Goal: Task Accomplishment & Management: Manage account settings

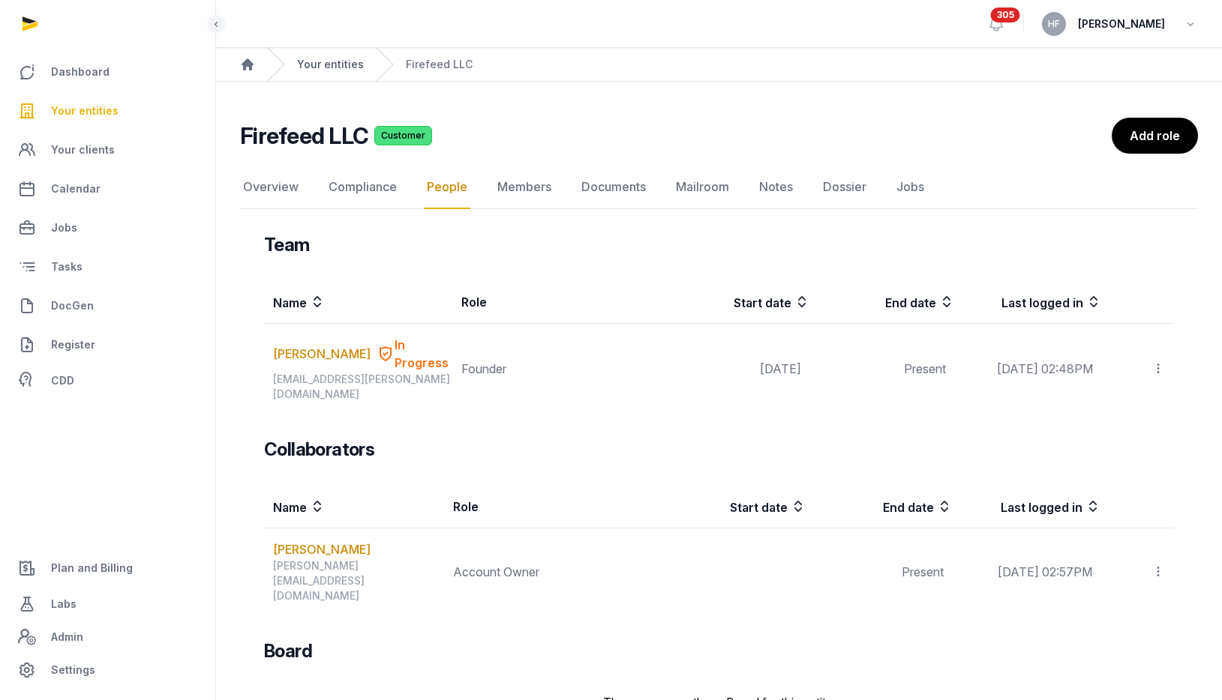
click at [344, 66] on link "Your entities" at bounding box center [330, 64] width 67 height 15
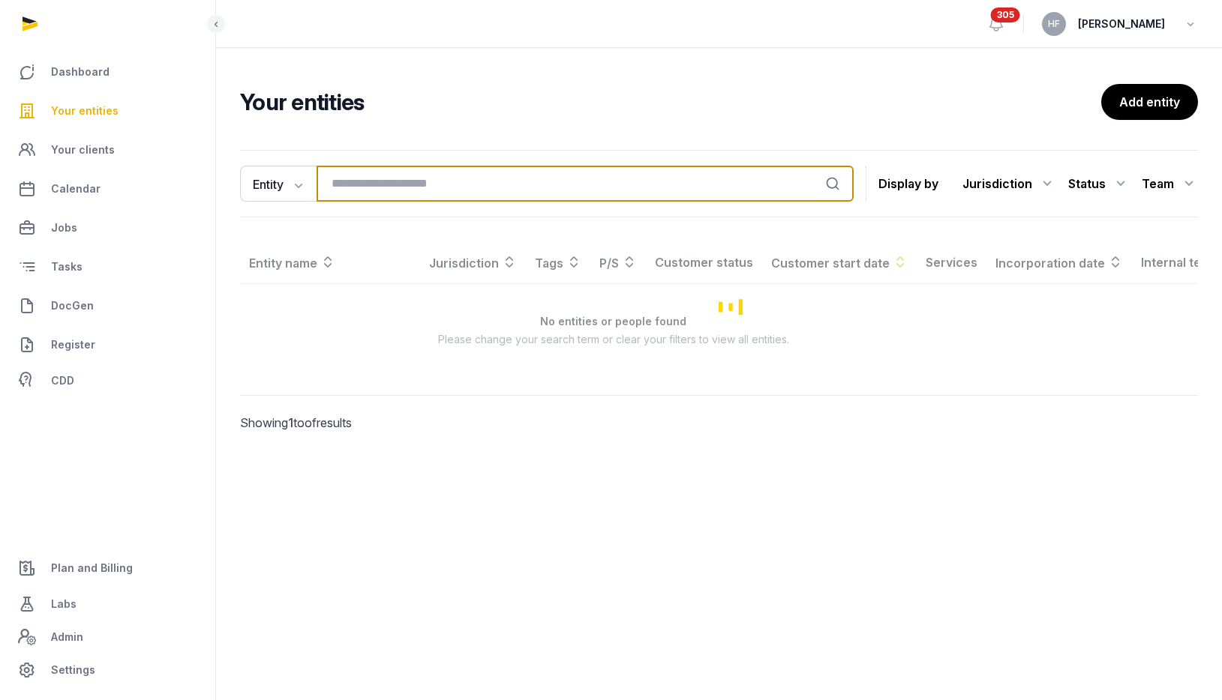
click at [417, 184] on input "search" at bounding box center [584, 184] width 537 height 36
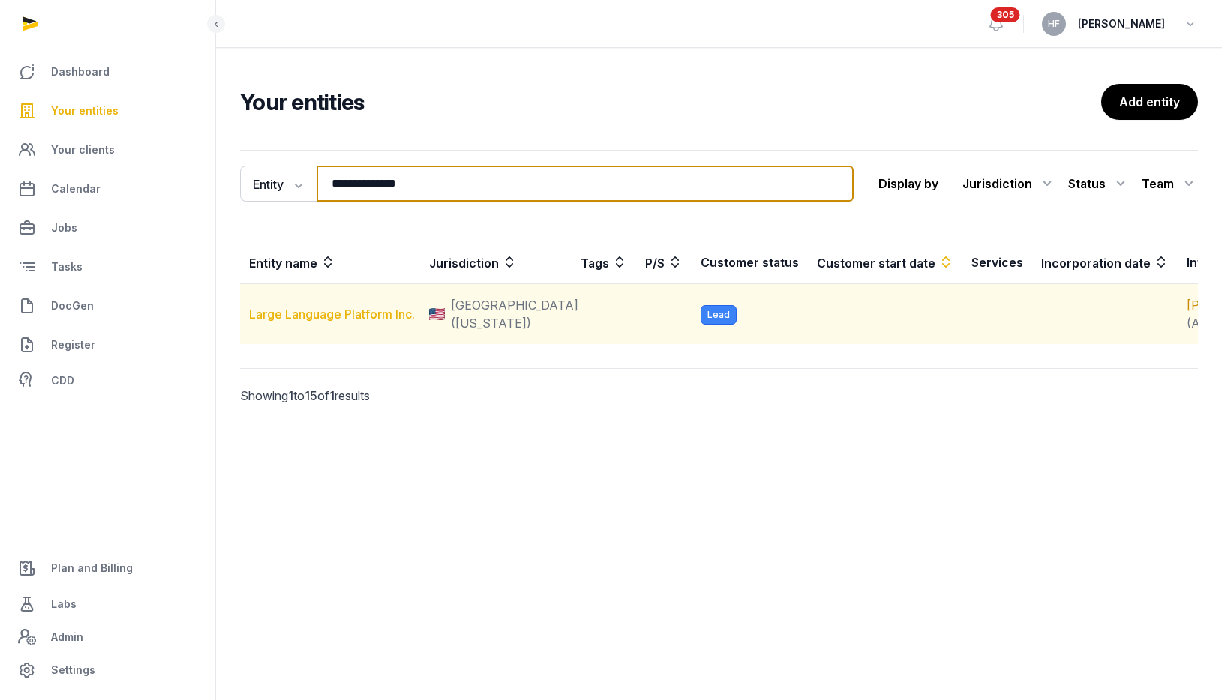
type input "**********"
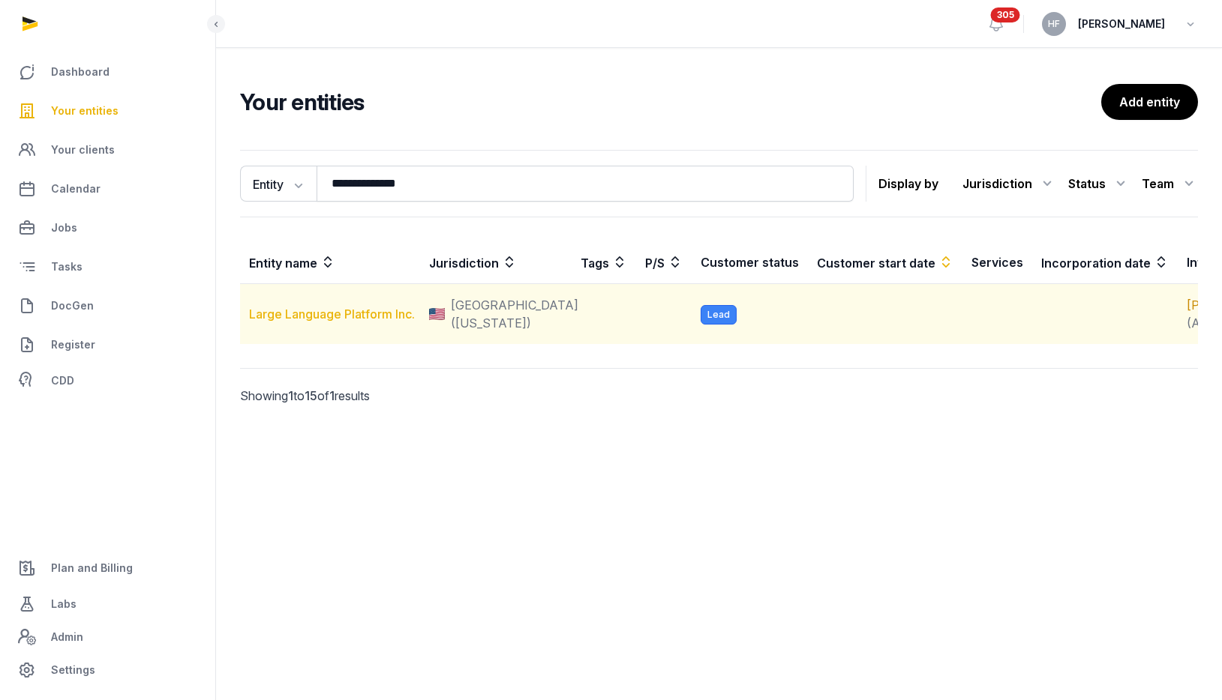
click at [361, 322] on link "Large Language Platform Inc." at bounding box center [332, 314] width 166 height 15
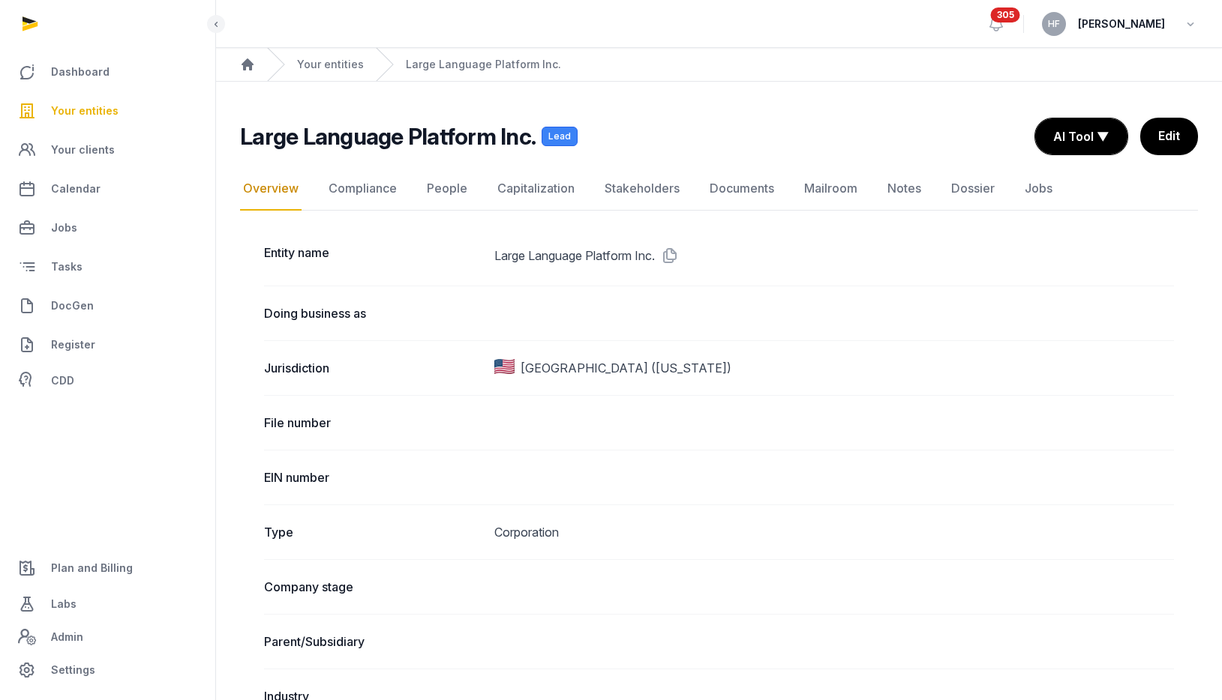
click at [1171, 134] on link "Edit" at bounding box center [1169, 136] width 58 height 37
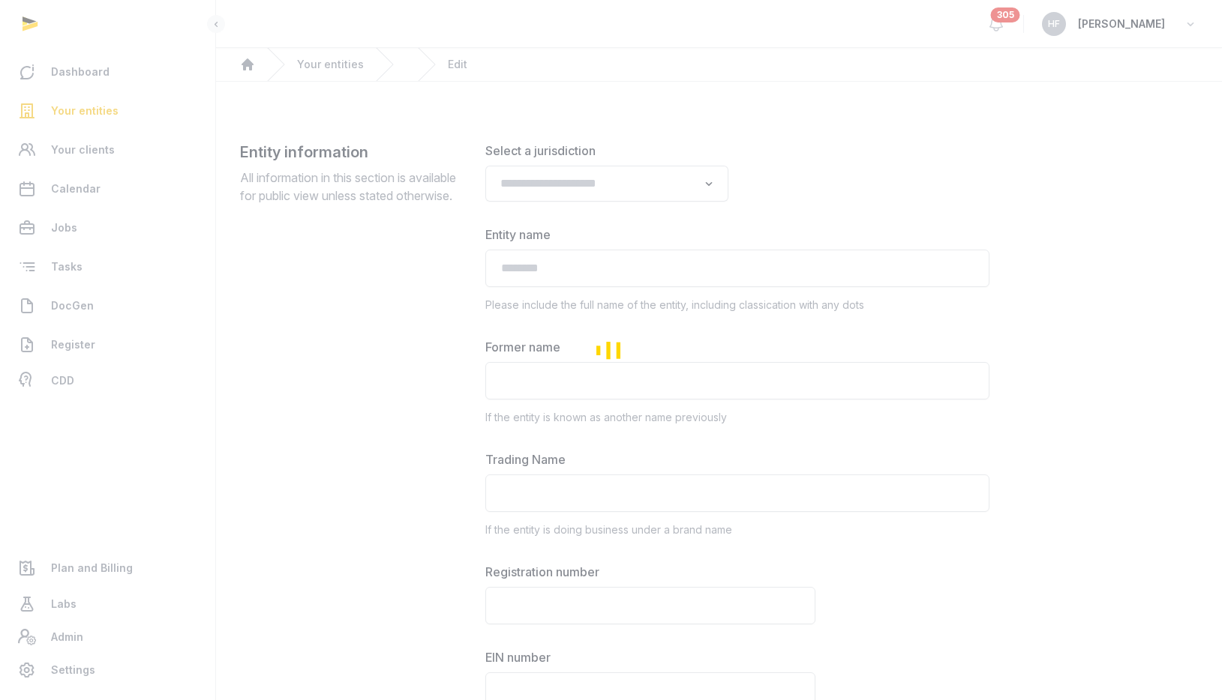
type input "**********"
type textarea "**********"
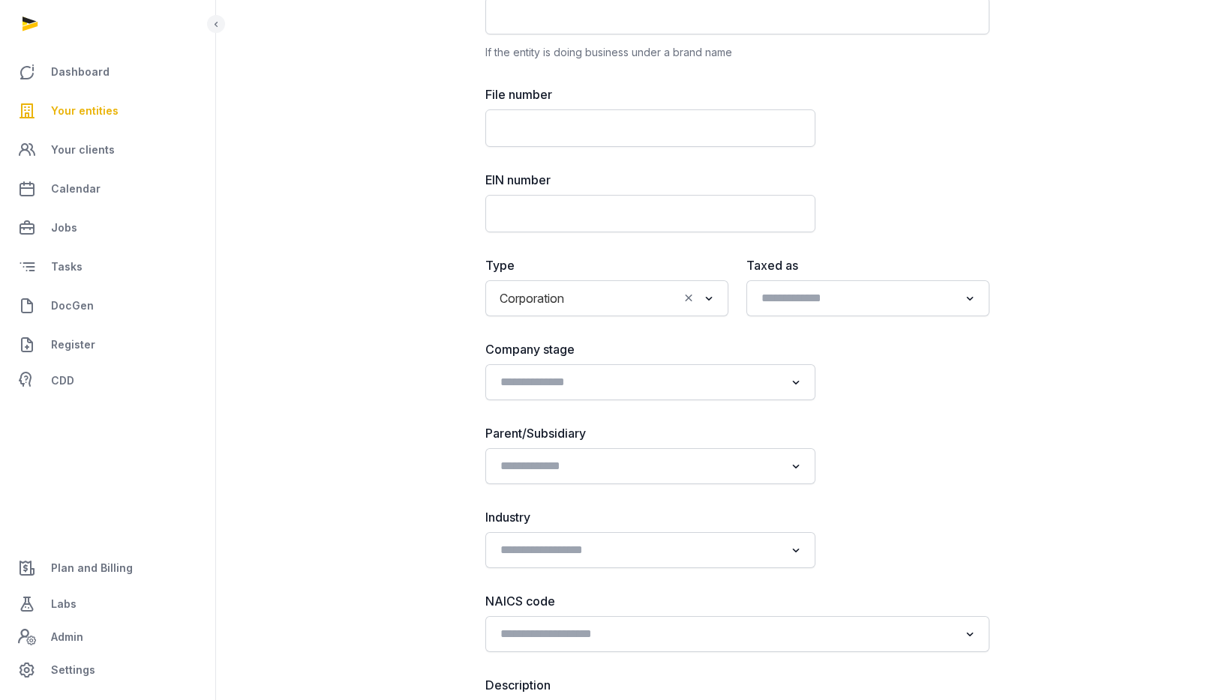
scroll to position [481, 0]
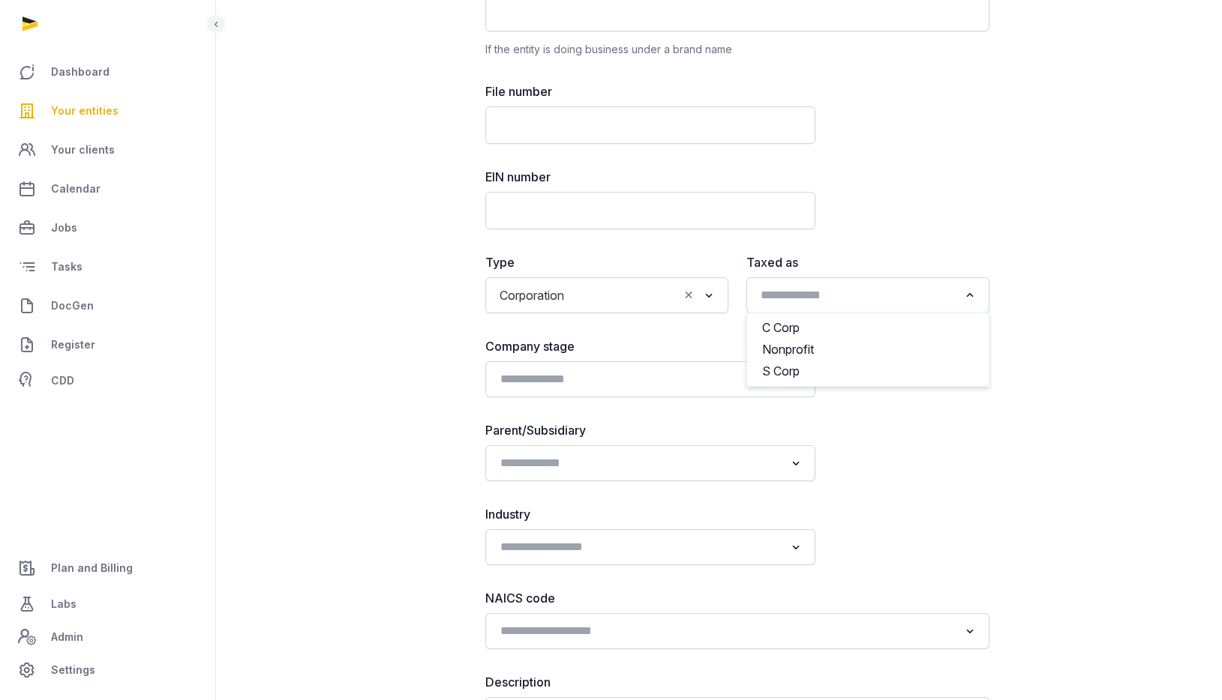
click at [855, 299] on input "Search for option" at bounding box center [856, 295] width 203 height 21
click at [823, 324] on li "C Corp" at bounding box center [867, 328] width 241 height 22
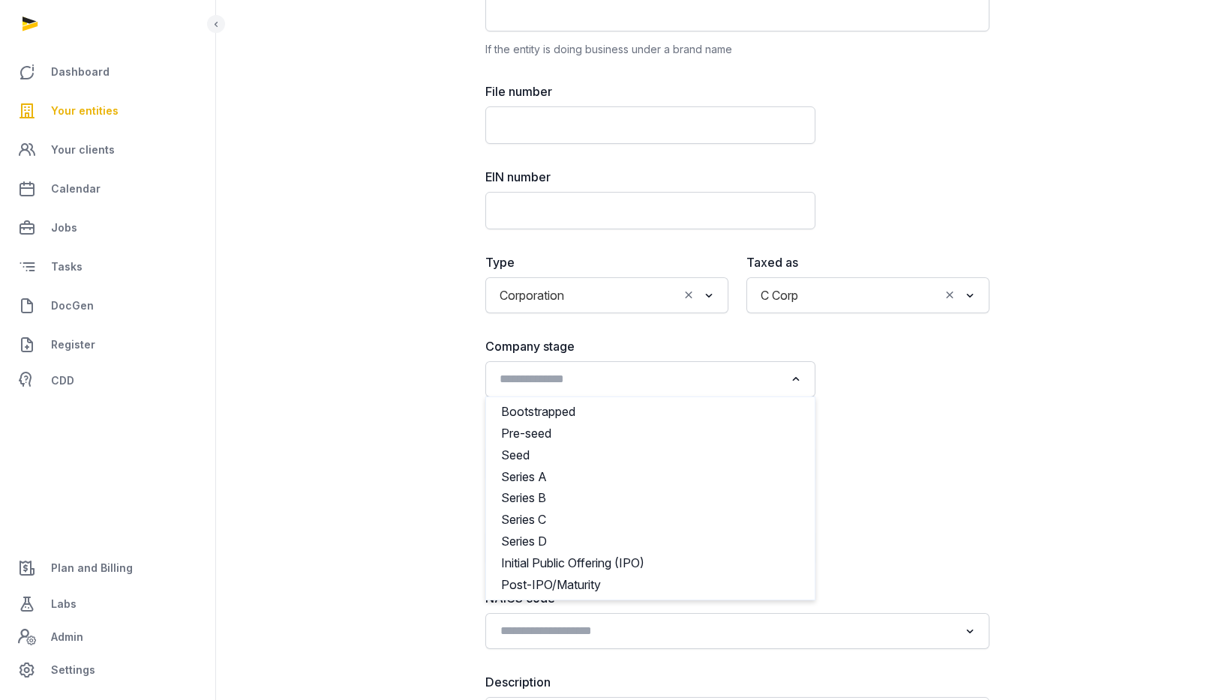
click at [704, 376] on input "Search for option" at bounding box center [639, 379] width 290 height 21
click at [617, 412] on li "Bootstrapped" at bounding box center [650, 412] width 328 height 22
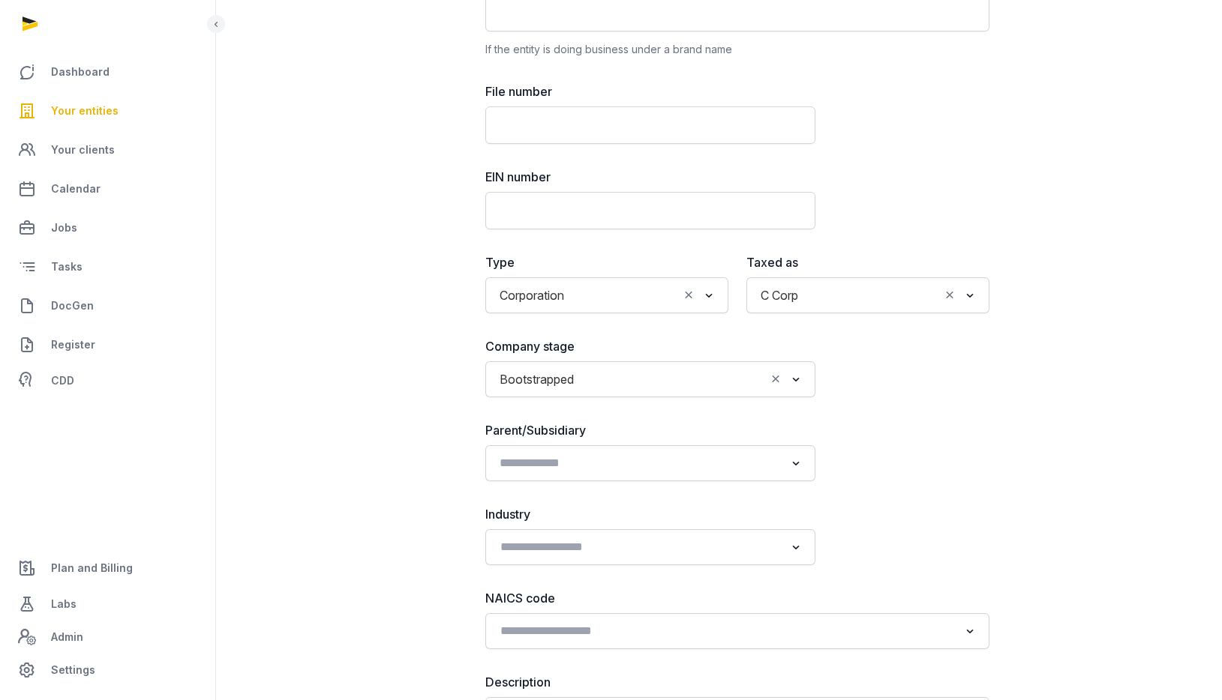
click at [628, 454] on input "Search for option" at bounding box center [639, 463] width 290 height 21
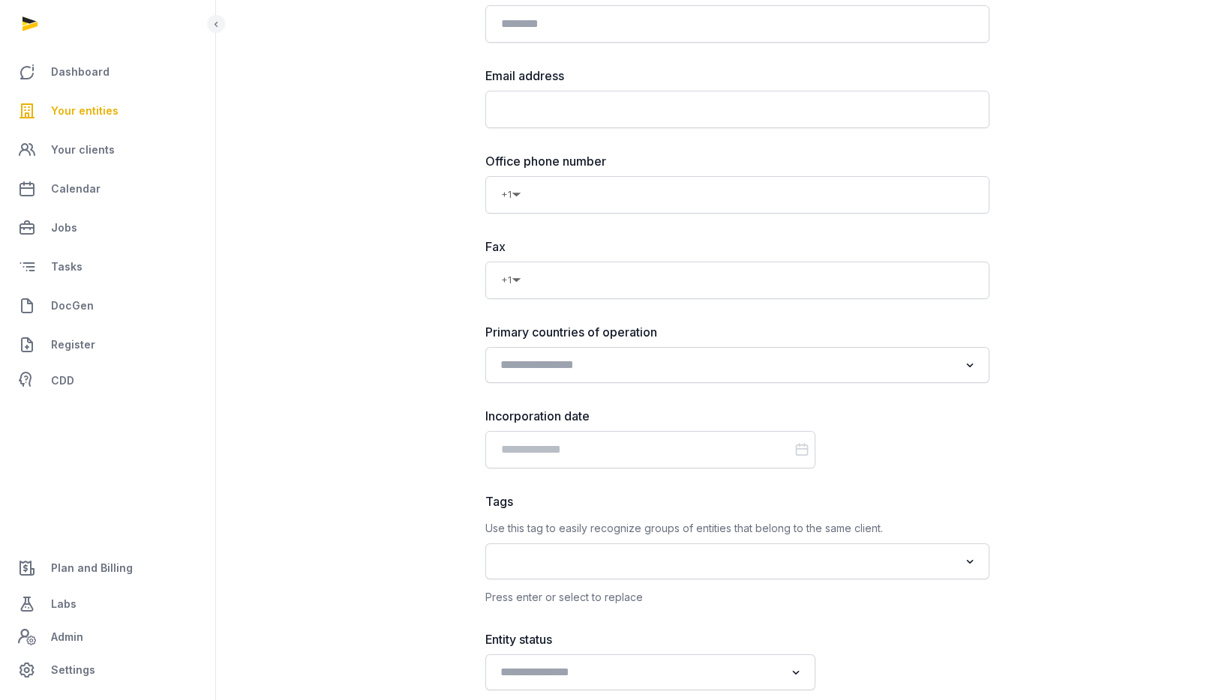
scroll to position [1303, 0]
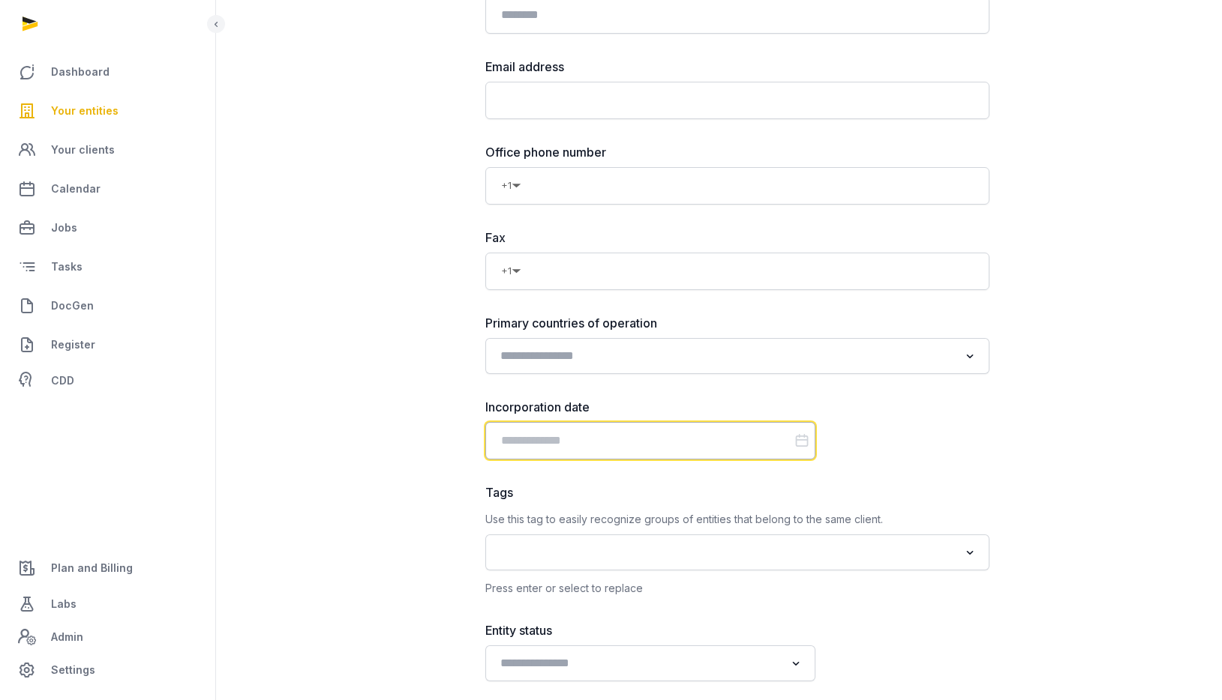
click at [652, 442] on input "Datepicker input" at bounding box center [650, 440] width 330 height 37
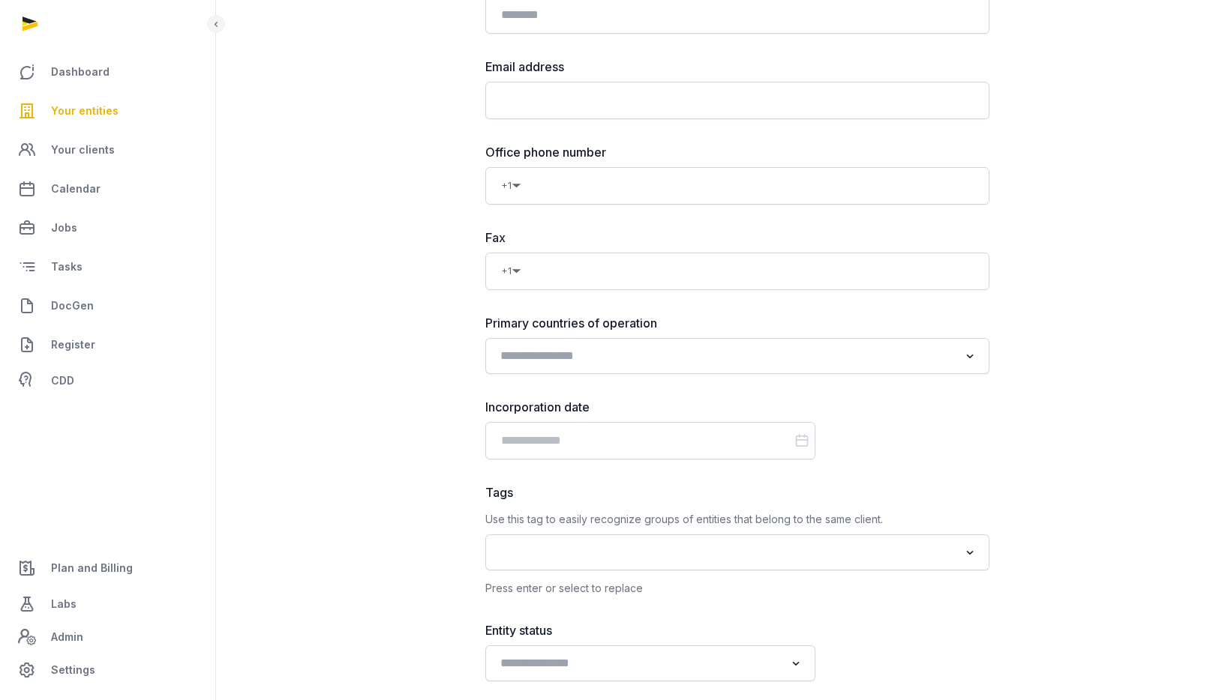
click at [1037, 483] on div "**********" at bounding box center [719, 47] width 958 height 2418
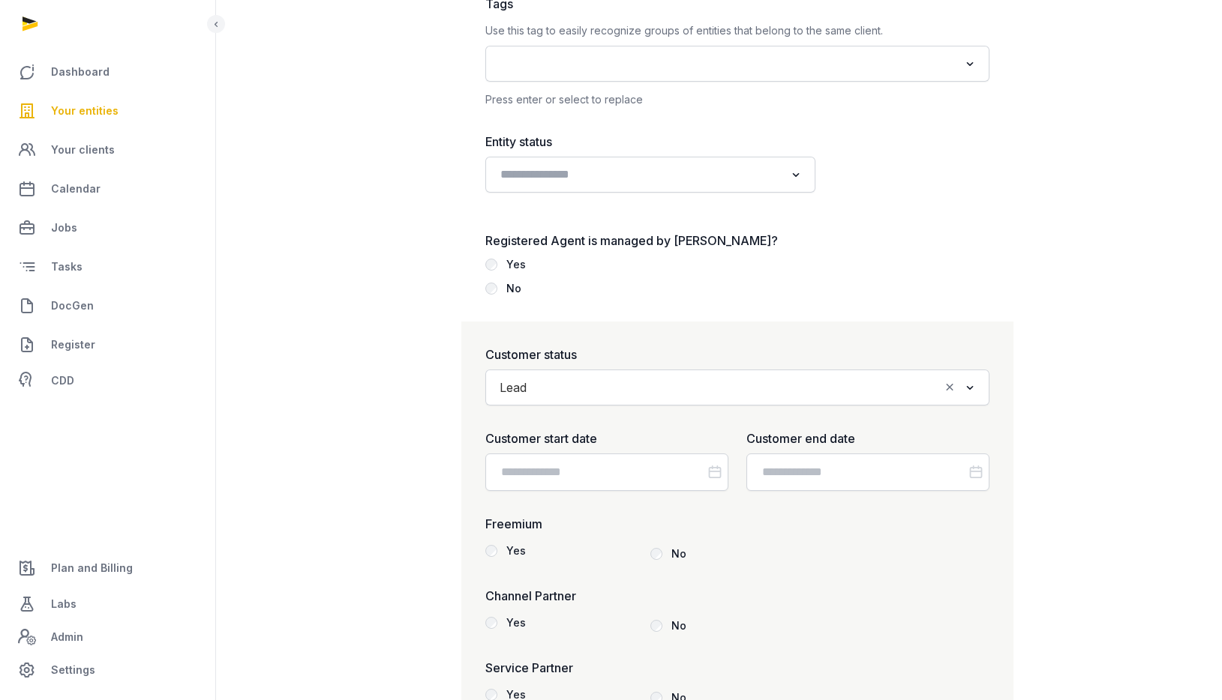
scroll to position [1808, 0]
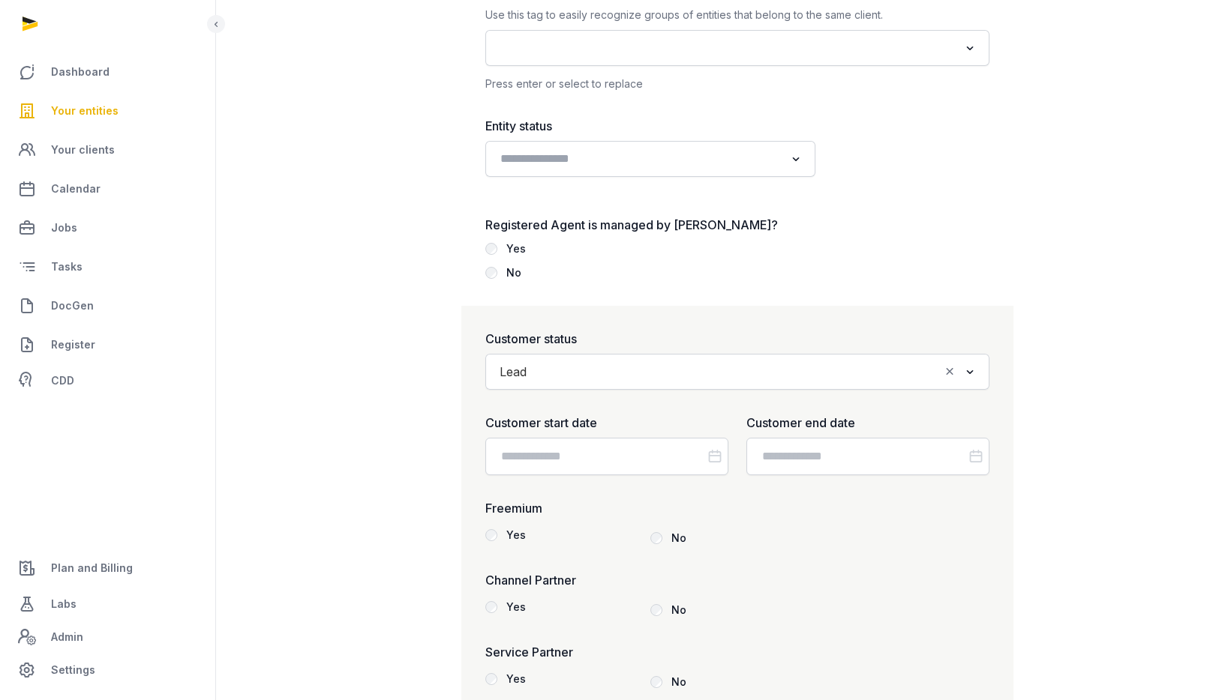
click at [591, 375] on input "Search for option" at bounding box center [736, 371] width 406 height 21
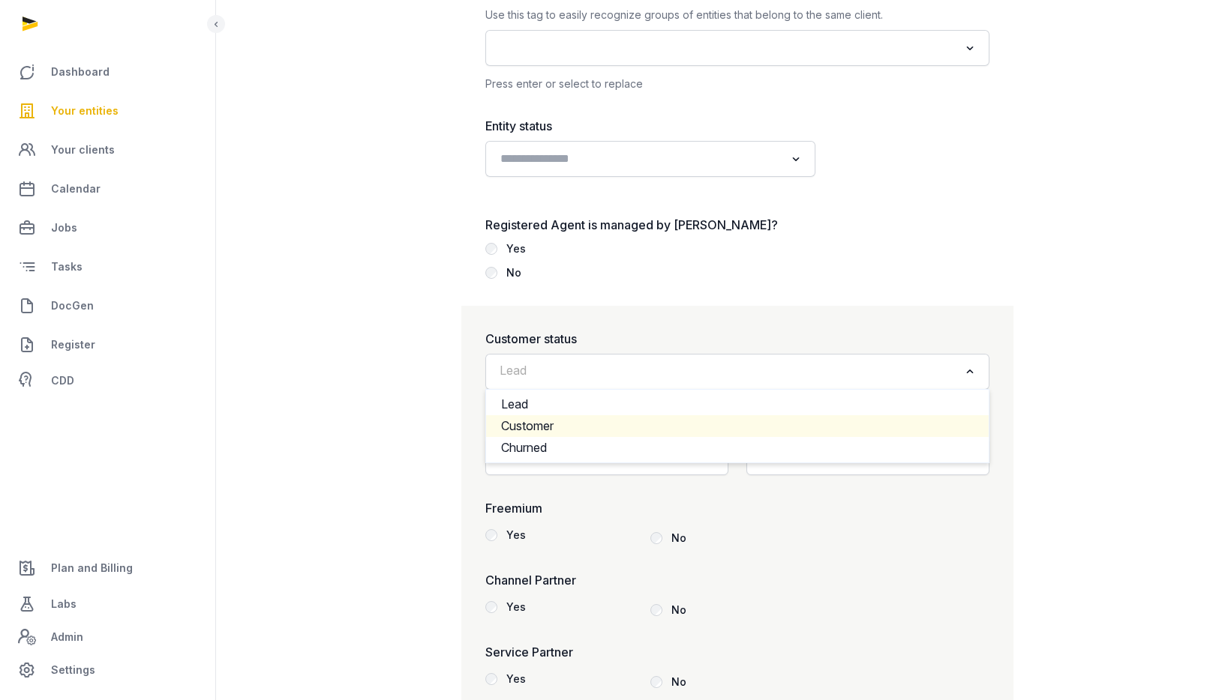
click at [562, 428] on li "Customer" at bounding box center [737, 426] width 502 height 22
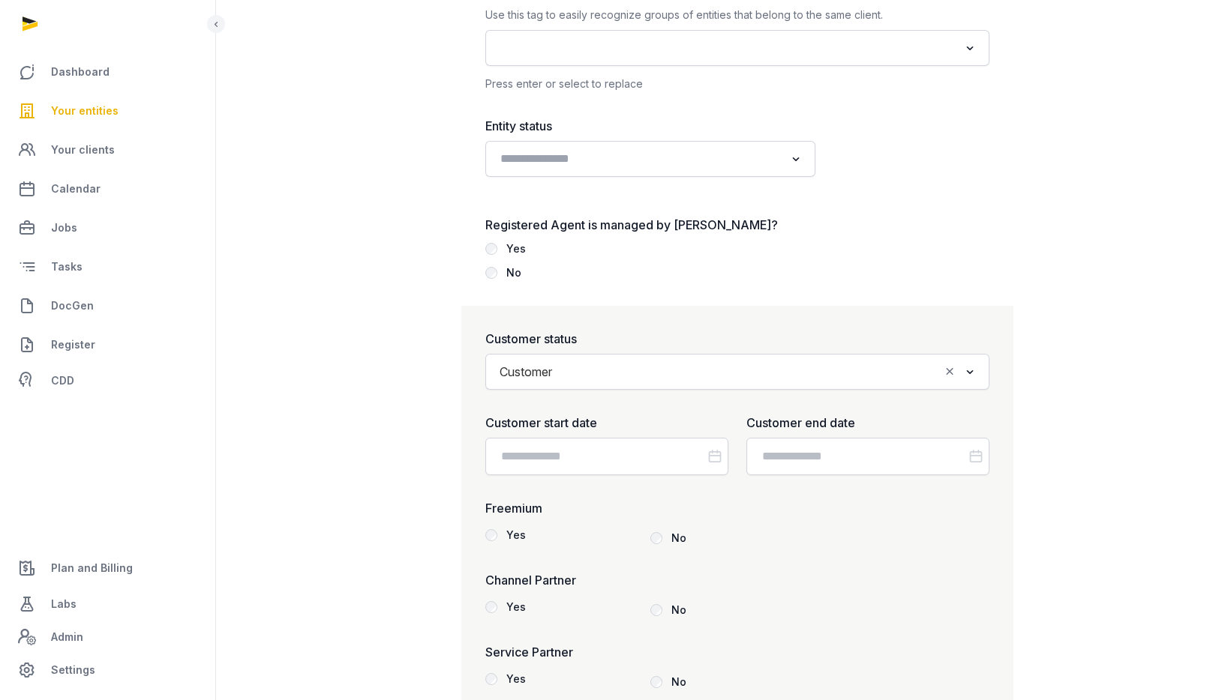
click at [511, 247] on div "Yes" at bounding box center [515, 249] width 19 height 18
click at [599, 460] on input "Datepicker input" at bounding box center [606, 456] width 243 height 37
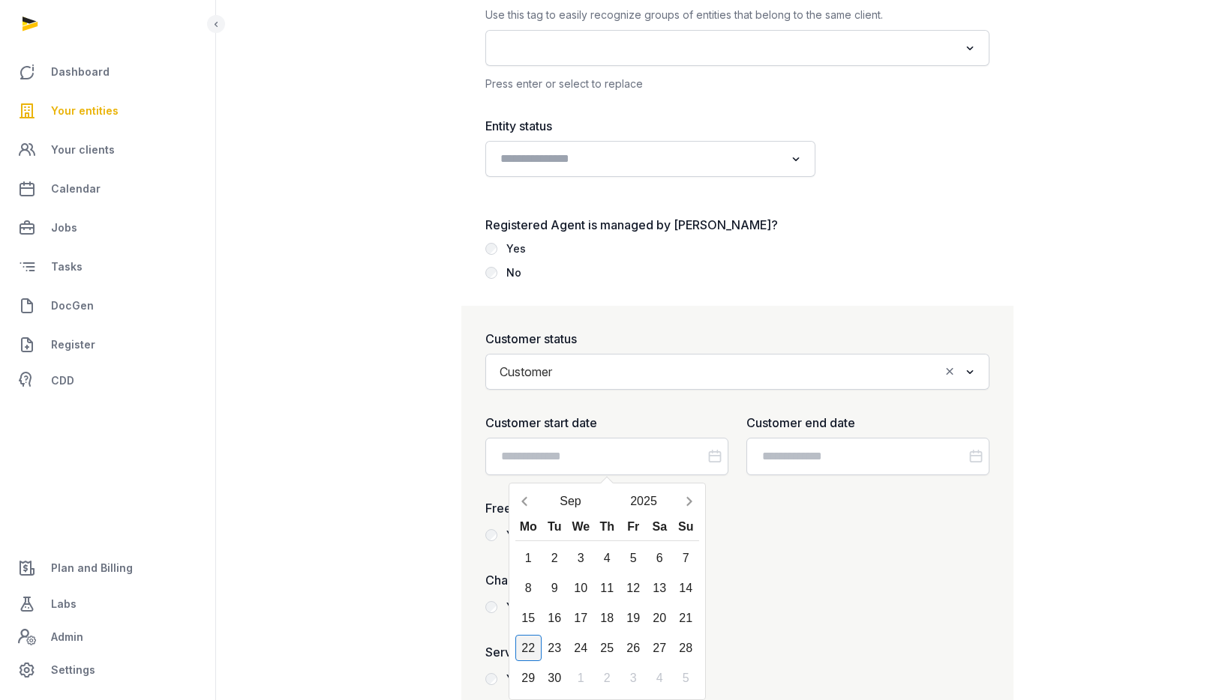
click at [527, 652] on div "22" at bounding box center [528, 648] width 26 height 26
type input "**********"
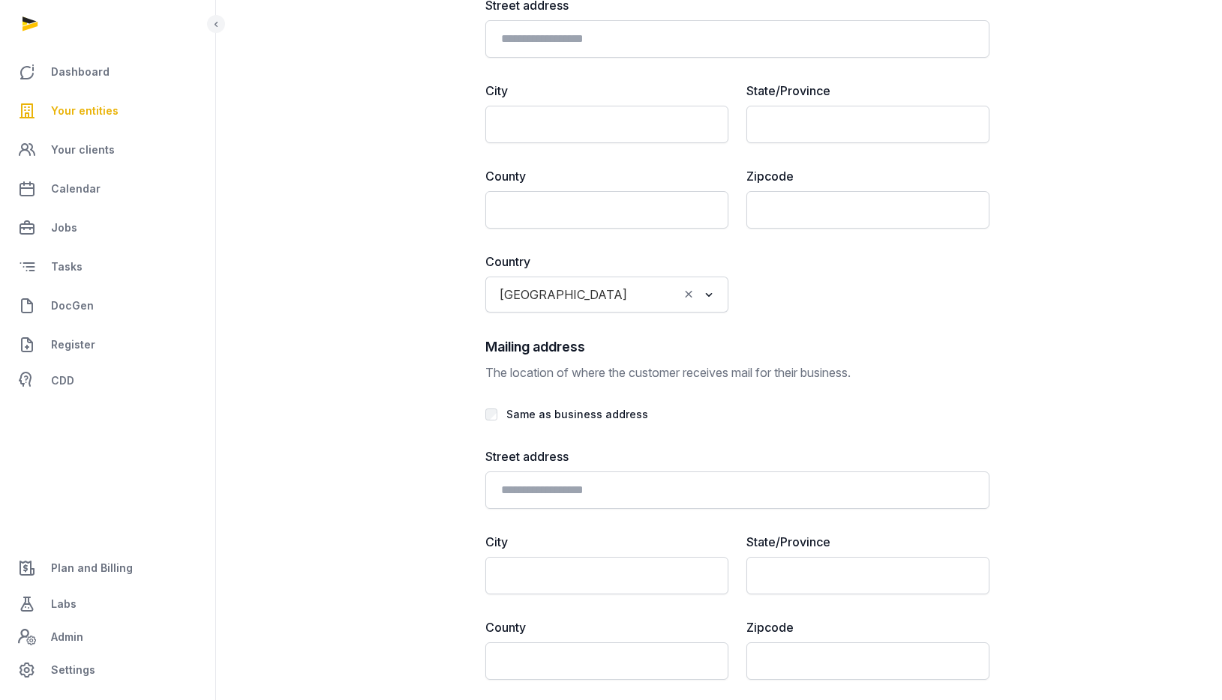
scroll to position [3466, 0]
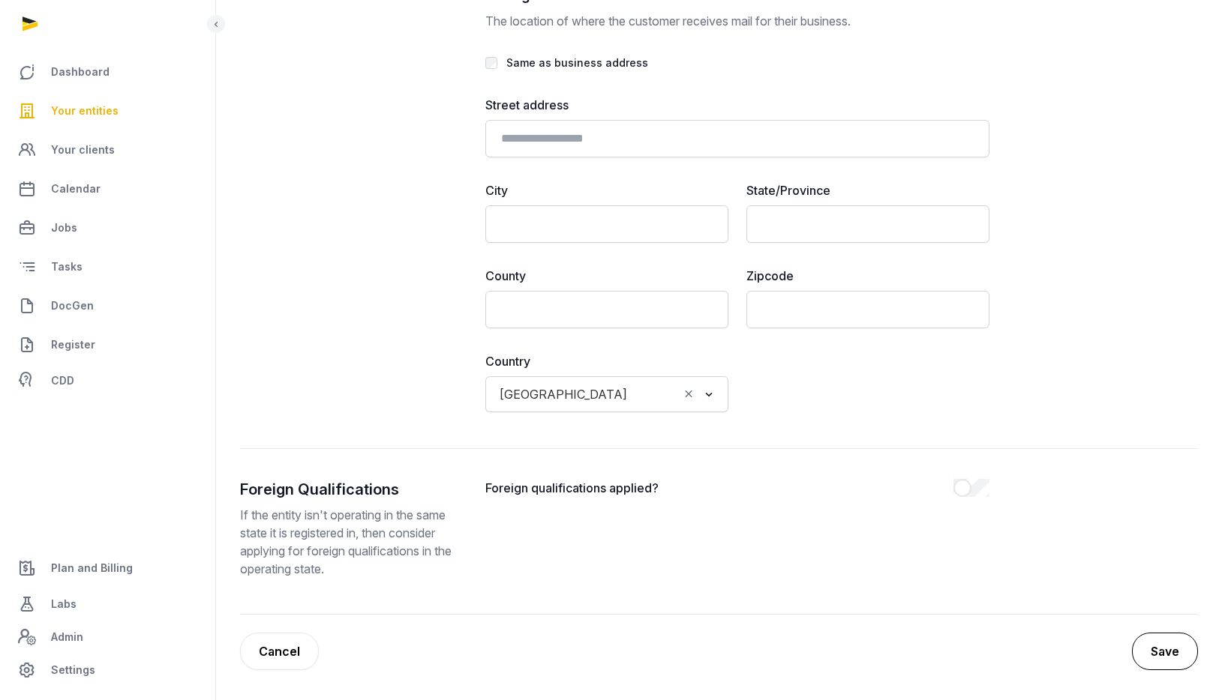
click at [1152, 645] on button "Save" at bounding box center [1165, 651] width 66 height 37
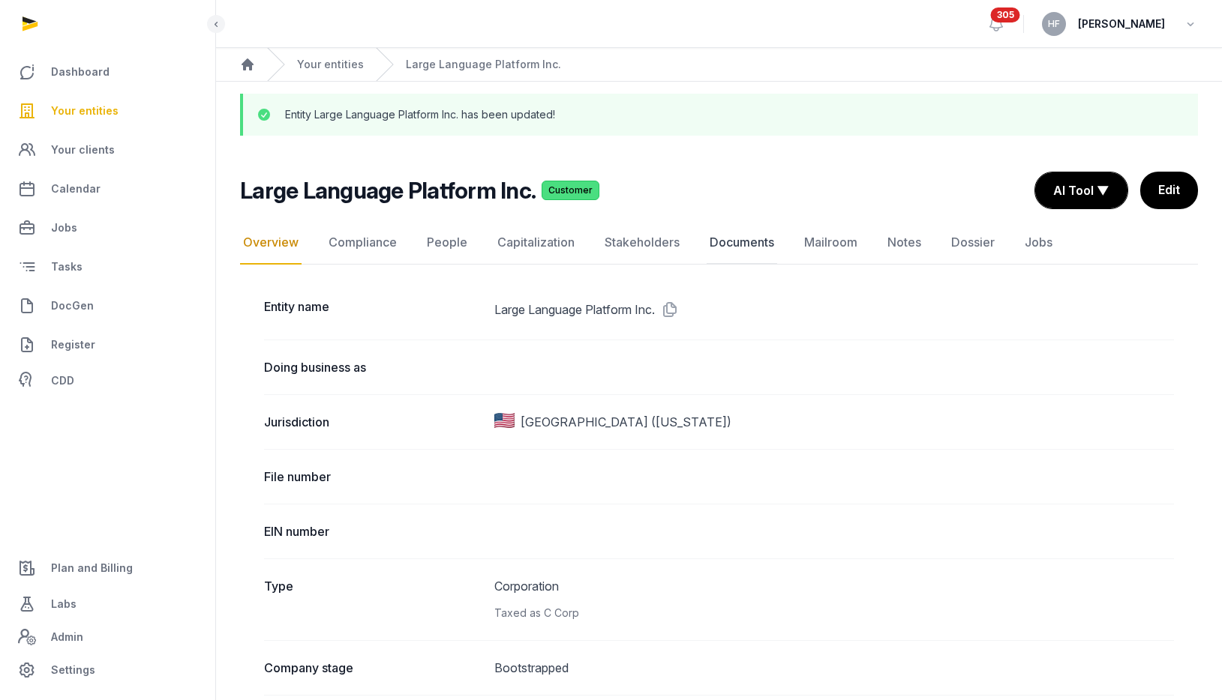
click at [754, 250] on link "Documents" at bounding box center [741, 242] width 70 height 43
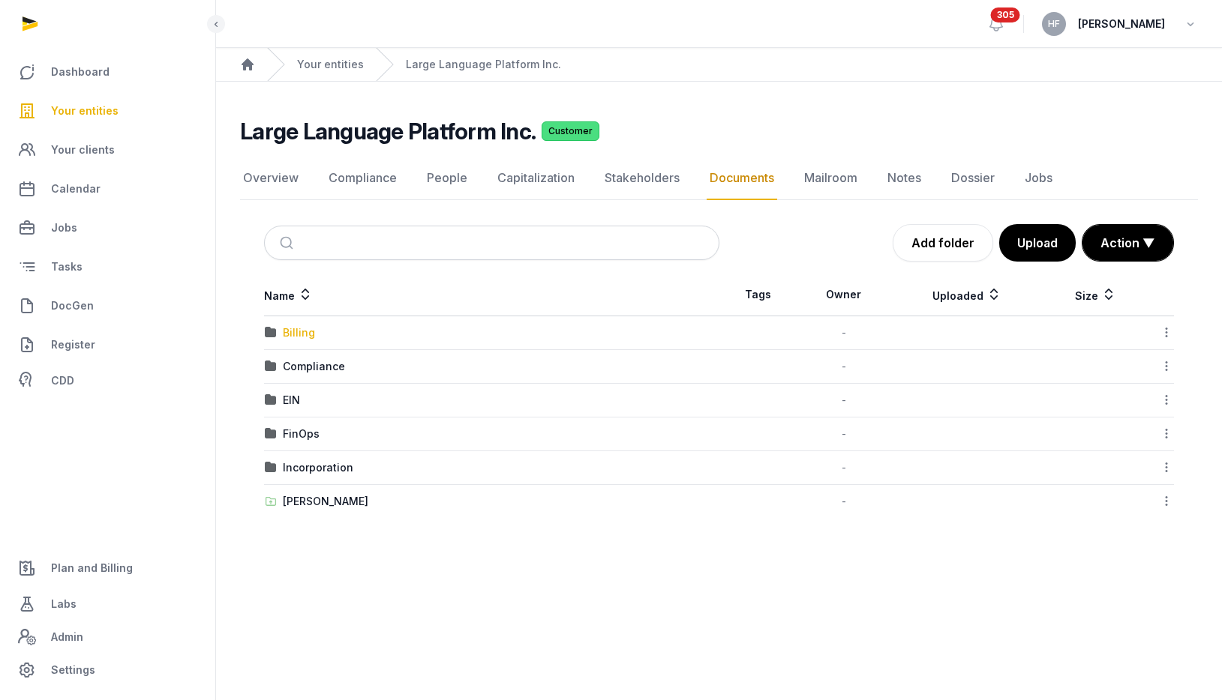
click at [299, 332] on div "Billing" at bounding box center [299, 332] width 32 height 15
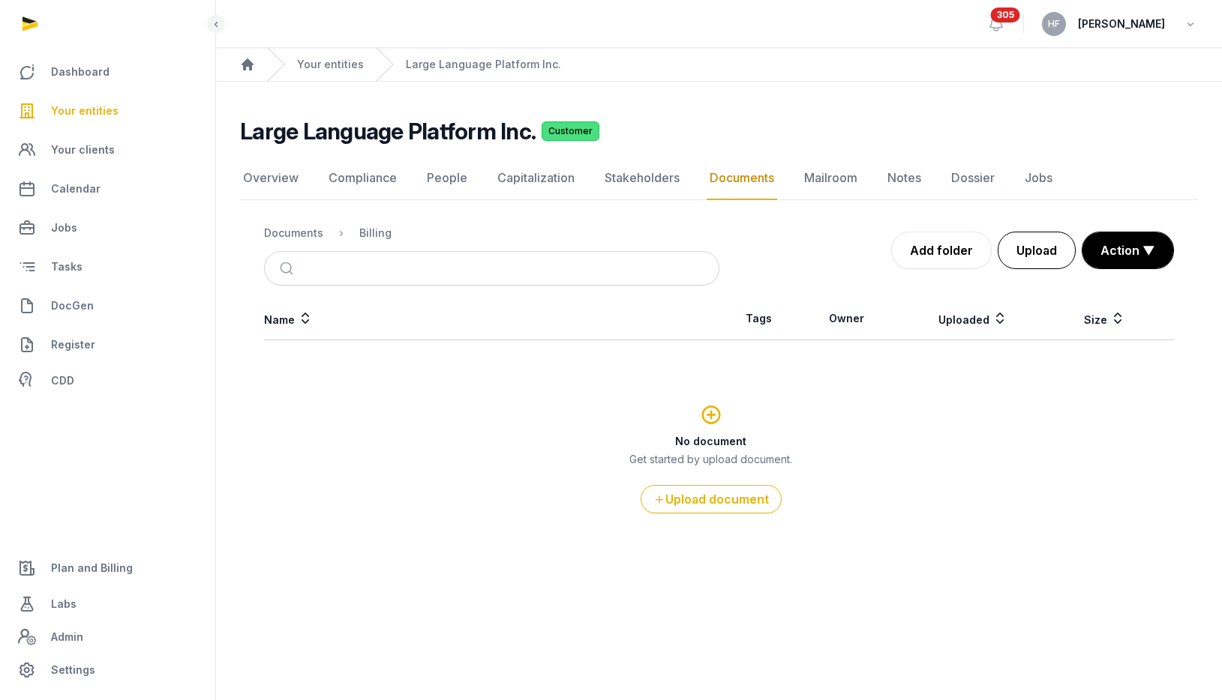
click at [1046, 259] on button "Upload" at bounding box center [1036, 250] width 78 height 37
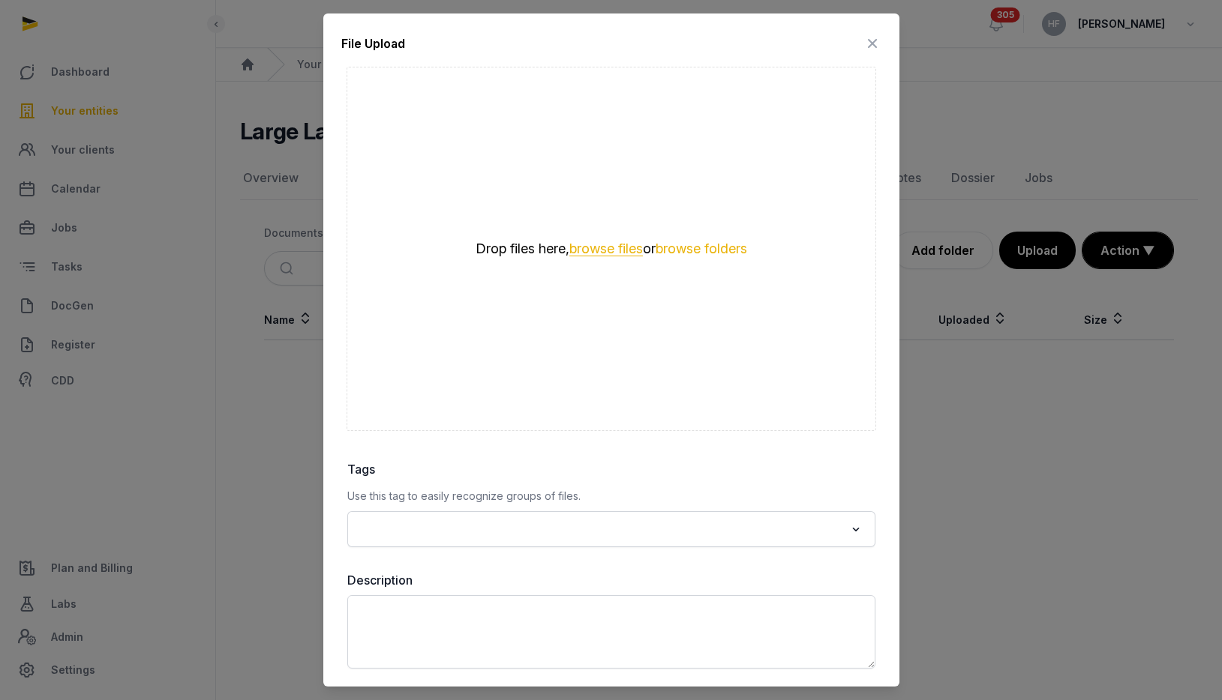
click at [573, 242] on button "browse files" at bounding box center [605, 249] width 73 height 14
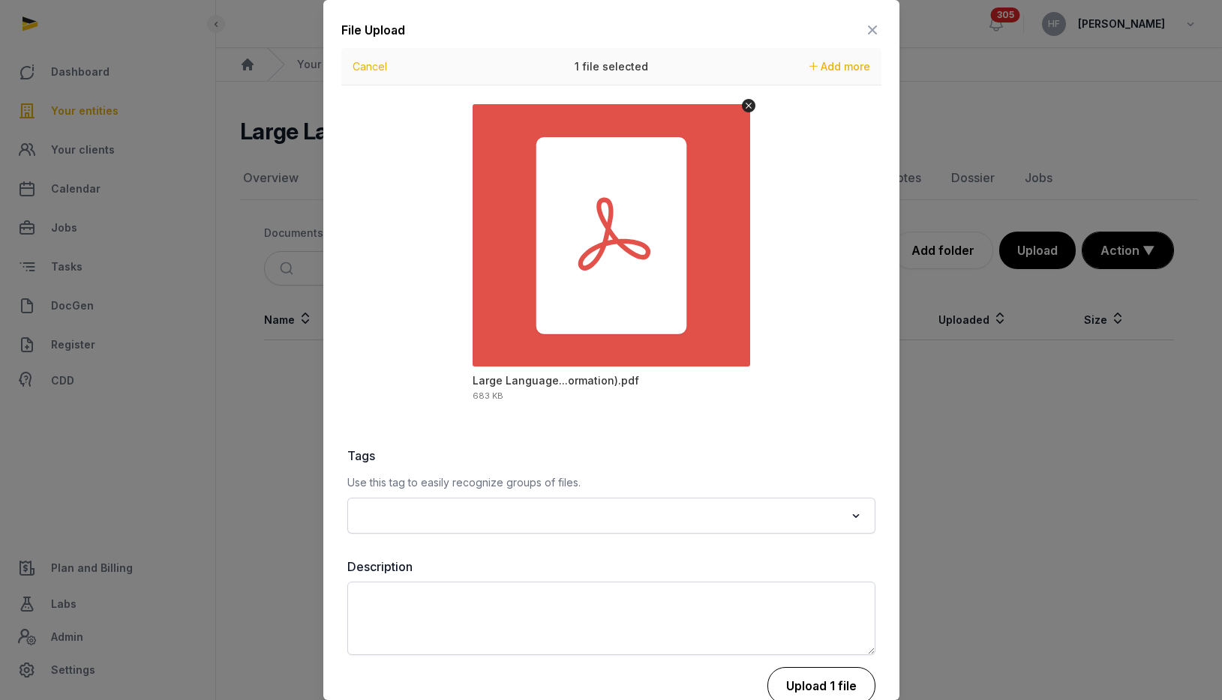
click at [811, 694] on button "Upload 1 file" at bounding box center [821, 685] width 108 height 37
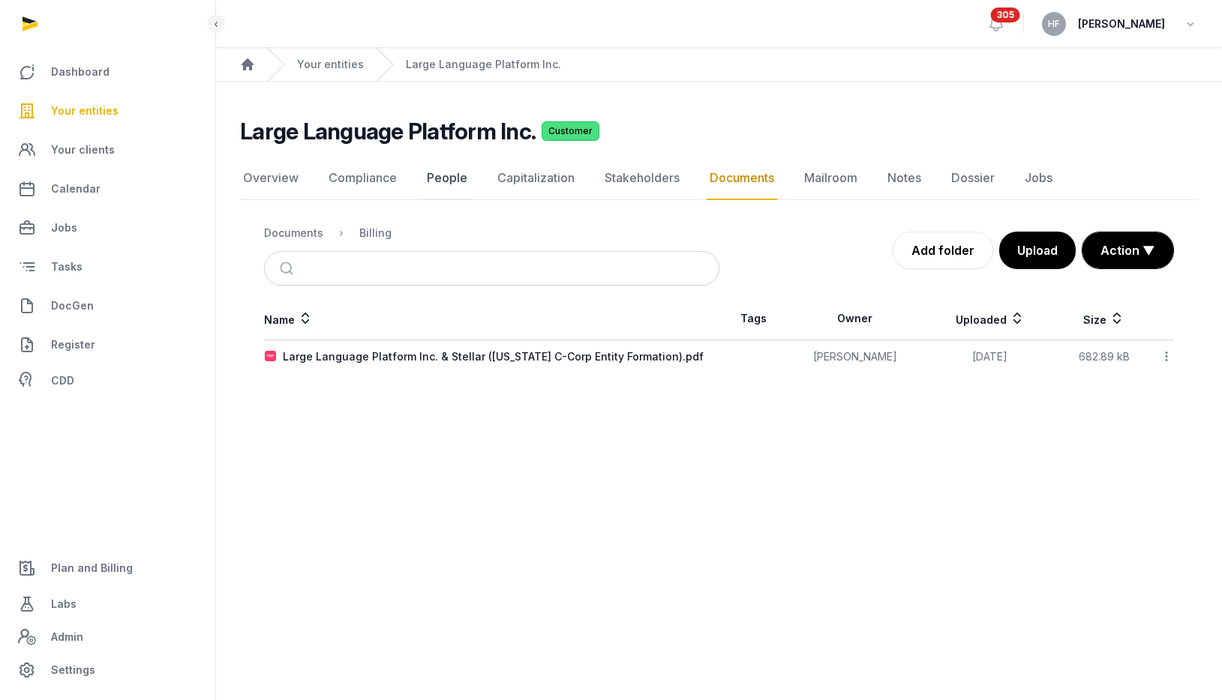
click at [451, 170] on link "People" at bounding box center [447, 178] width 46 height 43
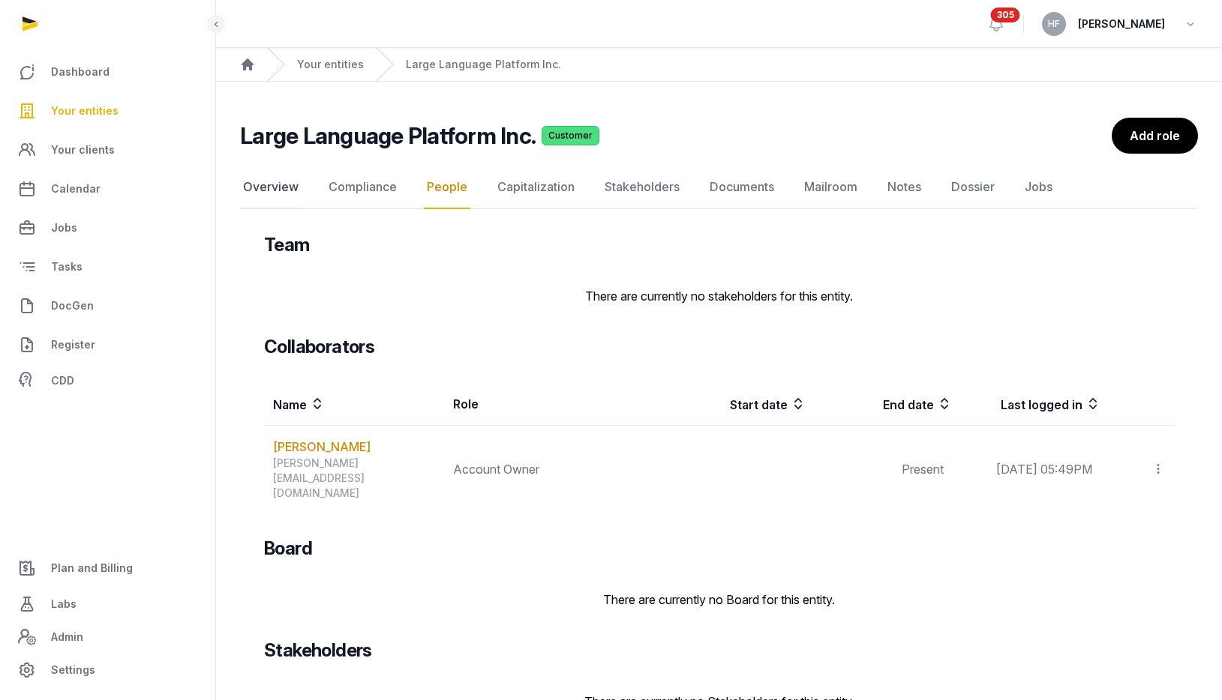
click at [278, 181] on link "Overview" at bounding box center [270, 187] width 61 height 43
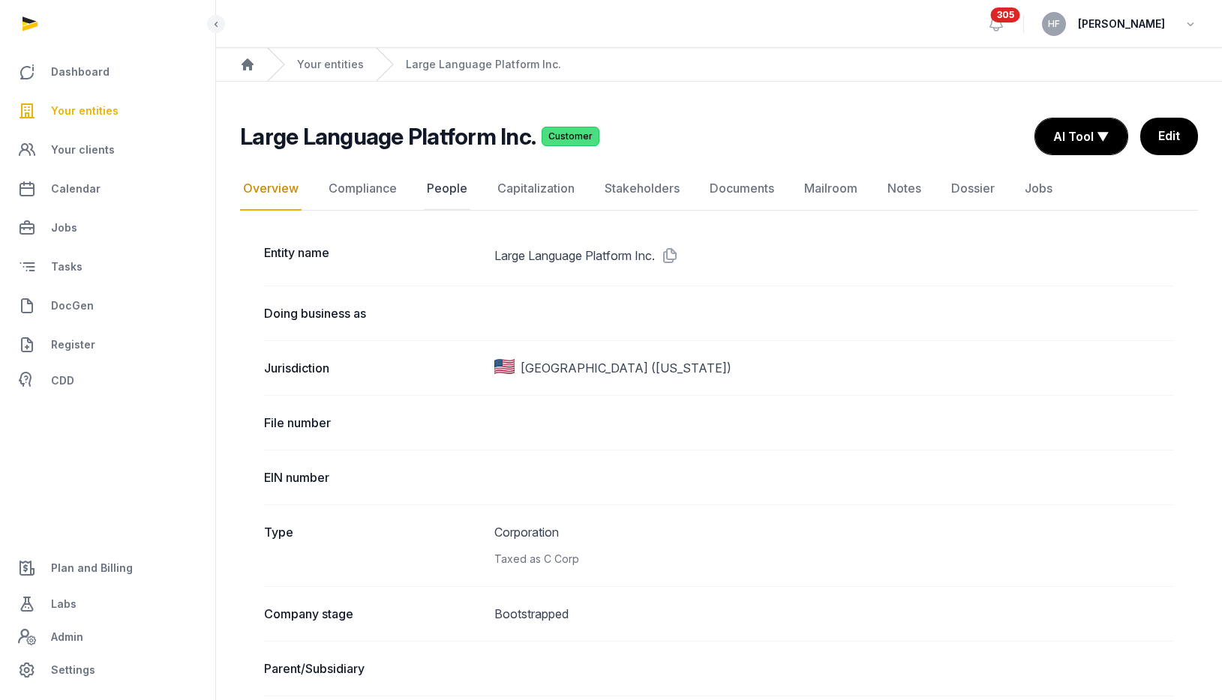
click at [452, 190] on link "People" at bounding box center [447, 188] width 46 height 43
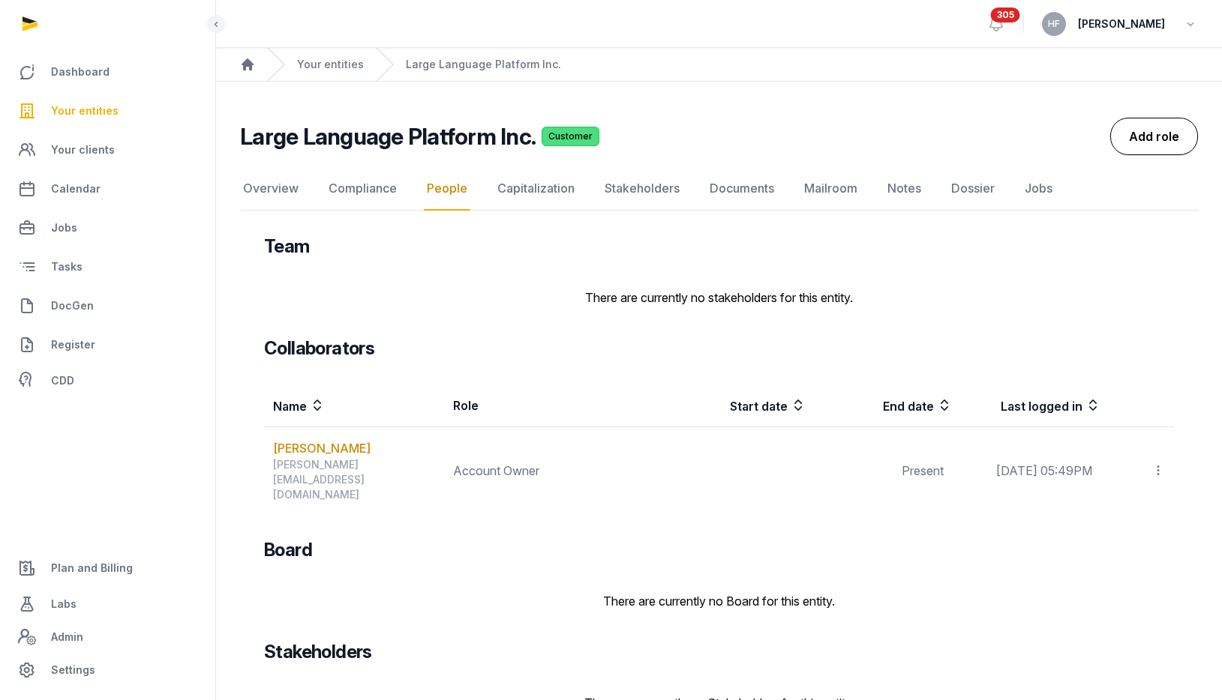
click at [1156, 126] on link "Add role" at bounding box center [1154, 136] width 88 height 37
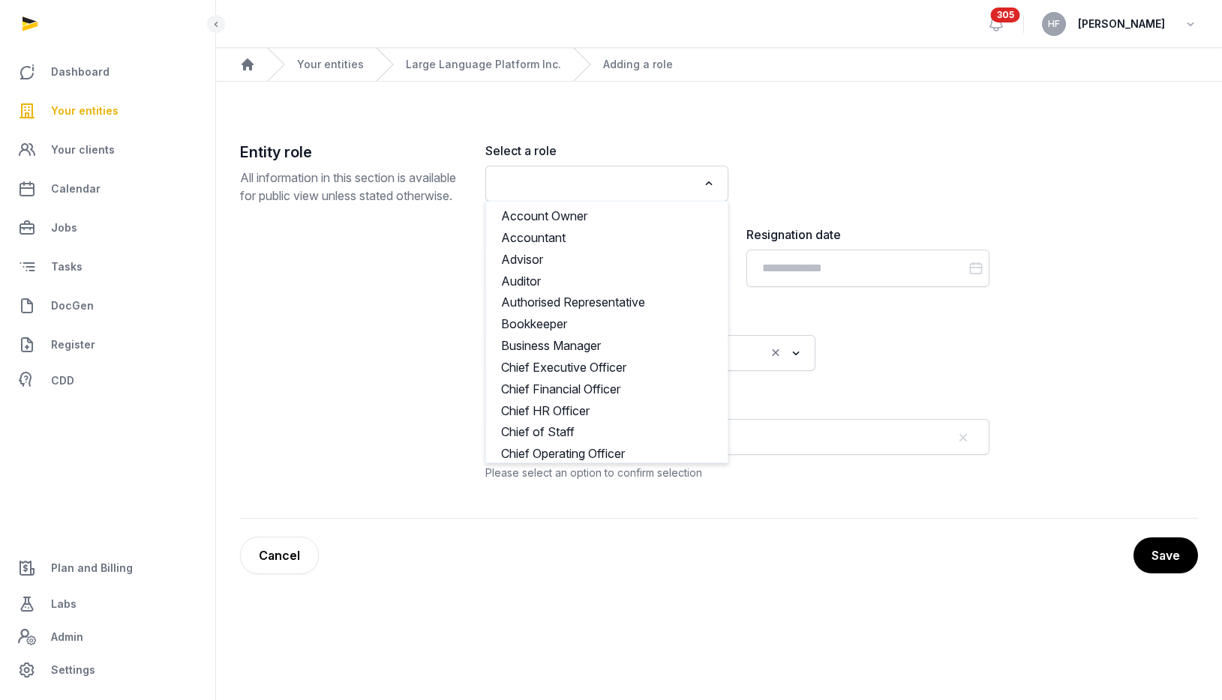
click at [563, 179] on input "Search for option" at bounding box center [595, 183] width 203 height 21
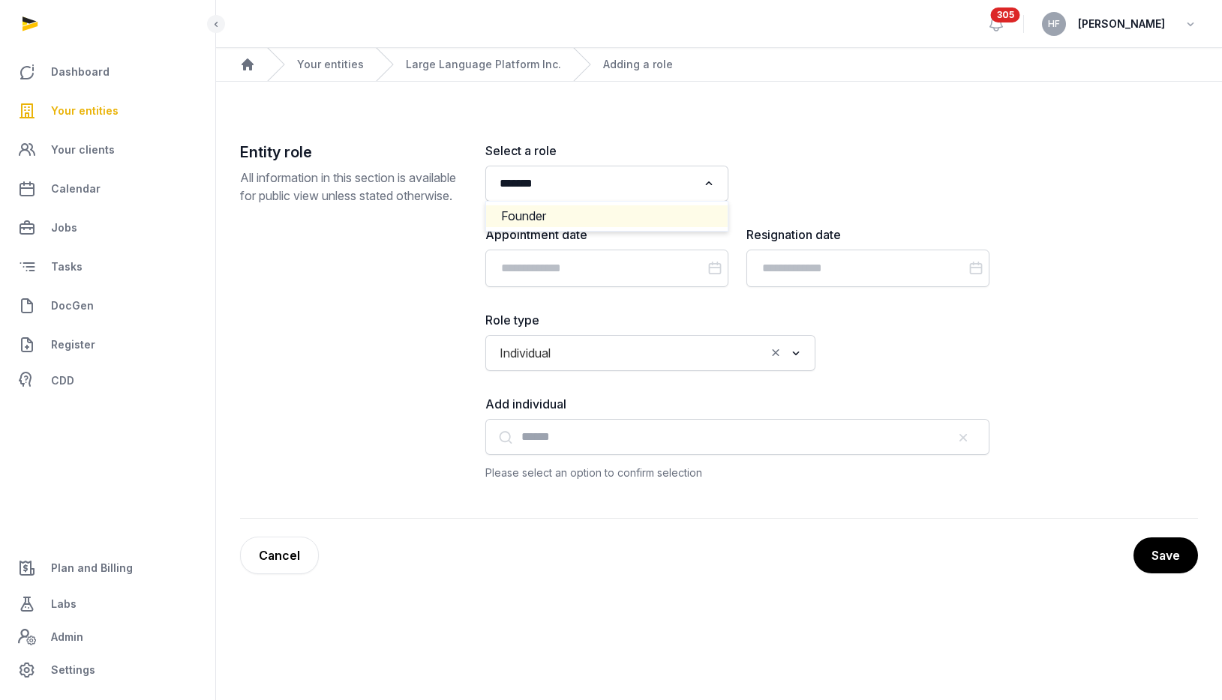
click at [598, 212] on li "Founder" at bounding box center [606, 216] width 241 height 22
type input "*******"
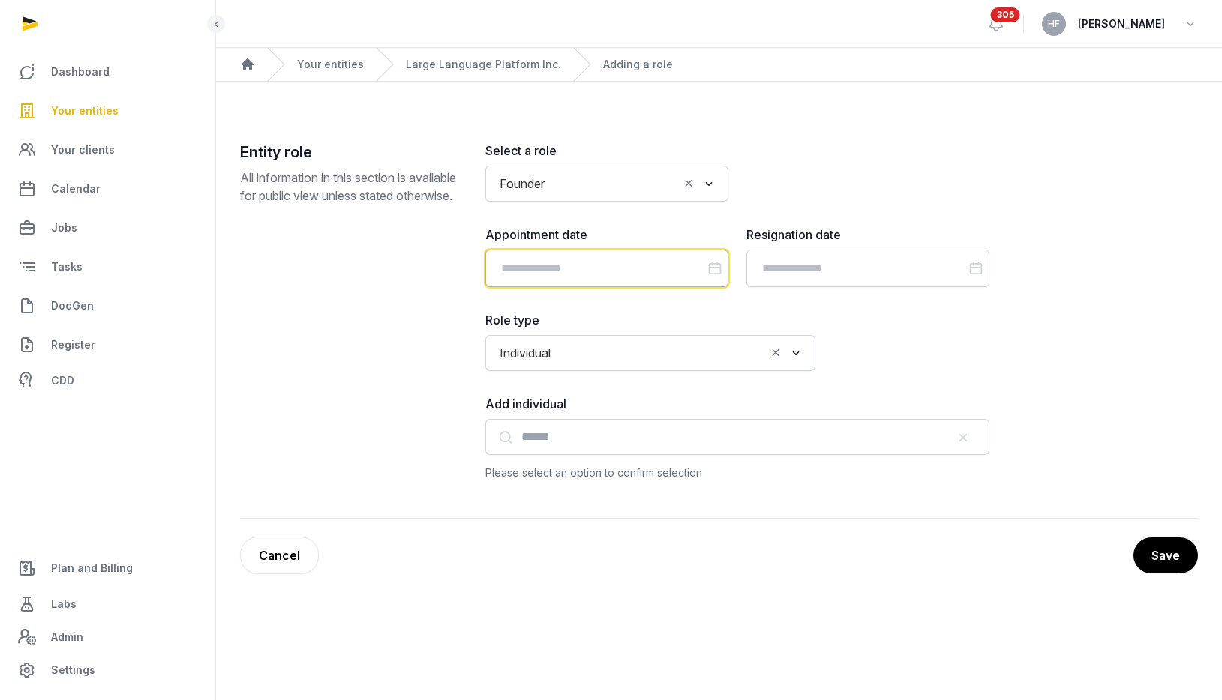
click at [592, 270] on input "Datepicker input" at bounding box center [606, 268] width 243 height 37
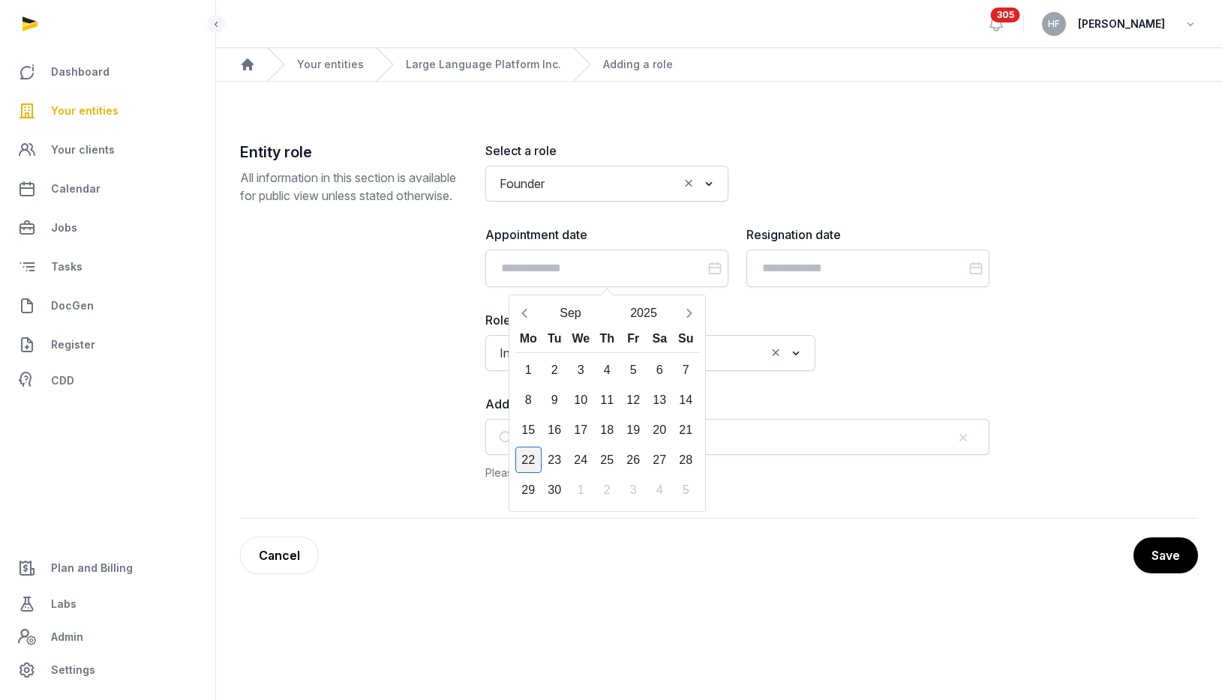
click at [532, 462] on div "22" at bounding box center [528, 460] width 26 height 26
type input "**********"
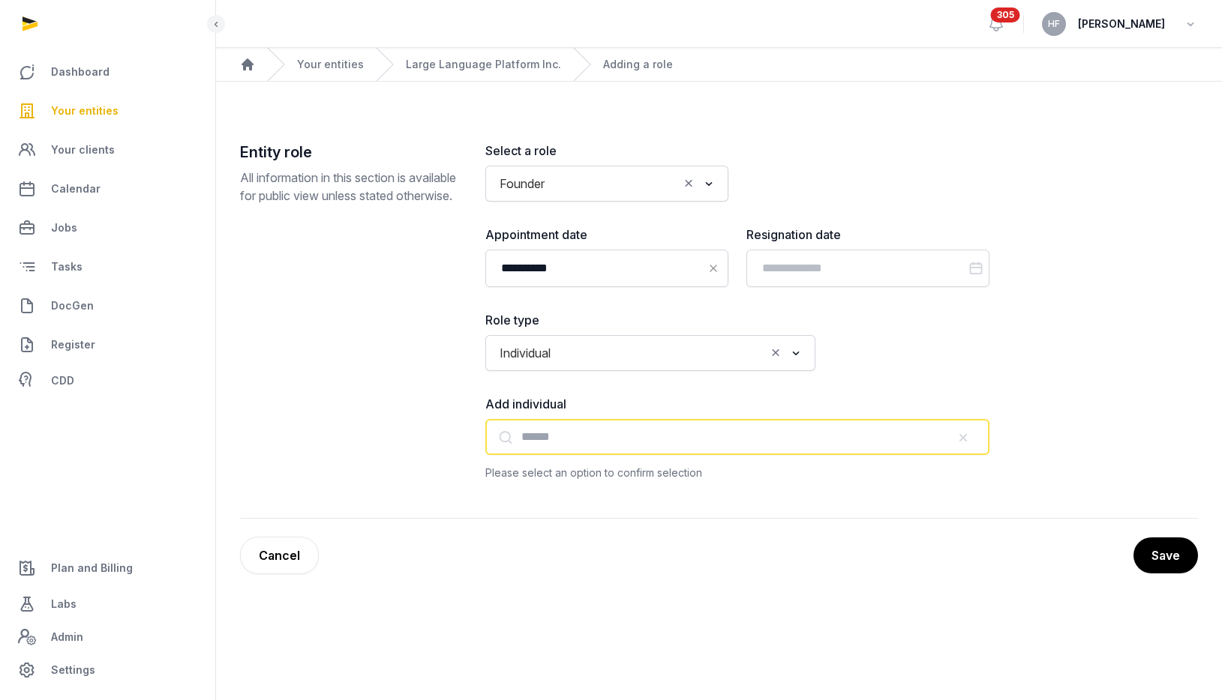
click at [573, 445] on input "text" at bounding box center [737, 437] width 504 height 36
paste input "**********"
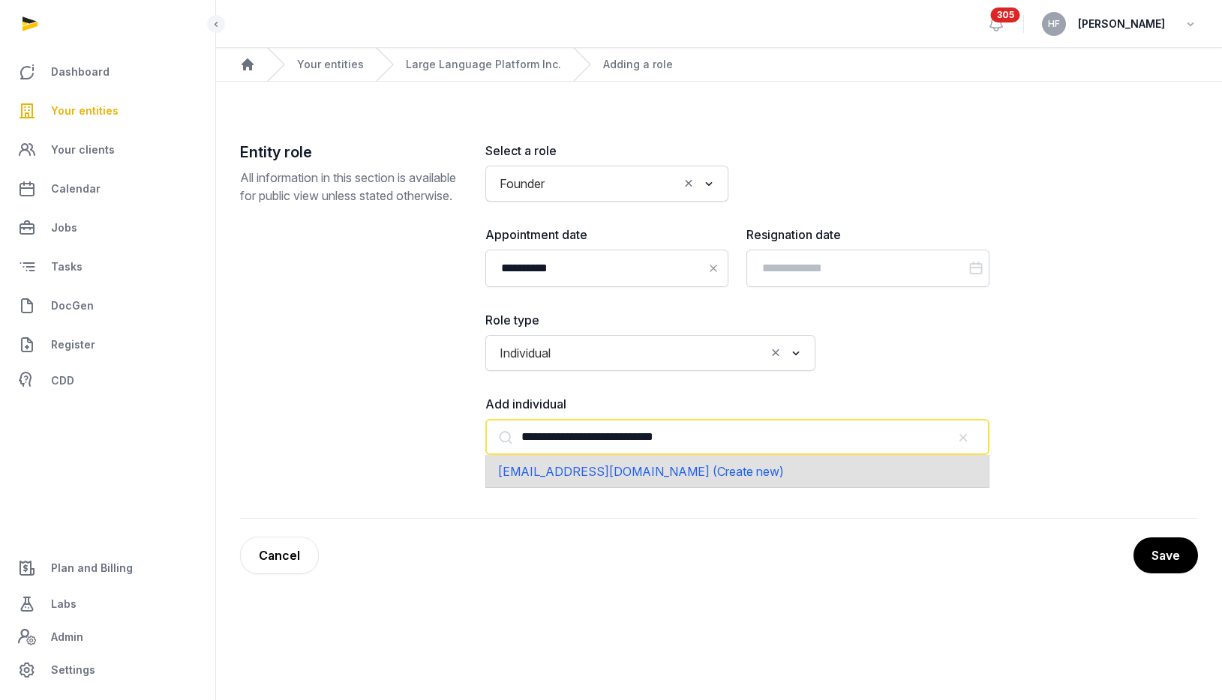
click at [727, 469] on span "gagandeeptinna@googlemail.com (Create new)" at bounding box center [641, 471] width 286 height 15
type input "**********"
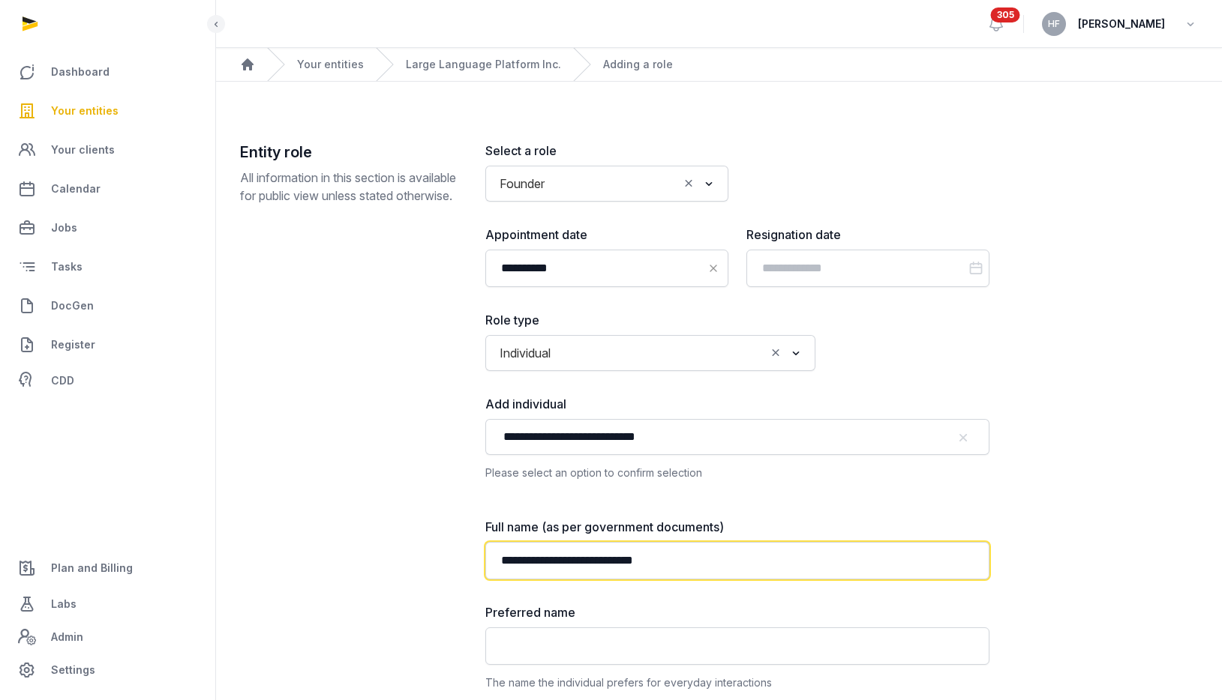
drag, startPoint x: 726, startPoint y: 563, endPoint x: 435, endPoint y: 536, distance: 292.2
paste input "text"
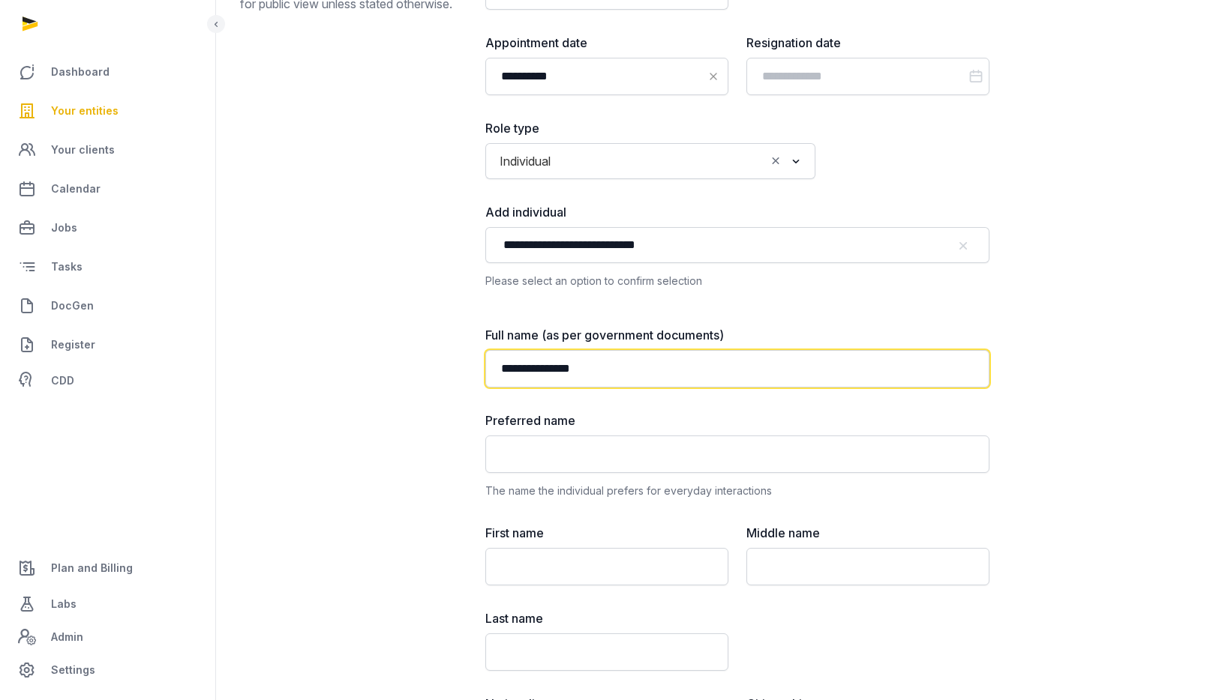
scroll to position [195, 0]
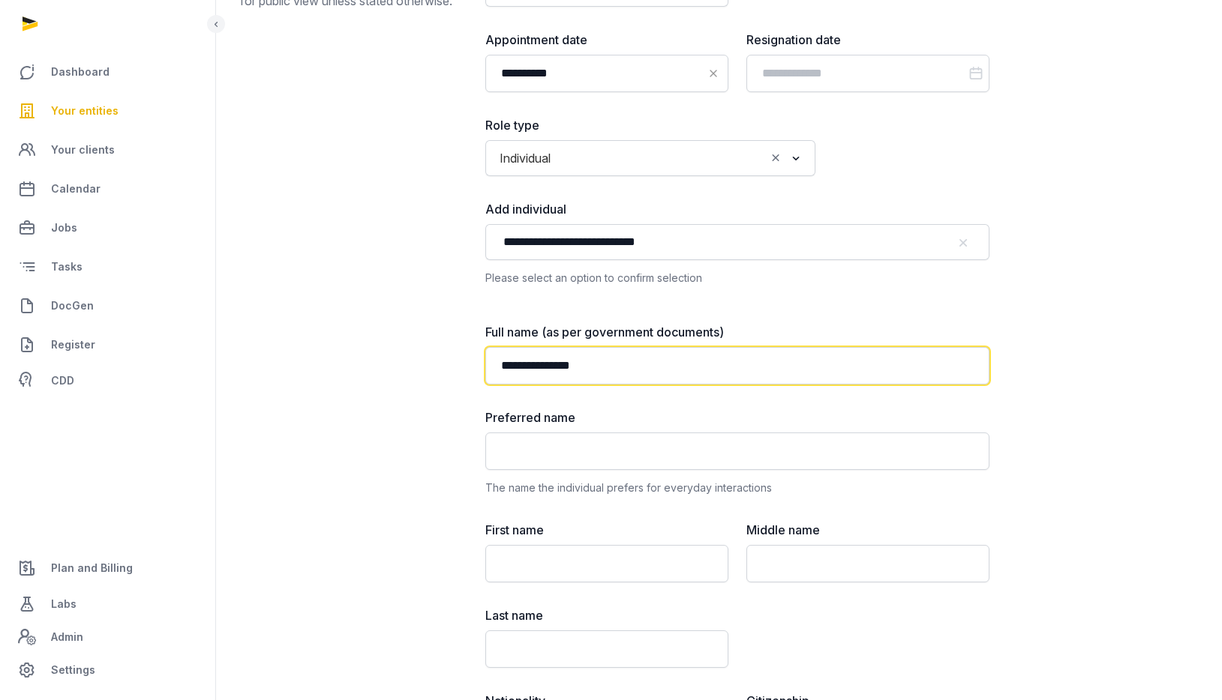
type input "**********"
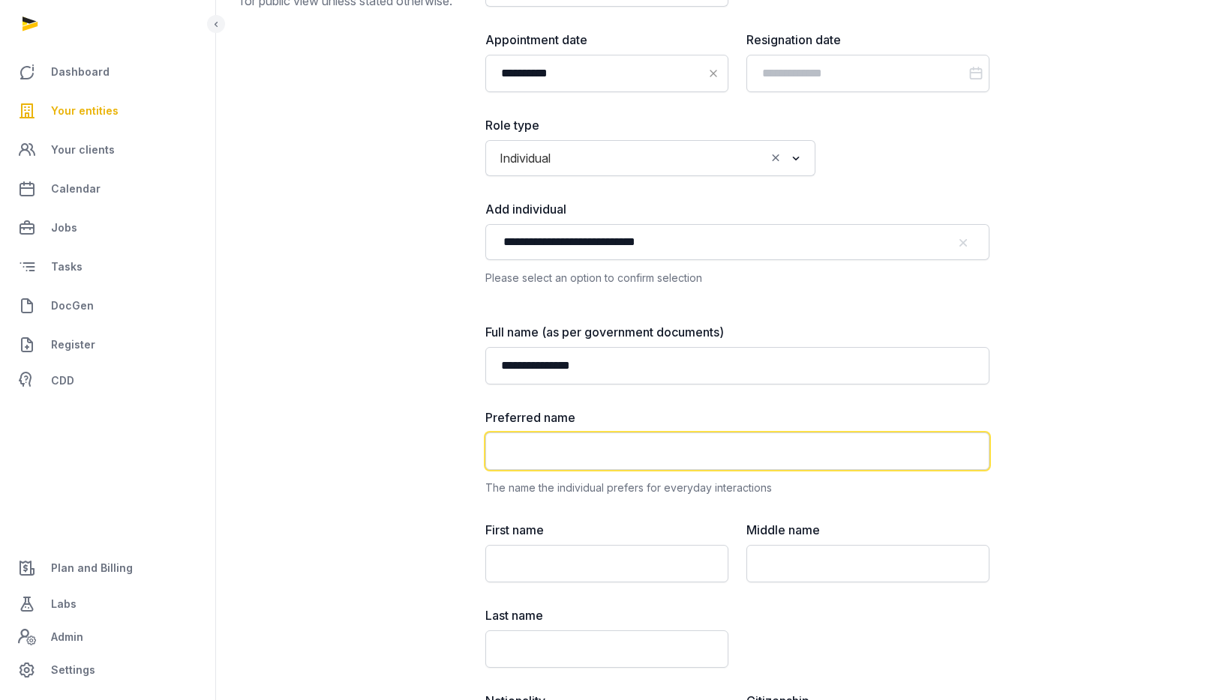
click at [607, 433] on input "text" at bounding box center [737, 451] width 504 height 37
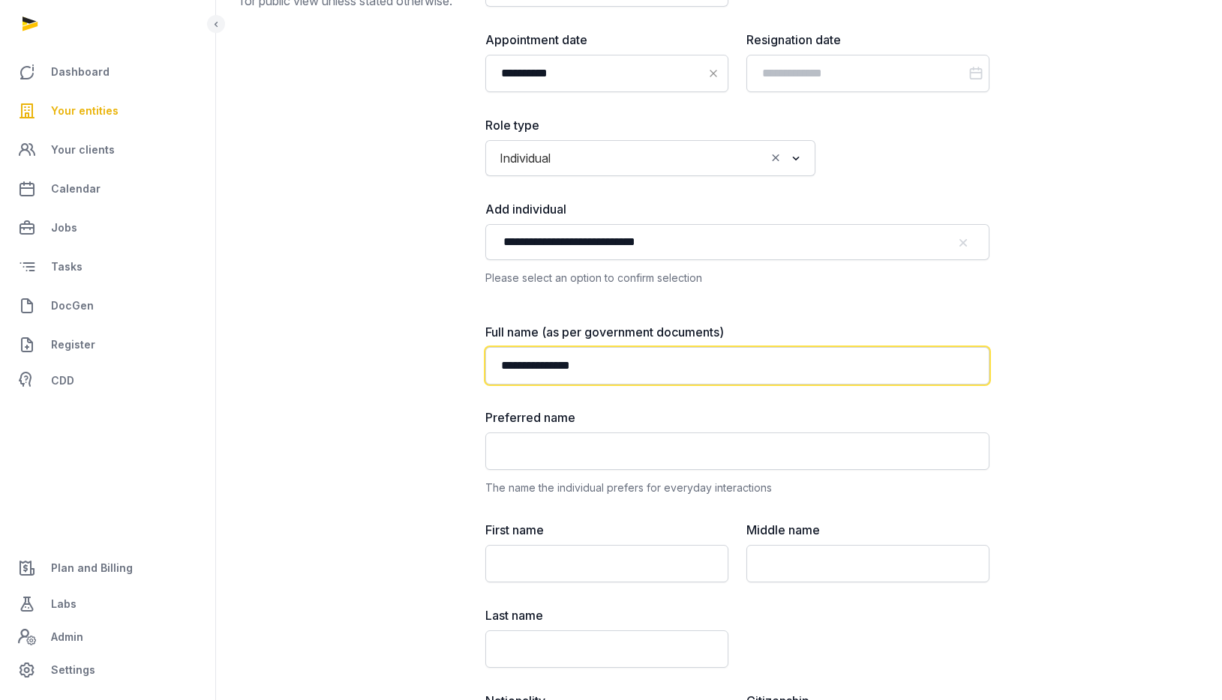
drag, startPoint x: 568, startPoint y: 367, endPoint x: 488, endPoint y: 367, distance: 79.5
click at [488, 367] on input "**********" at bounding box center [737, 365] width 504 height 37
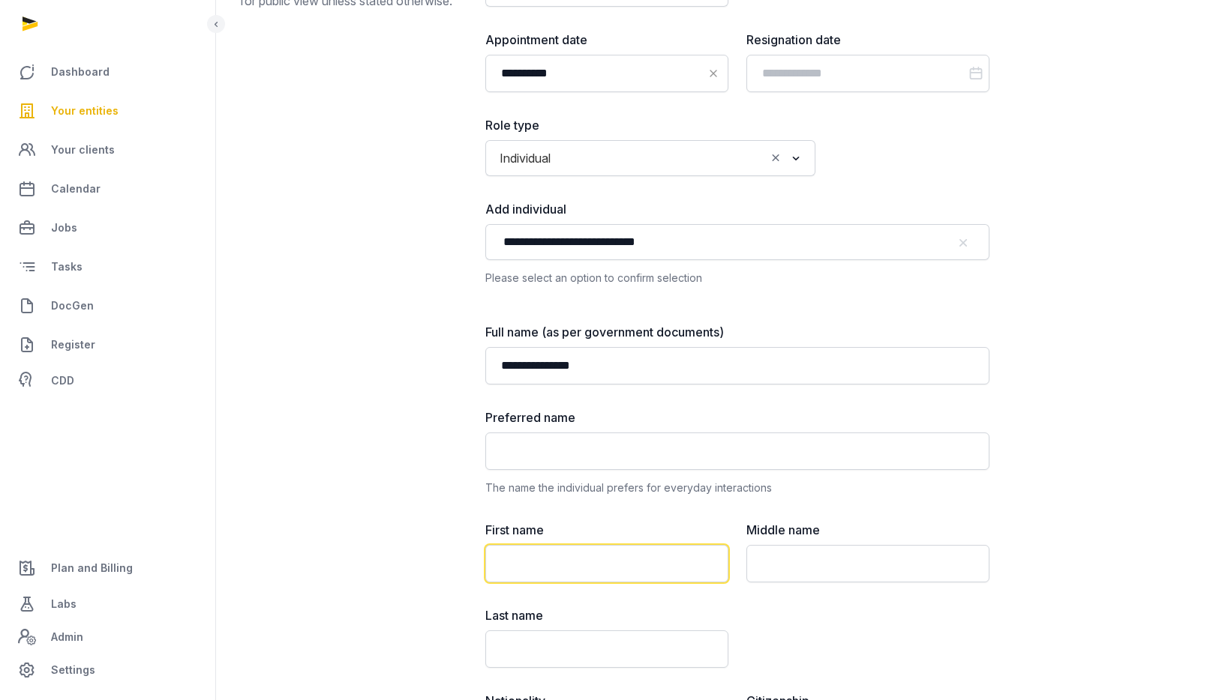
click at [619, 553] on input "text" at bounding box center [606, 563] width 243 height 37
paste input "*********"
type input "*********"
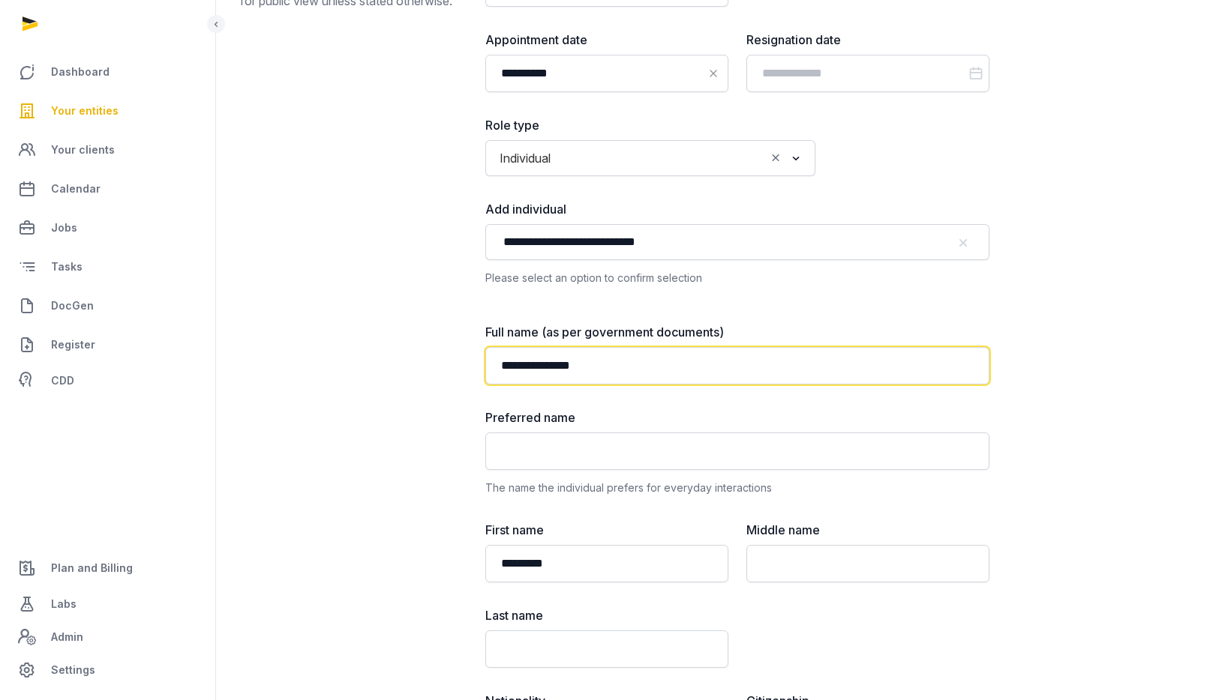
drag, startPoint x: 571, startPoint y: 367, endPoint x: 611, endPoint y: 368, distance: 40.5
click at [611, 368] on input "**********" at bounding box center [737, 365] width 504 height 37
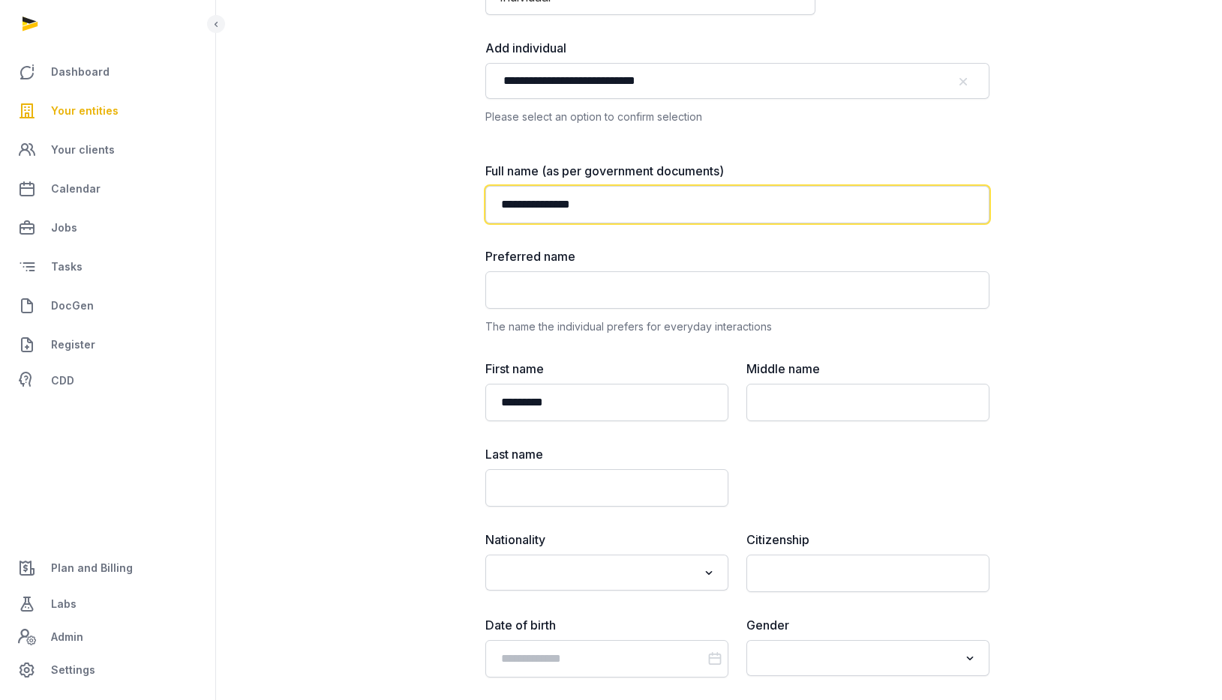
scroll to position [376, 0]
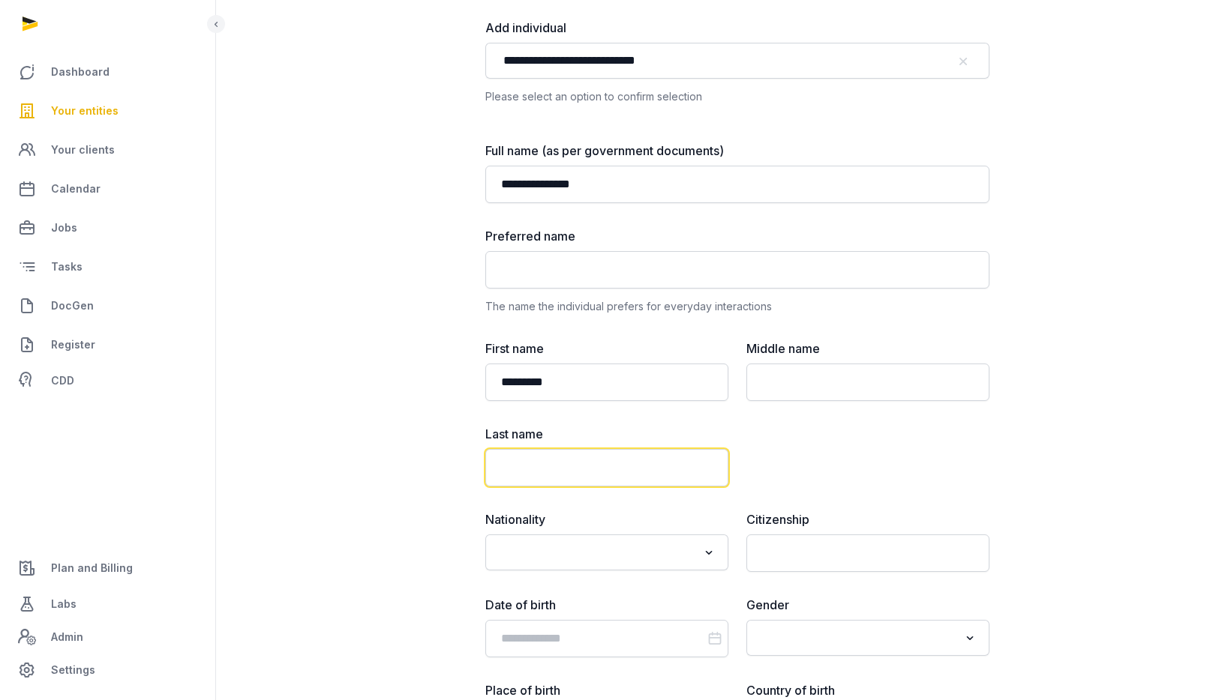
click at [606, 460] on input "text" at bounding box center [606, 467] width 243 height 37
paste input "*****"
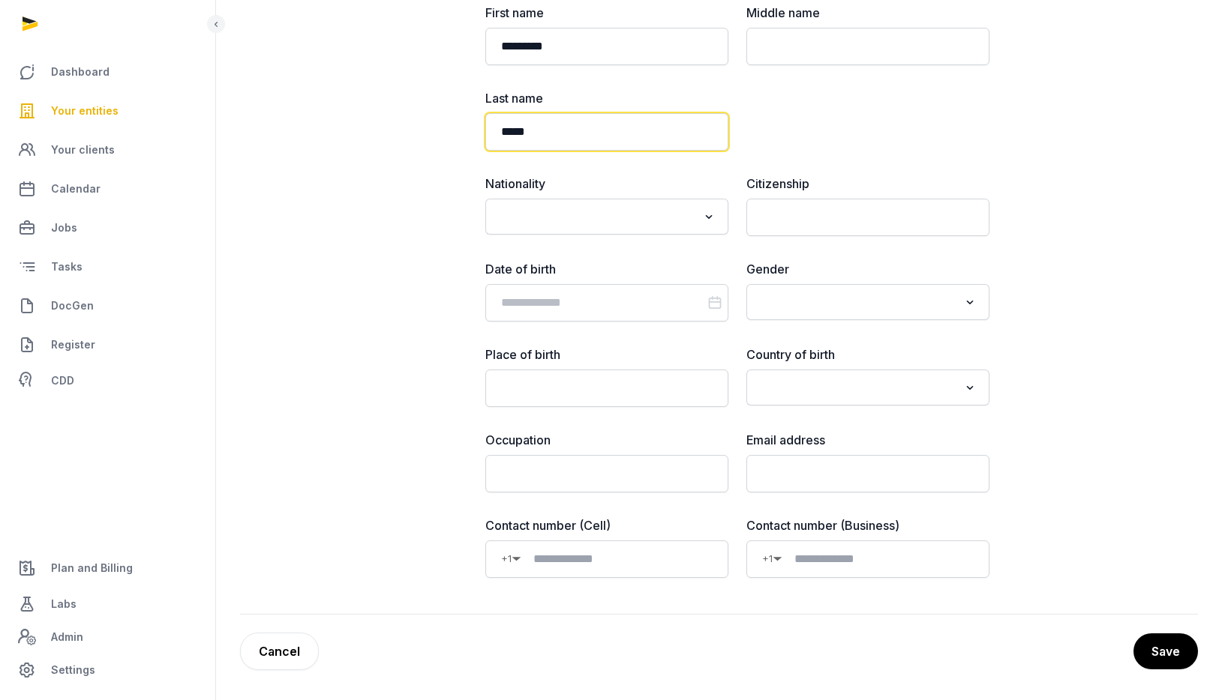
type input "*****"
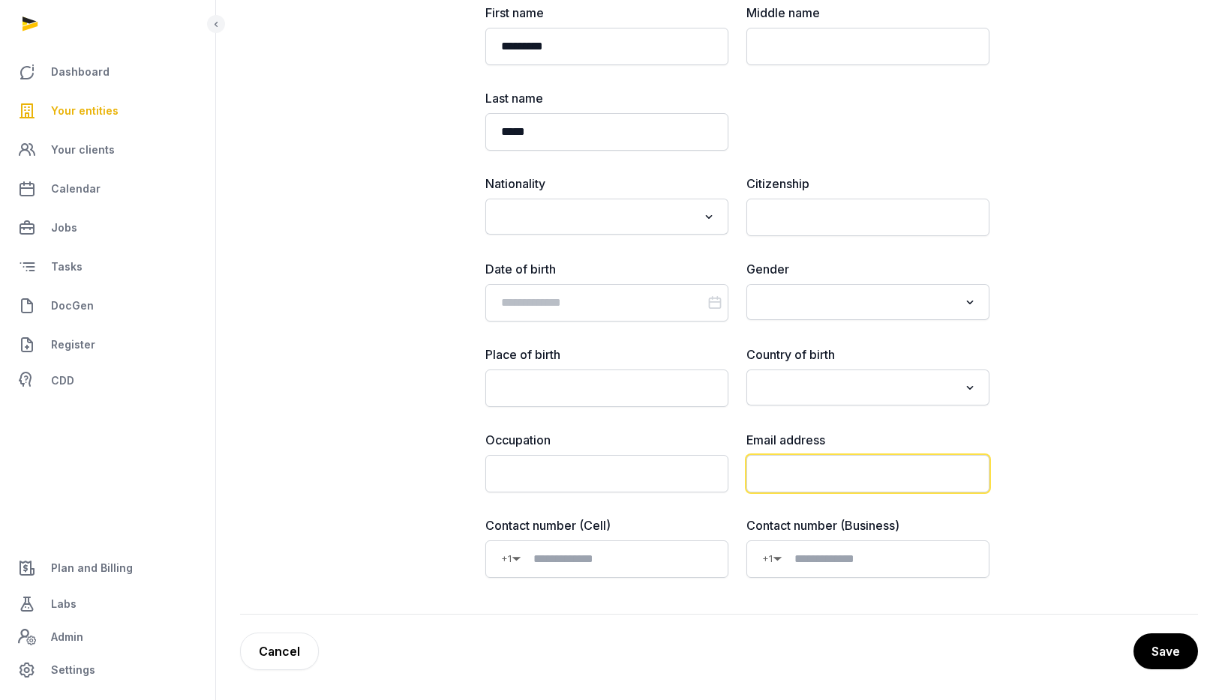
click at [883, 469] on input "email" at bounding box center [867, 473] width 243 height 37
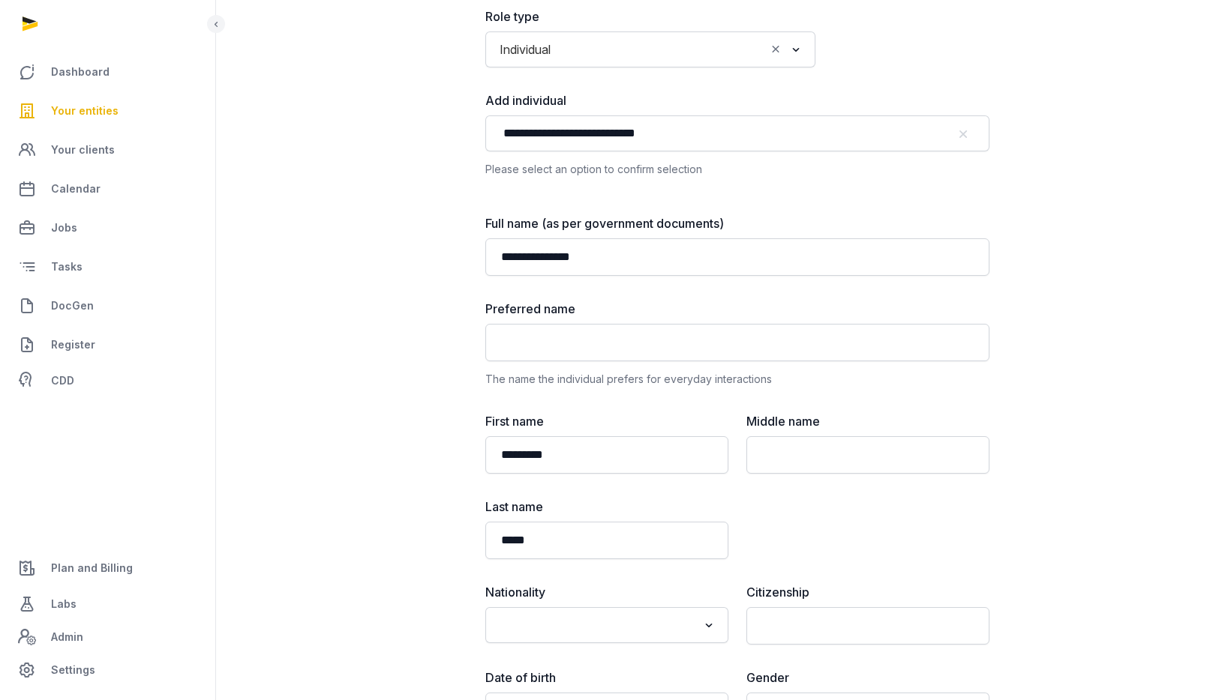
scroll to position [169, 0]
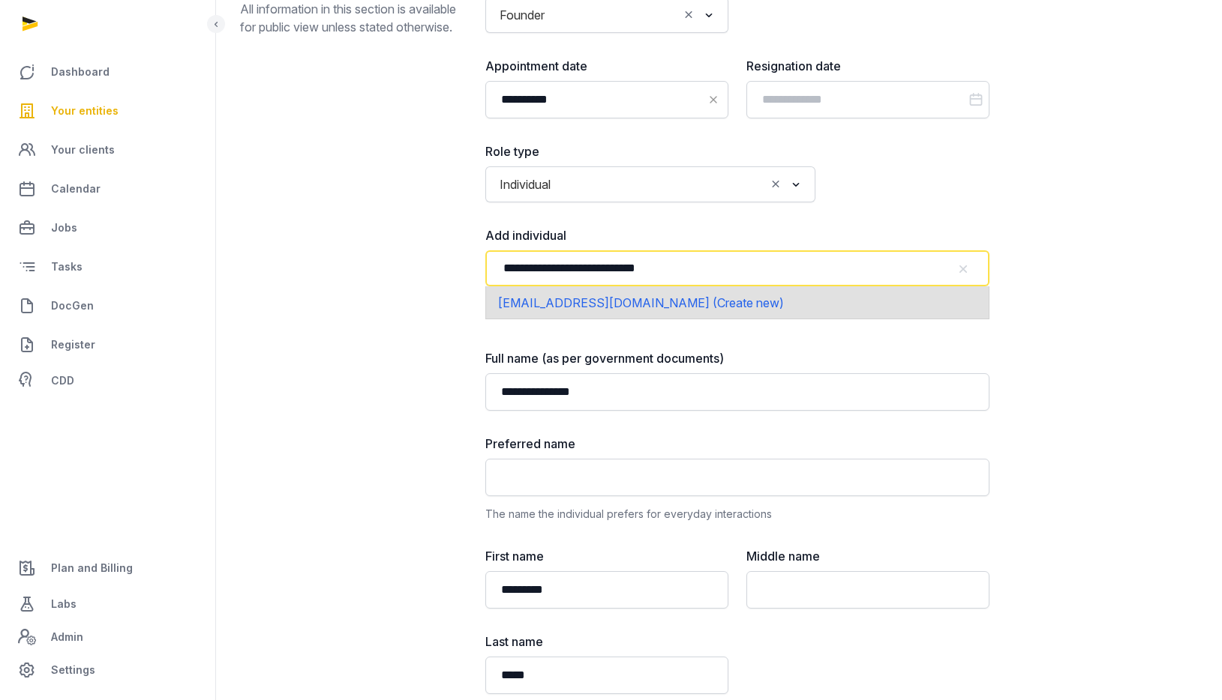
drag, startPoint x: 721, startPoint y: 274, endPoint x: 457, endPoint y: 241, distance: 266.0
click at [457, 241] on div "**********" at bounding box center [719, 566] width 958 height 1186
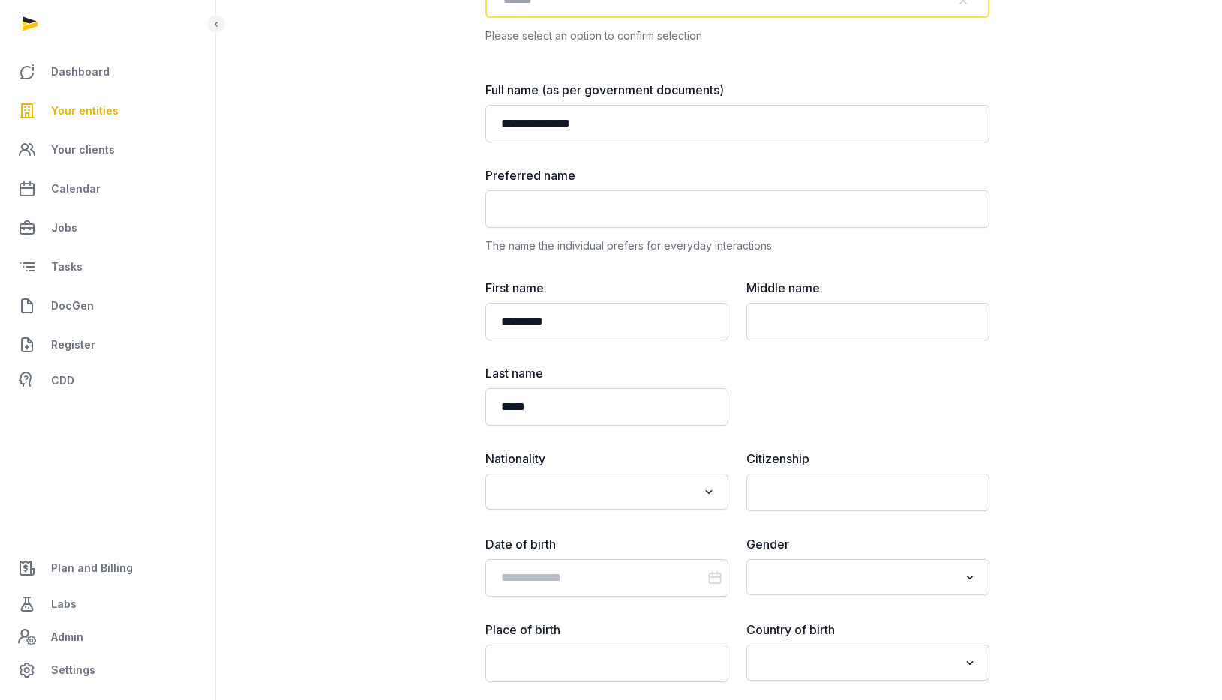
scroll to position [712, 0]
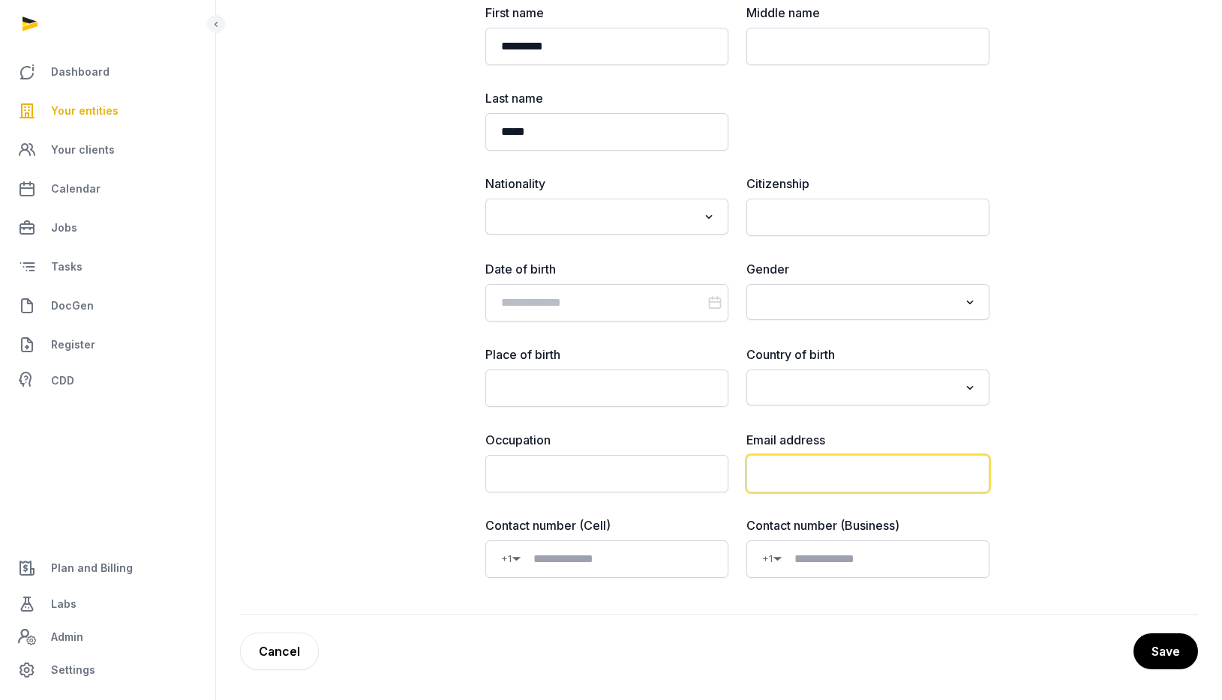
click at [813, 464] on input "email" at bounding box center [867, 473] width 243 height 37
paste input "**********"
type input "**********"
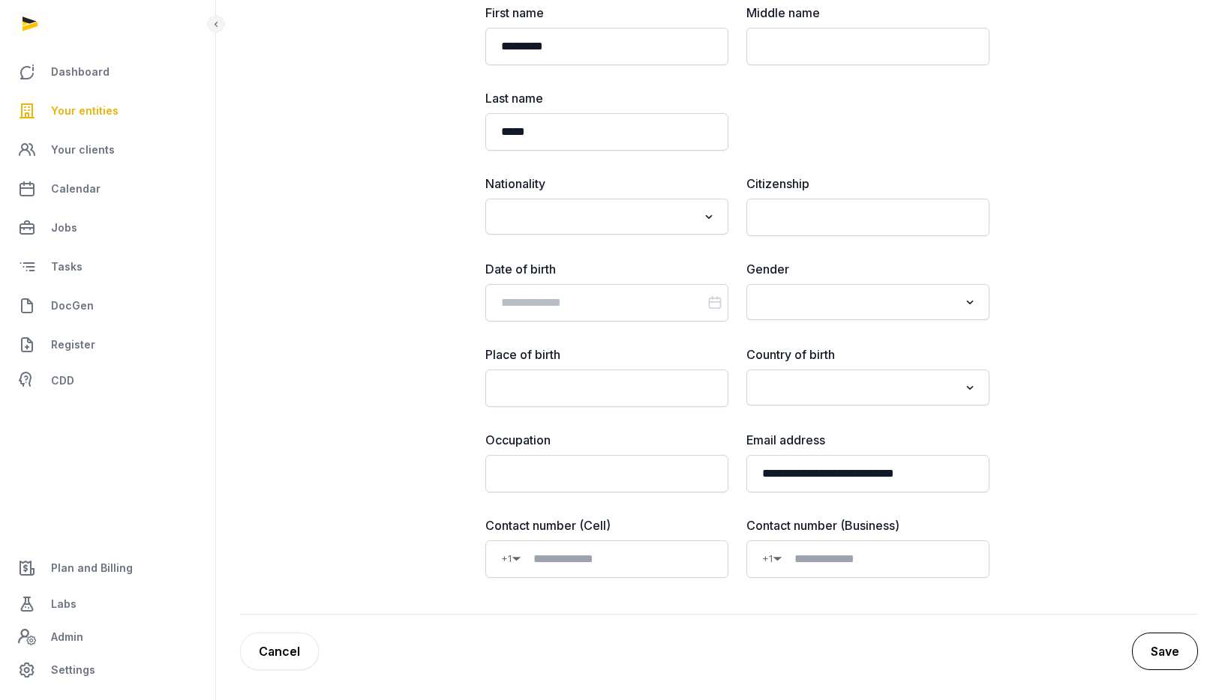
click at [1165, 656] on button "Save" at bounding box center [1165, 651] width 66 height 37
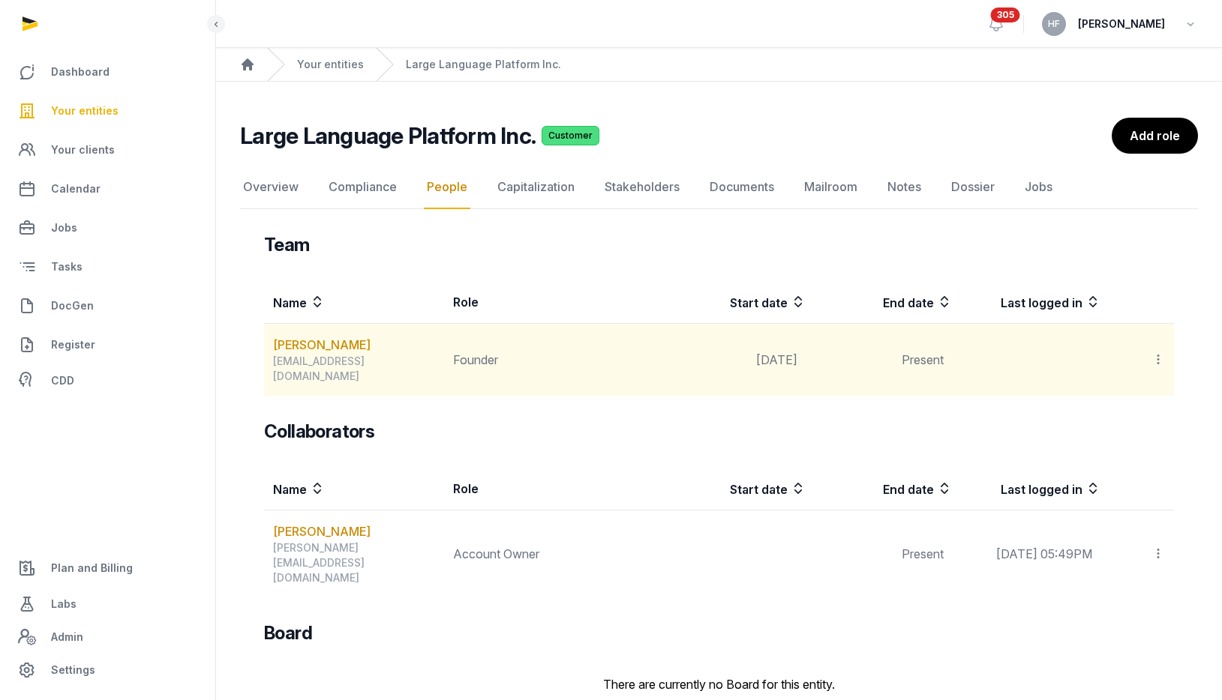
click at [1159, 352] on icon at bounding box center [1157, 360] width 13 height 16
click at [1138, 393] on span "Invite user" at bounding box center [1121, 400] width 56 height 15
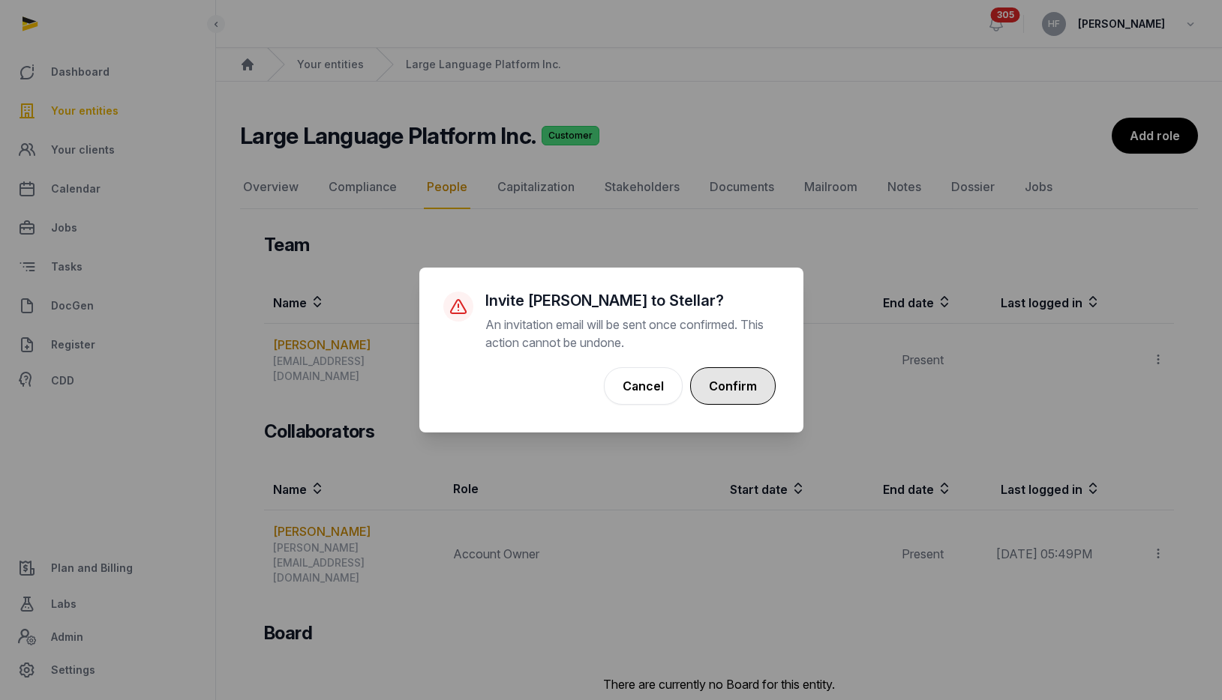
click at [745, 375] on button "Confirm" at bounding box center [732, 385] width 85 height 37
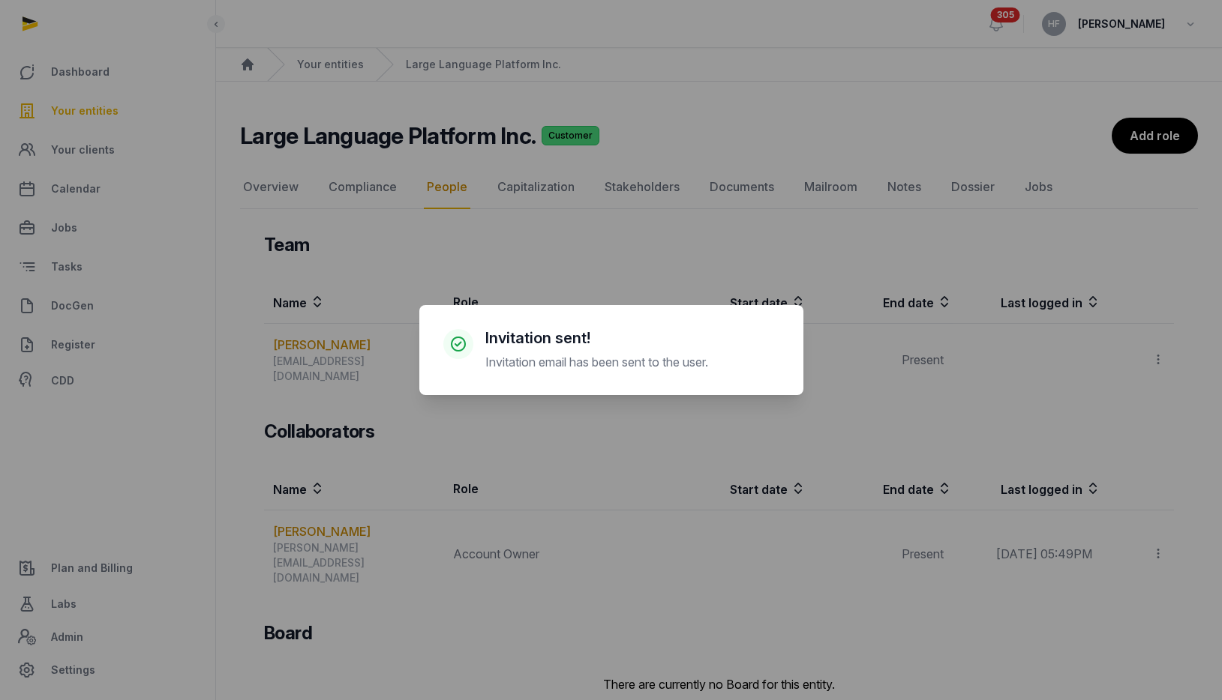
click at [337, 346] on div "× Invitation sent! Invitation email has been sent to the user. Cancel No OK" at bounding box center [611, 350] width 1222 height 700
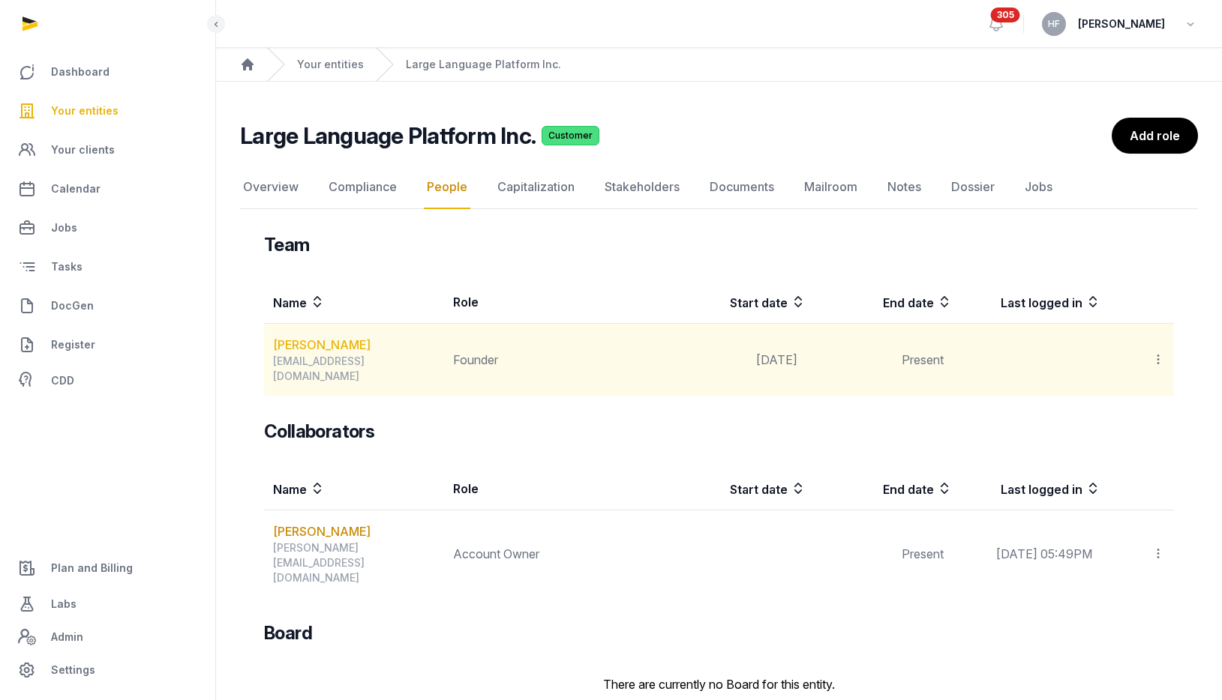
click at [341, 346] on link "[PERSON_NAME]" at bounding box center [321, 345] width 97 height 18
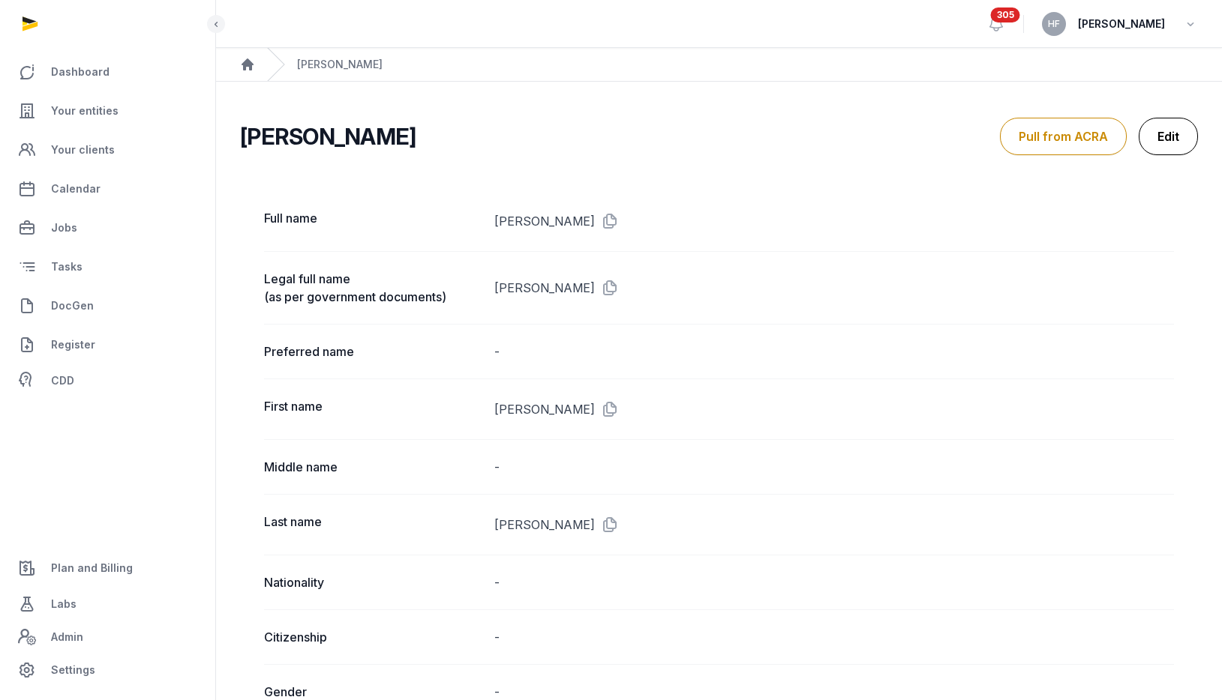
click at [1171, 134] on link "Edit" at bounding box center [1167, 136] width 59 height 37
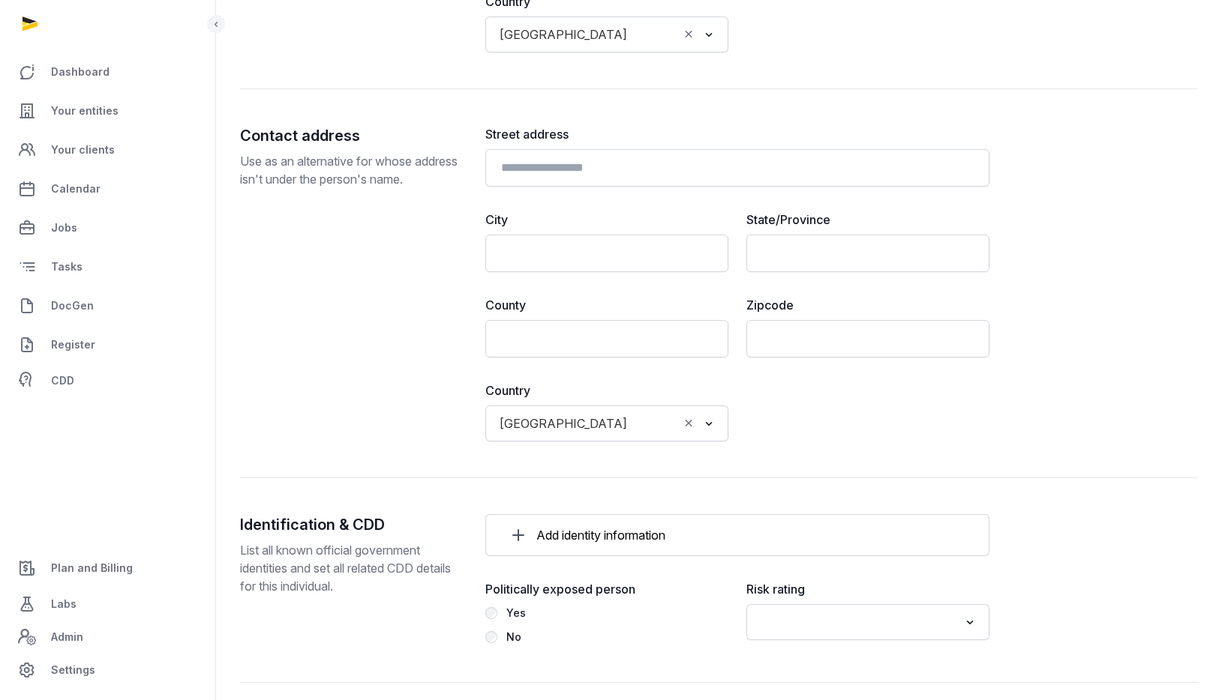
scroll to position [1319, 0]
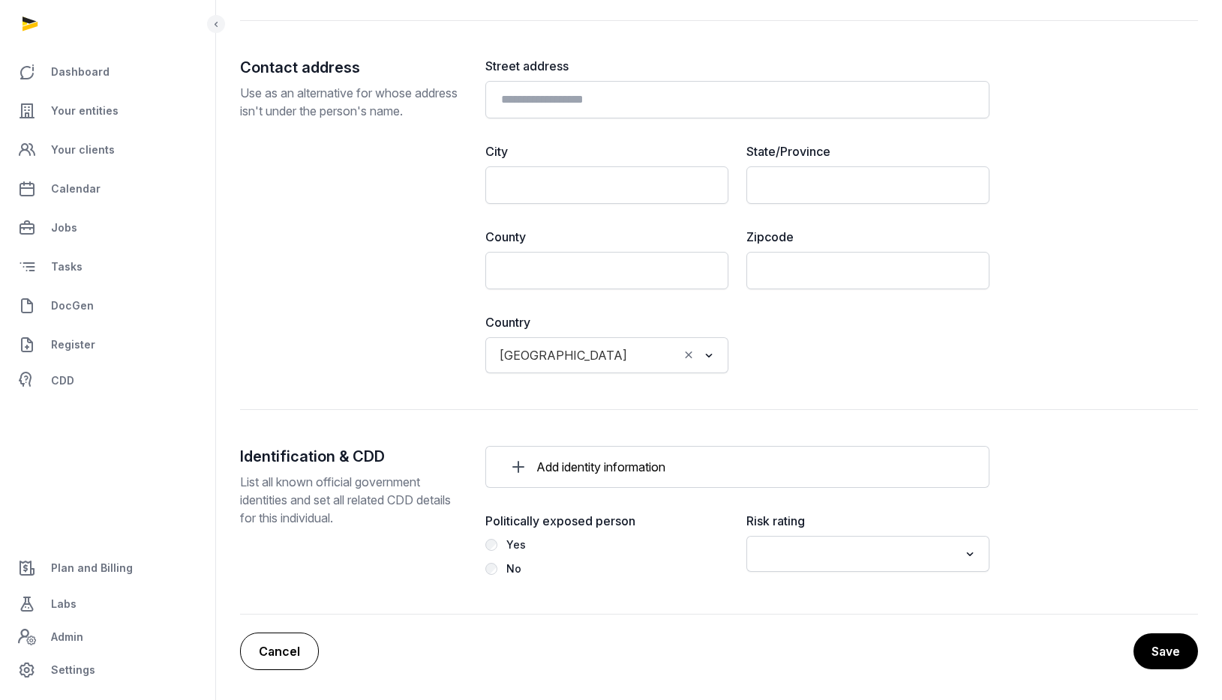
click at [286, 649] on link "Cancel" at bounding box center [279, 651] width 79 height 37
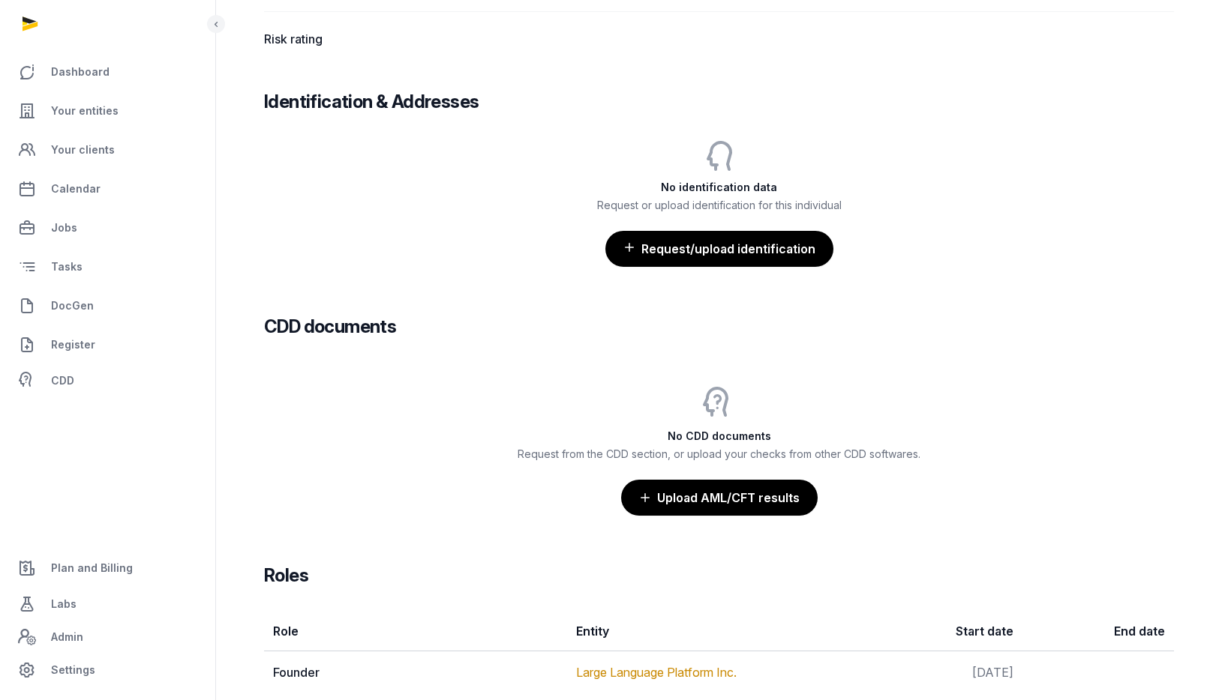
scroll to position [1210, 0]
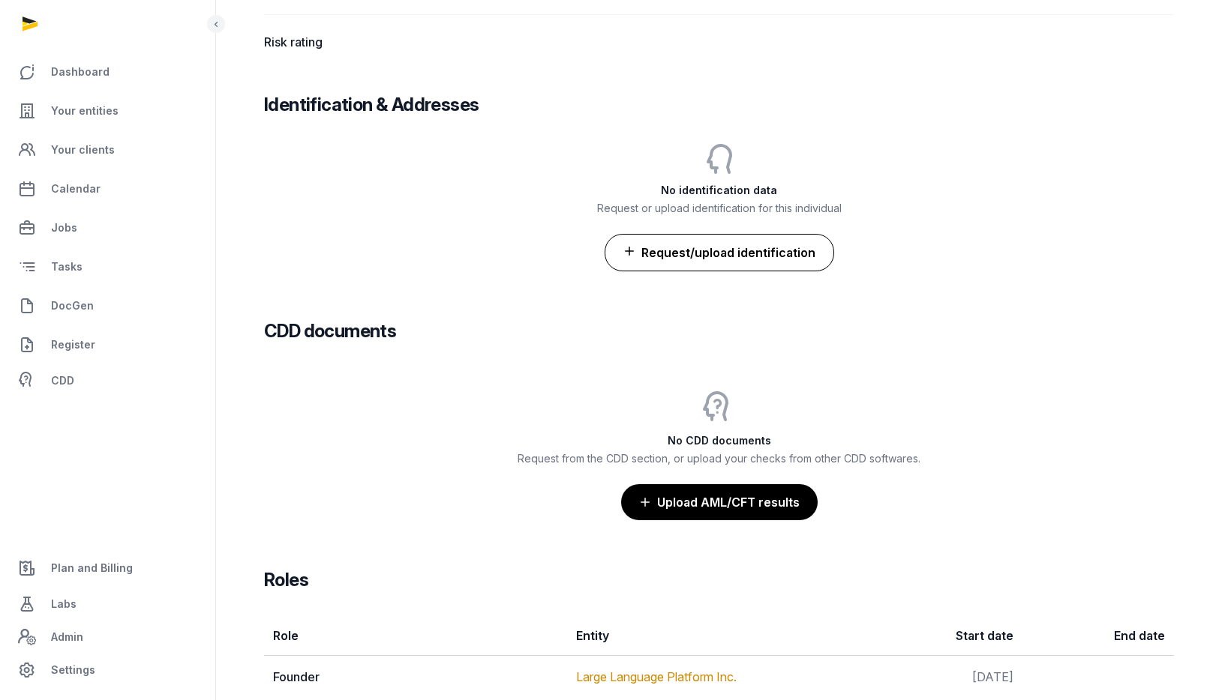
click at [687, 250] on button "Request/upload identification" at bounding box center [718, 252] width 229 height 37
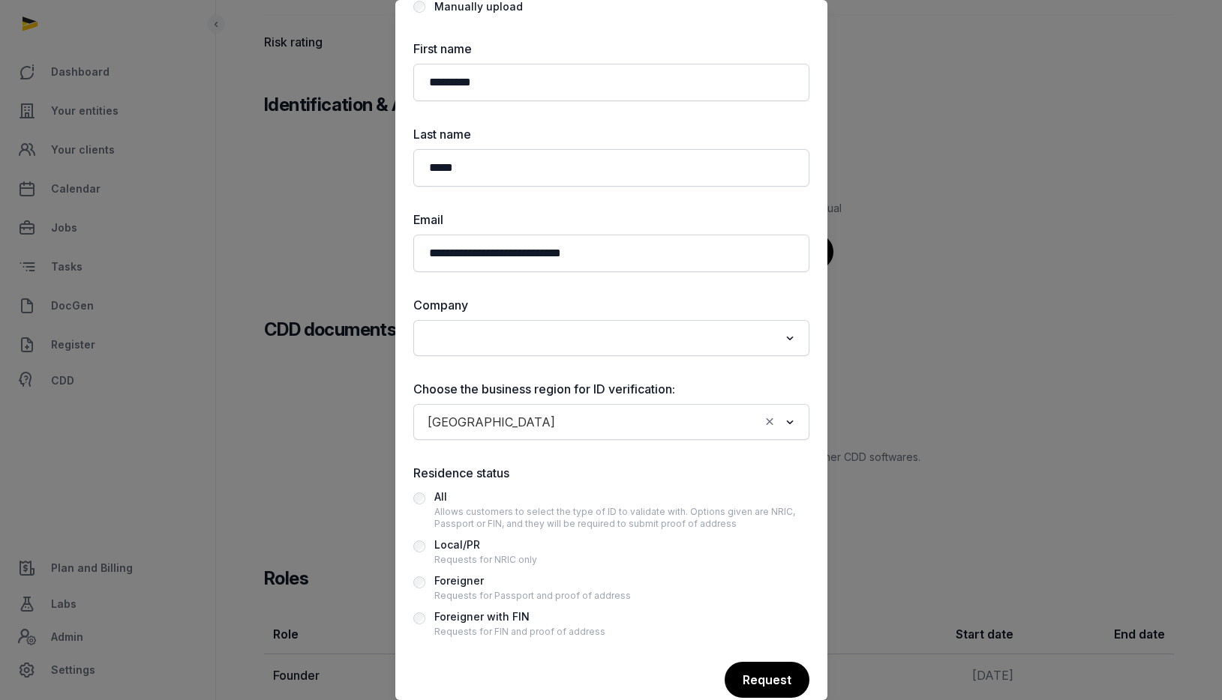
scroll to position [130, 0]
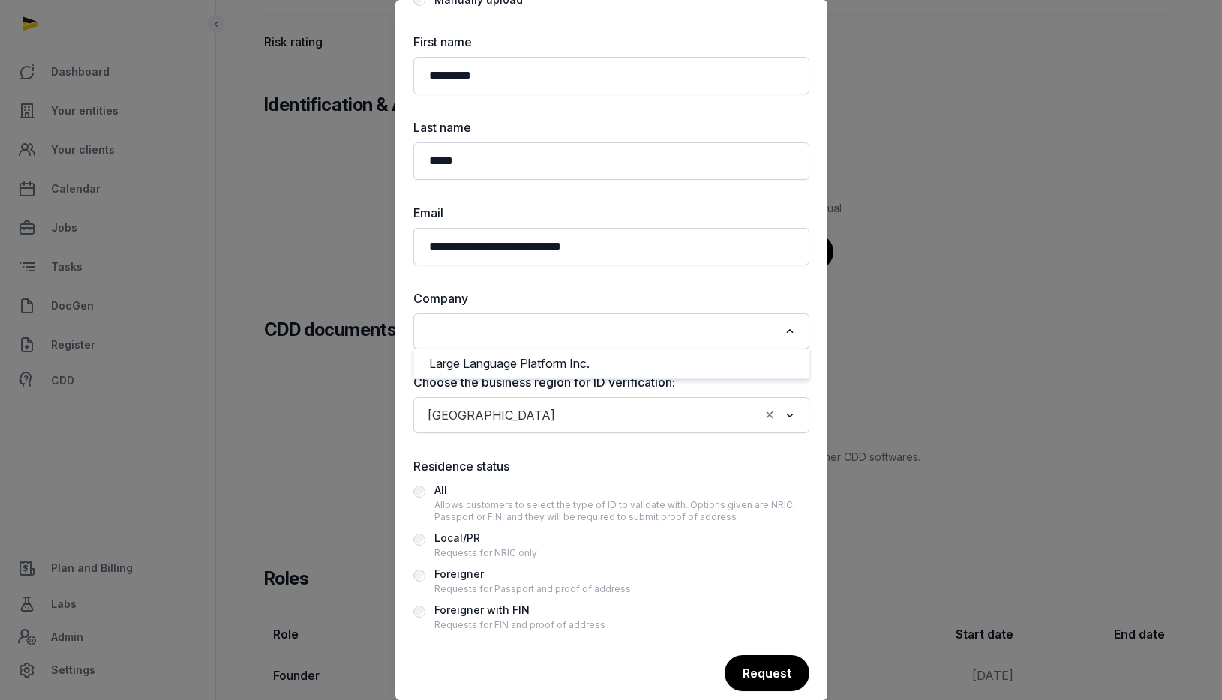
click at [590, 331] on input "Search for option" at bounding box center [600, 331] width 356 height 21
click at [555, 358] on li "Large Language Platform Inc." at bounding box center [611, 364] width 394 height 22
click at [562, 415] on input "Search for option" at bounding box center [660, 415] width 197 height 21
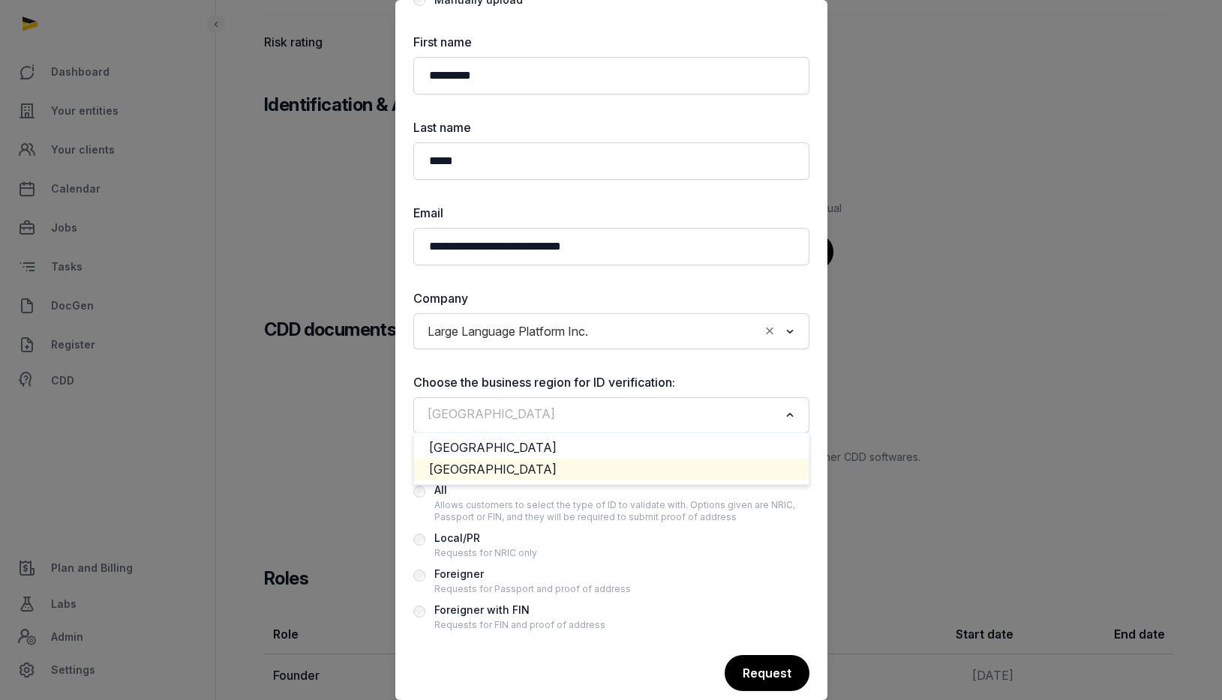
click at [497, 473] on li "[GEOGRAPHIC_DATA]" at bounding box center [611, 470] width 394 height 22
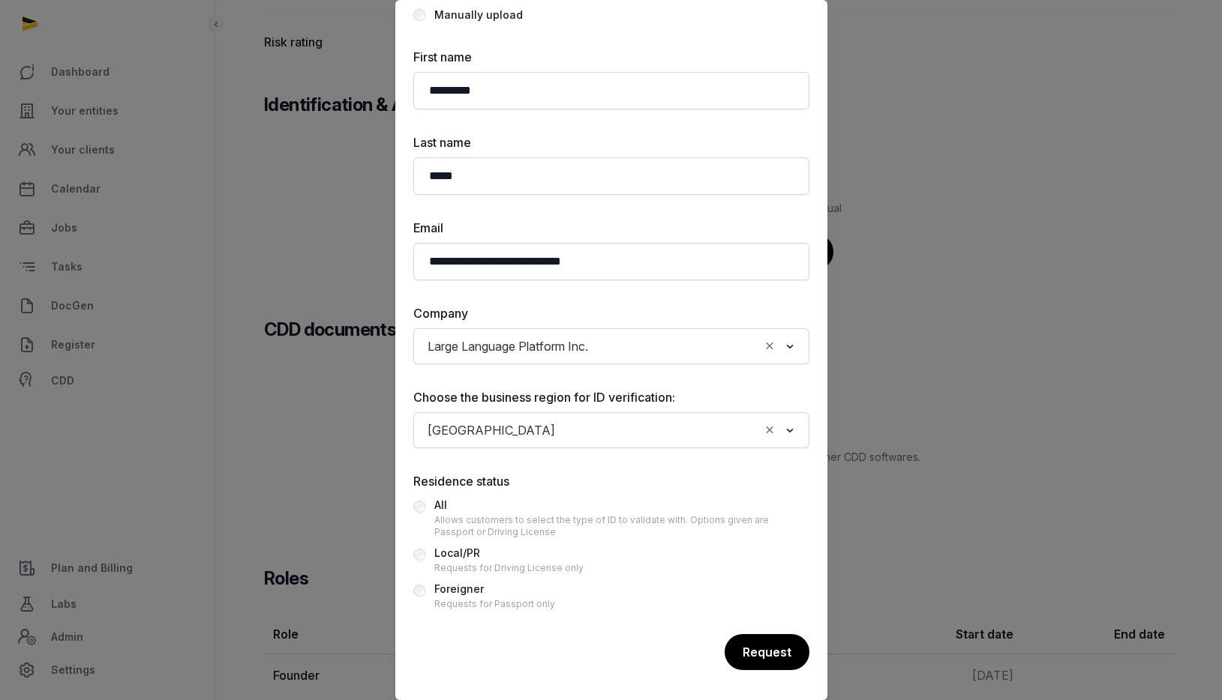
click at [469, 590] on div "Foreigner" at bounding box center [494, 589] width 121 height 18
click at [764, 658] on div "Request" at bounding box center [766, 652] width 86 height 37
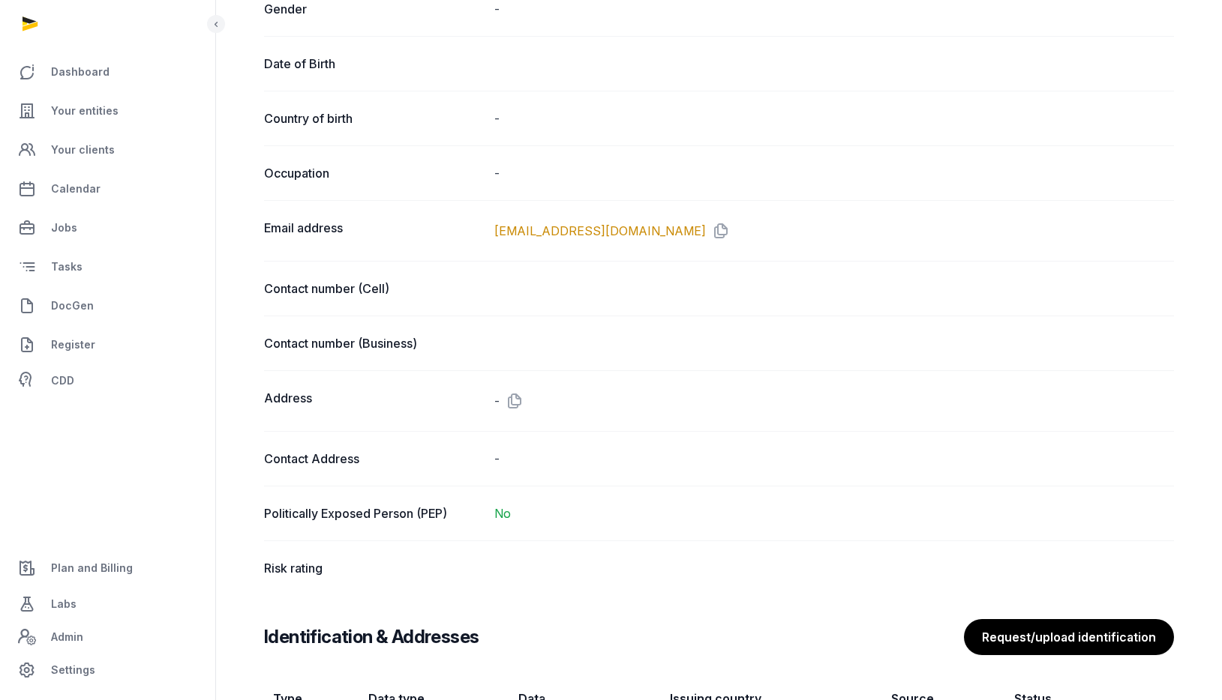
scroll to position [0, 0]
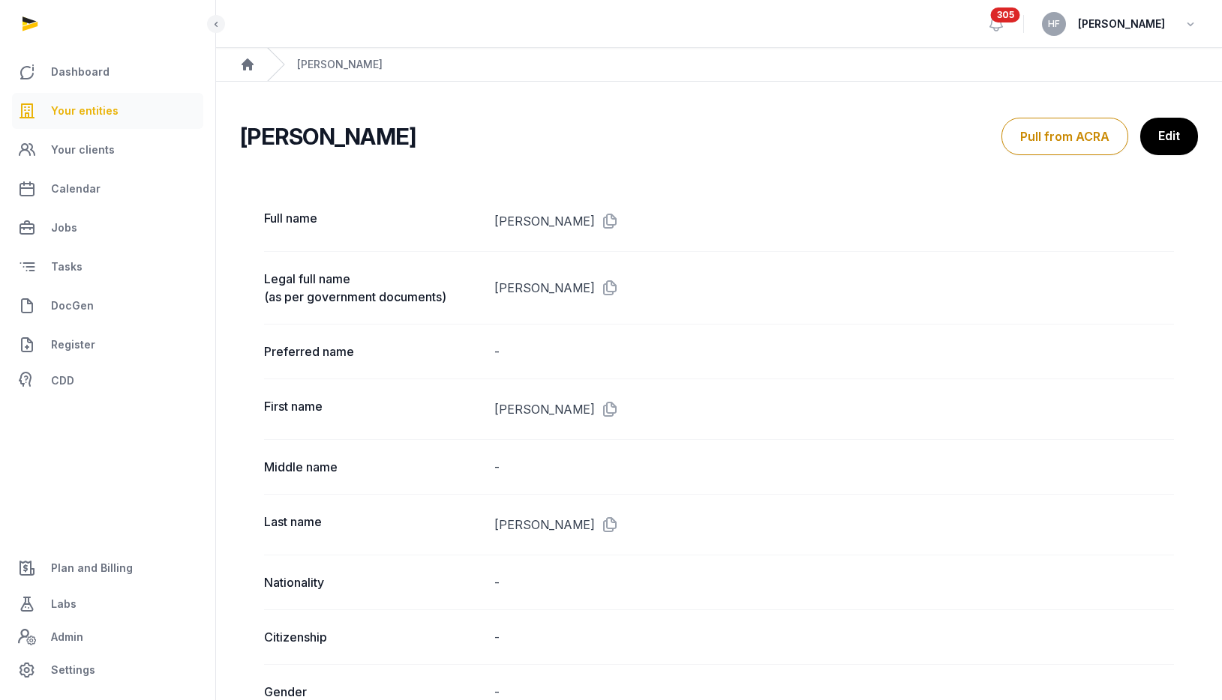
click at [88, 107] on span "Your entities" at bounding box center [84, 111] width 67 height 18
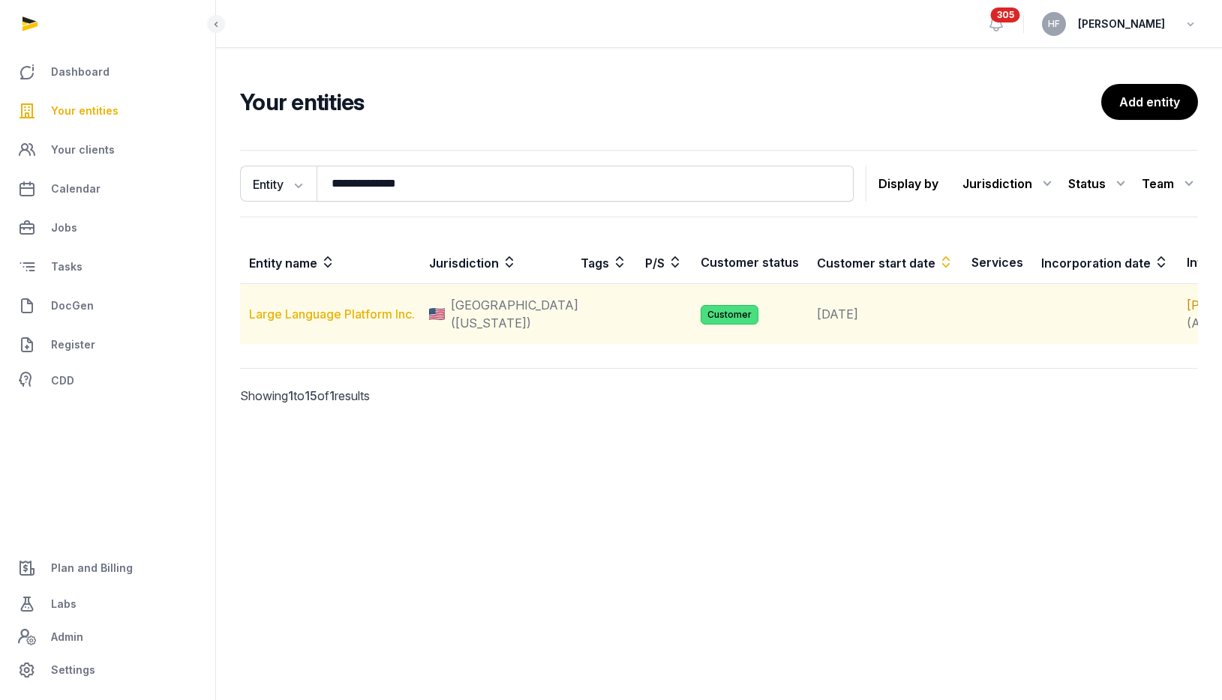
click at [349, 315] on link "Large Language Platform Inc." at bounding box center [332, 314] width 166 height 15
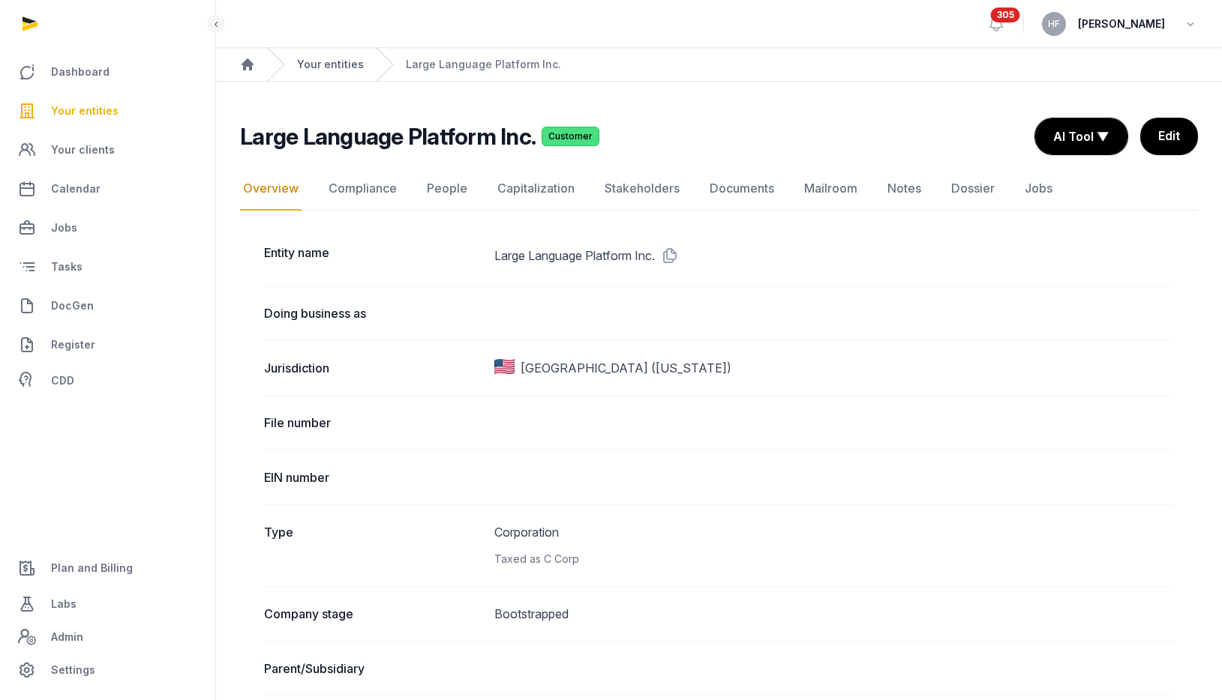
click at [351, 64] on link "Your entities" at bounding box center [330, 64] width 67 height 15
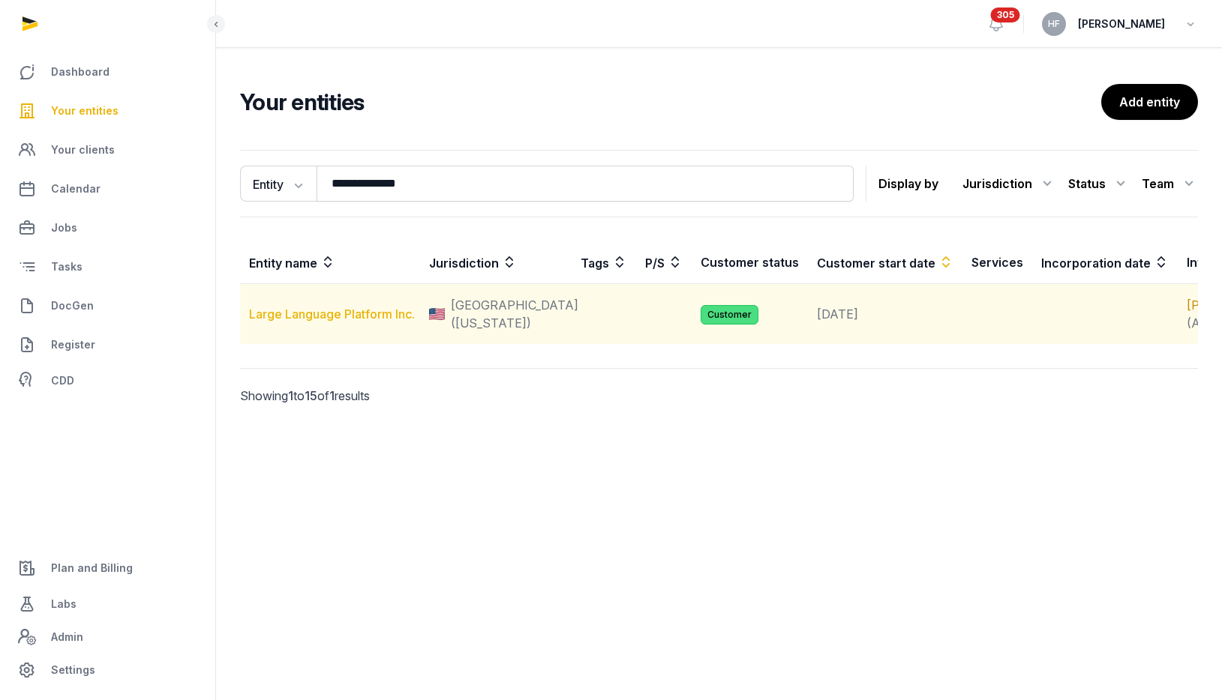
click at [356, 319] on link "Large Language Platform Inc." at bounding box center [332, 314] width 166 height 15
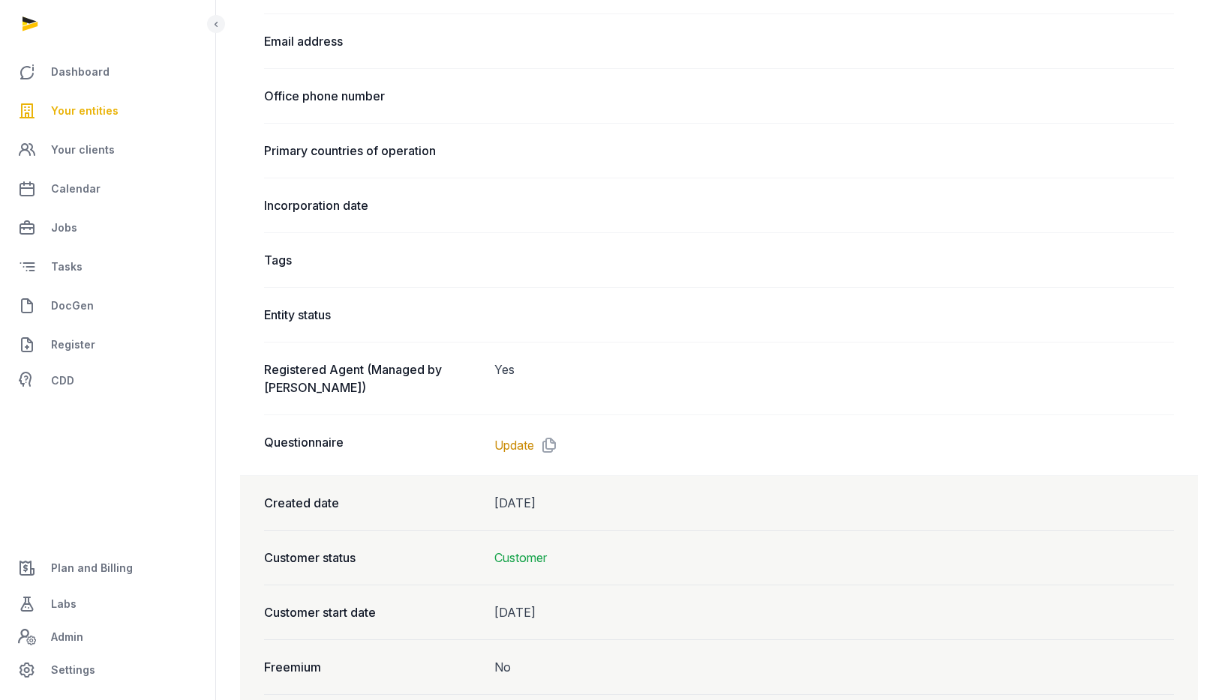
scroll to position [986, 0]
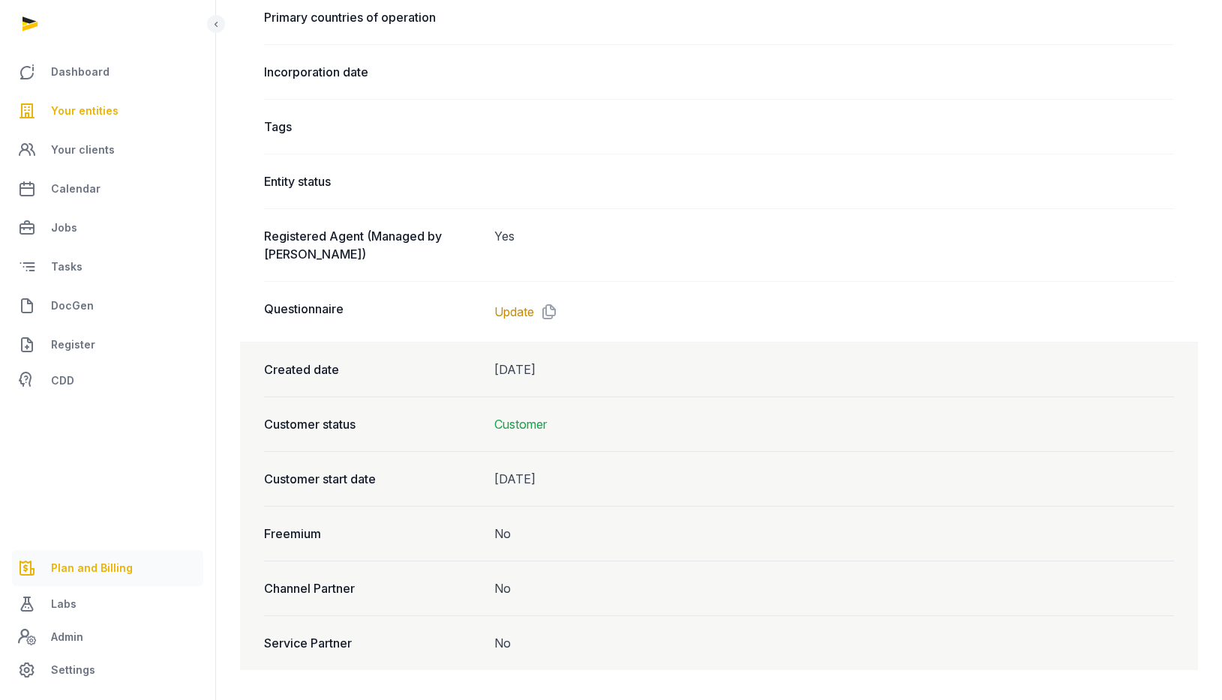
click at [83, 576] on span "Plan and Billing" at bounding box center [92, 568] width 82 height 18
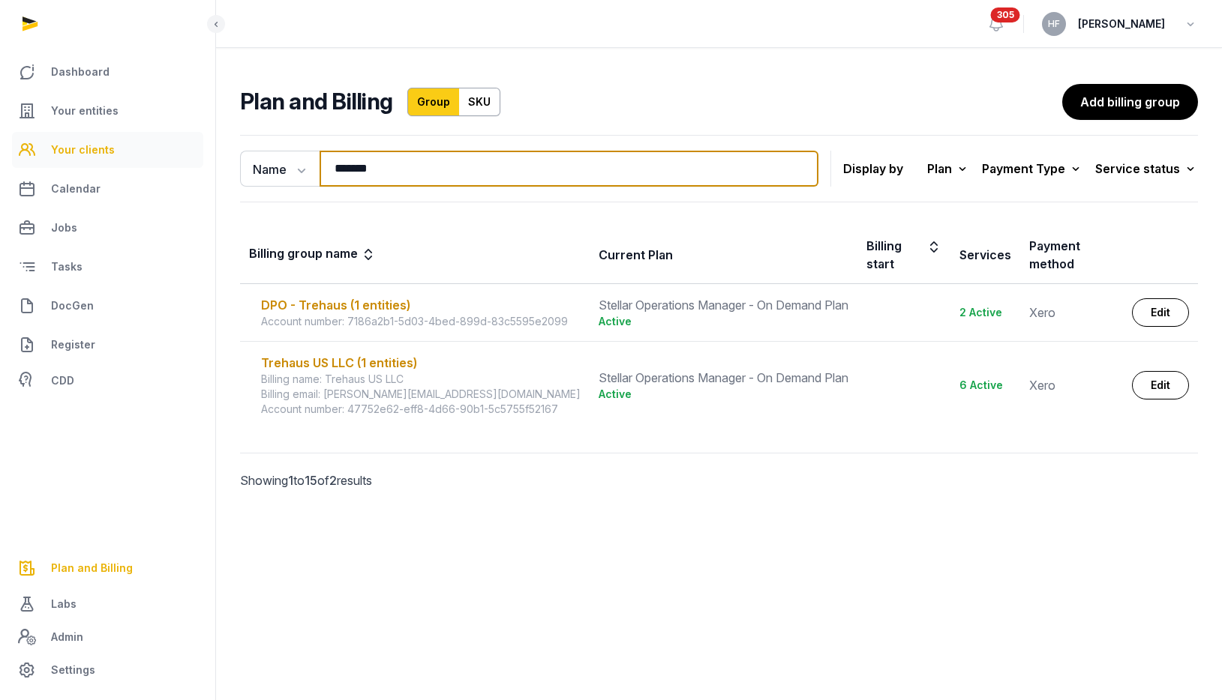
drag, startPoint x: 397, startPoint y: 173, endPoint x: 147, endPoint y: 162, distance: 250.0
click at [147, 162] on div "Dashboard Your entities Your clients Calendar Jobs Tasks DocGen Register CDD Pl…" at bounding box center [611, 350] width 1222 height 700
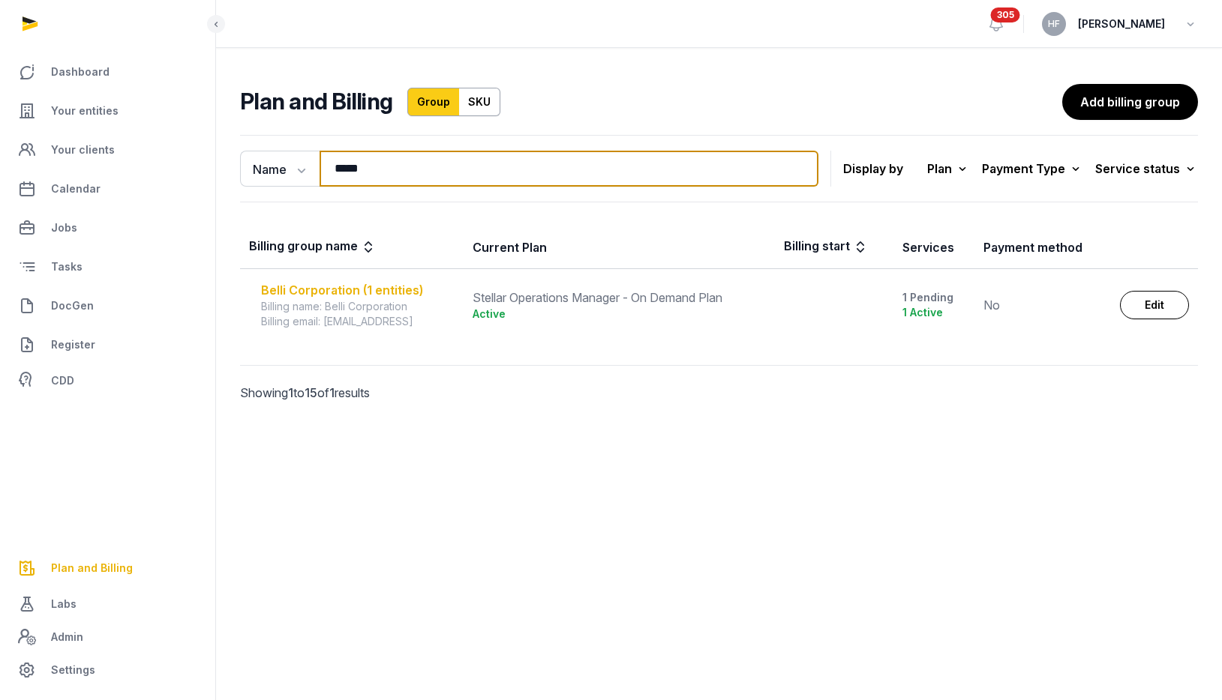
type input "*****"
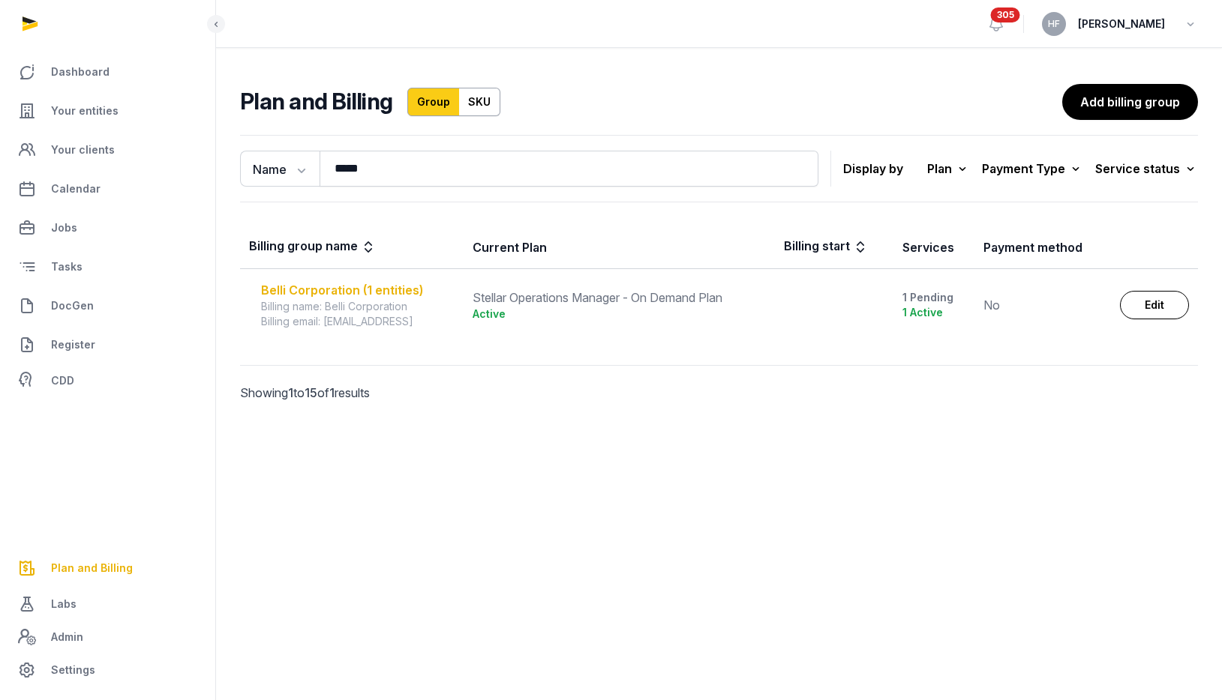
click at [335, 294] on div "Belli Corporation (1 entities)" at bounding box center [357, 290] width 193 height 18
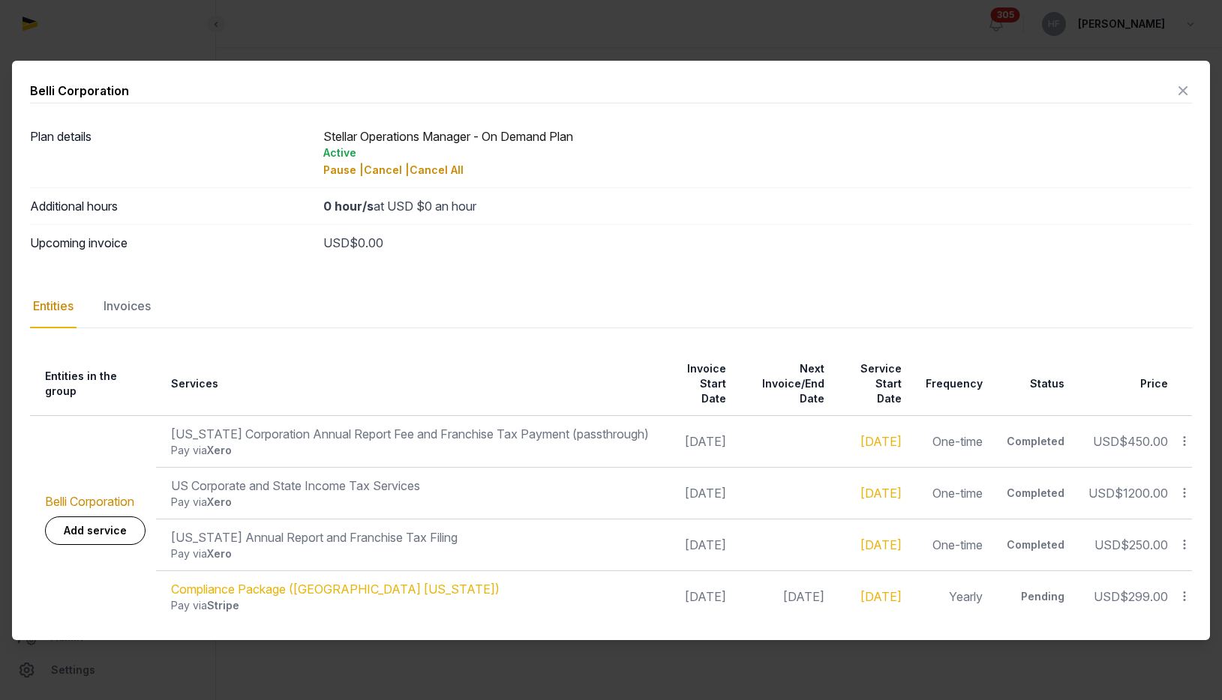
click at [148, 297] on div "Invoices" at bounding box center [126, 306] width 53 height 43
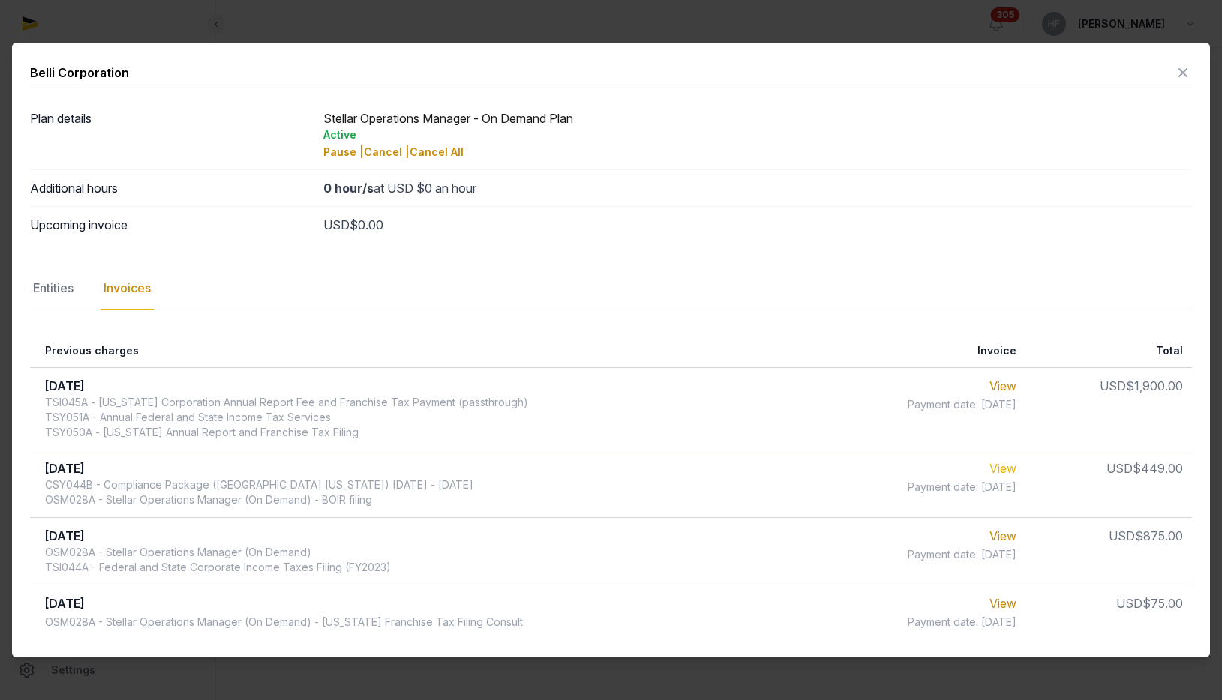
click at [1003, 467] on link "View" at bounding box center [1002, 468] width 27 height 15
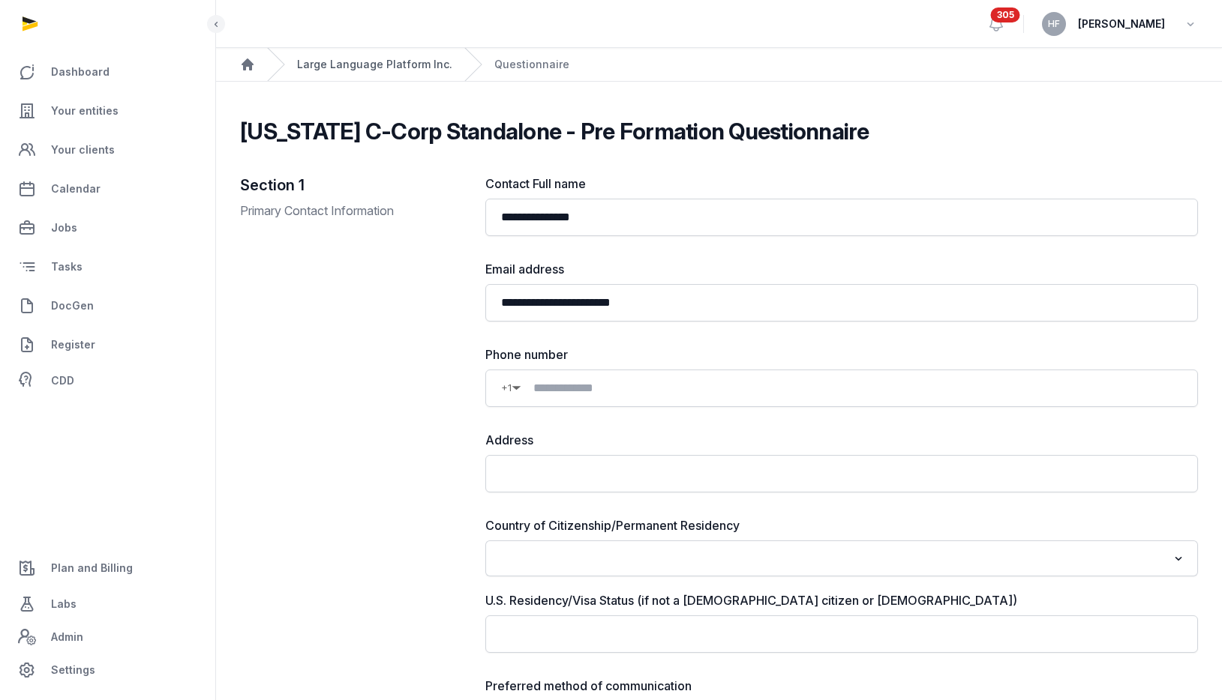
click at [403, 70] on link "Large Language Platform Inc." at bounding box center [374, 64] width 155 height 15
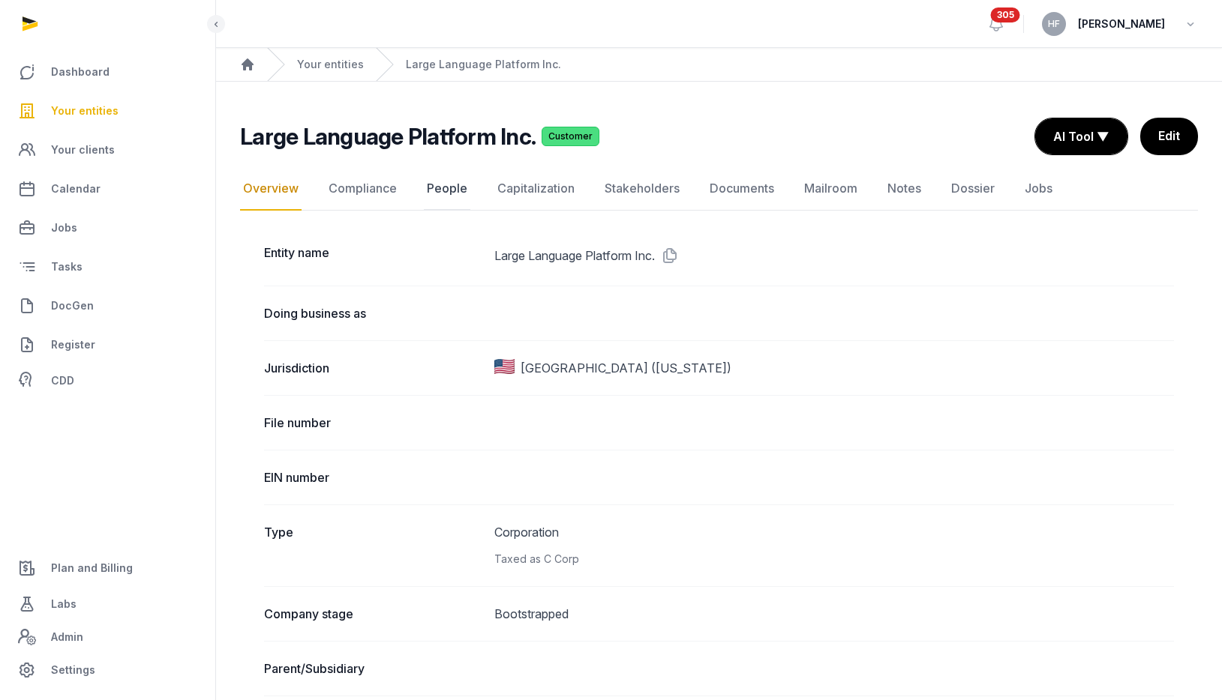
click at [446, 196] on link "People" at bounding box center [447, 188] width 46 height 43
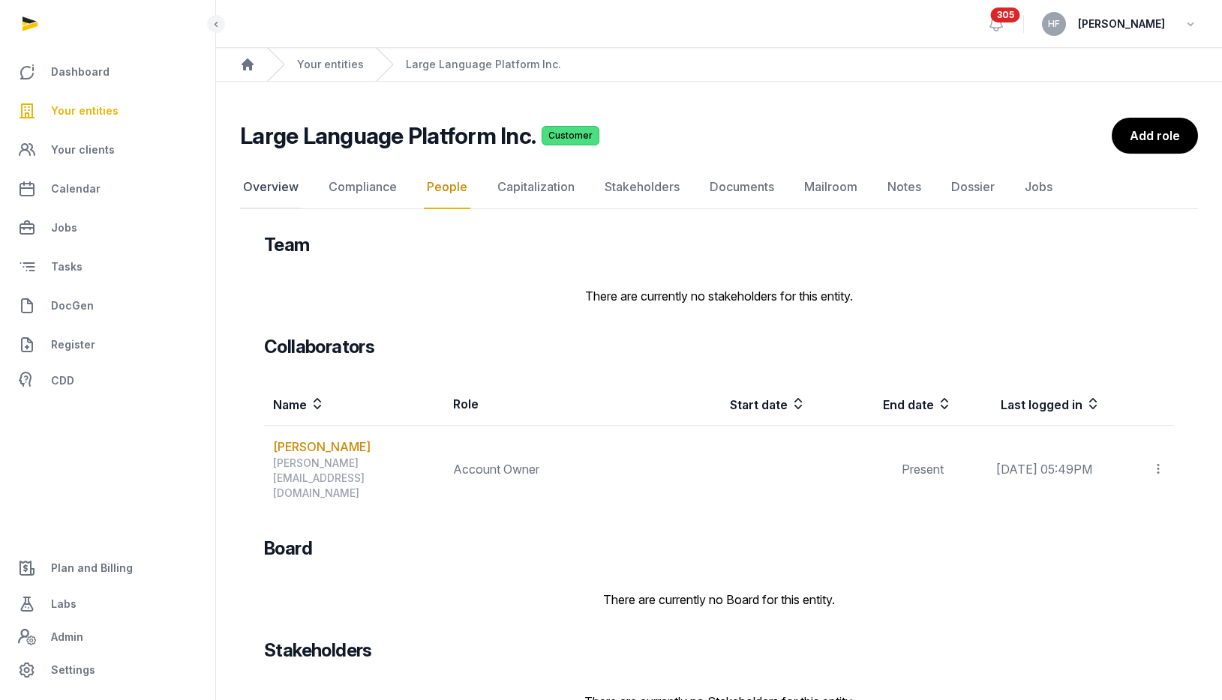
click at [273, 187] on link "Overview" at bounding box center [270, 187] width 61 height 43
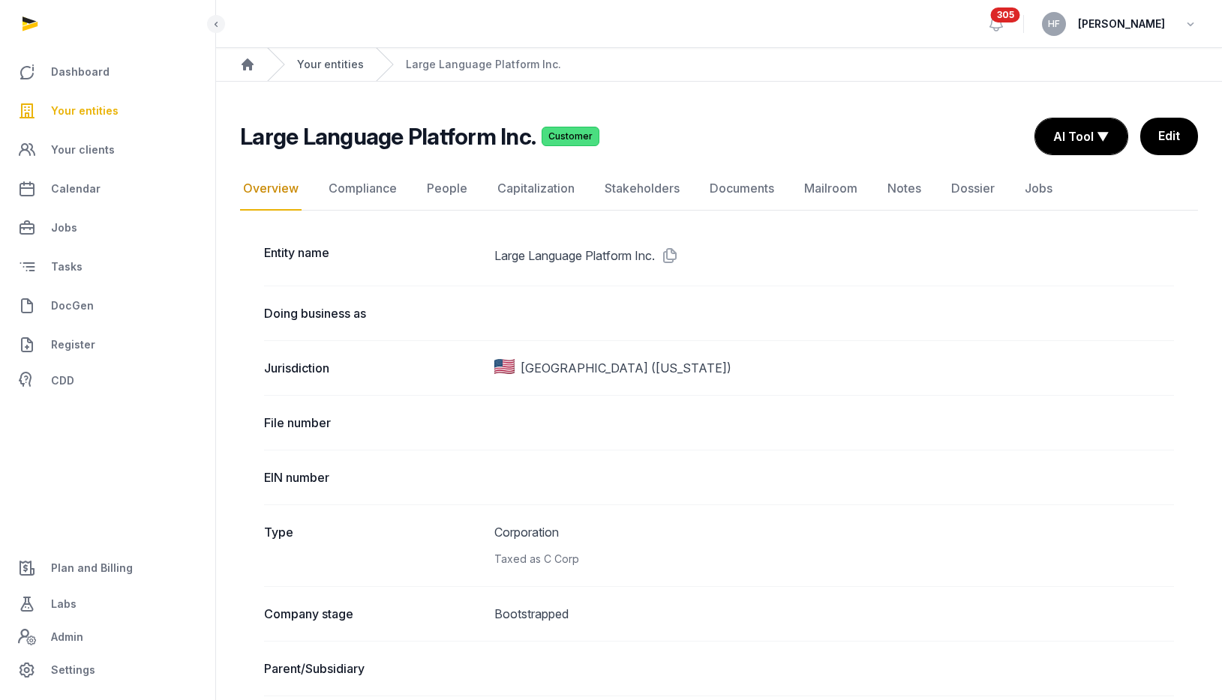
click at [316, 62] on link "Your entities" at bounding box center [330, 64] width 67 height 15
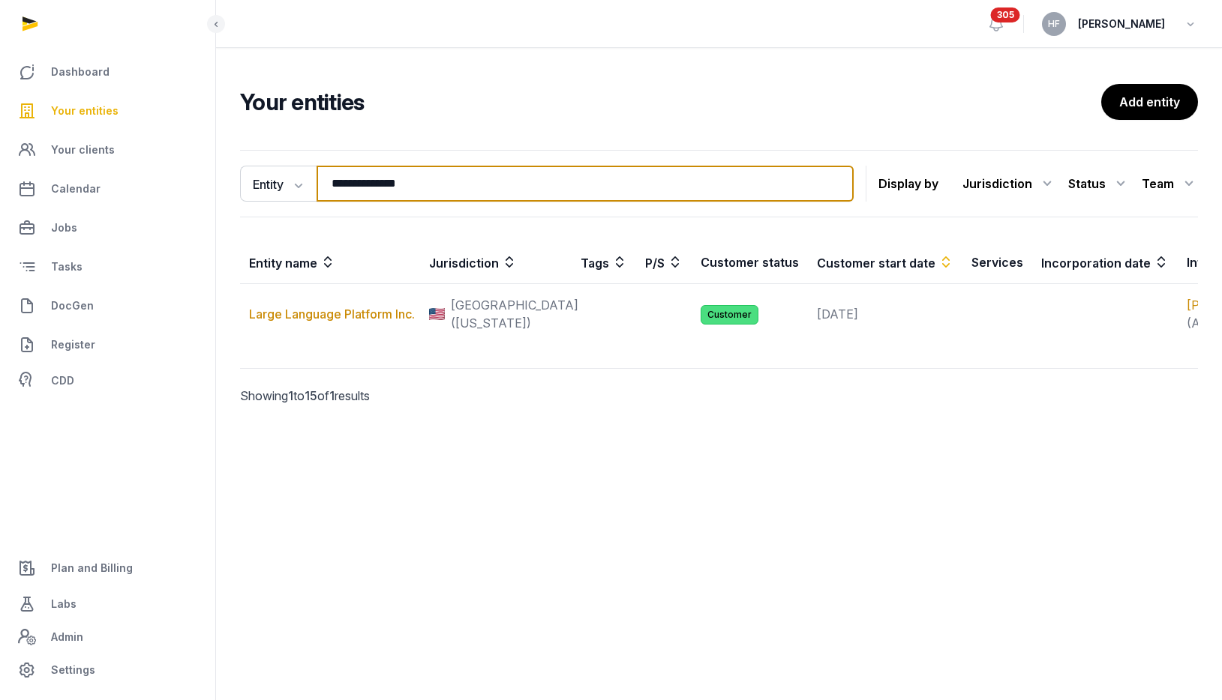
click at [842, 182] on input "**********" at bounding box center [584, 184] width 537 height 36
click at [843, 182] on input "**********" at bounding box center [584, 184] width 537 height 36
click at [837, 185] on input "**********" at bounding box center [584, 184] width 537 height 36
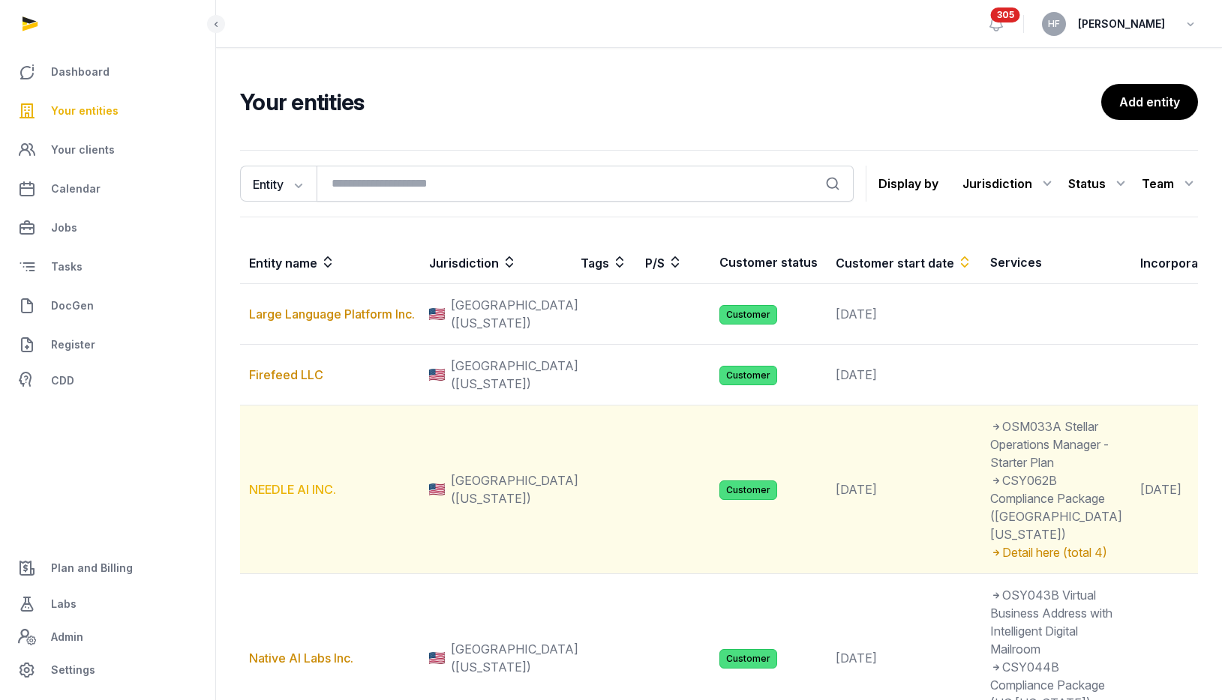
click at [297, 497] on link "NEEDLE AI INC." at bounding box center [292, 489] width 87 height 15
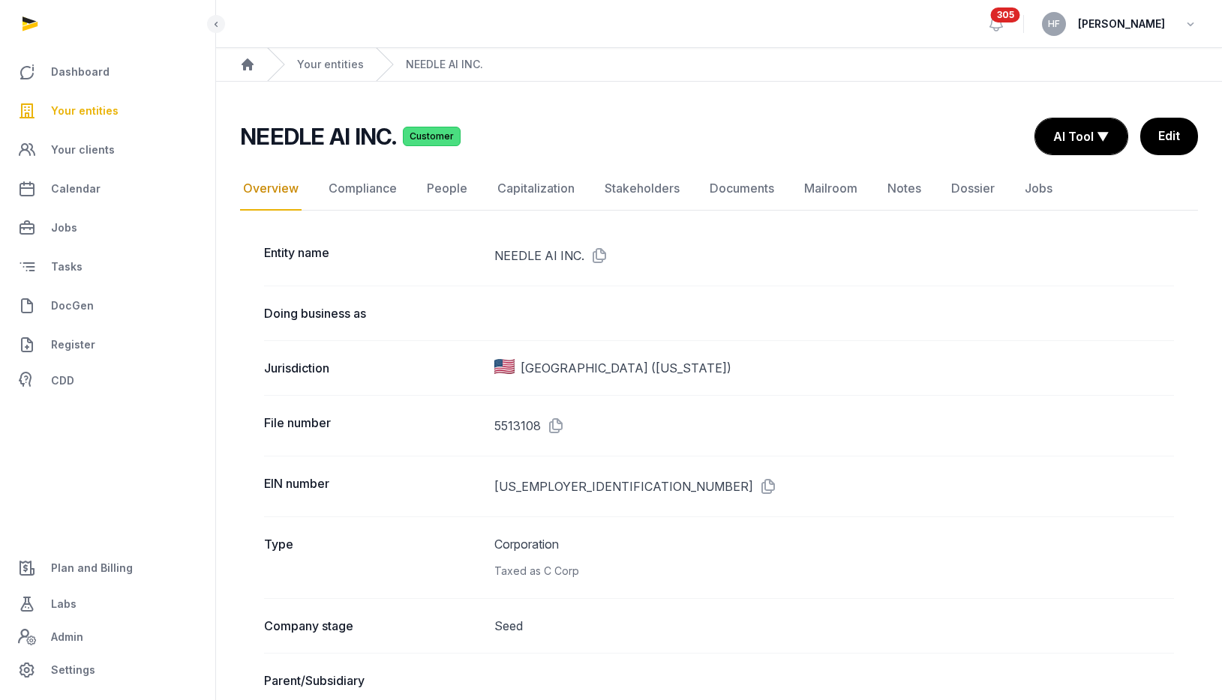
click at [79, 565] on span "Plan and Billing" at bounding box center [92, 568] width 82 height 18
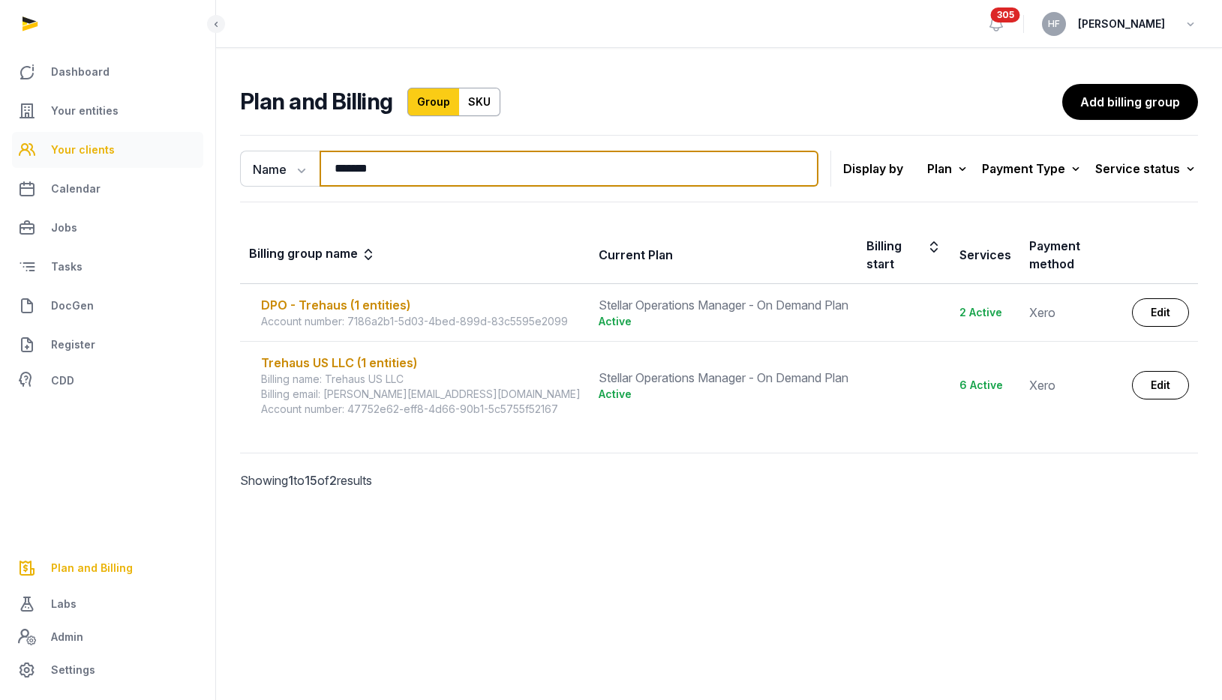
drag, startPoint x: 418, startPoint y: 166, endPoint x: 184, endPoint y: 166, distance: 234.0
click at [193, 166] on div "Dashboard Your entities Your clients Calendar Jobs Tasks DocGen Register CDD Pl…" at bounding box center [611, 350] width 1222 height 700
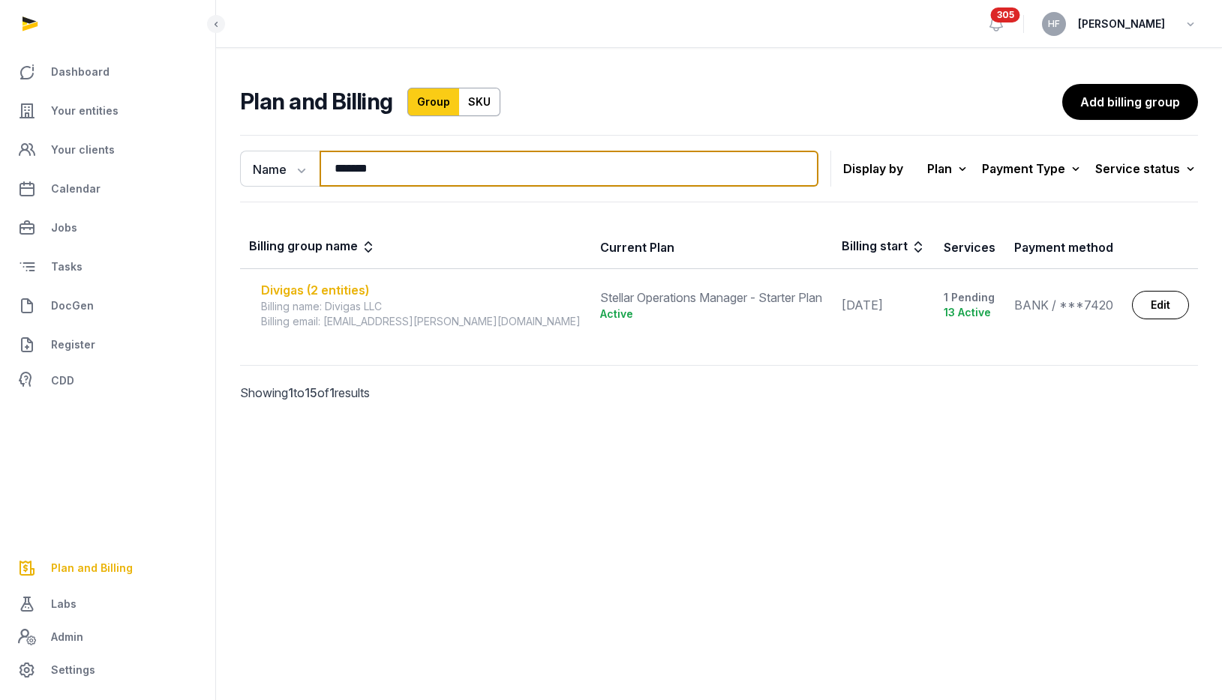
type input "*******"
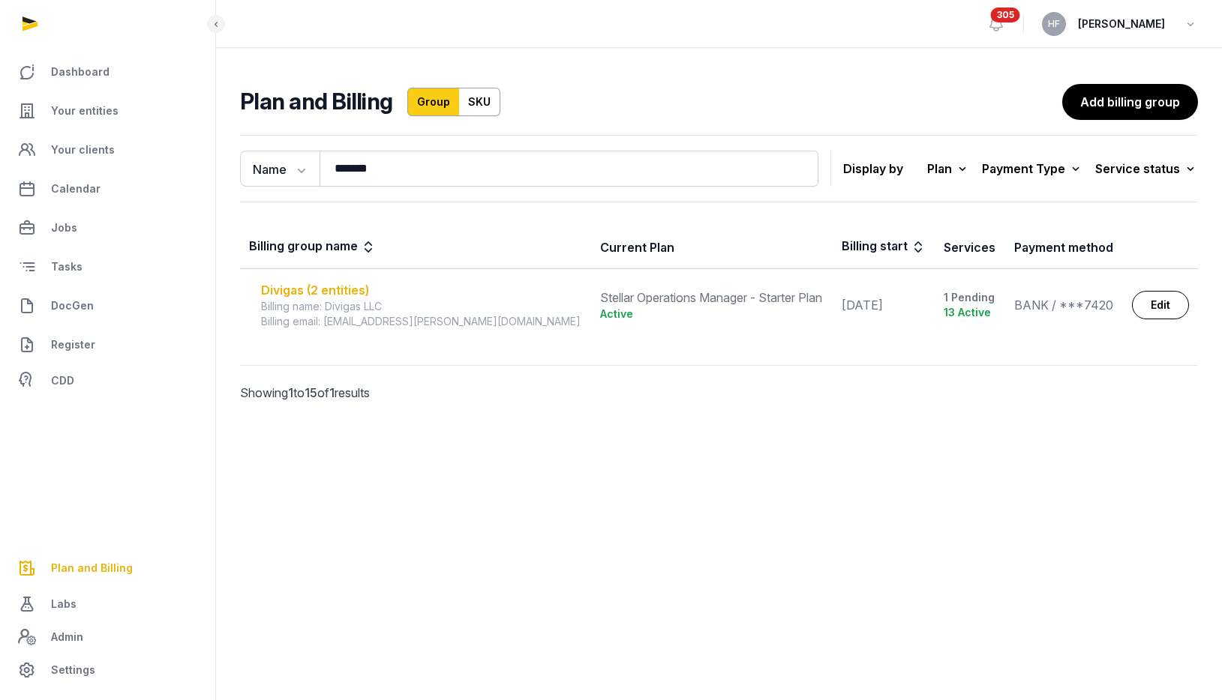
click at [332, 289] on div "Divigas (2 entities)" at bounding box center [421, 290] width 321 height 18
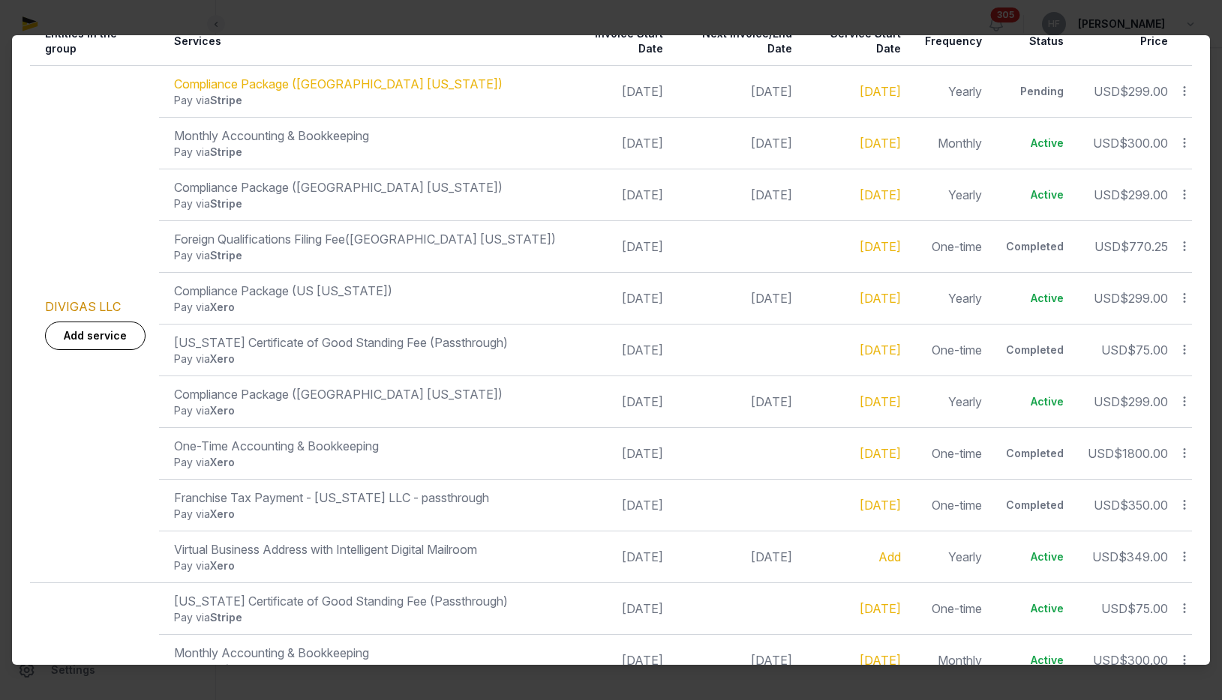
scroll to position [625, 0]
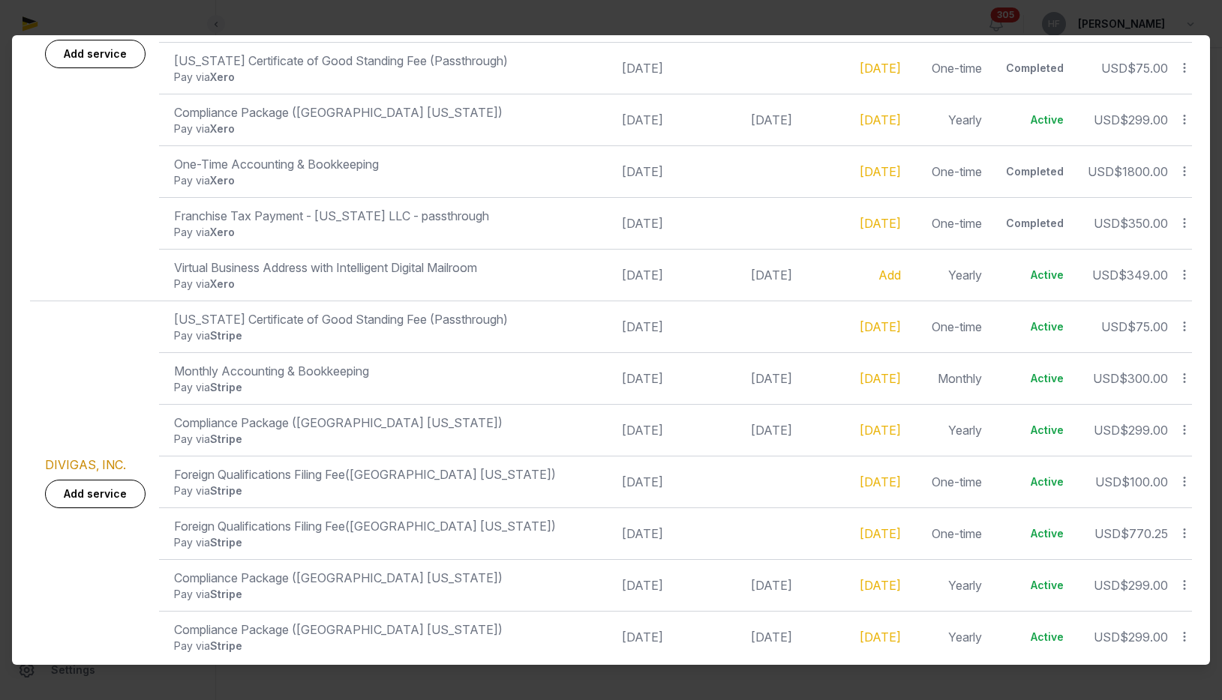
click at [396, 328] on div "Pay via Stripe" at bounding box center [365, 335] width 382 height 15
click at [139, 274] on td "DIVIGAS LLC Add service" at bounding box center [94, 41] width 129 height 517
click at [31, 301] on td "DIVIGAS, INC. Add service" at bounding box center [94, 482] width 129 height 362
click at [73, 325] on td "DIVIGAS, INC. Add service" at bounding box center [94, 482] width 129 height 362
click at [81, 331] on td "DIVIGAS, INC. Add service" at bounding box center [94, 482] width 129 height 362
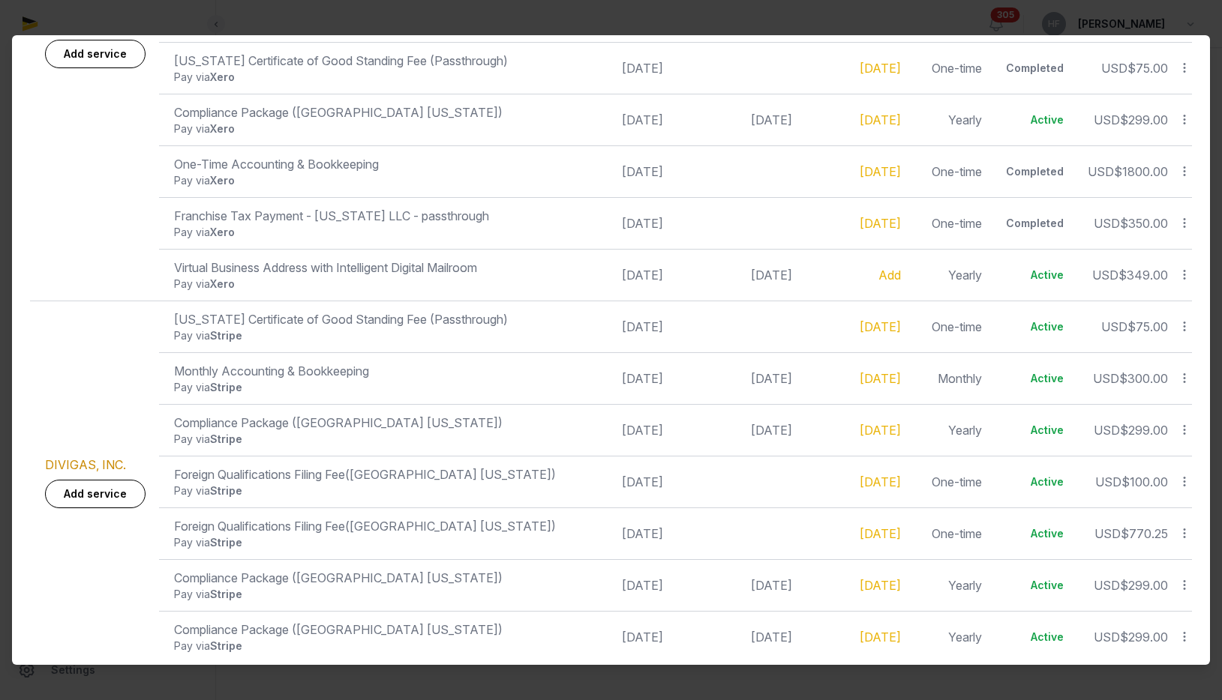
click at [82, 332] on td "DIVIGAS, INC. Add service" at bounding box center [94, 482] width 129 height 362
click at [82, 328] on td "DIVIGAS, INC. Add service" at bounding box center [94, 482] width 129 height 362
click at [82, 327] on td "DIVIGAS, INC. Add service" at bounding box center [94, 482] width 129 height 362
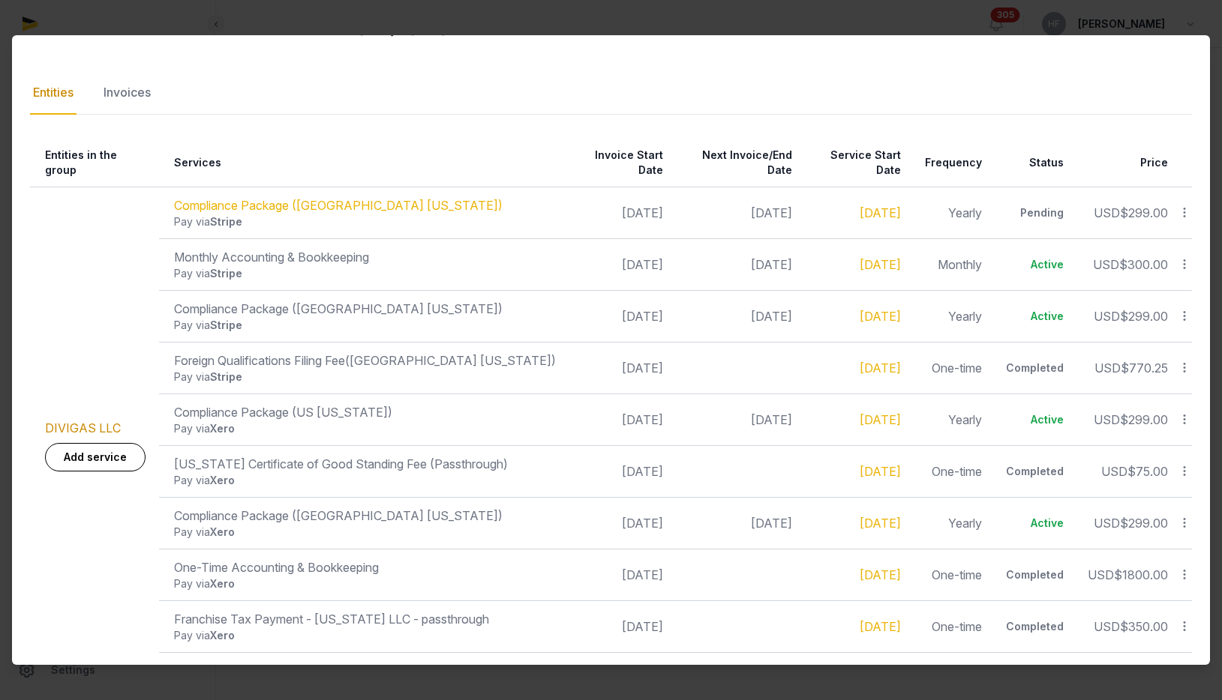
scroll to position [223, 0]
click at [203, 155] on th "Services" at bounding box center [362, 161] width 406 height 49
click at [147, 102] on div "Invoices" at bounding box center [126, 91] width 53 height 43
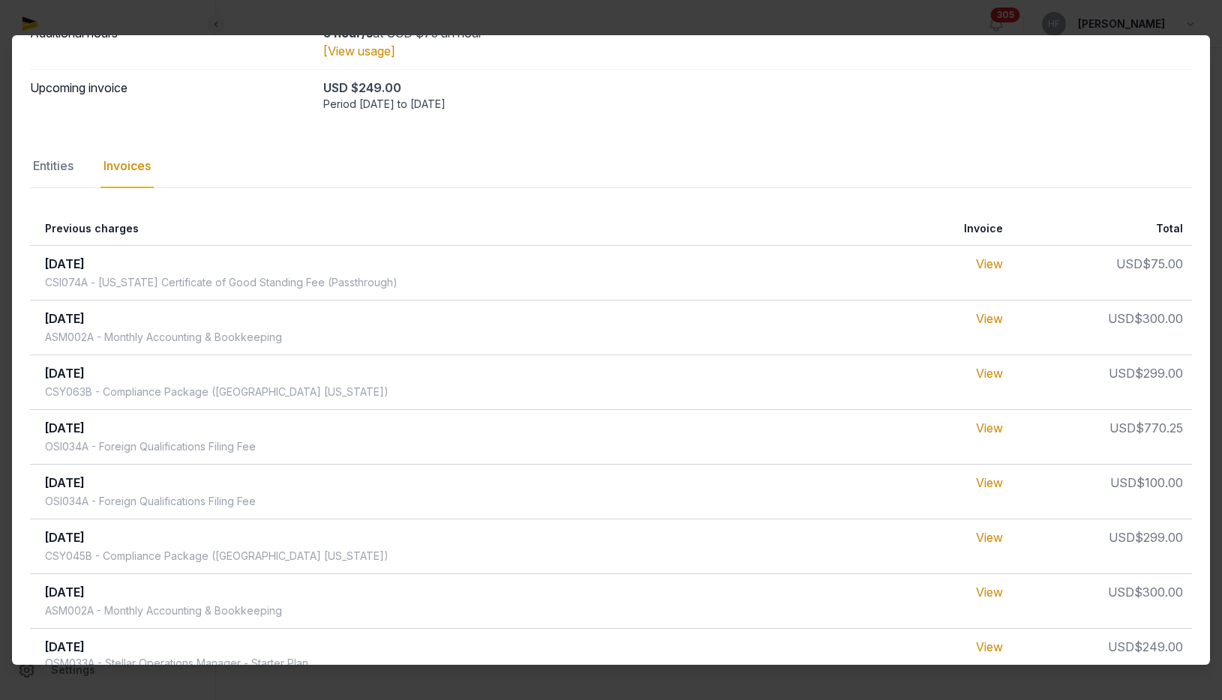
scroll to position [0, 0]
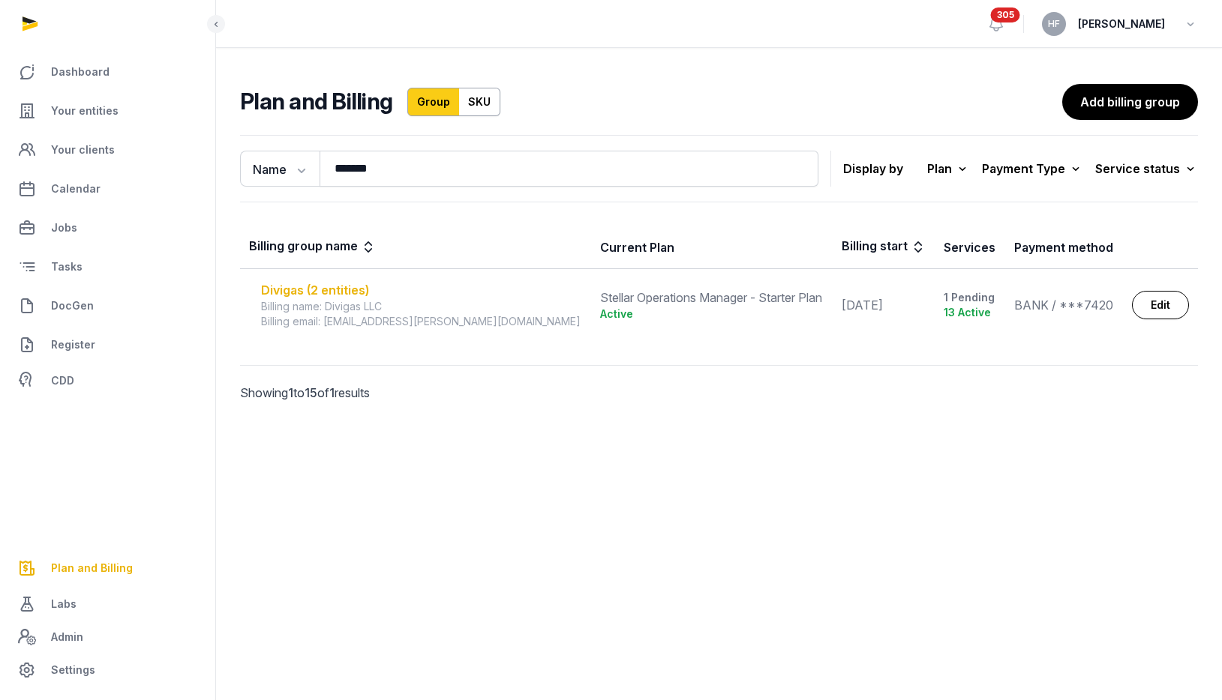
click at [352, 288] on div "Divigas (2 entities)" at bounding box center [421, 290] width 321 height 18
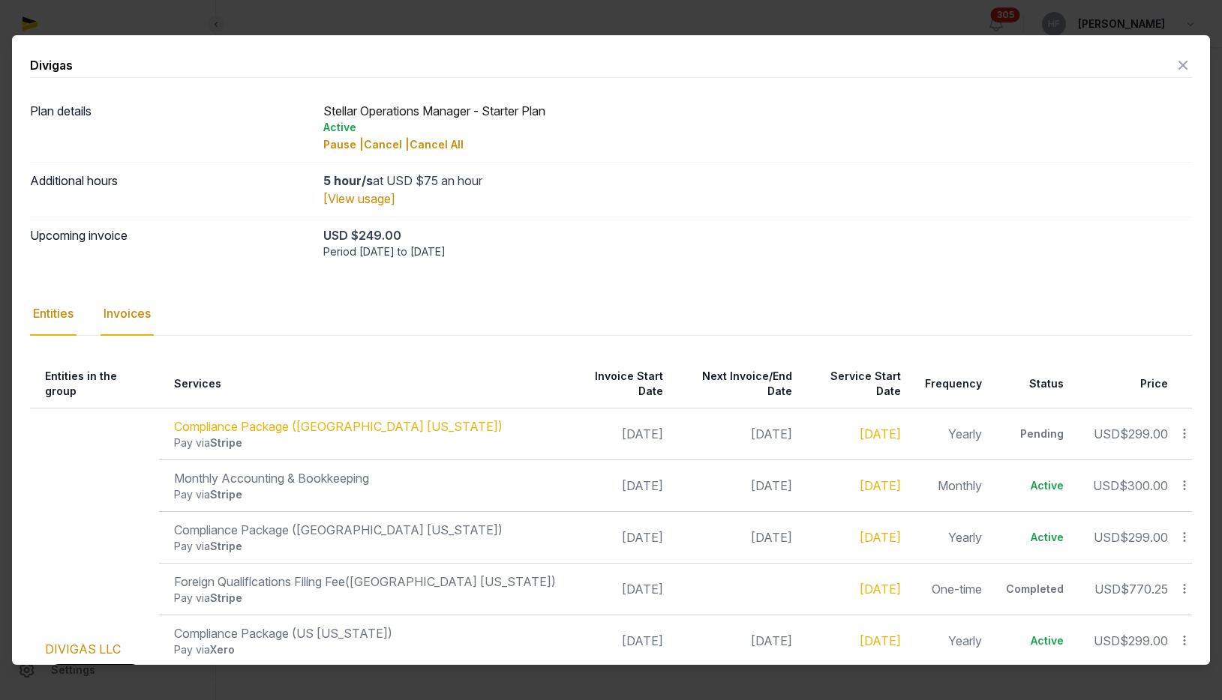
click at [133, 309] on div "Invoices" at bounding box center [126, 313] width 53 height 43
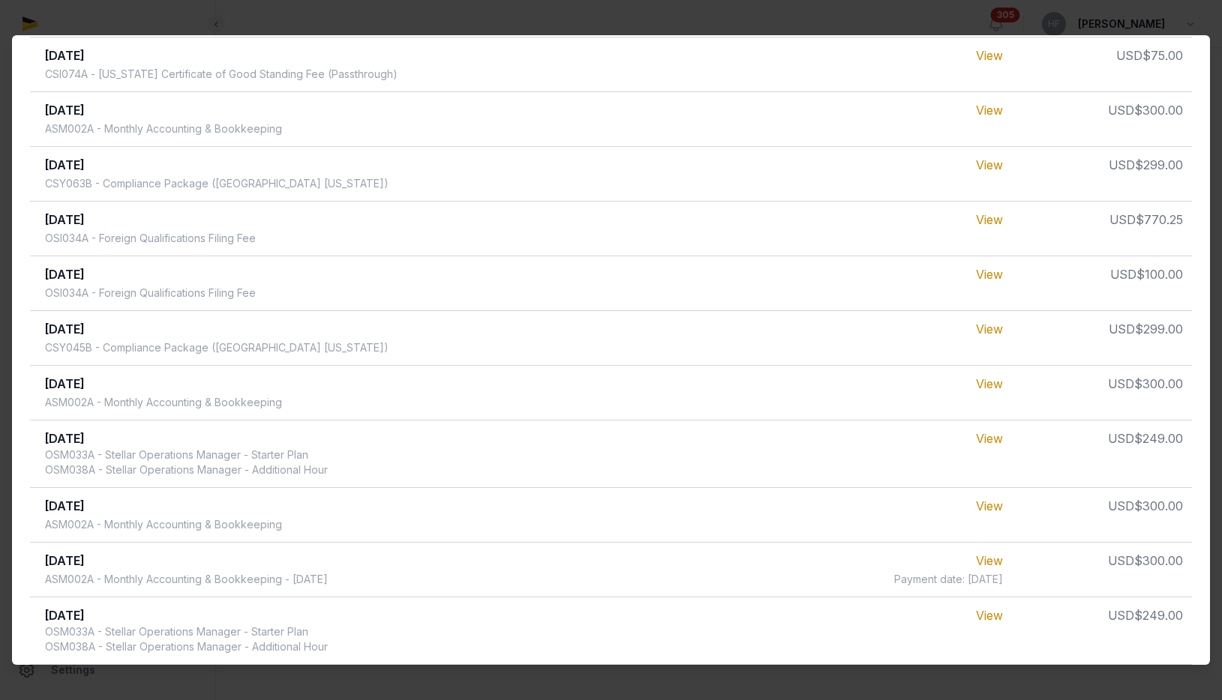
scroll to position [762, 0]
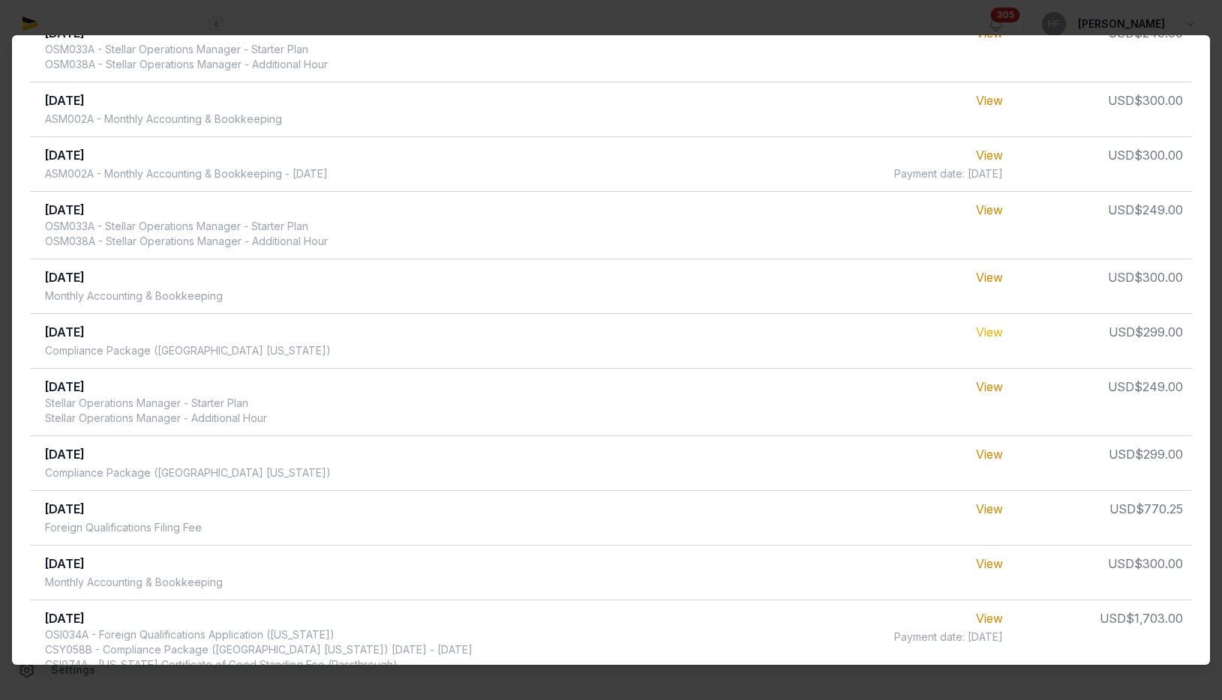
click at [976, 329] on link "View" at bounding box center [989, 332] width 27 height 15
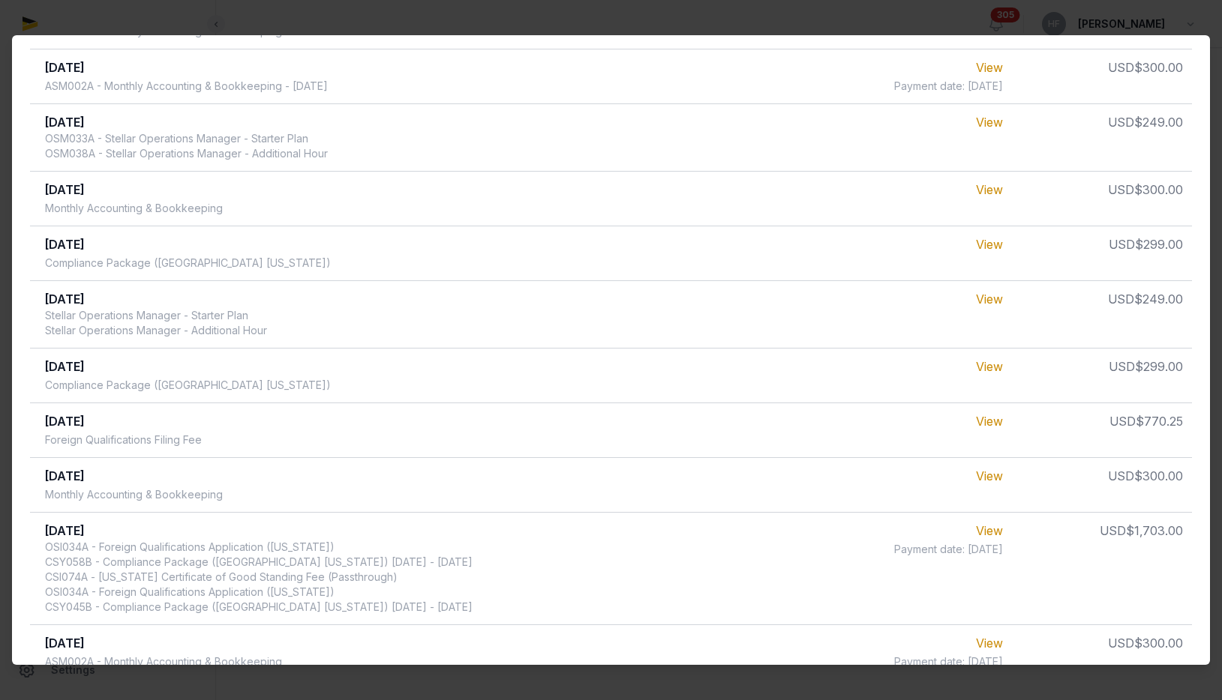
scroll to position [1141, 0]
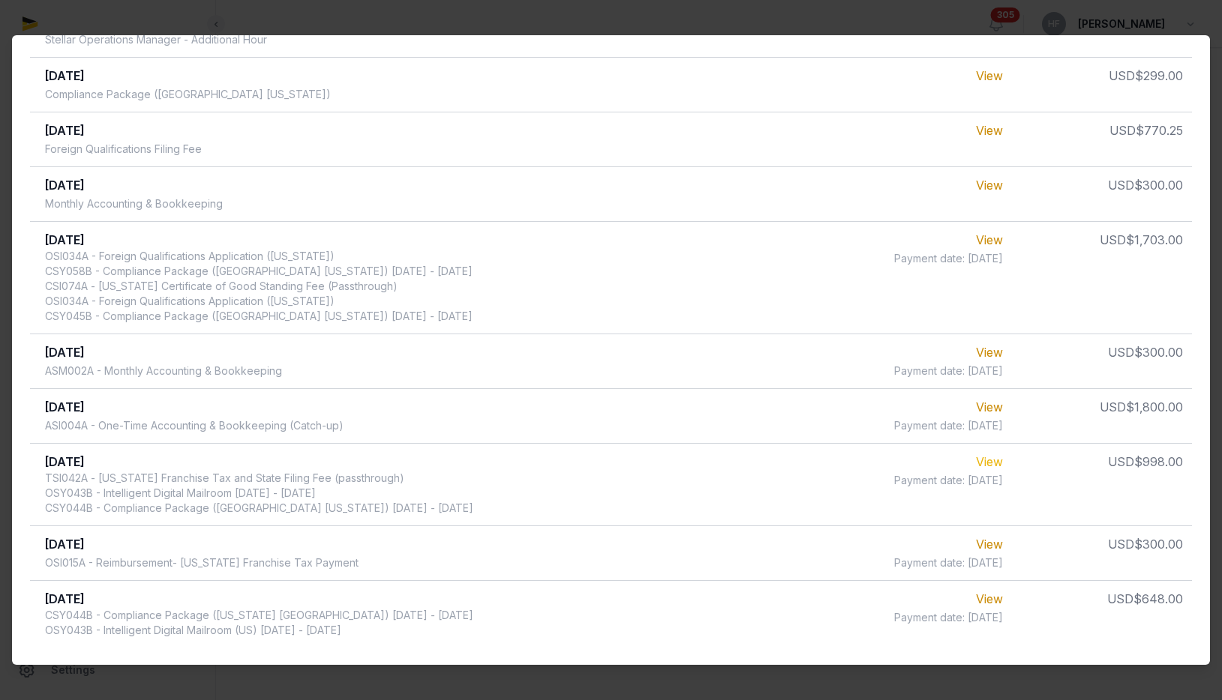
click at [976, 462] on link "View" at bounding box center [989, 461] width 27 height 15
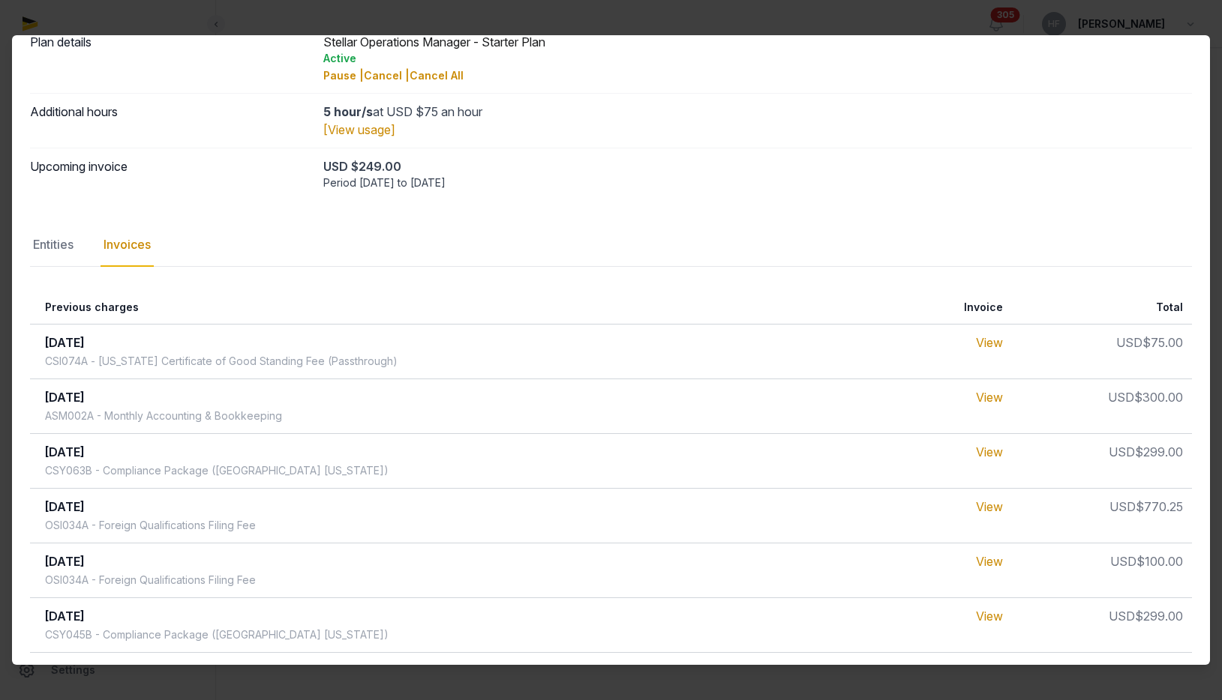
scroll to position [0, 0]
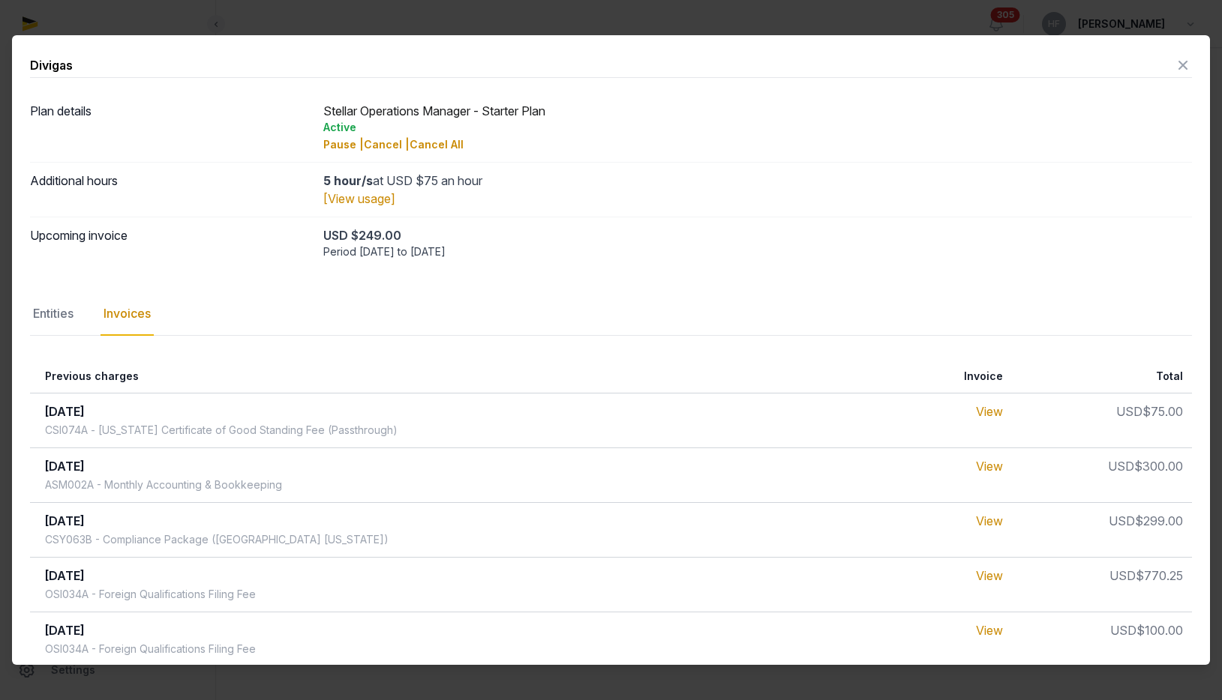
click at [1186, 64] on icon at bounding box center [1183, 65] width 18 height 24
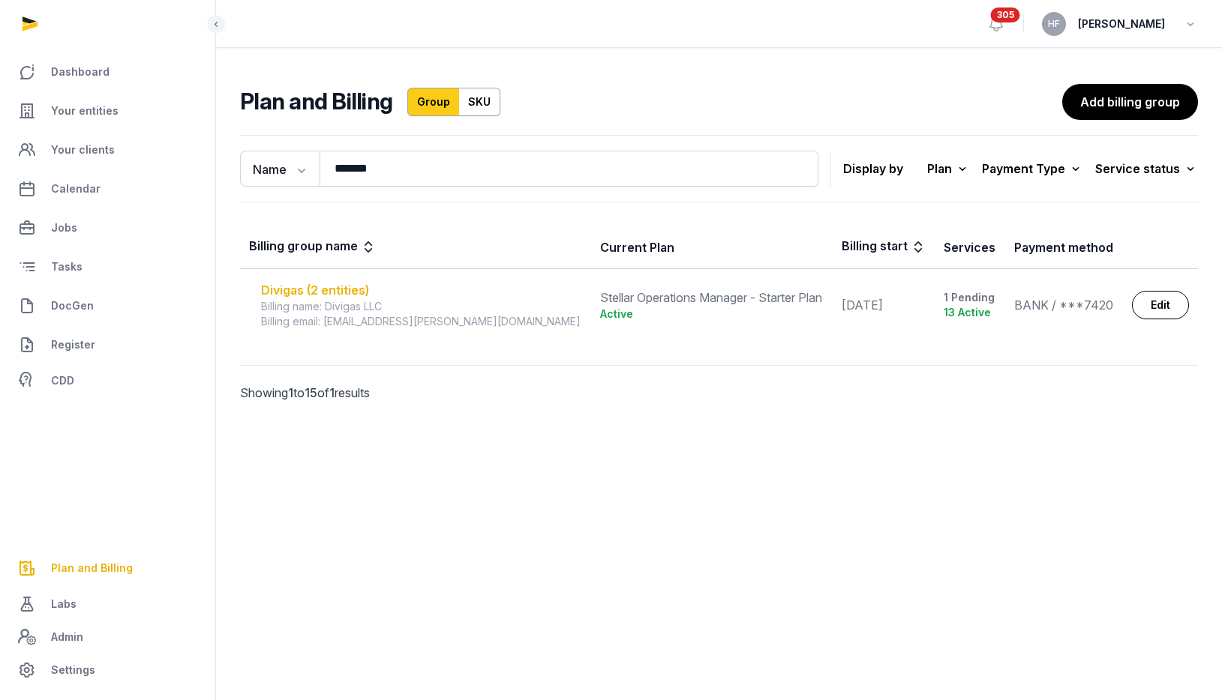
click at [331, 286] on div "Divigas (2 entities)" at bounding box center [421, 290] width 321 height 18
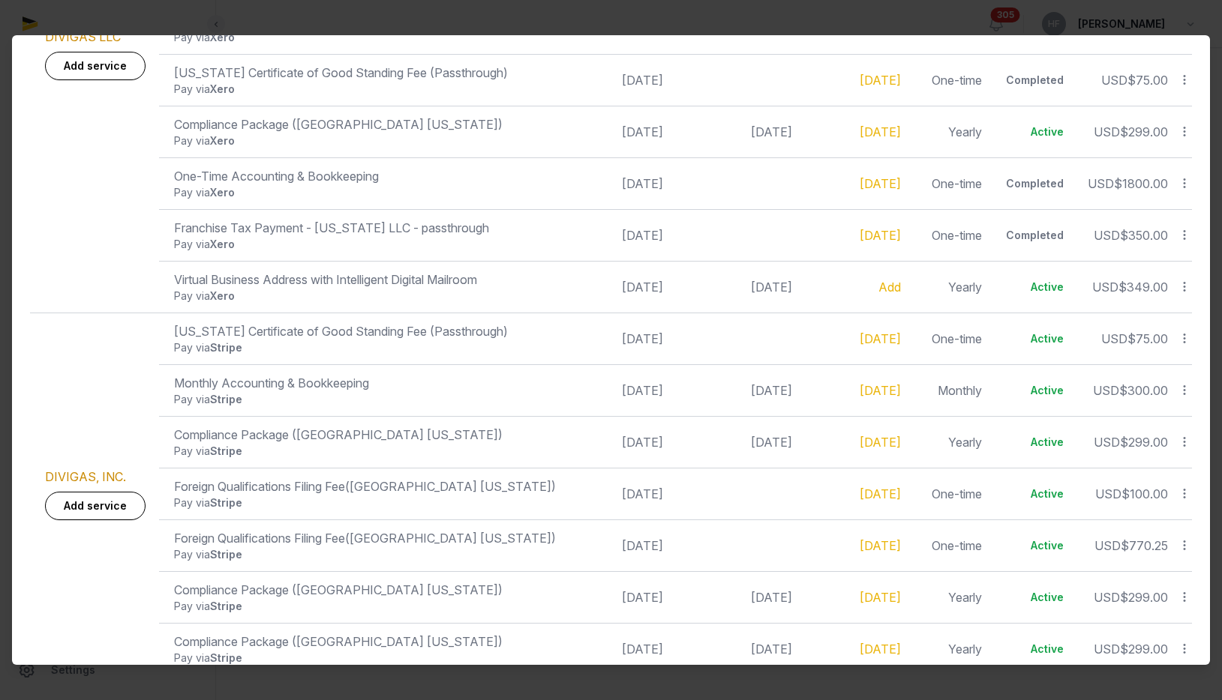
scroll to position [625, 0]
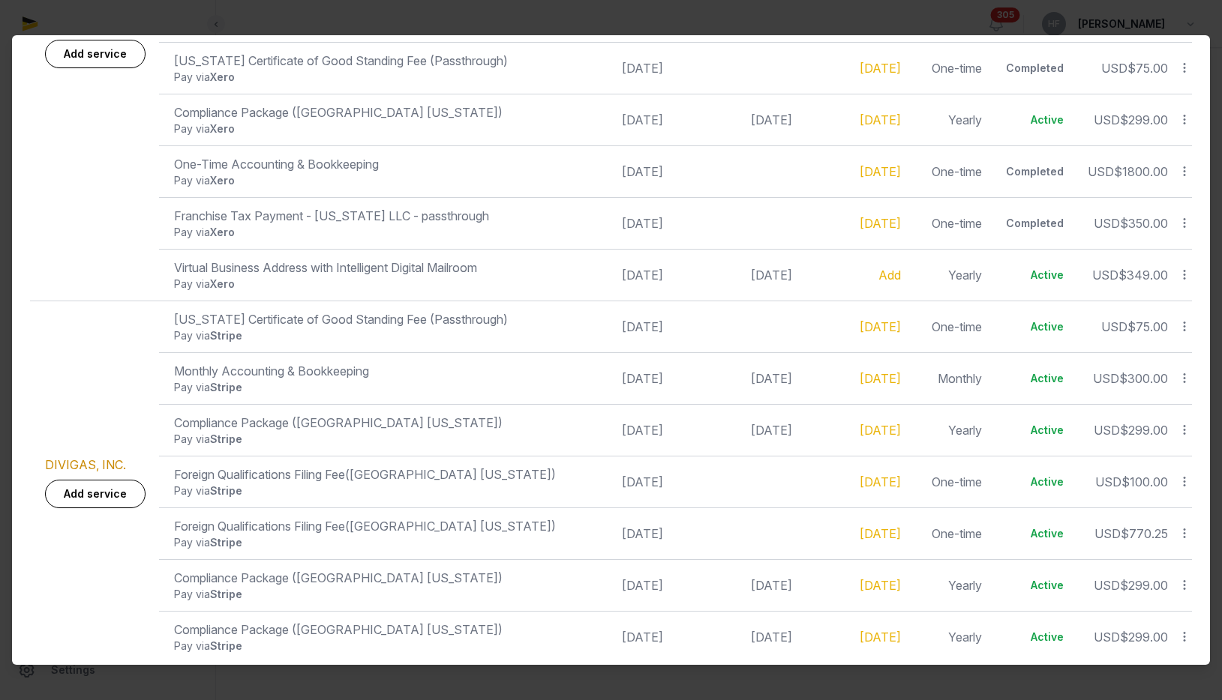
click at [1184, 319] on icon at bounding box center [1183, 327] width 13 height 16
click at [1160, 406] on div "Complete" at bounding box center [1131, 419] width 120 height 27
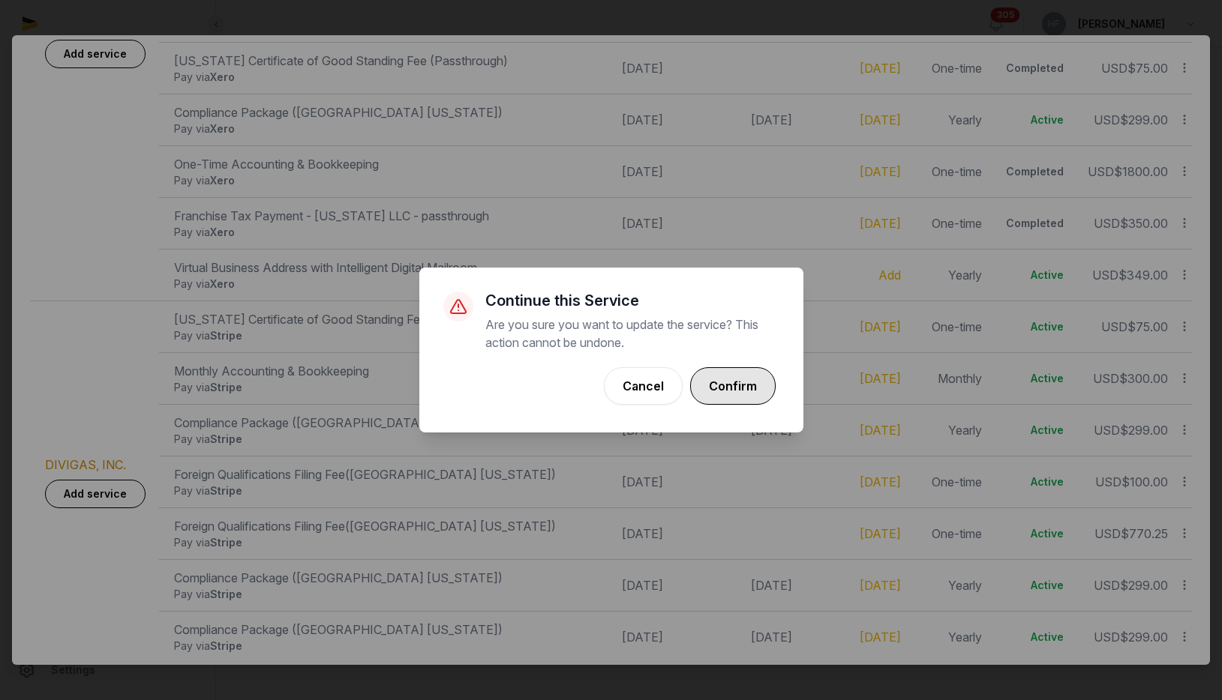
click at [741, 391] on button "Confirm" at bounding box center [732, 385] width 85 height 37
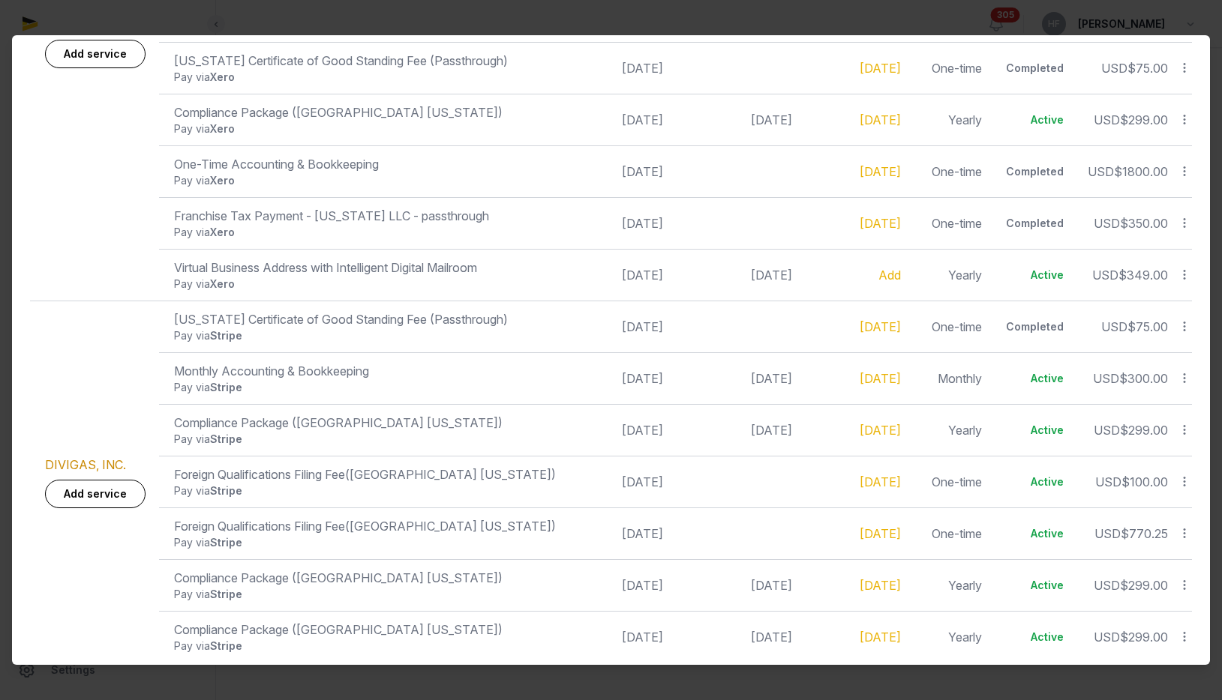
click at [1184, 474] on icon at bounding box center [1183, 482] width 13 height 16
click at [824, 456] on td "Sep 02, 2025" at bounding box center [855, 482] width 109 height 52
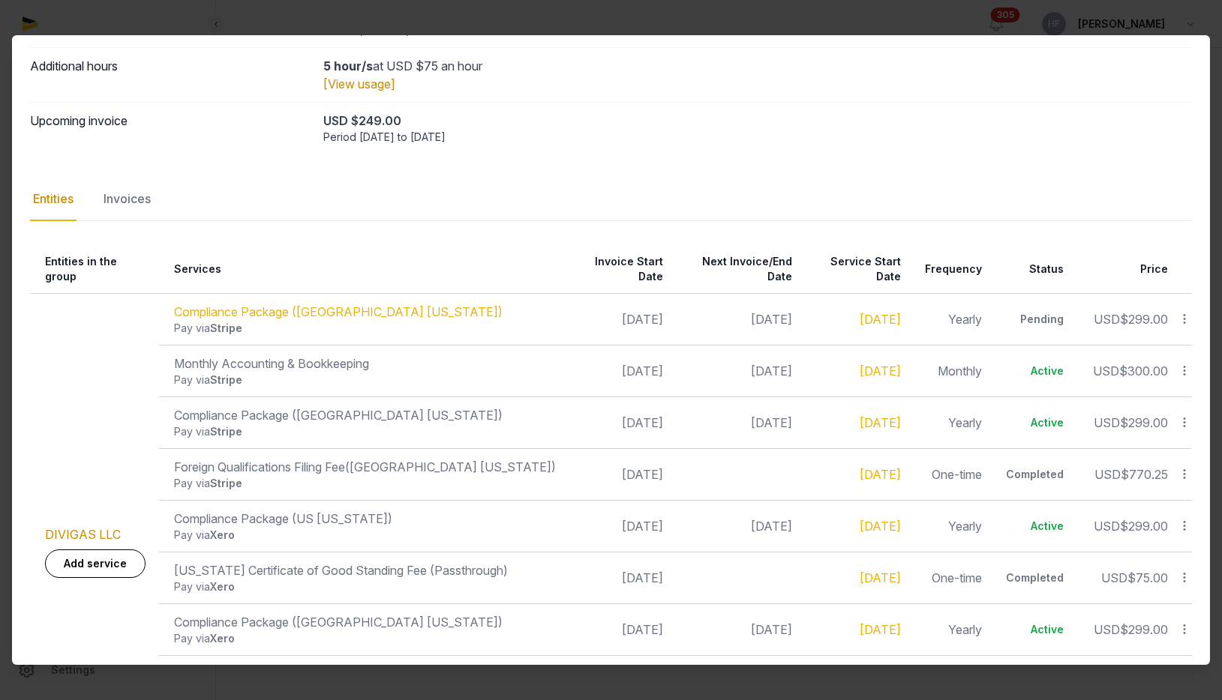
scroll to position [0, 0]
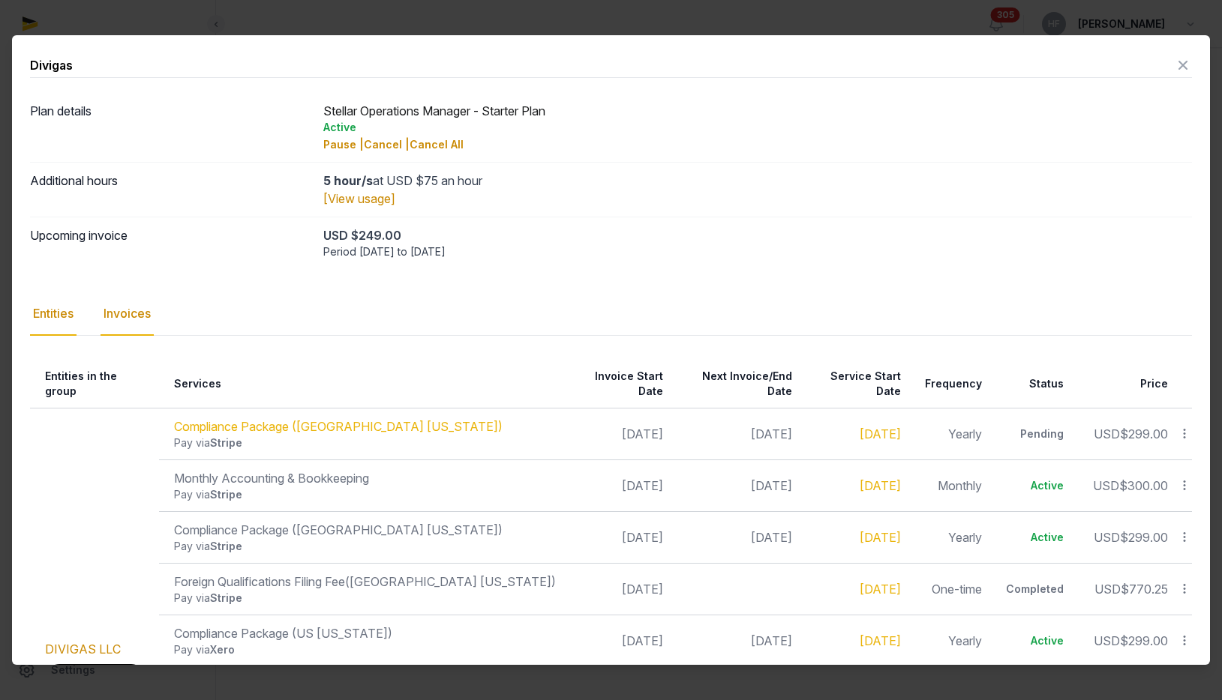
click at [130, 317] on div "Invoices" at bounding box center [126, 313] width 53 height 43
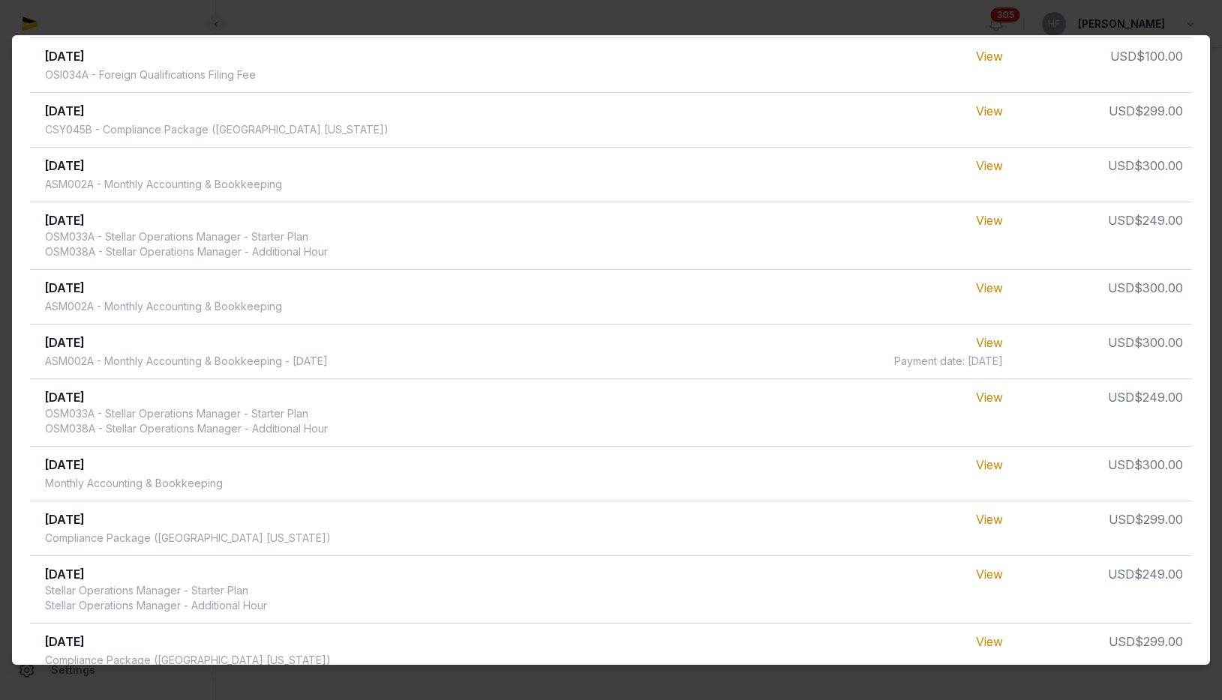
scroll to position [575, 0]
click at [977, 517] on link "View" at bounding box center [989, 518] width 27 height 15
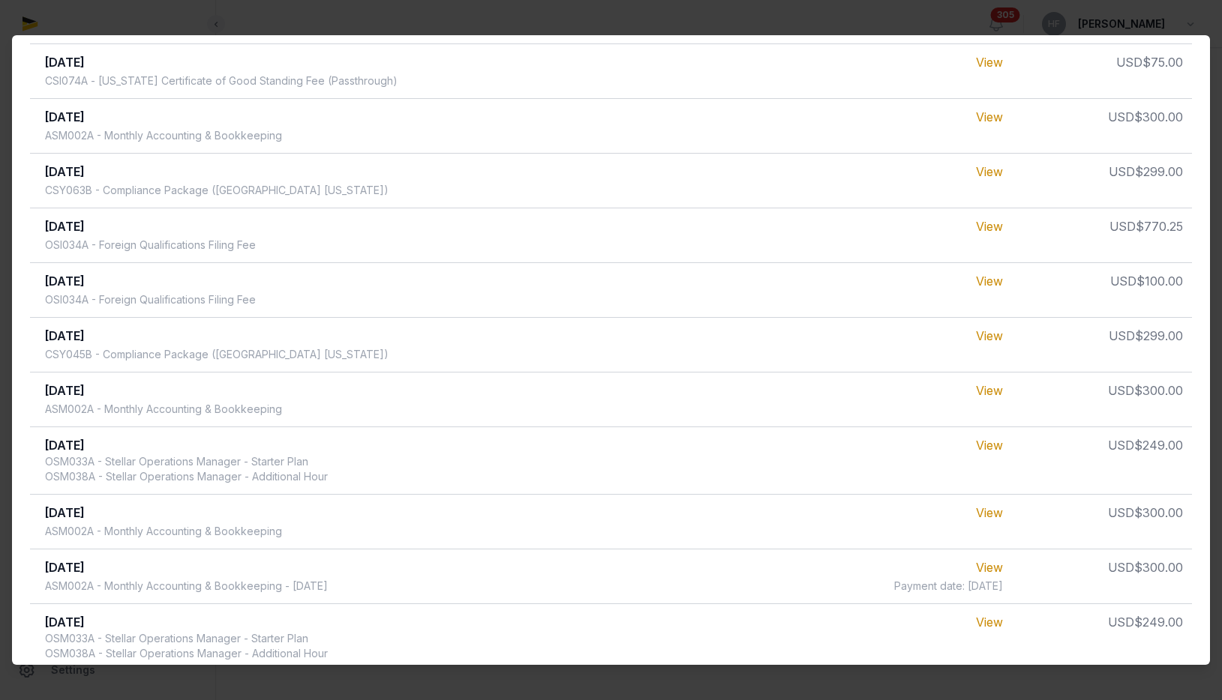
scroll to position [0, 0]
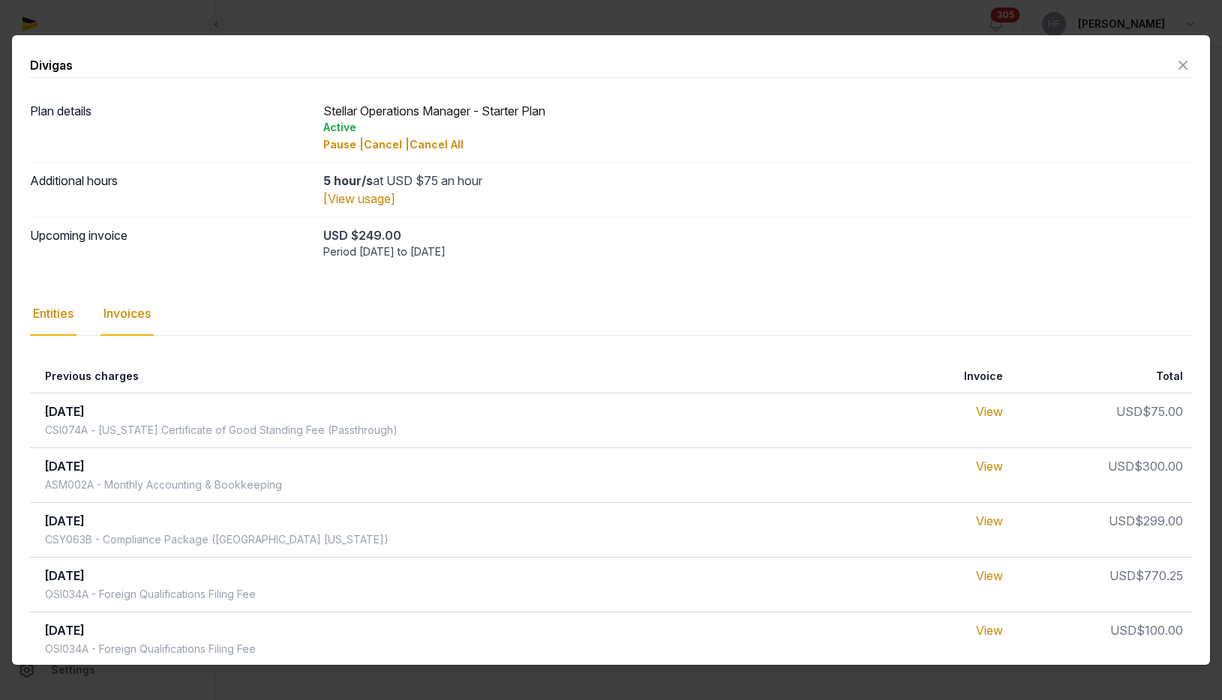
click at [56, 310] on div "Entities" at bounding box center [53, 313] width 46 height 43
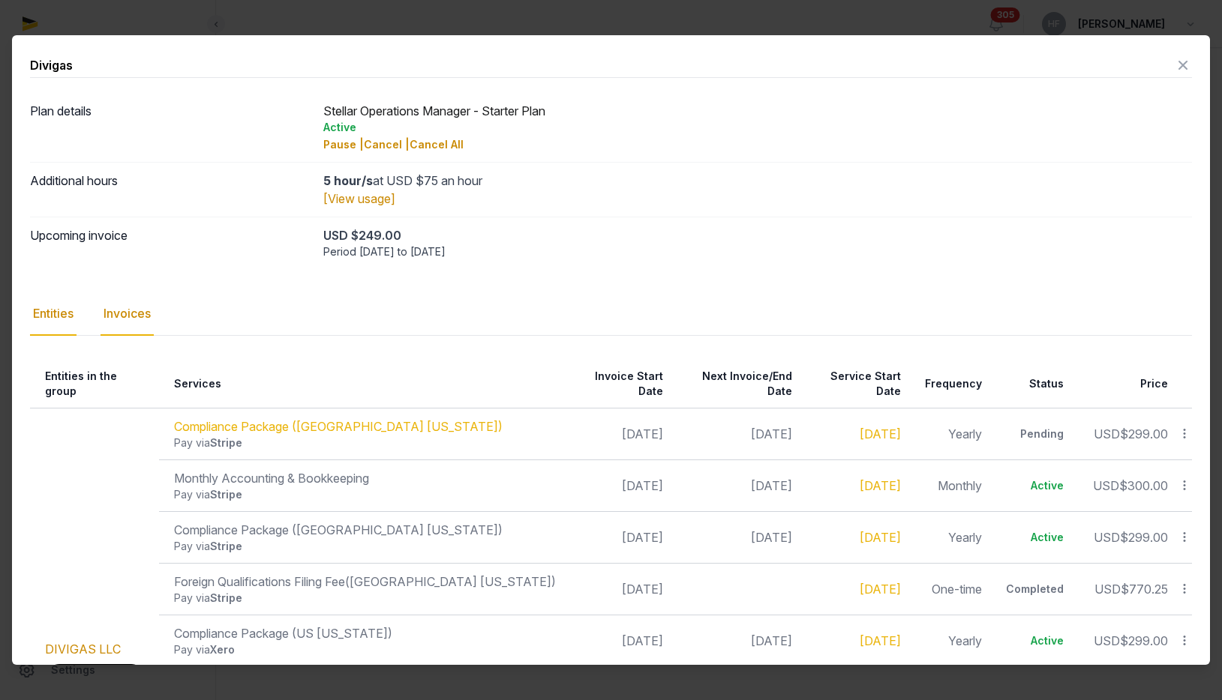
click at [142, 313] on div "Invoices" at bounding box center [126, 313] width 53 height 43
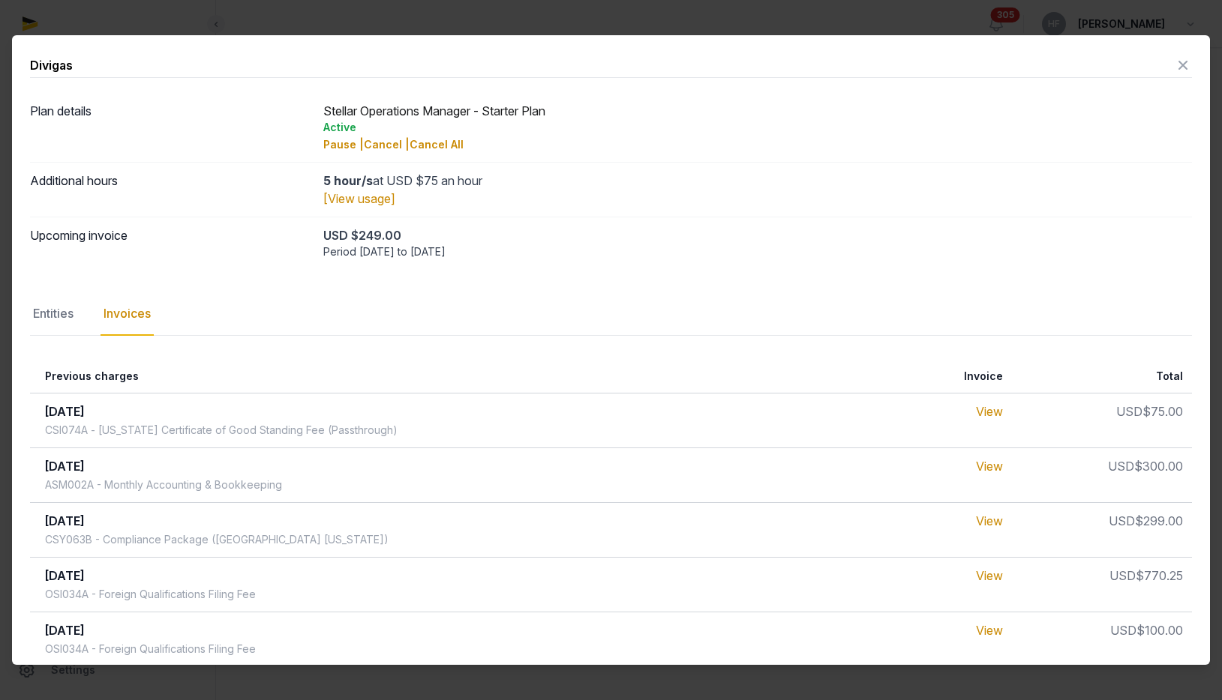
click at [1179, 64] on icon at bounding box center [1183, 65] width 18 height 24
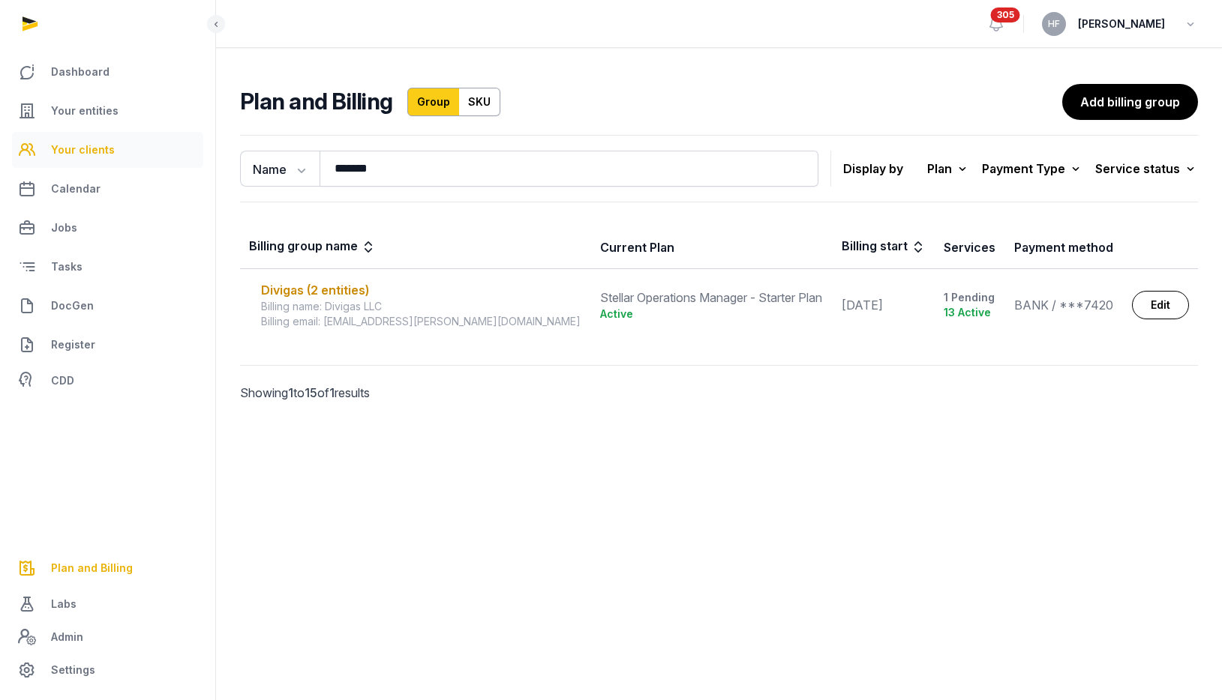
click at [94, 144] on span "Your clients" at bounding box center [83, 150] width 64 height 18
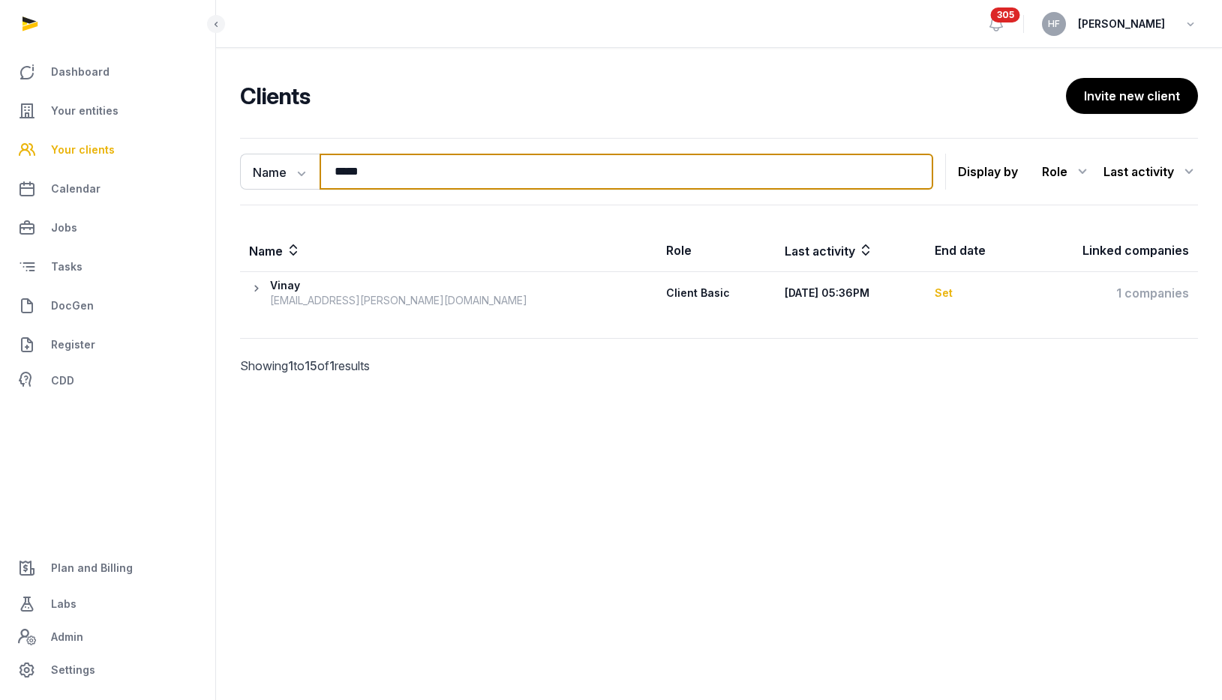
drag, startPoint x: 420, startPoint y: 174, endPoint x: 117, endPoint y: 157, distance: 303.4
click at [135, 157] on div "Dashboard Your entities Your clients Calendar Jobs Tasks DocGen Register CDD Pl…" at bounding box center [611, 350] width 1222 height 700
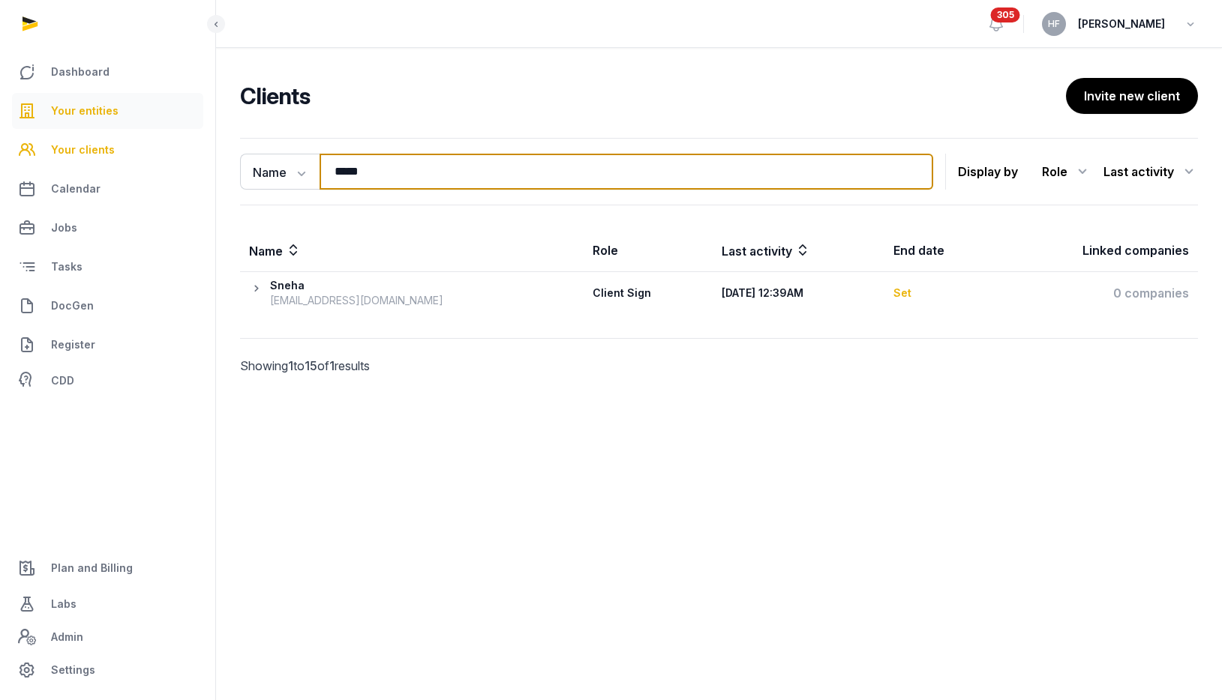
type input "*****"
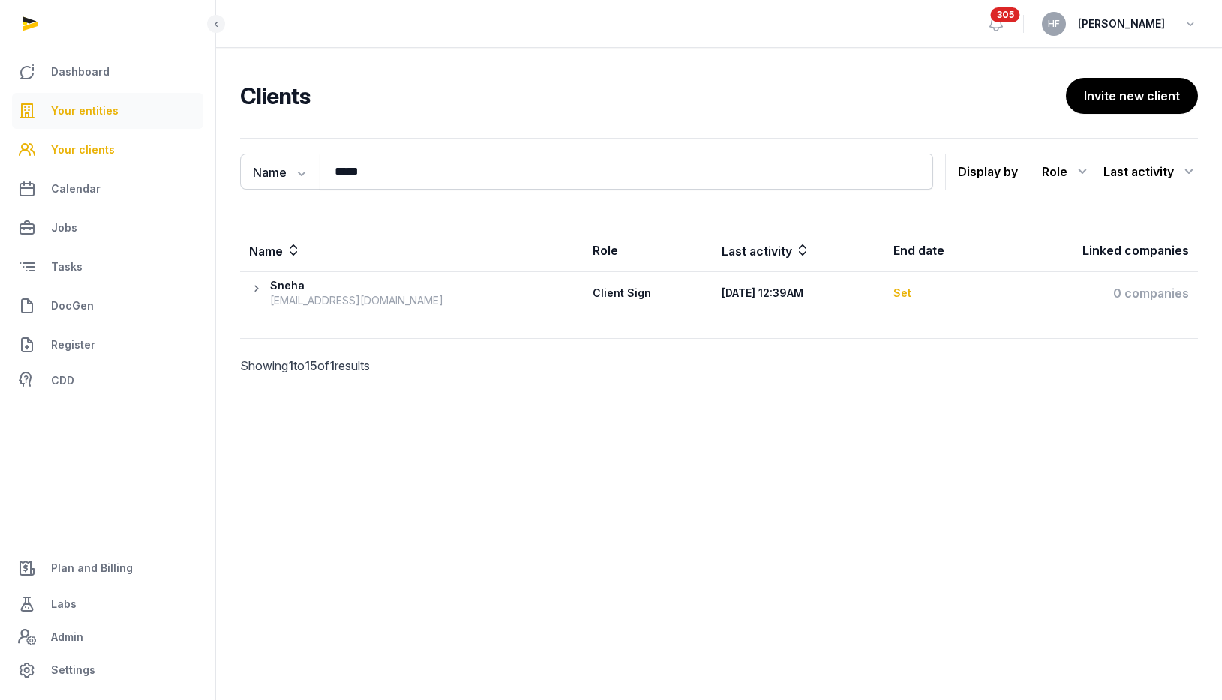
click at [97, 111] on span "Your entities" at bounding box center [84, 111] width 67 height 18
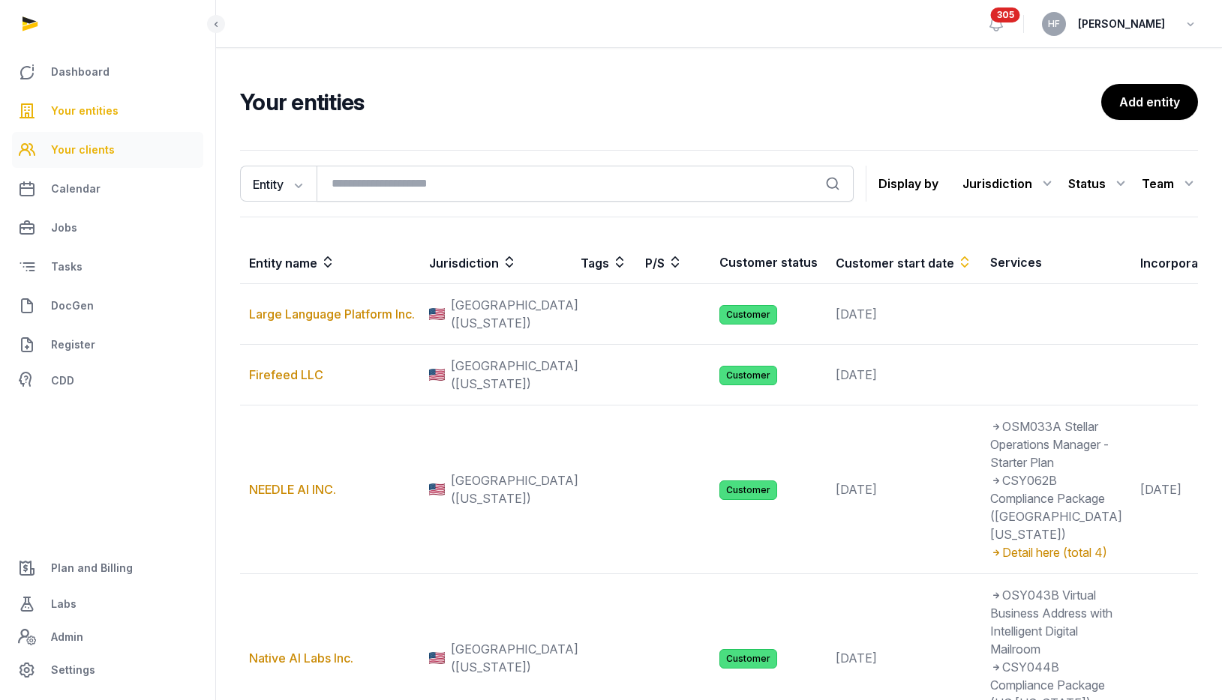
click at [97, 145] on span "Your clients" at bounding box center [83, 150] width 64 height 18
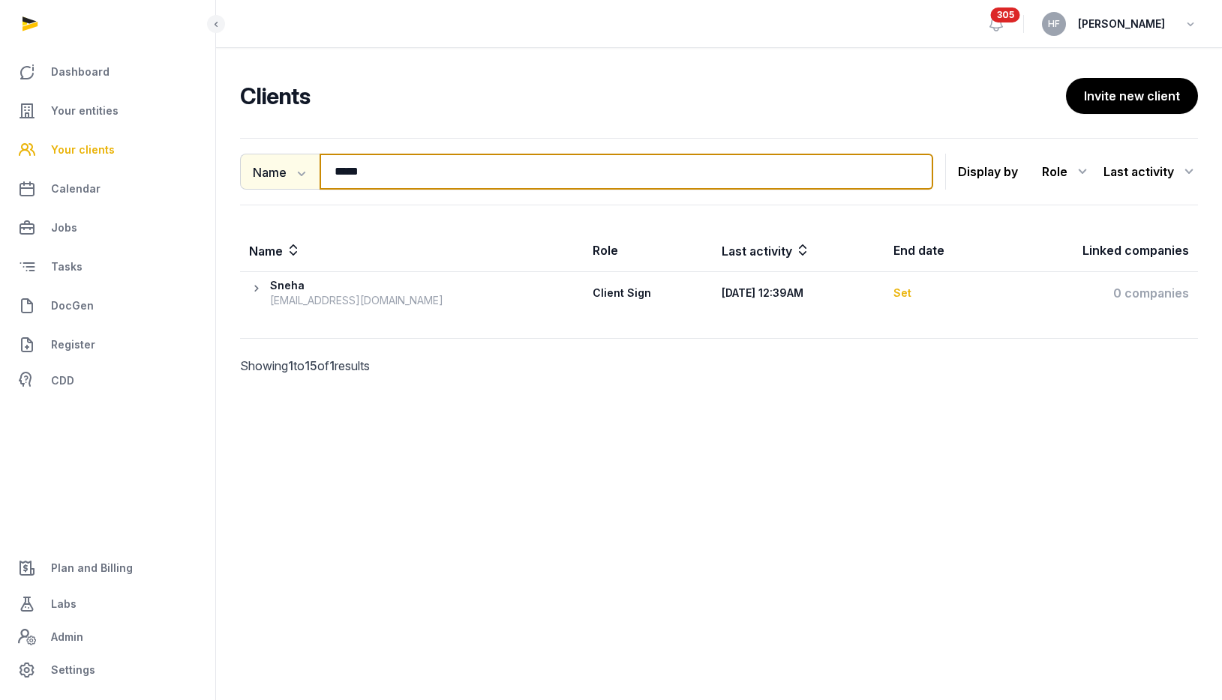
drag, startPoint x: 400, startPoint y: 176, endPoint x: 239, endPoint y: 163, distance: 161.8
click at [242, 163] on div "Name Name Email Entity ***** Search" at bounding box center [586, 172] width 693 height 36
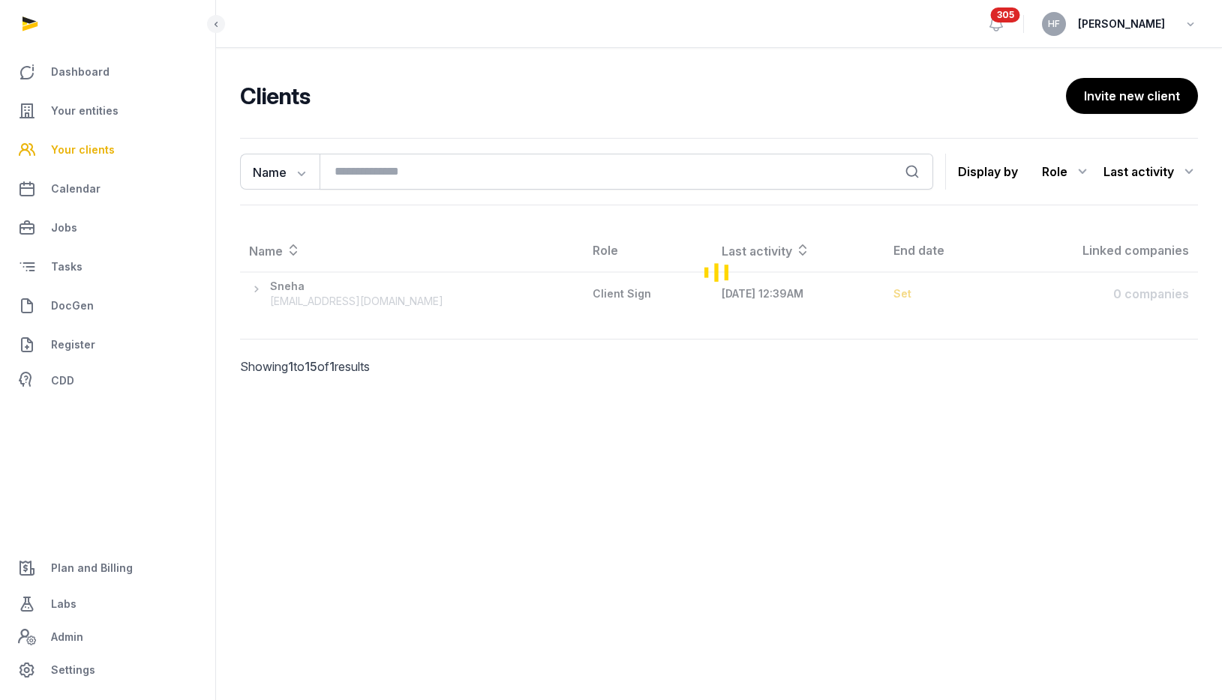
click at [1147, 22] on span "[PERSON_NAME]" at bounding box center [1121, 24] width 87 height 18
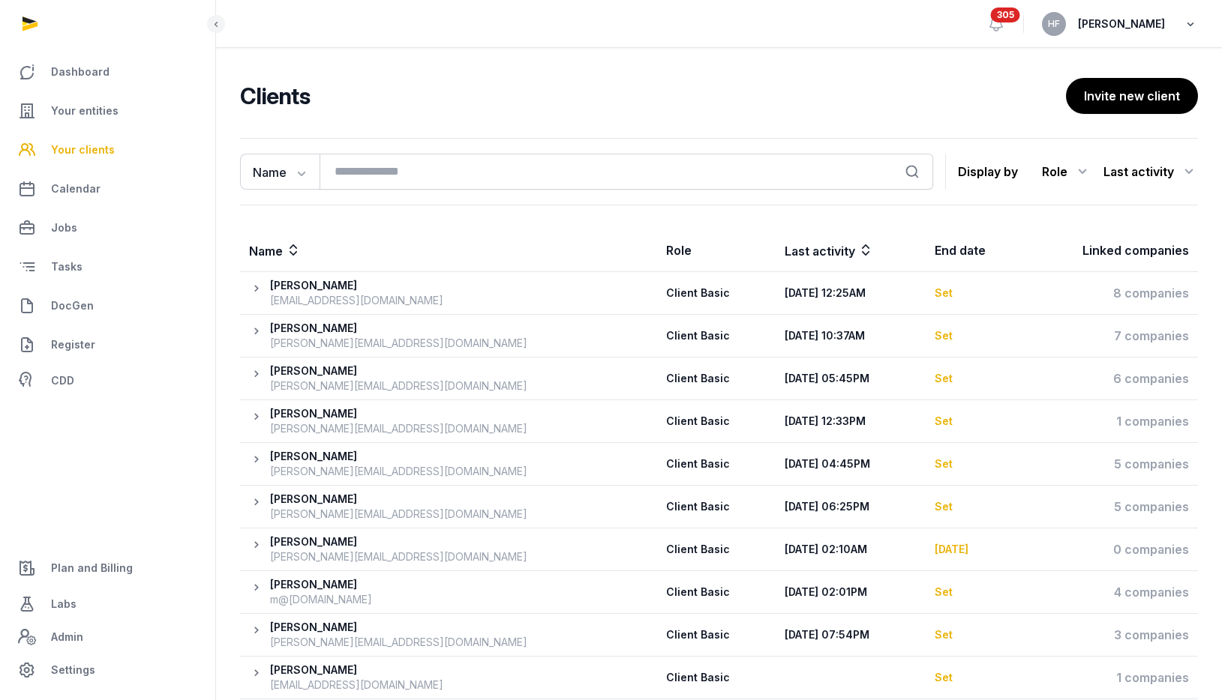
click at [1189, 25] on icon "button" at bounding box center [1190, 23] width 15 height 21
click at [715, 52] on main "Clients Invite new client Name Name Email Entity Search Display by Role All rol…" at bounding box center [719, 544] width 1006 height 993
click at [91, 559] on span "Plan and Billing" at bounding box center [92, 568] width 82 height 18
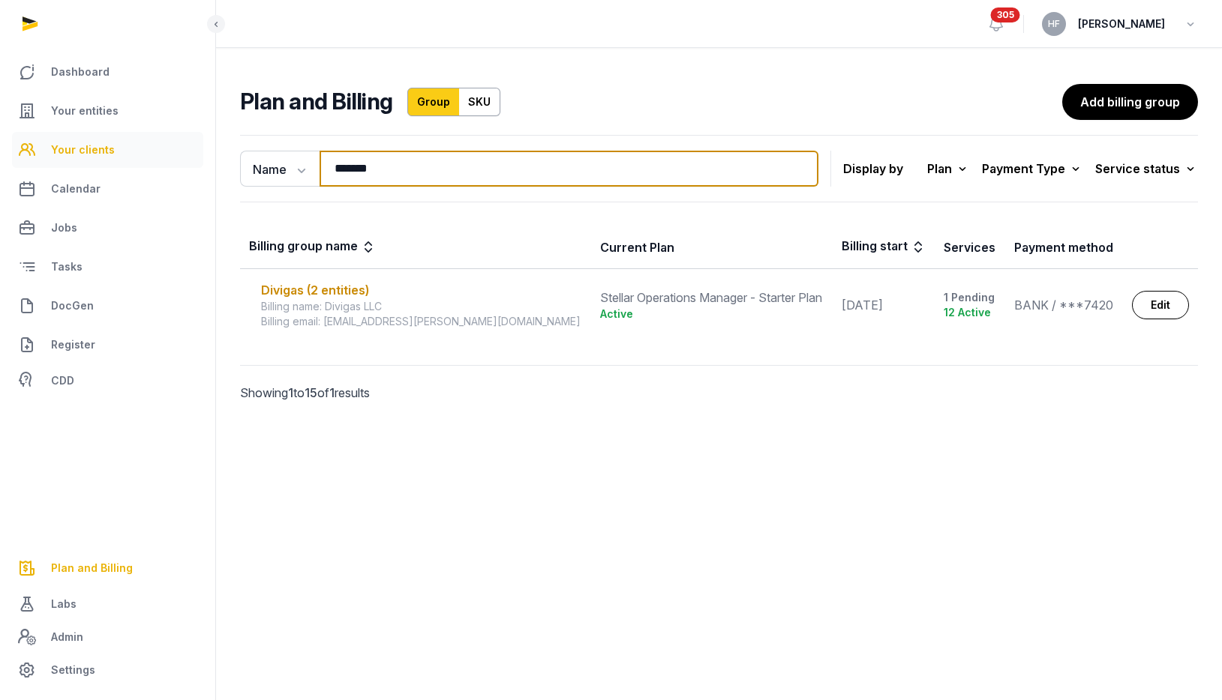
drag, startPoint x: 380, startPoint y: 167, endPoint x: 126, endPoint y: 137, distance: 256.0
click at [160, 137] on div "Dashboard Your entities Your clients Calendar Jobs Tasks DocGen Register CDD Pl…" at bounding box center [611, 350] width 1222 height 700
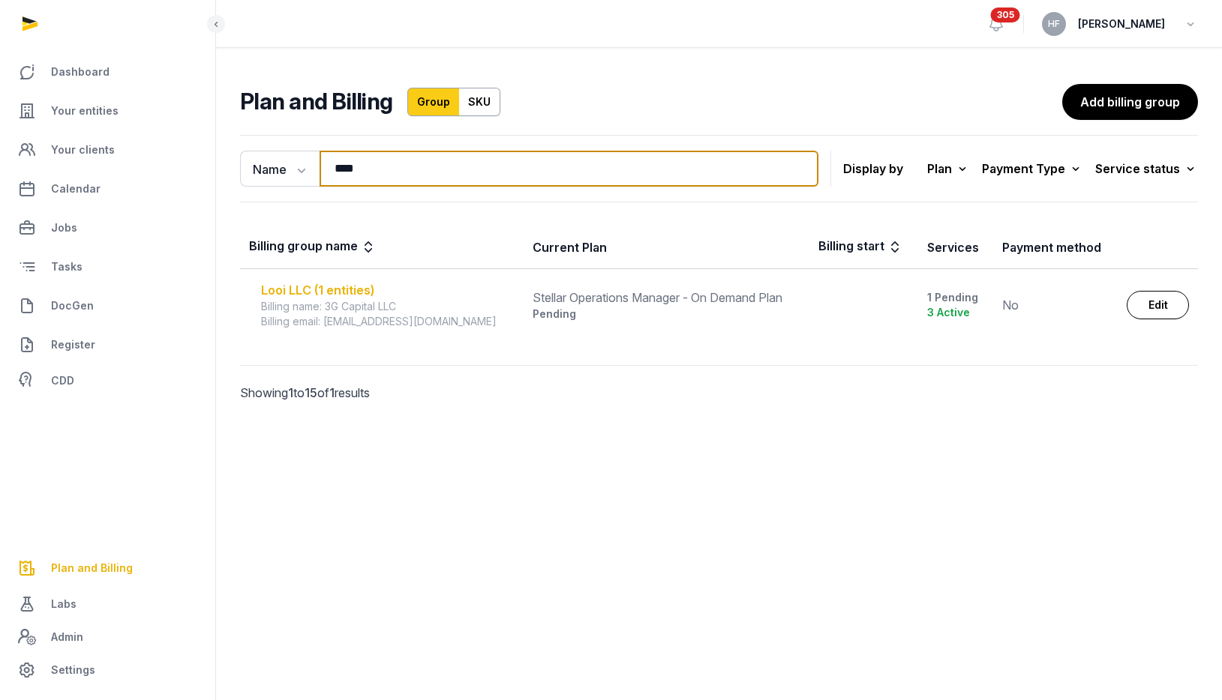
type input "****"
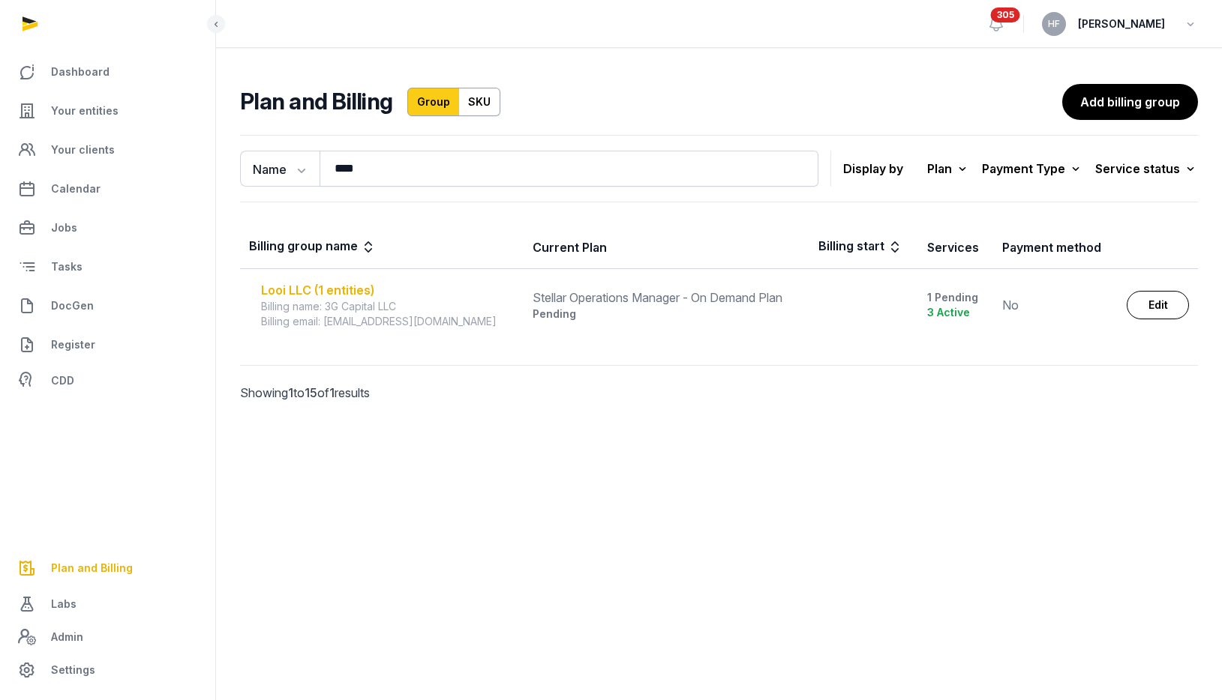
click at [331, 289] on div "Looi LLC (1 entities)" at bounding box center [387, 290] width 253 height 18
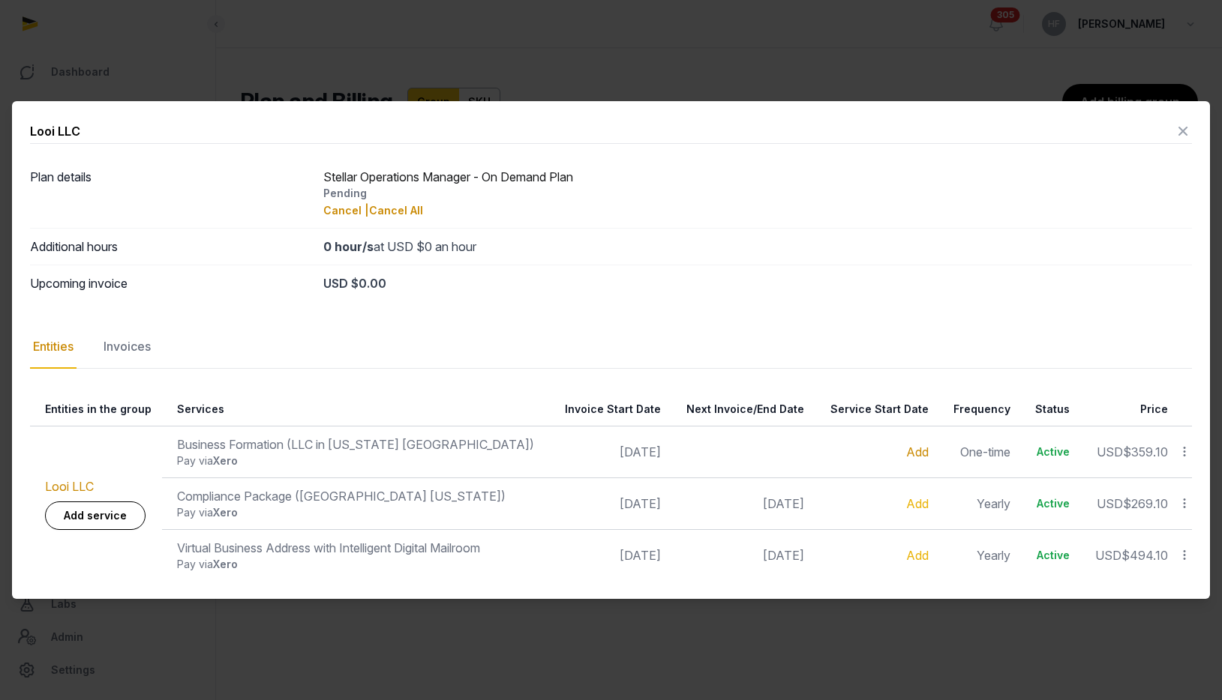
click at [906, 452] on link "Add" at bounding box center [917, 452] width 22 height 15
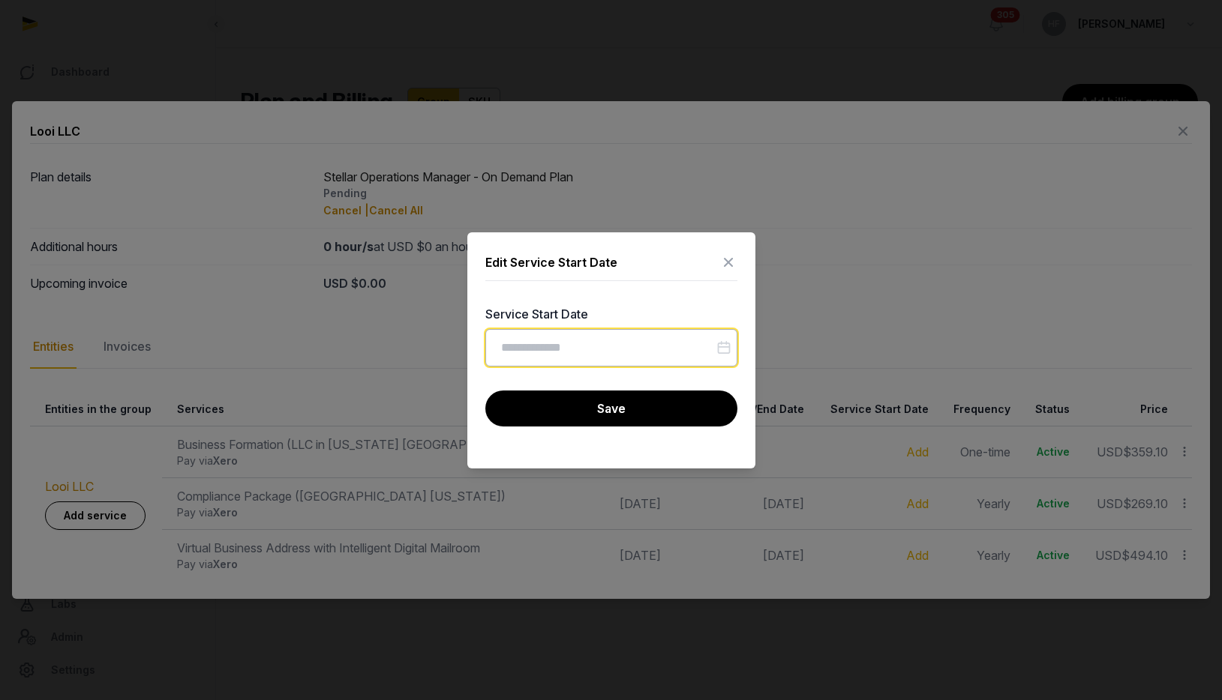
click at [619, 346] on input "Datepicker input" at bounding box center [611, 347] width 252 height 37
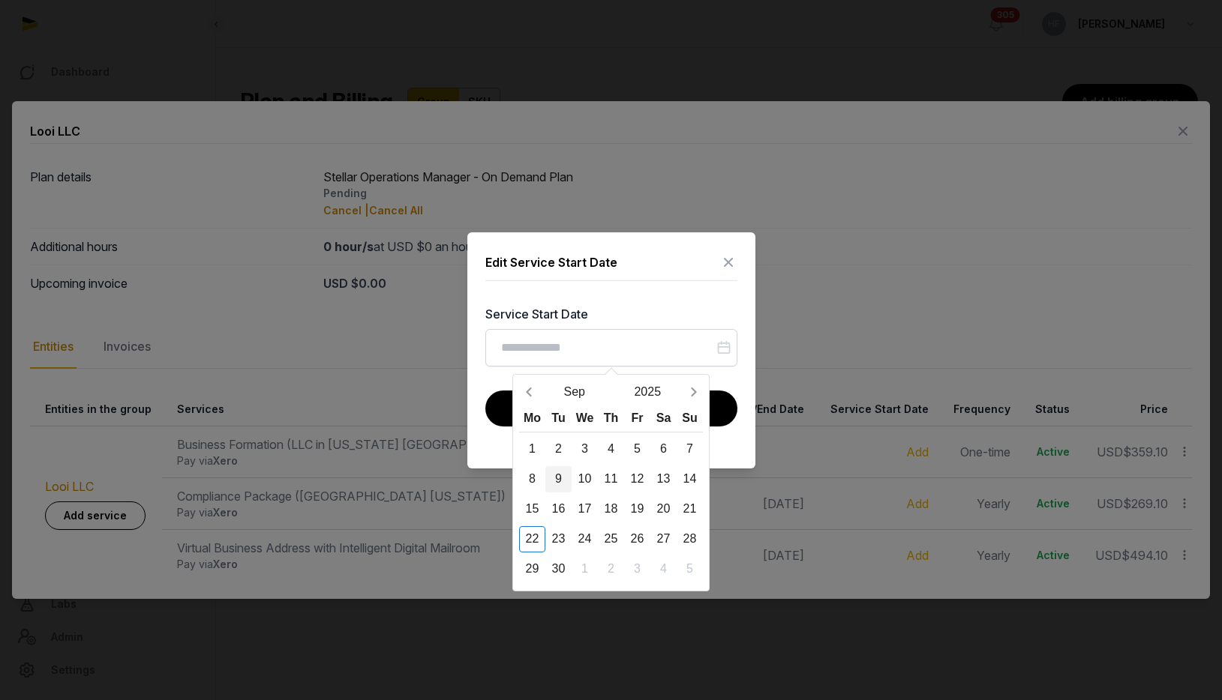
click at [557, 479] on div "9" at bounding box center [558, 479] width 26 height 26
type input "**********"
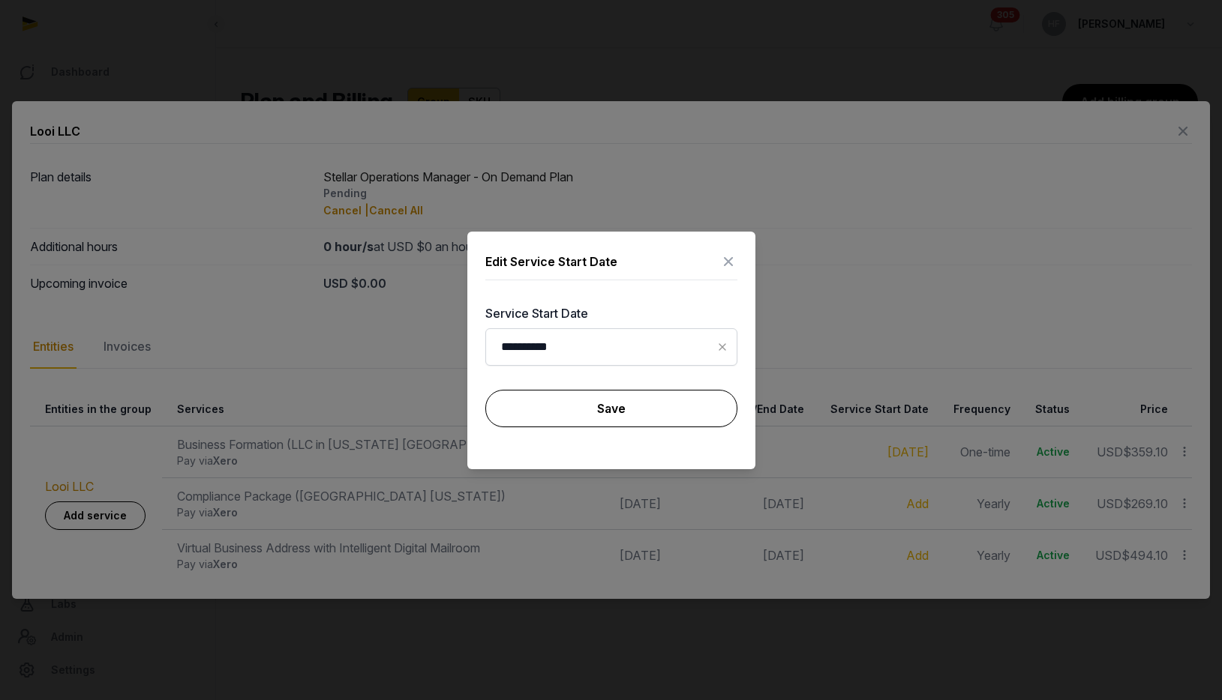
click at [502, 405] on button "Save" at bounding box center [611, 408] width 252 height 37
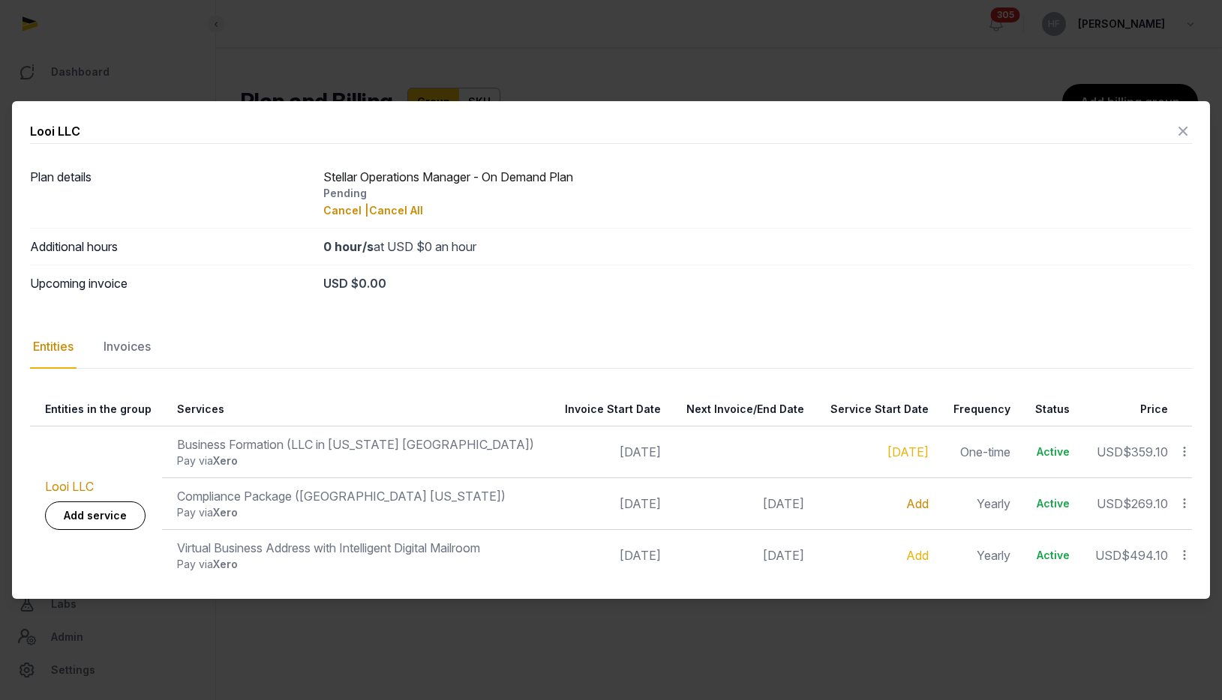
click at [906, 505] on link "Add" at bounding box center [917, 503] width 22 height 15
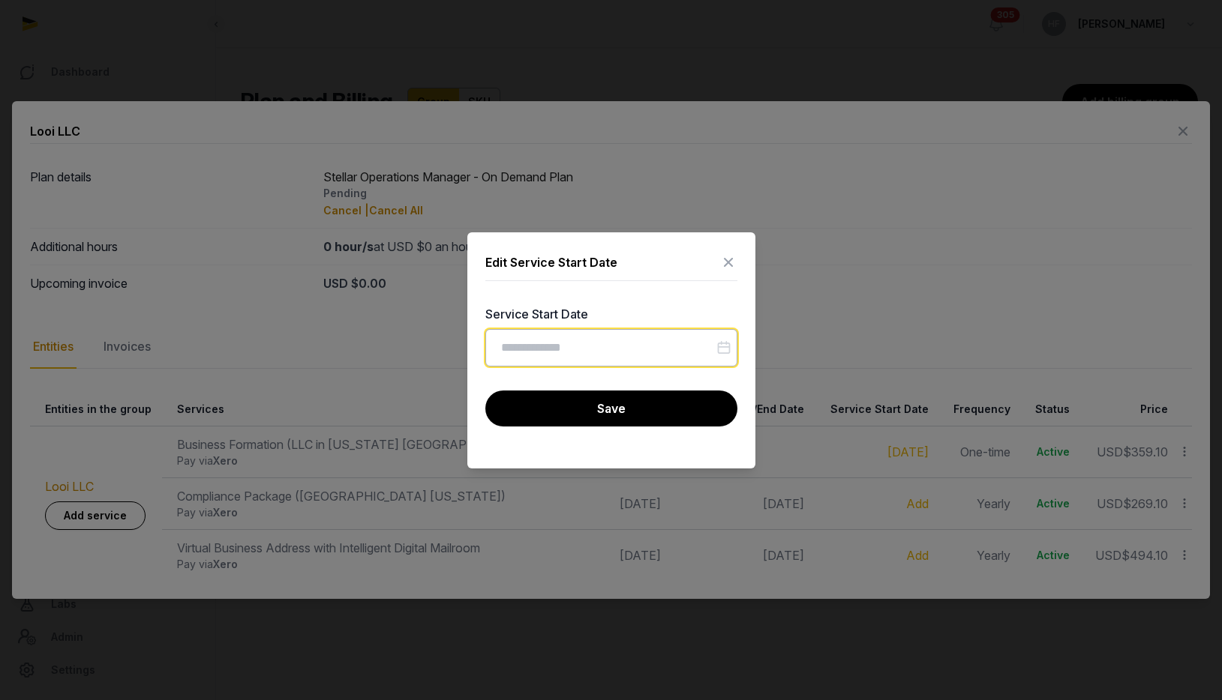
click at [542, 342] on input "Datepicker input" at bounding box center [611, 347] width 252 height 37
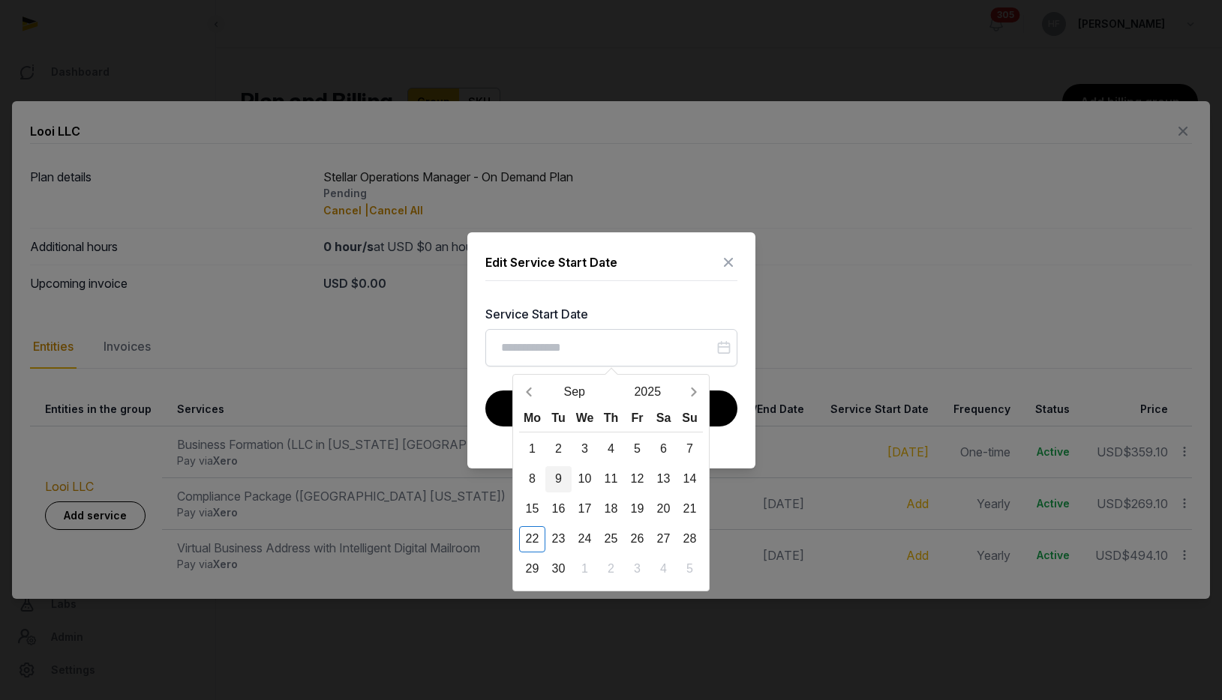
click at [556, 483] on div "9" at bounding box center [558, 479] width 26 height 26
type input "**********"
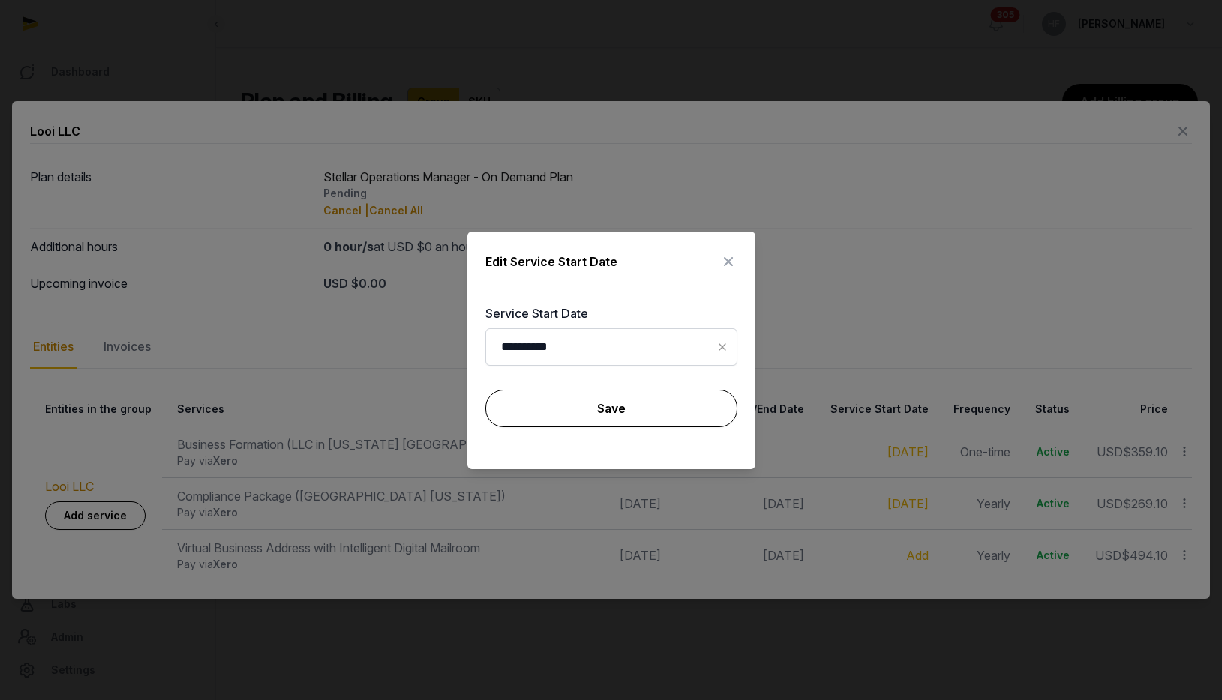
click at [533, 401] on button "Save" at bounding box center [611, 408] width 252 height 37
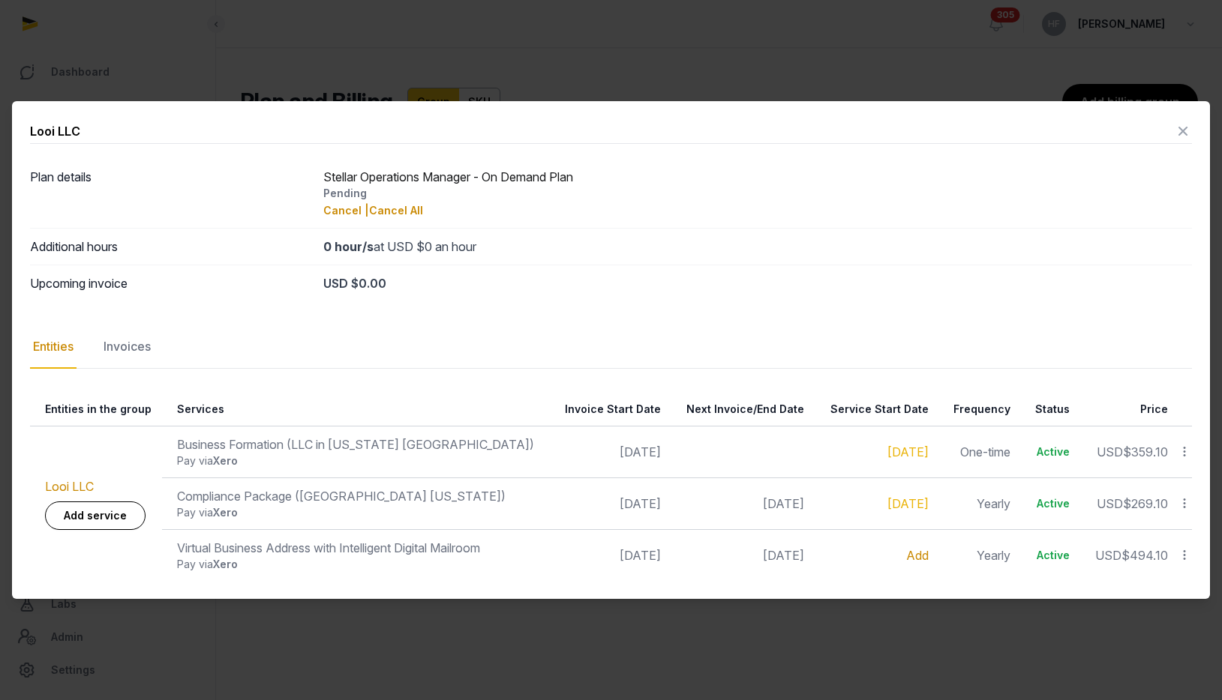
click at [907, 559] on link "Add" at bounding box center [917, 555] width 22 height 15
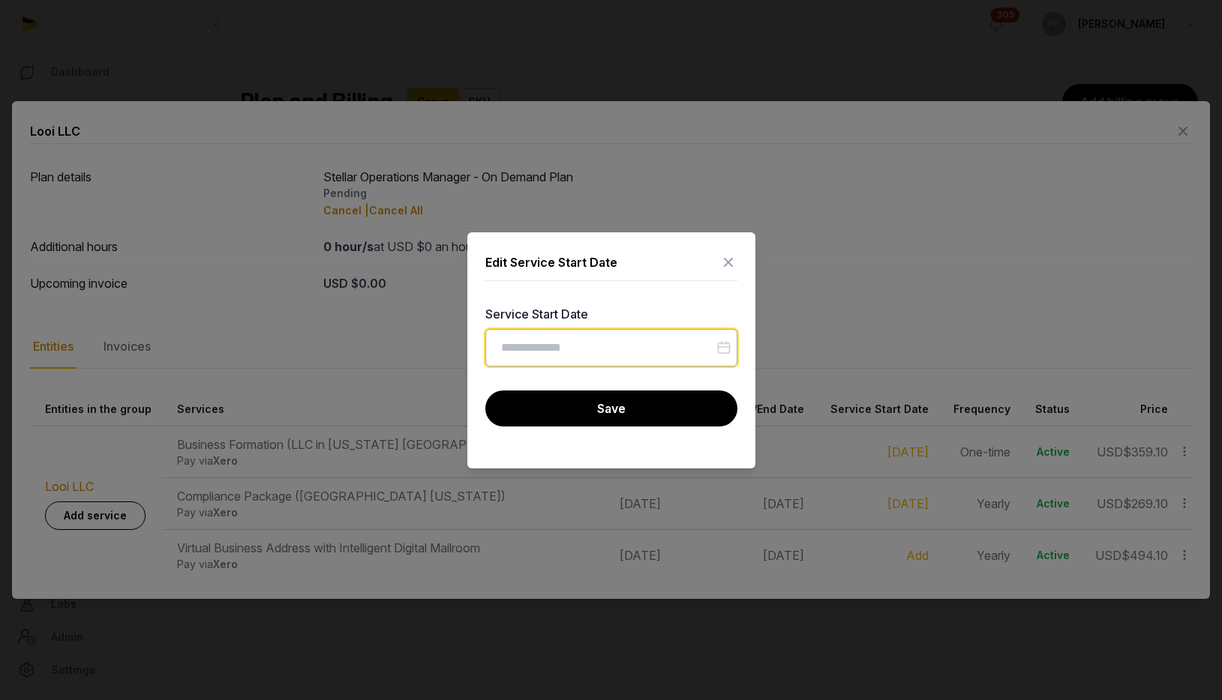
click at [589, 352] on input "Datepicker input" at bounding box center [611, 347] width 252 height 37
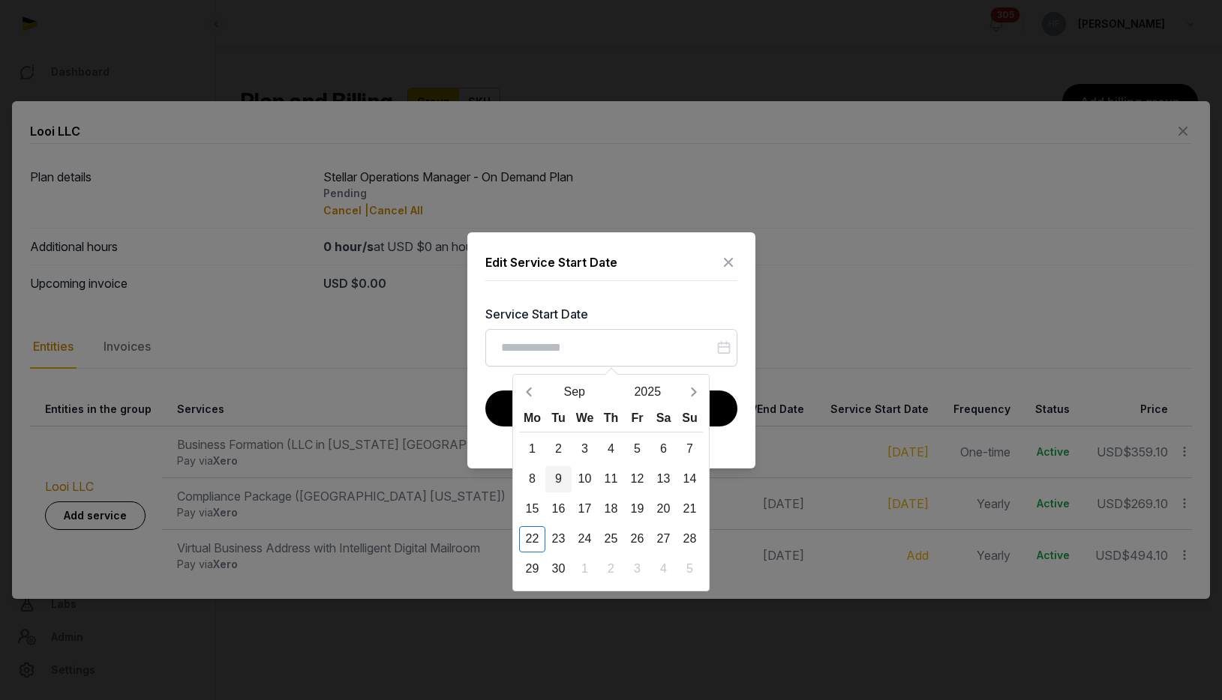
click at [555, 481] on div "9" at bounding box center [558, 479] width 26 height 26
type input "**********"
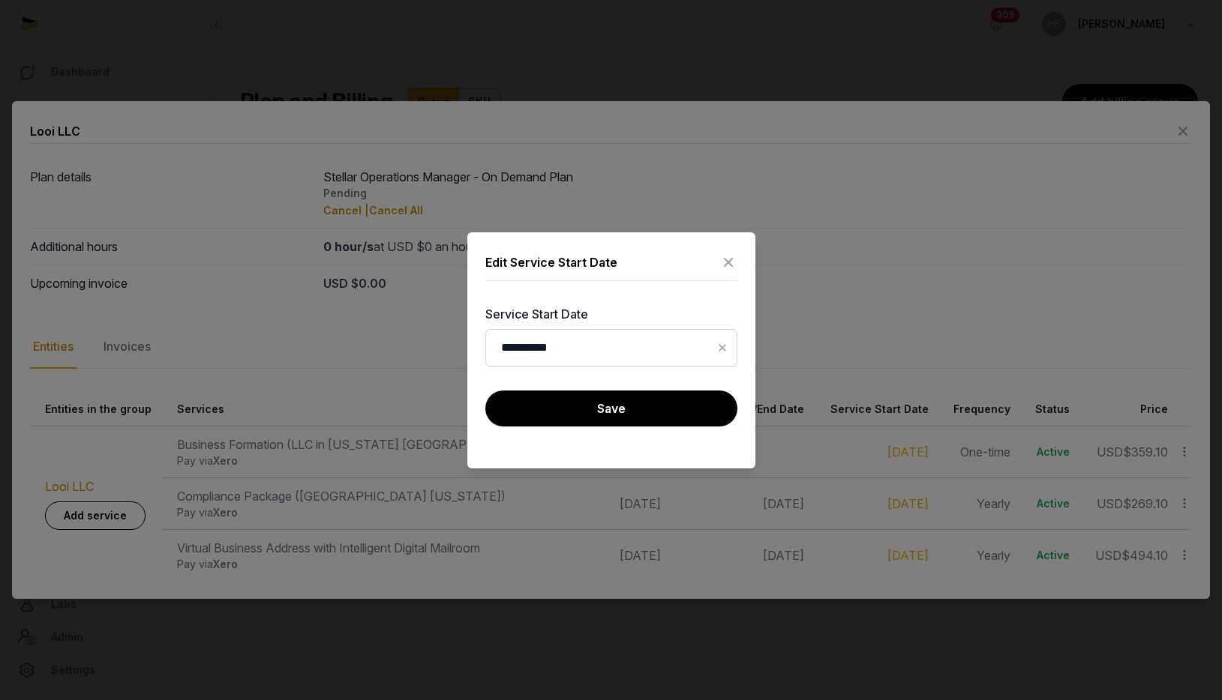
click at [604, 407] on button "Save" at bounding box center [611, 409] width 252 height 36
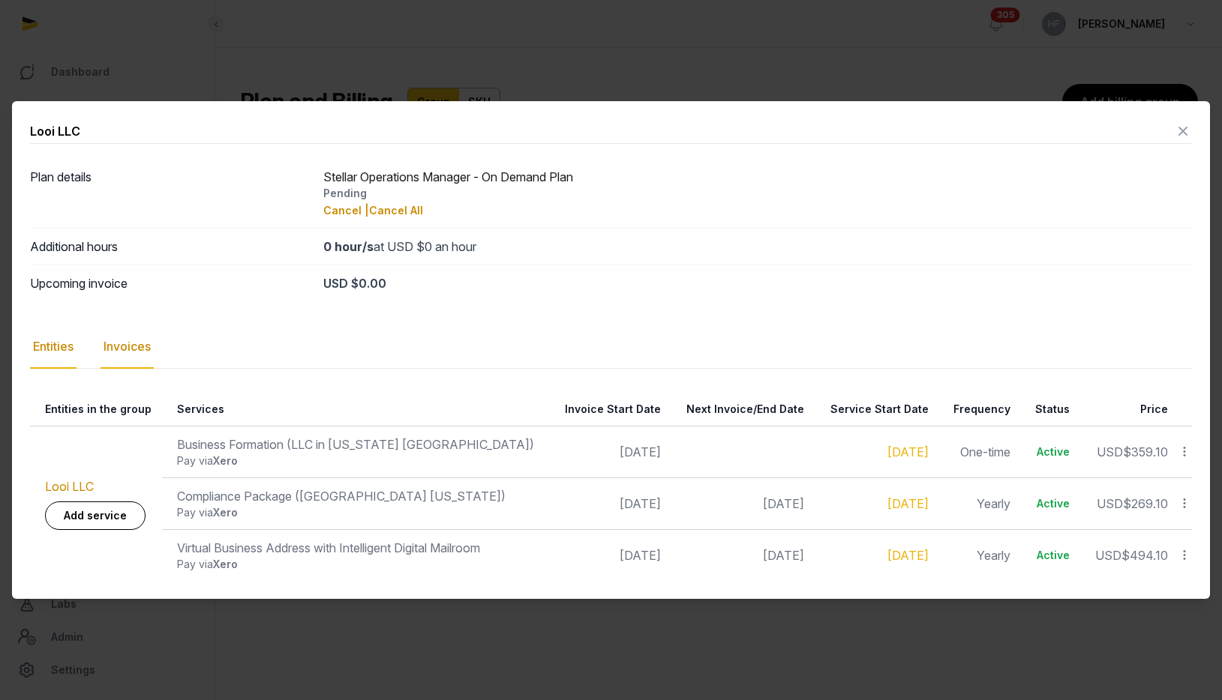
click at [142, 343] on div "Invoices" at bounding box center [126, 346] width 53 height 43
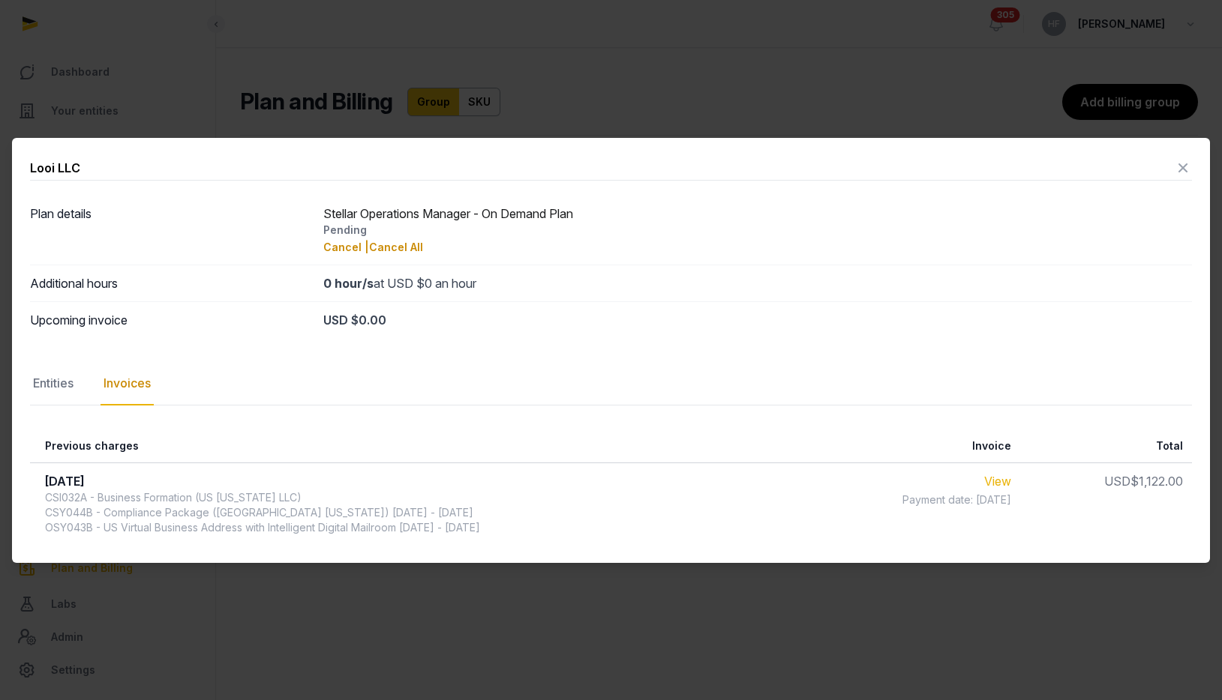
click at [1011, 483] on link "View" at bounding box center [997, 481] width 27 height 15
click at [1183, 166] on icon at bounding box center [1183, 168] width 18 height 24
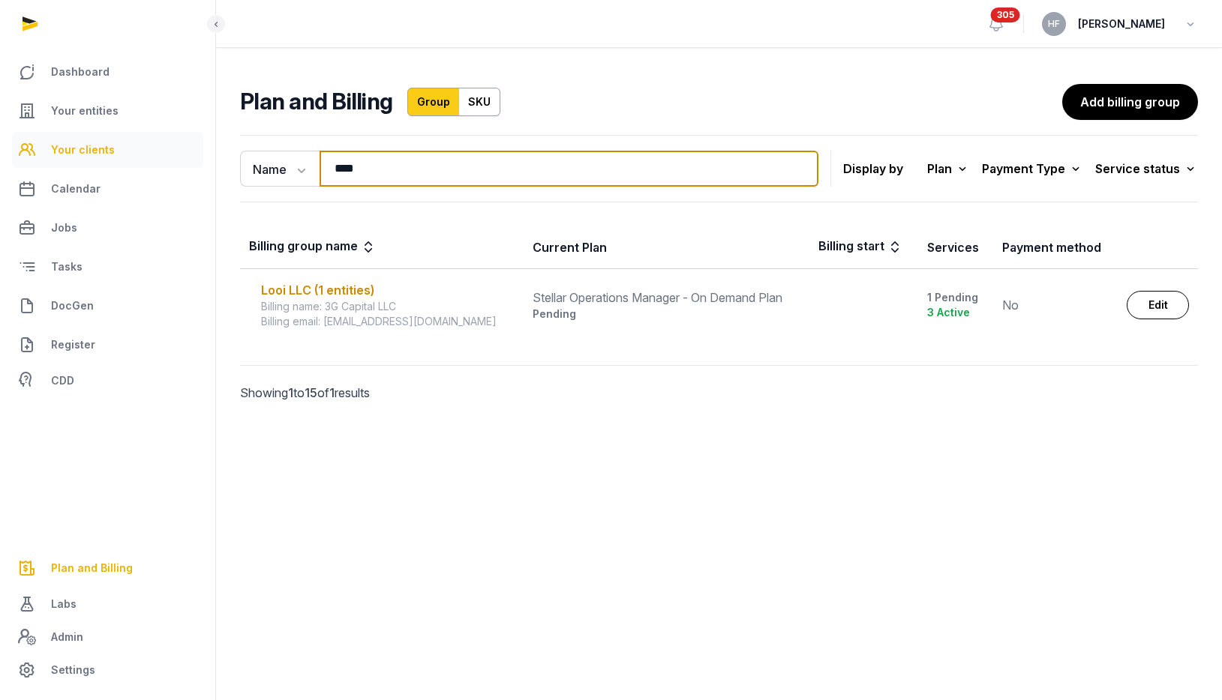
drag, startPoint x: 365, startPoint y: 168, endPoint x: 153, endPoint y: 142, distance: 213.7
click at [177, 145] on div "Dashboard Your entities Your clients Calendar Jobs Tasks DocGen Register CDD Pl…" at bounding box center [611, 350] width 1222 height 700
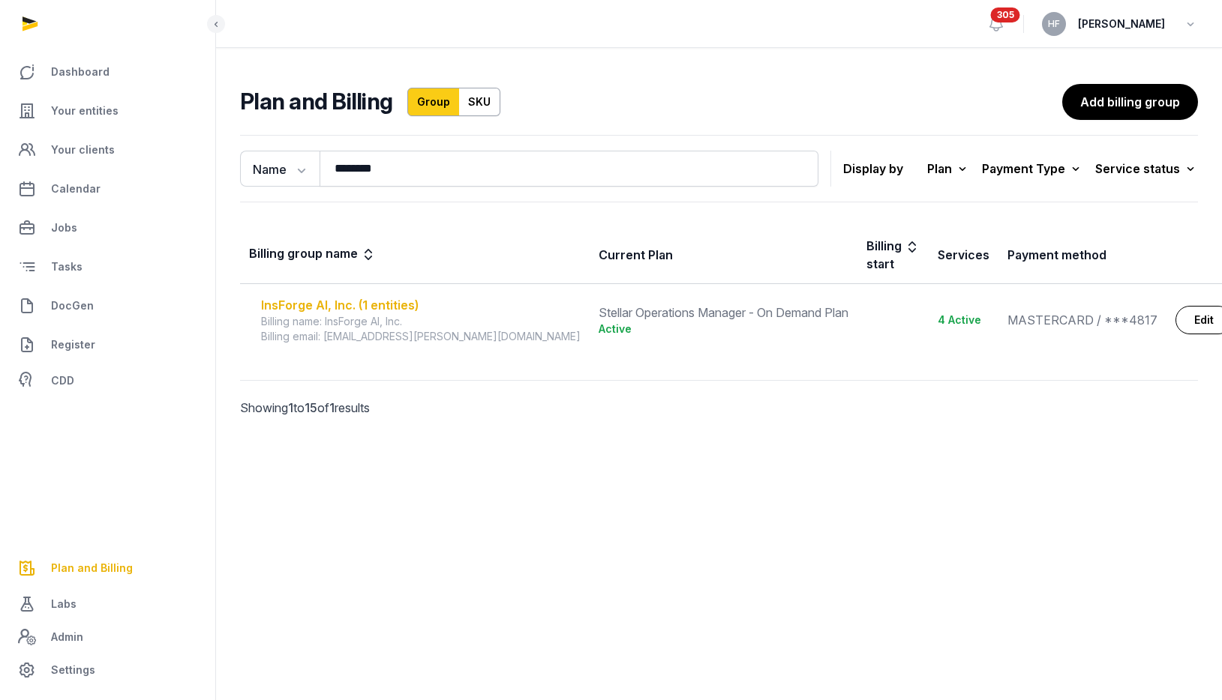
click at [400, 296] on div "InsForge AI, Inc. (1 entities)" at bounding box center [420, 305] width 319 height 18
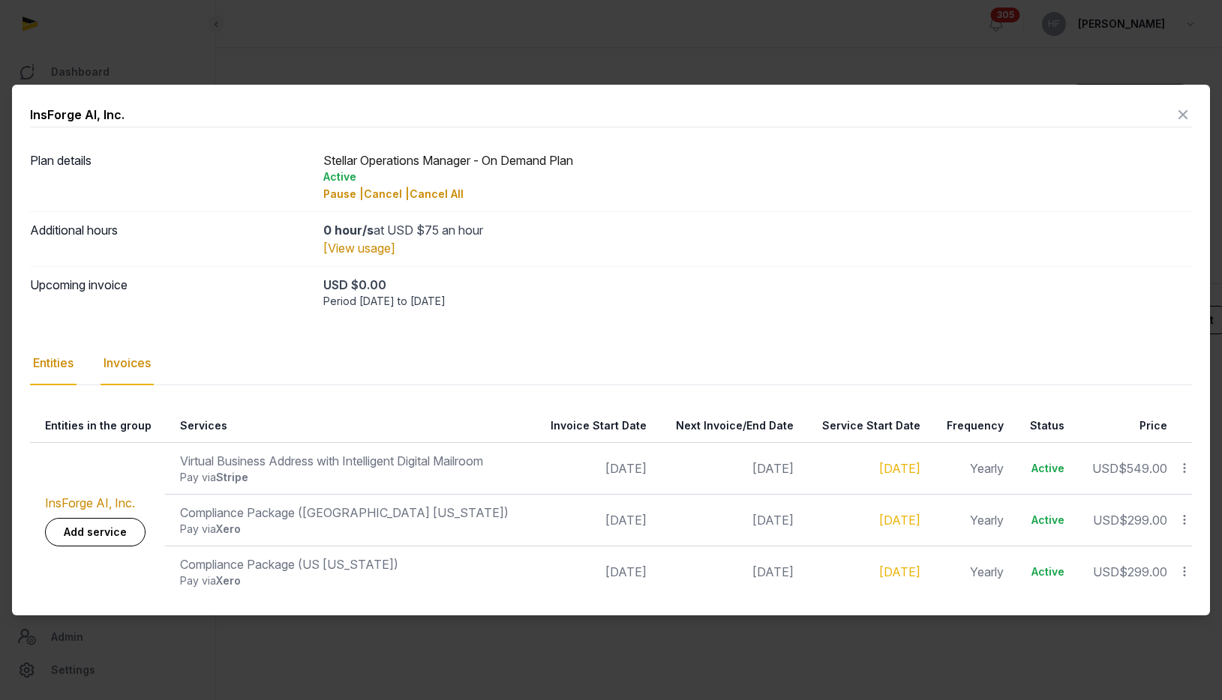
click at [148, 367] on div "Invoices" at bounding box center [126, 363] width 53 height 43
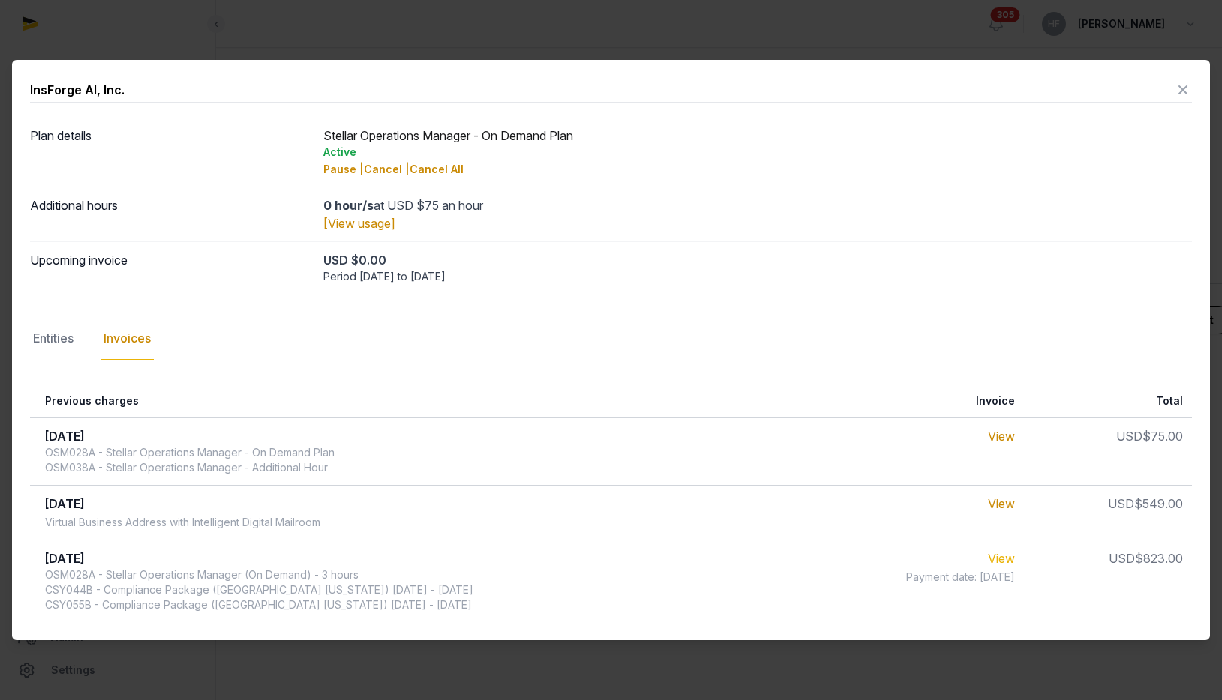
click at [1000, 562] on link "View" at bounding box center [1001, 558] width 27 height 15
click at [1180, 85] on icon at bounding box center [1183, 90] width 18 height 24
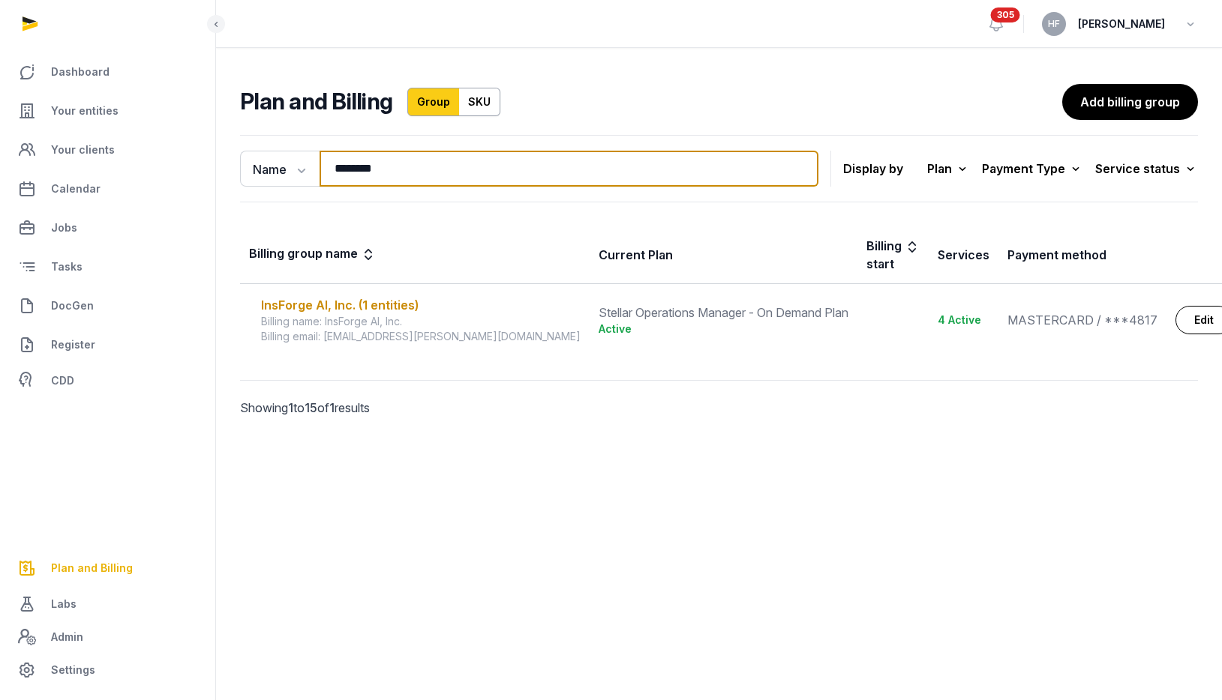
drag, startPoint x: 392, startPoint y: 172, endPoint x: 232, endPoint y: 169, distance: 159.8
click at [232, 169] on div "Name Name Email ******** Search Display by Plan All plans On Demand Plan Scale …" at bounding box center [719, 297] width 1006 height 336
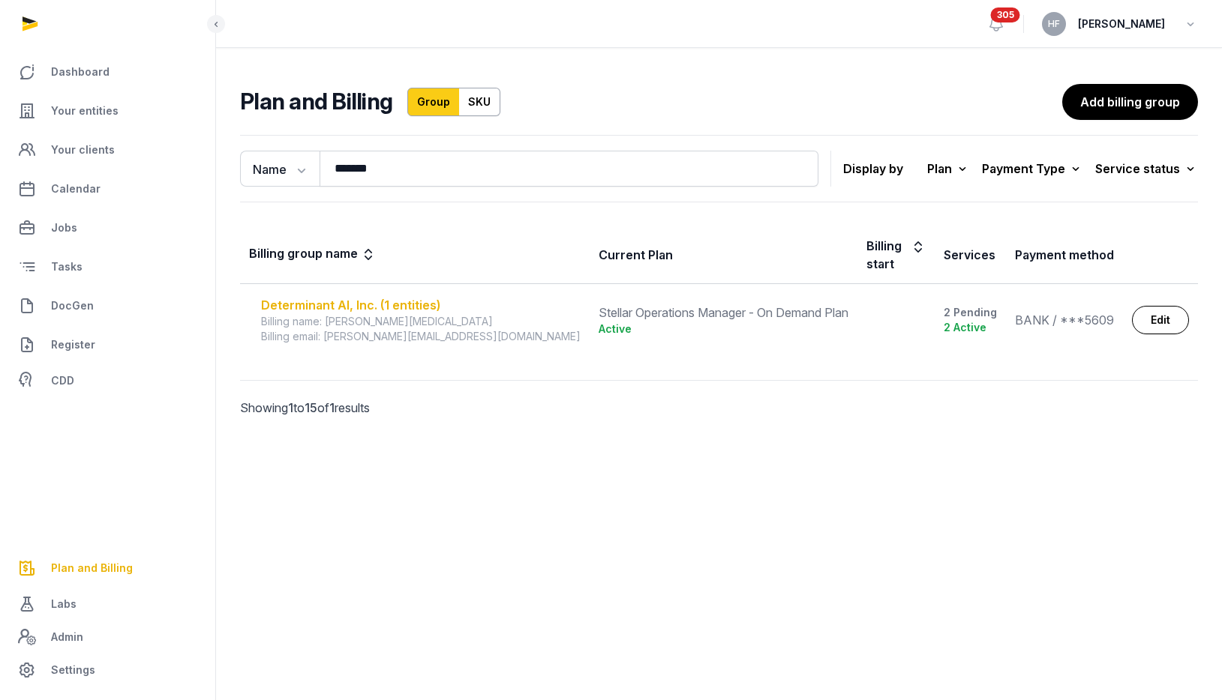
click at [388, 296] on div "Determinant AI, Inc. (1 entities)" at bounding box center [420, 305] width 319 height 18
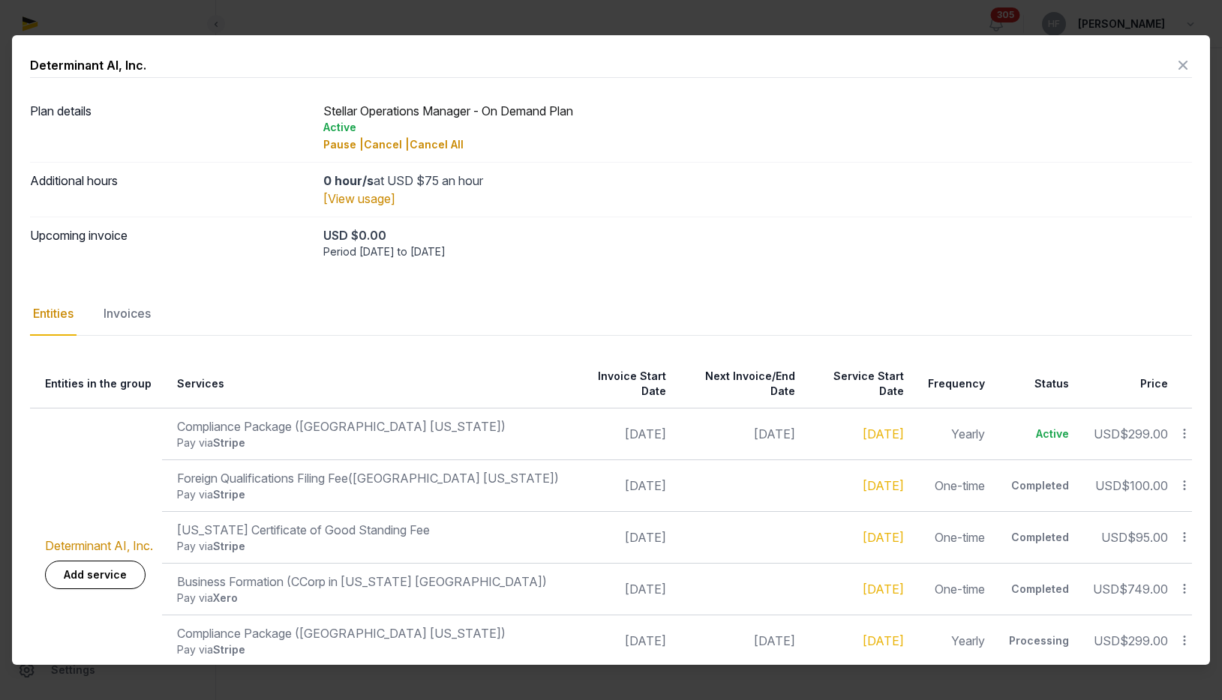
click at [1184, 67] on icon at bounding box center [1183, 65] width 18 height 24
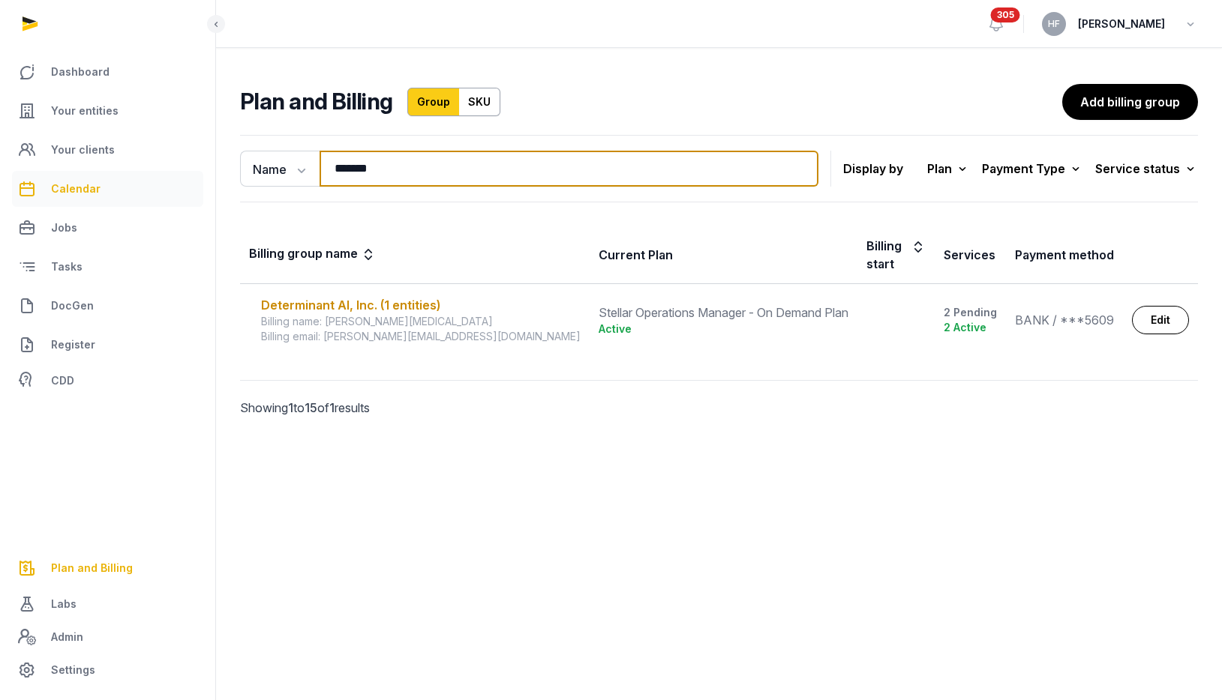
drag, startPoint x: 418, startPoint y: 173, endPoint x: 172, endPoint y: 177, distance: 246.0
click at [189, 173] on div "Dashboard Your entities Your clients Calendar Jobs Tasks DocGen Register CDD Pl…" at bounding box center [611, 350] width 1222 height 700
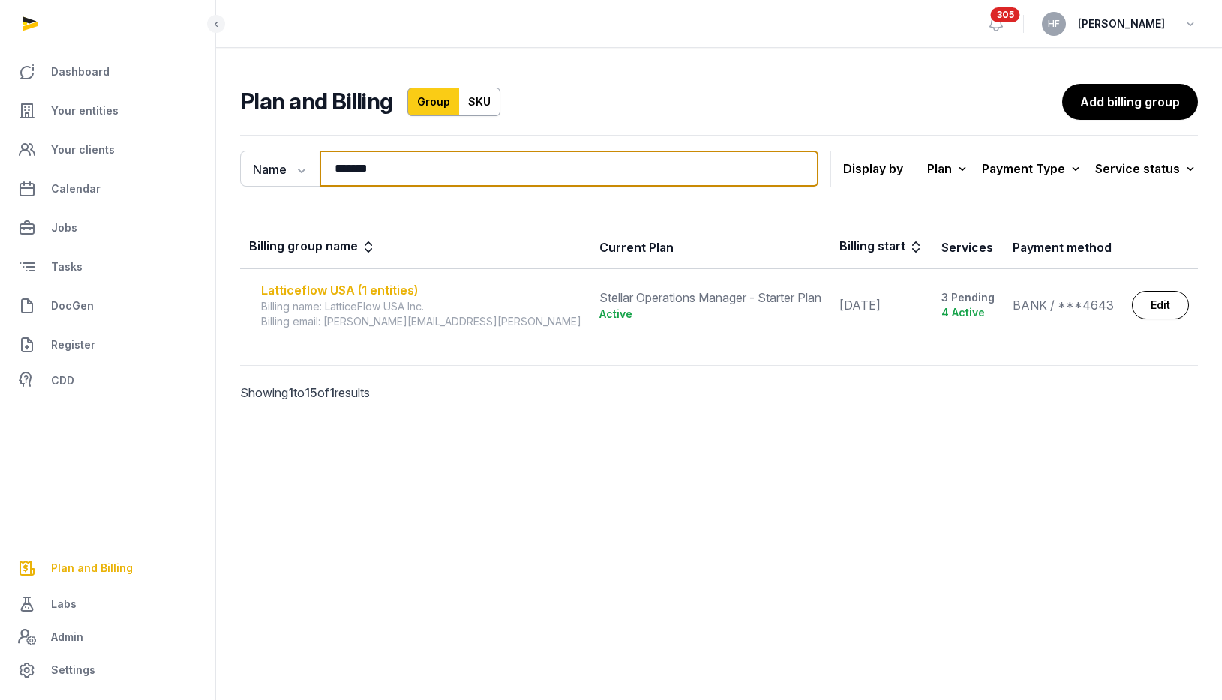
type input "*******"
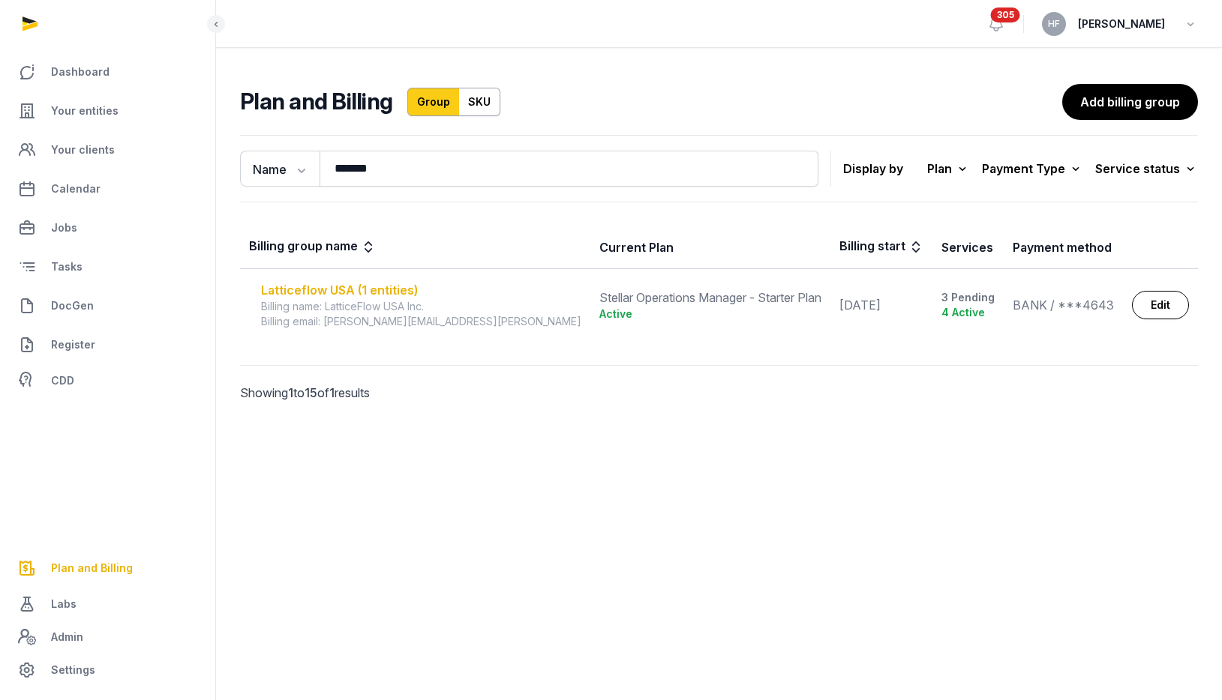
click at [389, 284] on div "Latticeflow USA (1 entities)" at bounding box center [421, 290] width 320 height 18
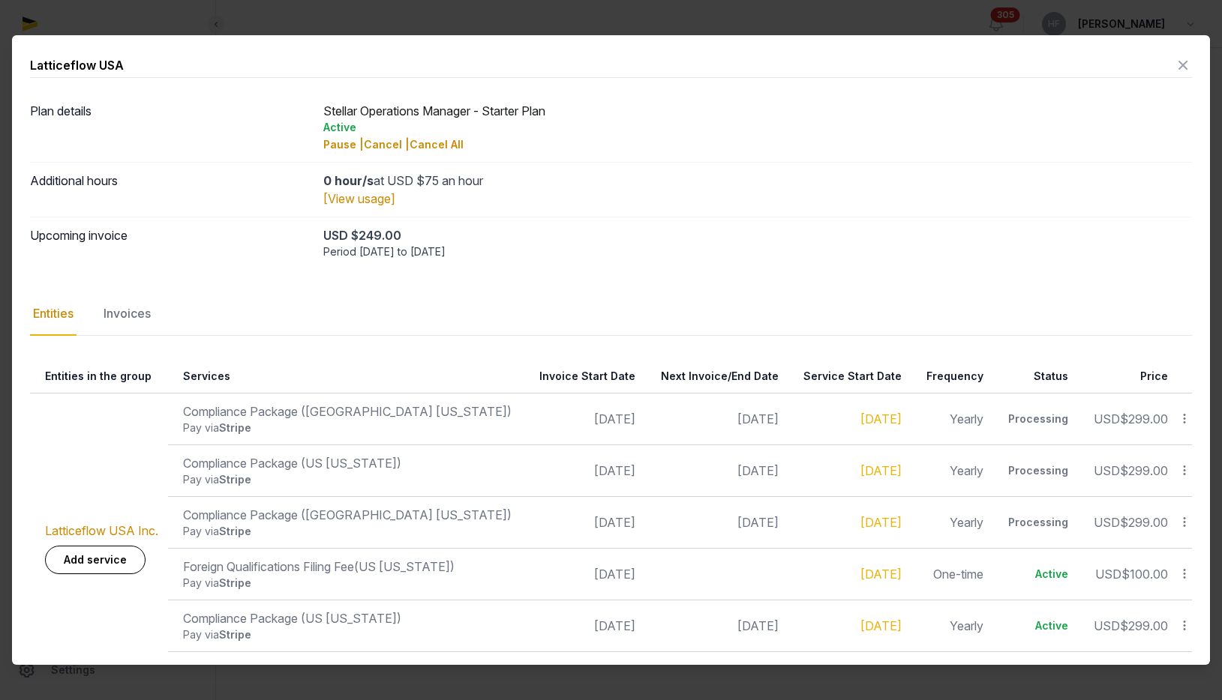
scroll to position [55, 0]
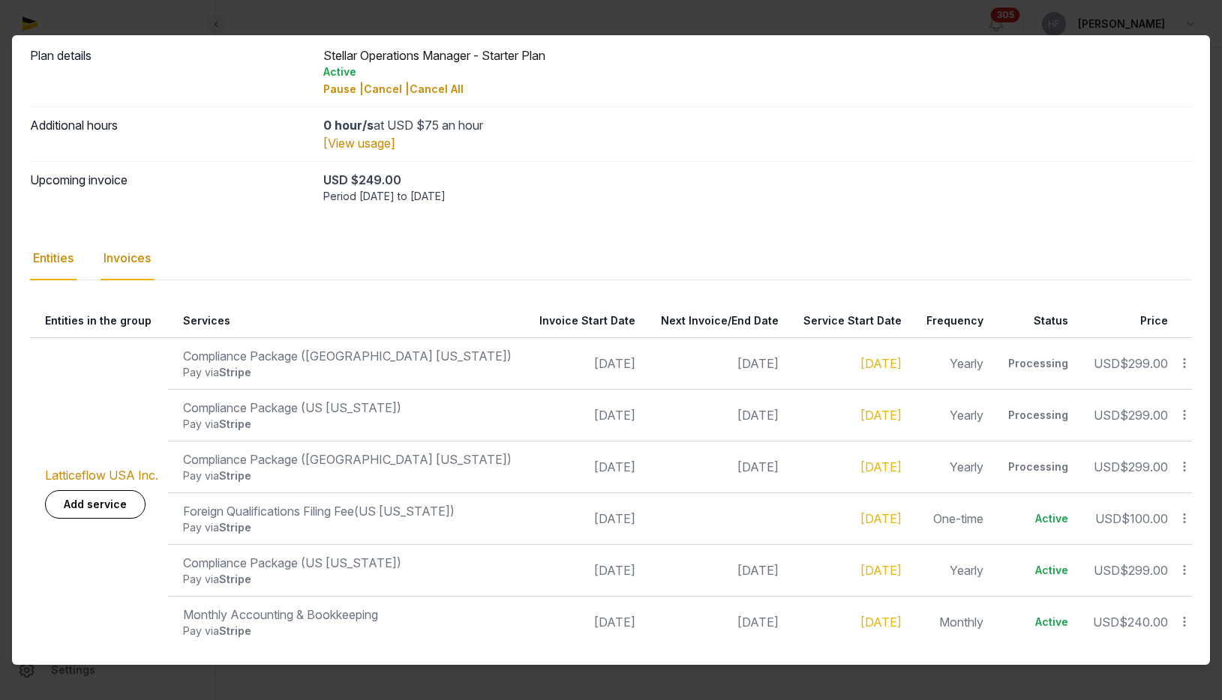
click at [153, 263] on div "Invoices" at bounding box center [126, 258] width 53 height 43
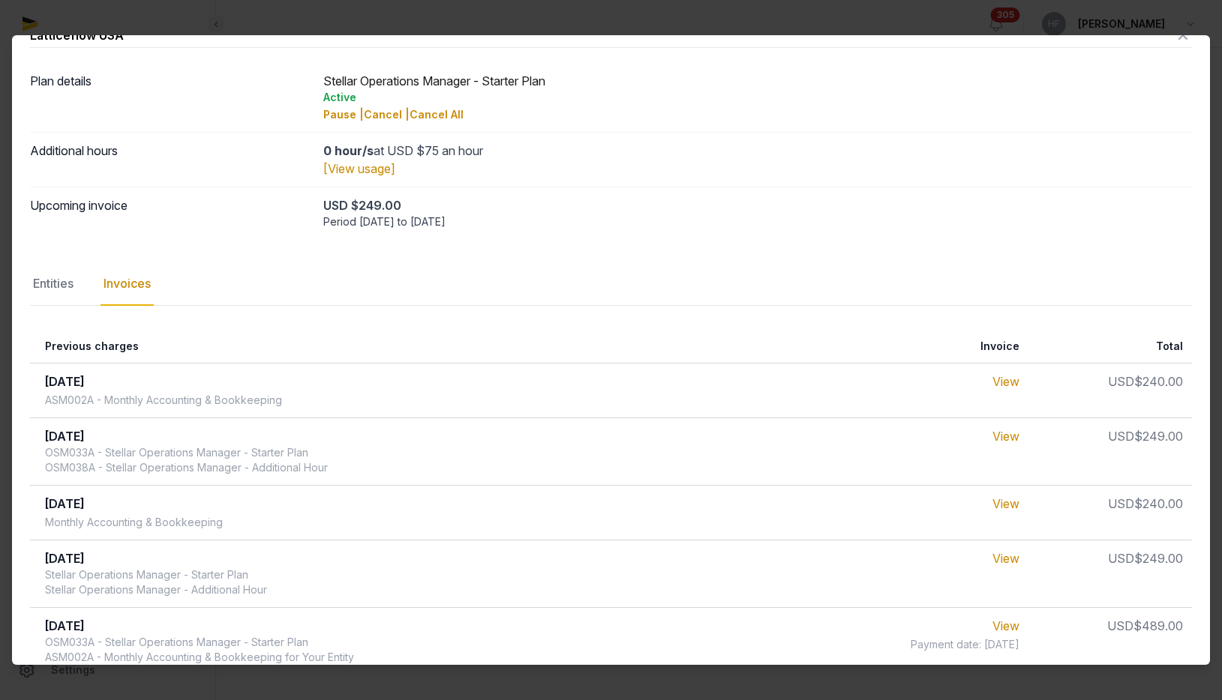
scroll to position [0, 0]
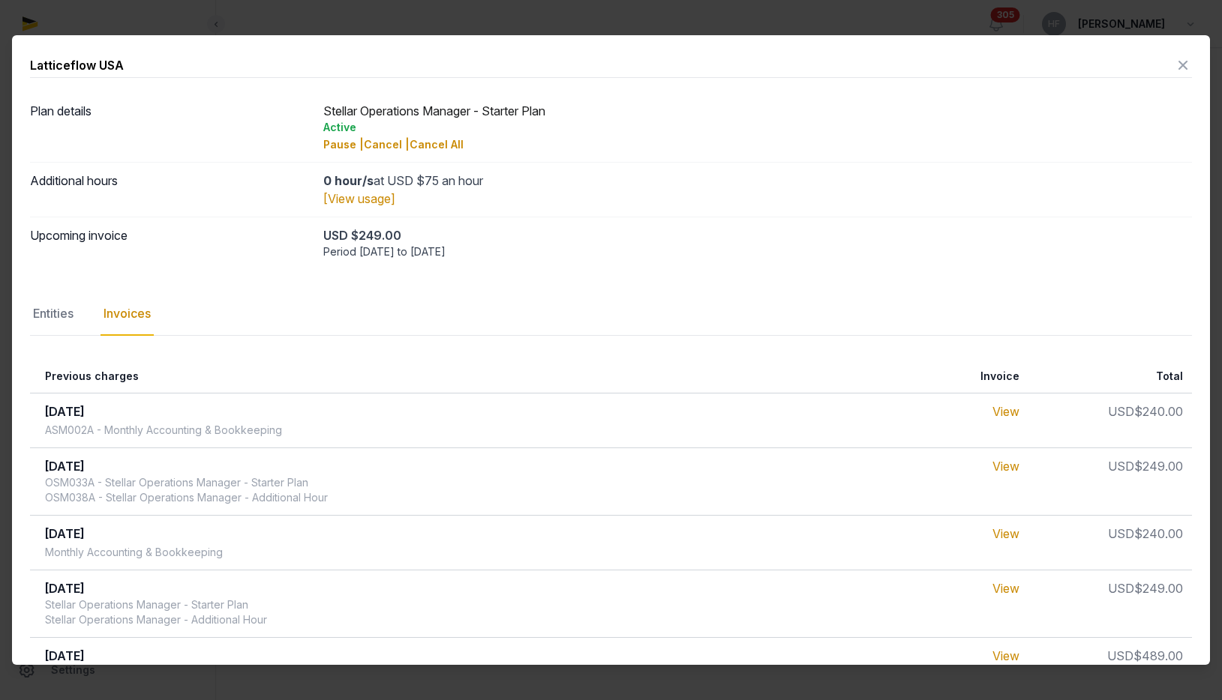
click at [1181, 66] on icon at bounding box center [1183, 65] width 18 height 24
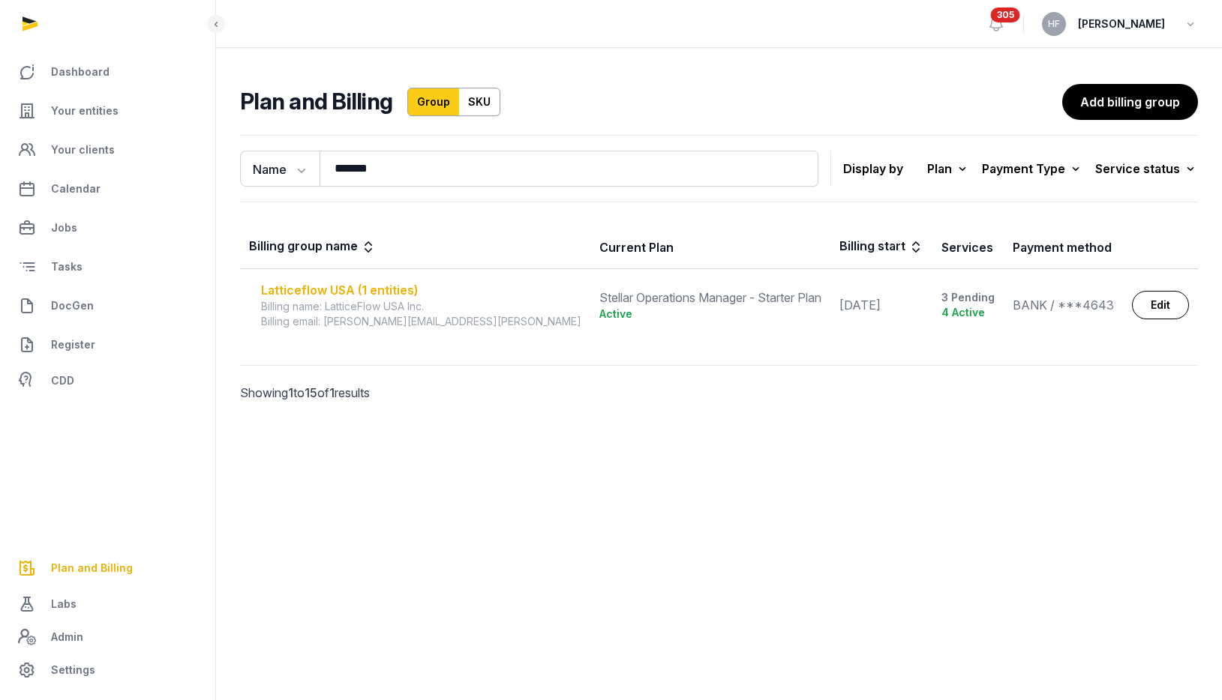
click at [372, 286] on div "Latticeflow USA (1 entities)" at bounding box center [421, 290] width 320 height 18
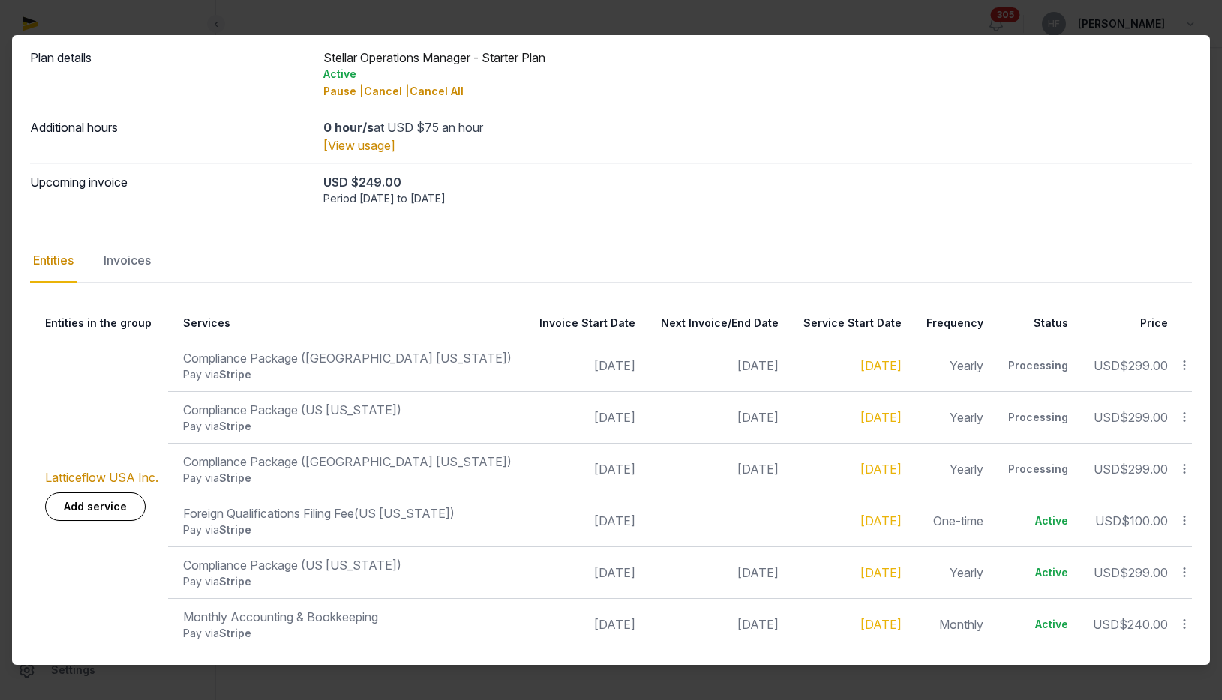
scroll to position [55, 0]
click at [118, 508] on link "Add service" at bounding box center [95, 504] width 100 height 28
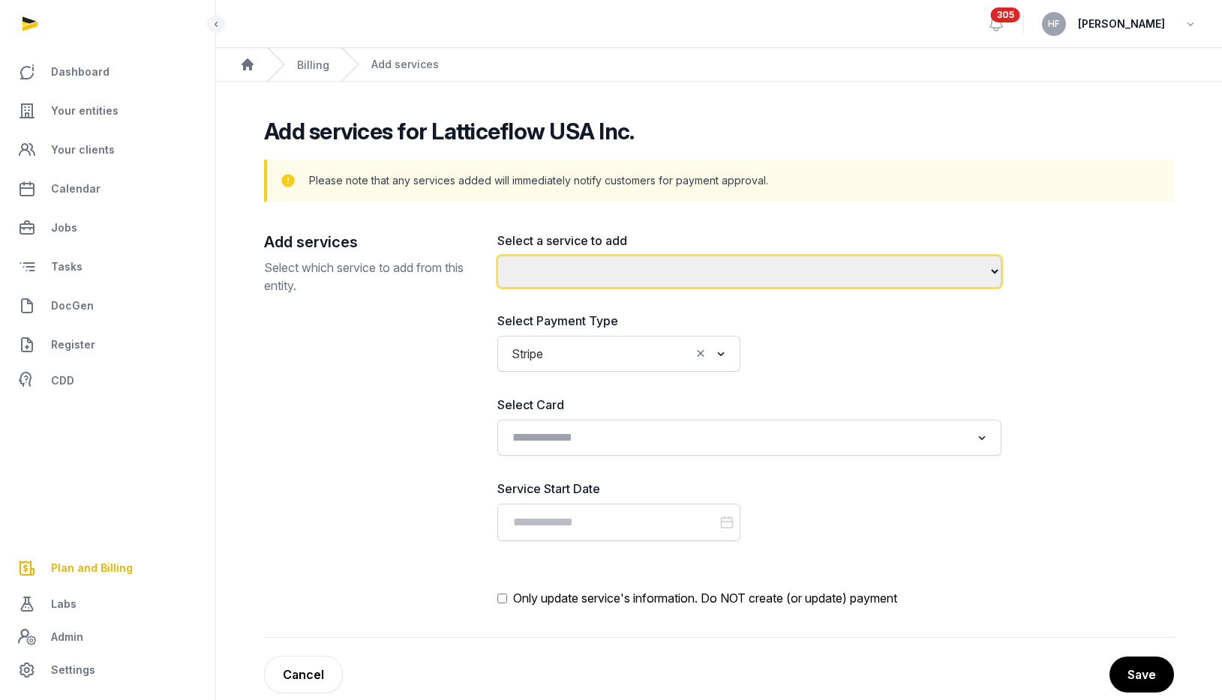
click at [593, 275] on select "**********" at bounding box center [749, 272] width 504 height 32
select select "**********"
click at [497, 256] on select "**********" at bounding box center [749, 272] width 504 height 32
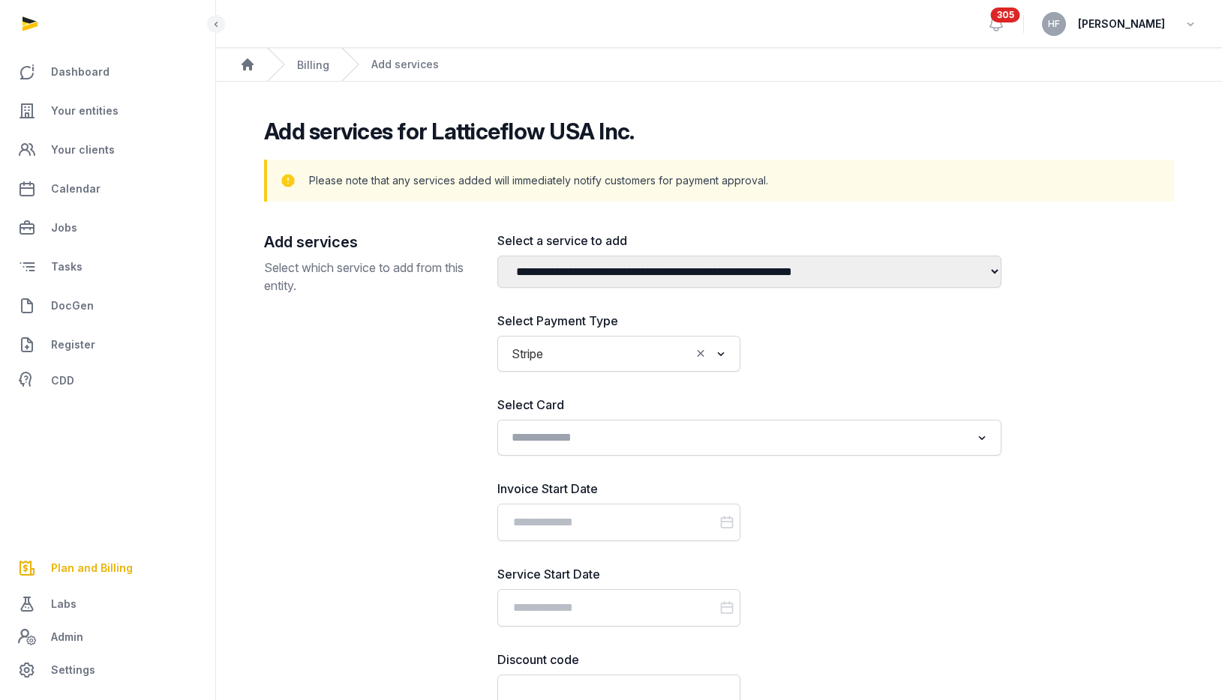
click at [691, 439] on input "Search for option" at bounding box center [738, 437] width 464 height 21
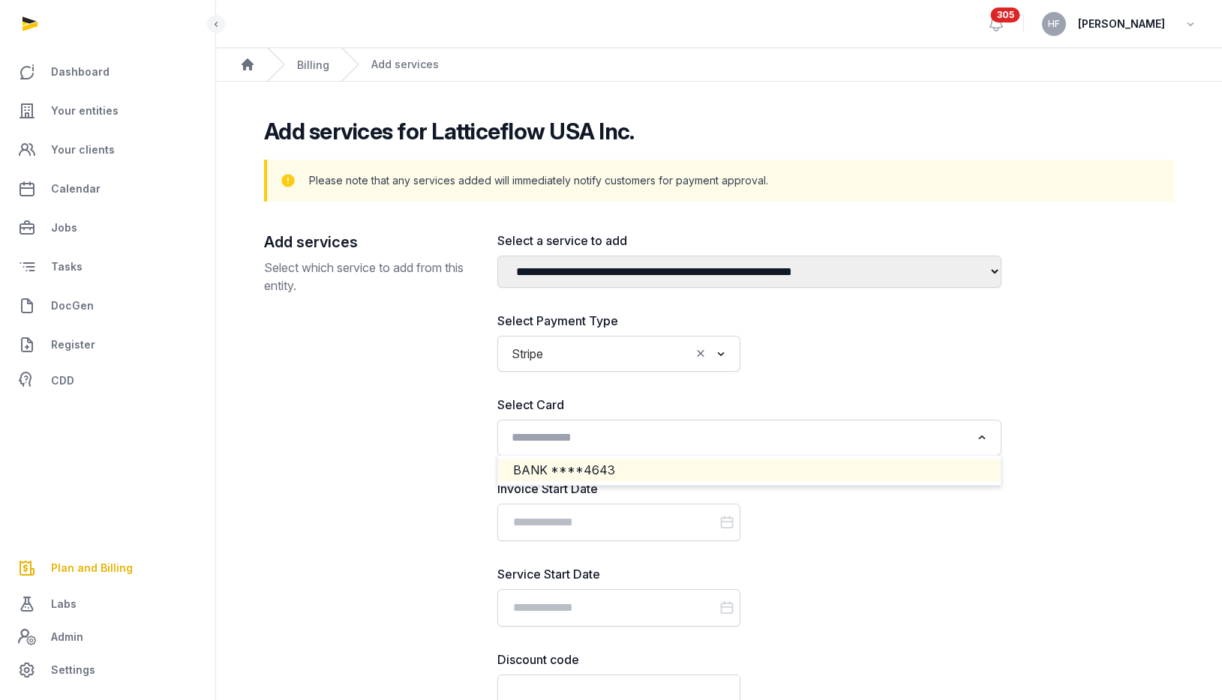
click at [663, 473] on li "BANK ****4643" at bounding box center [749, 471] width 502 height 22
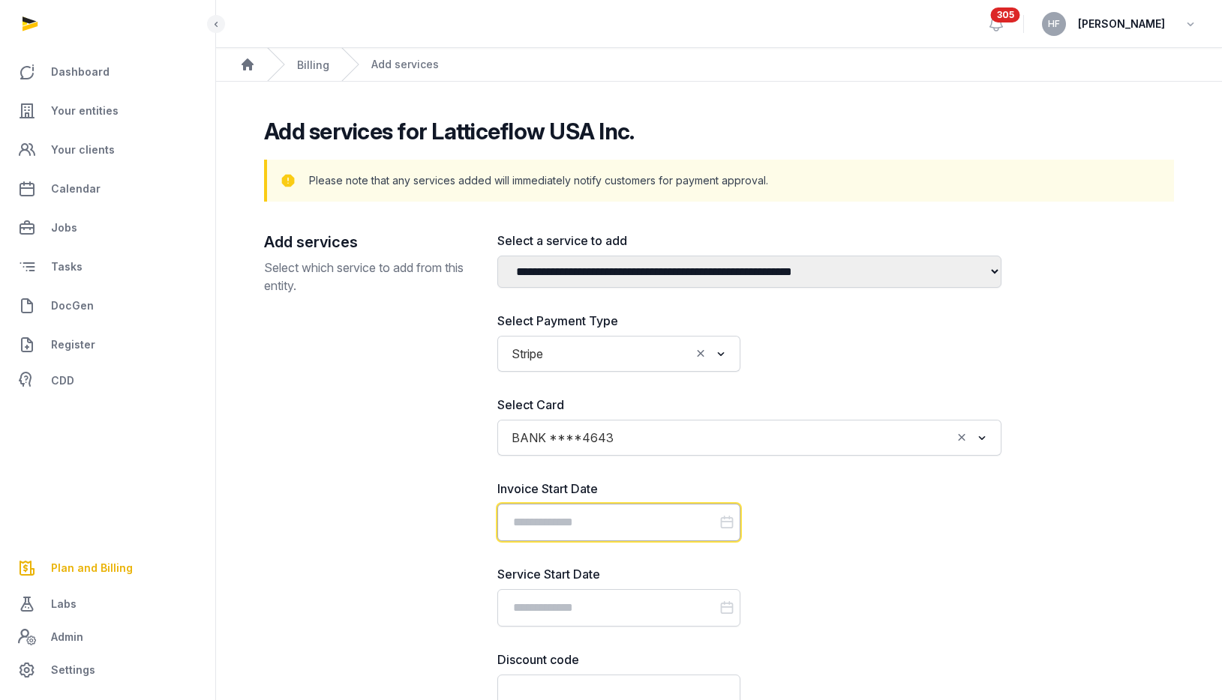
click at [651, 528] on input "Datepicker input" at bounding box center [618, 522] width 243 height 37
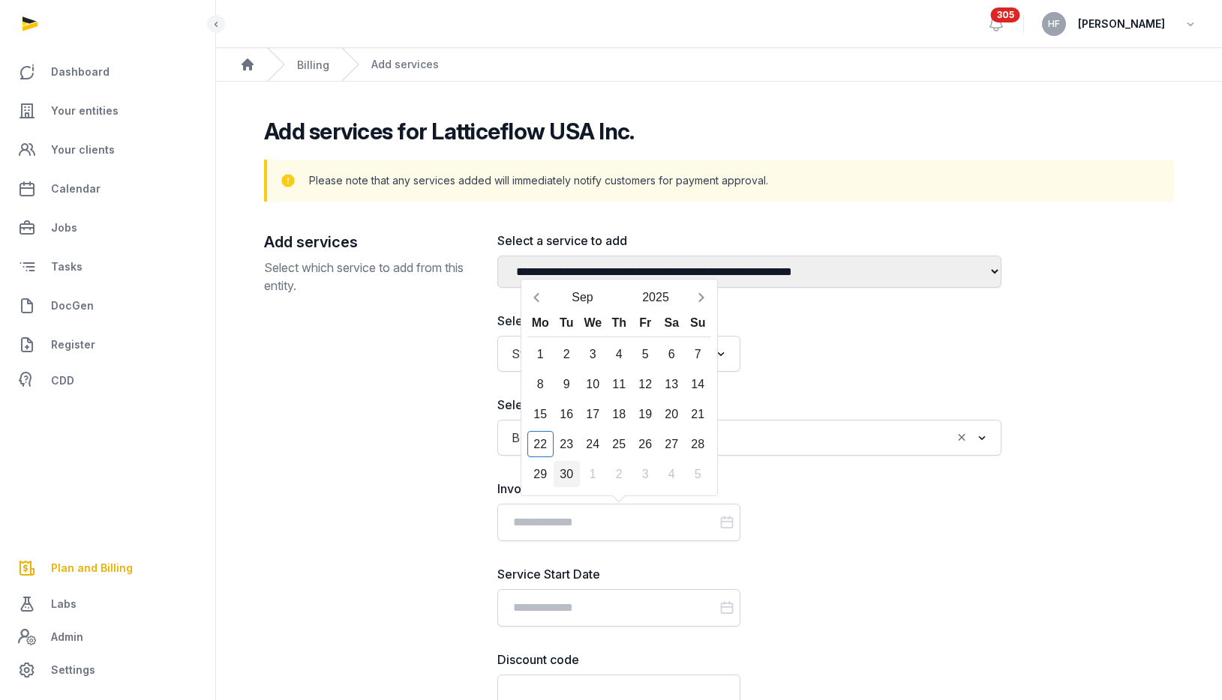
click at [571, 475] on div "30" at bounding box center [566, 474] width 26 height 26
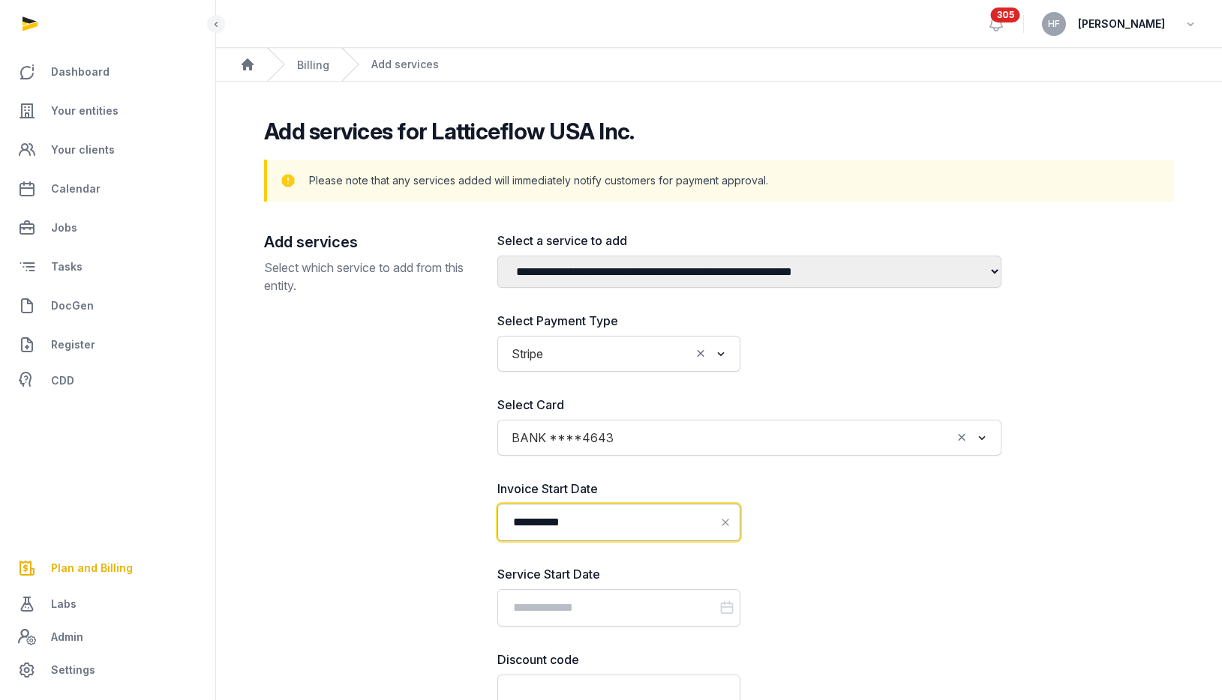
click at [652, 526] on input "**********" at bounding box center [618, 522] width 243 height 37
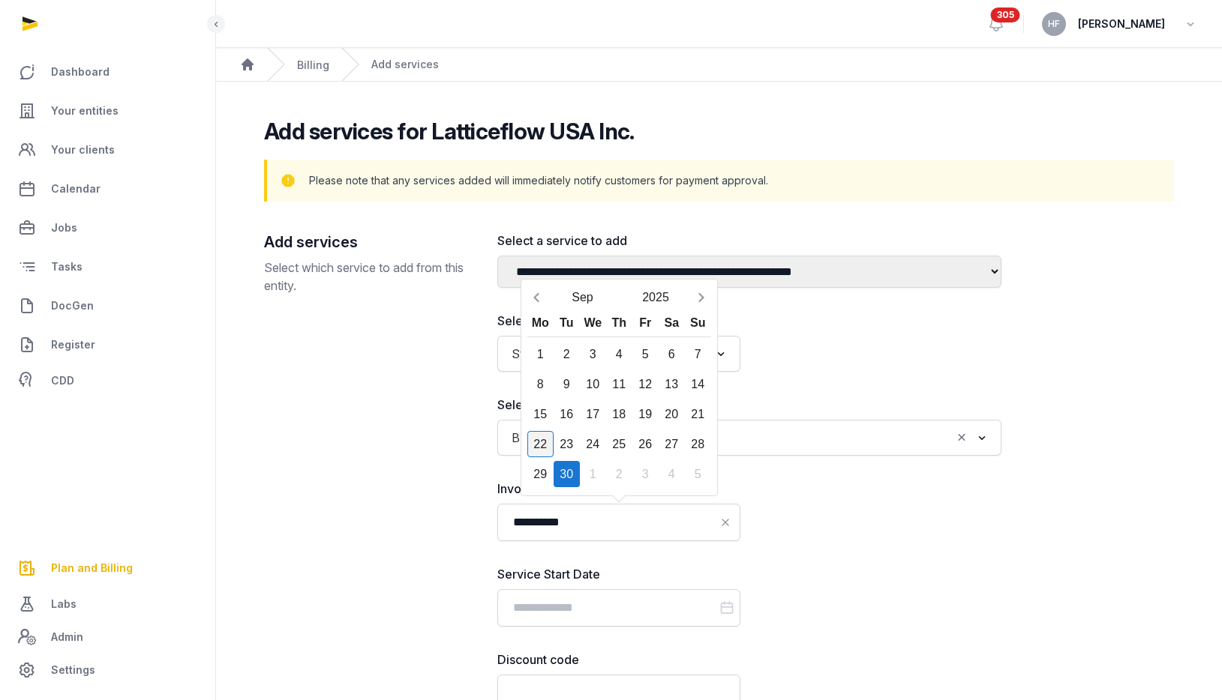
click at [543, 445] on div "22" at bounding box center [540, 444] width 26 height 26
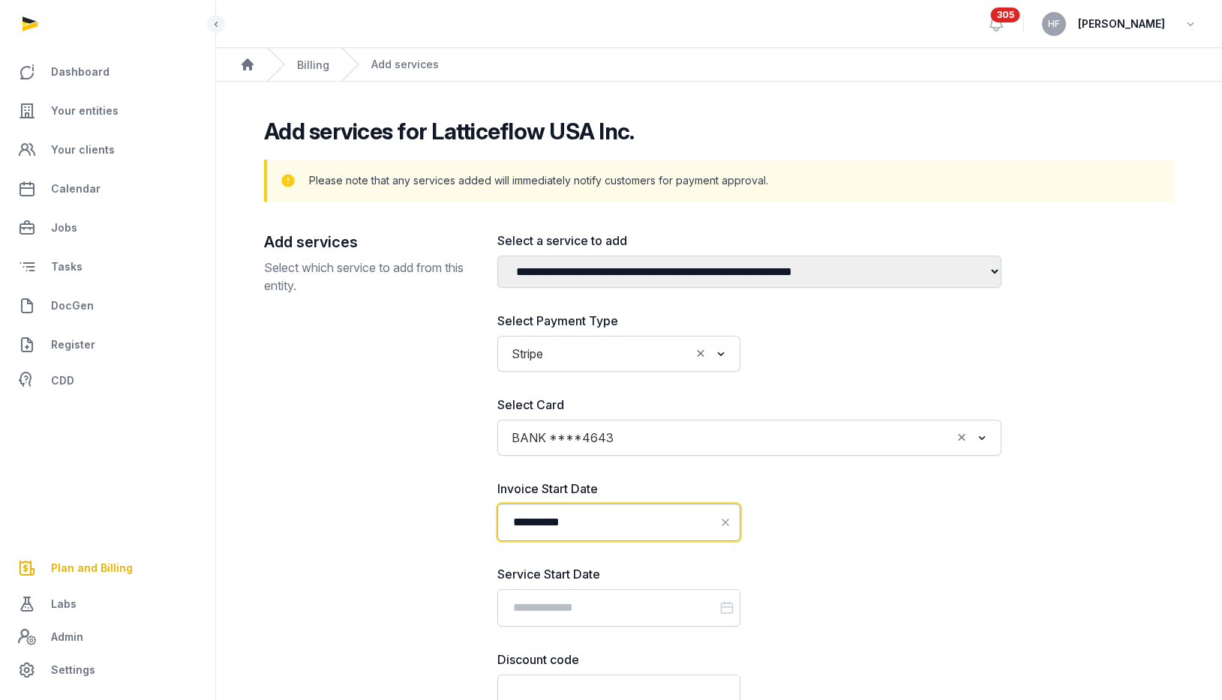
click at [591, 532] on input "**********" at bounding box center [618, 522] width 243 height 37
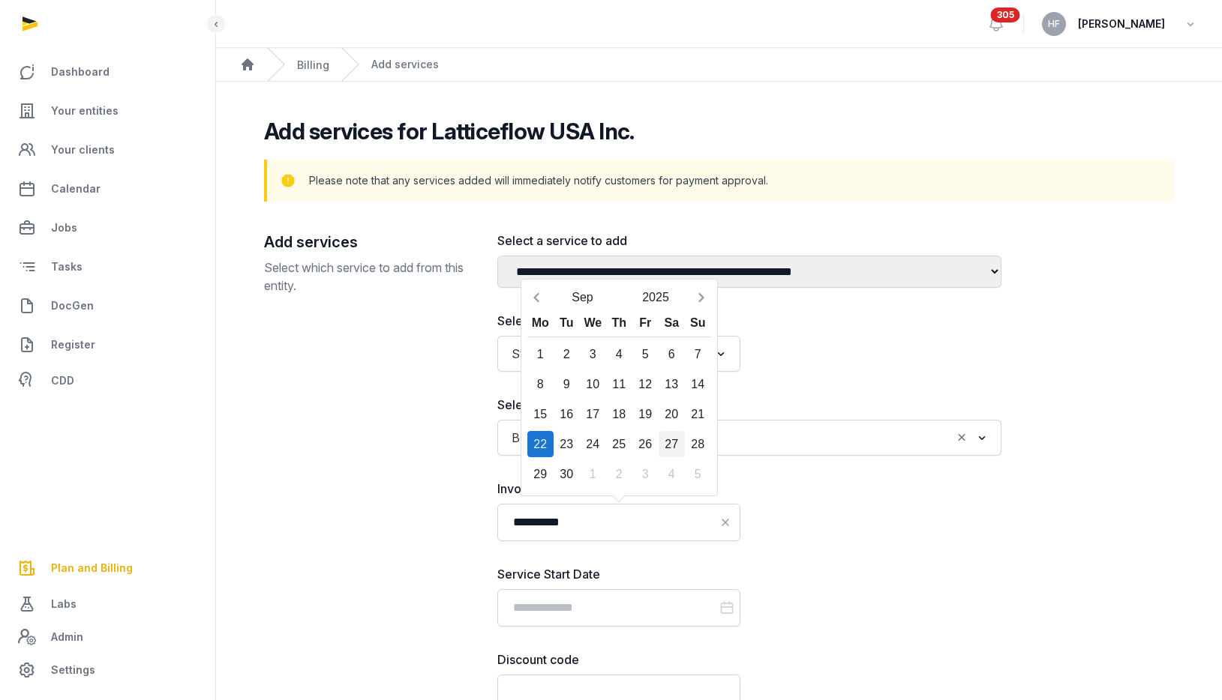
click at [671, 444] on div "27" at bounding box center [671, 444] width 26 height 26
type input "**********"
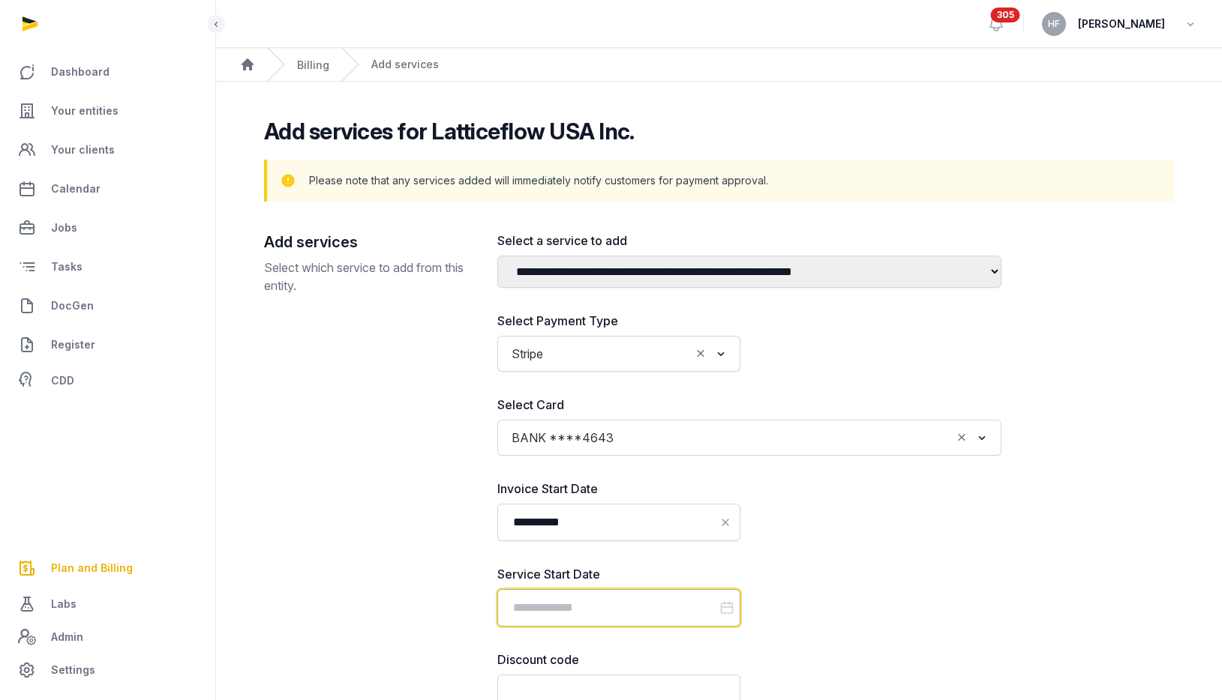
click at [658, 611] on input "Datepicker input" at bounding box center [618, 607] width 243 height 37
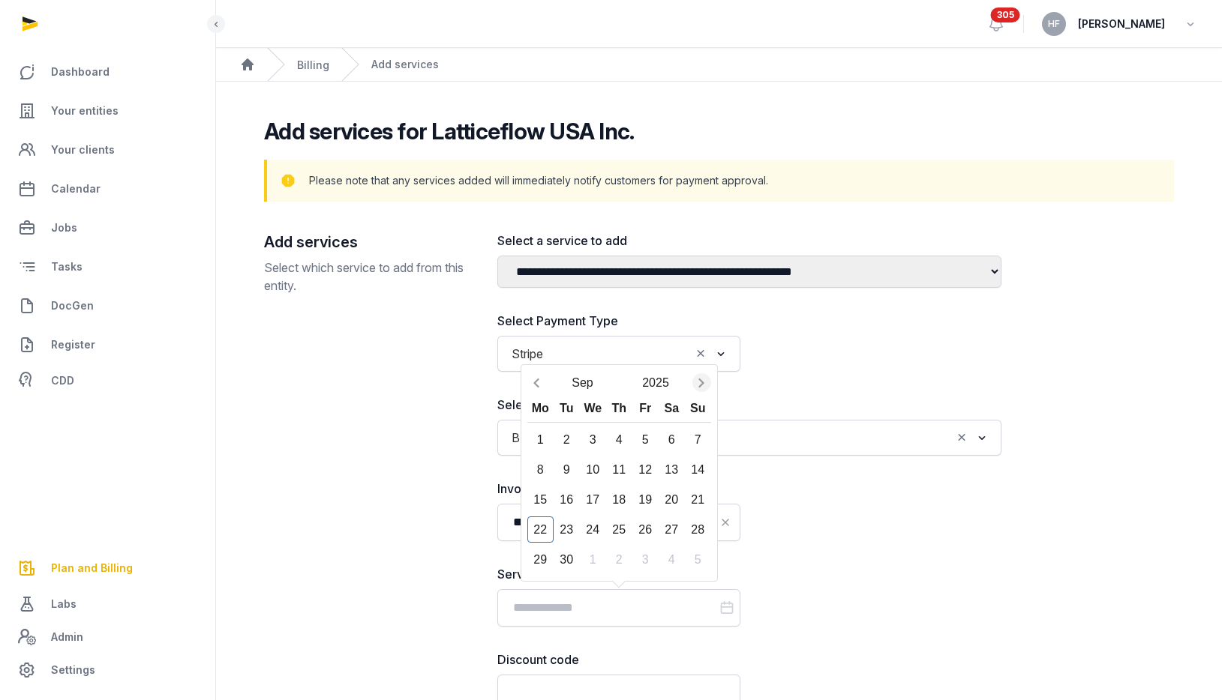
click at [701, 381] on icon "Next month" at bounding box center [701, 383] width 15 height 15
click at [594, 430] on div "1" at bounding box center [593, 440] width 26 height 26
type input "**********"
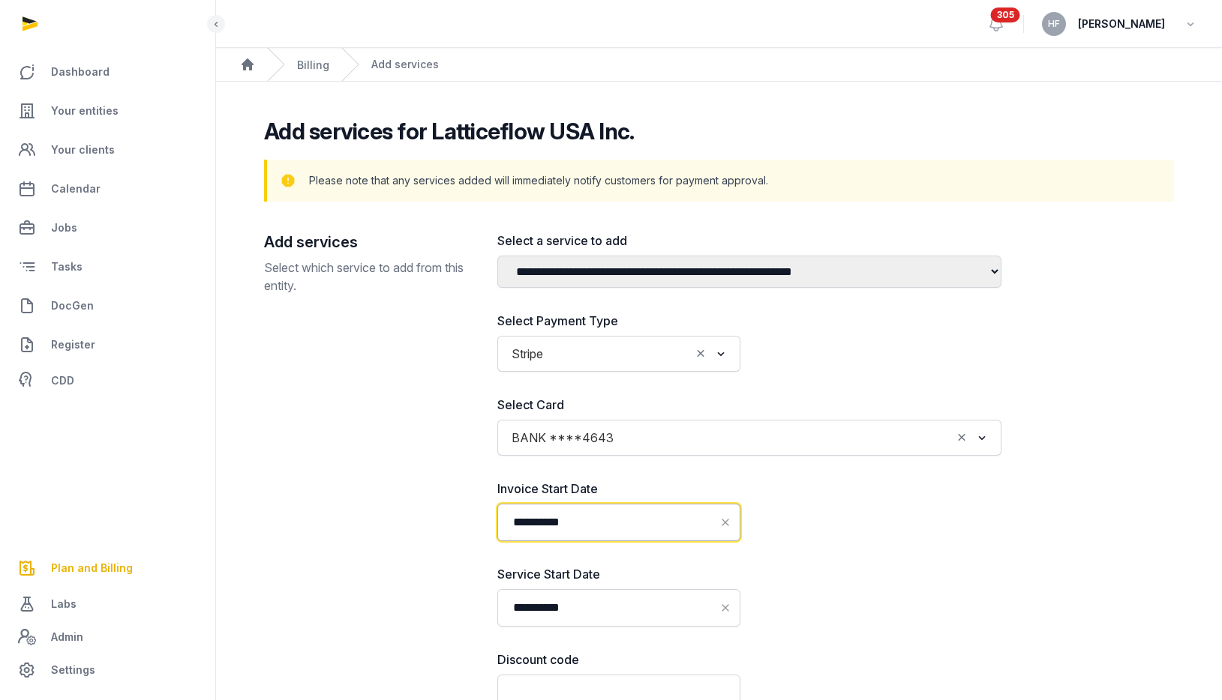
click at [597, 514] on input "**********" at bounding box center [618, 522] width 243 height 37
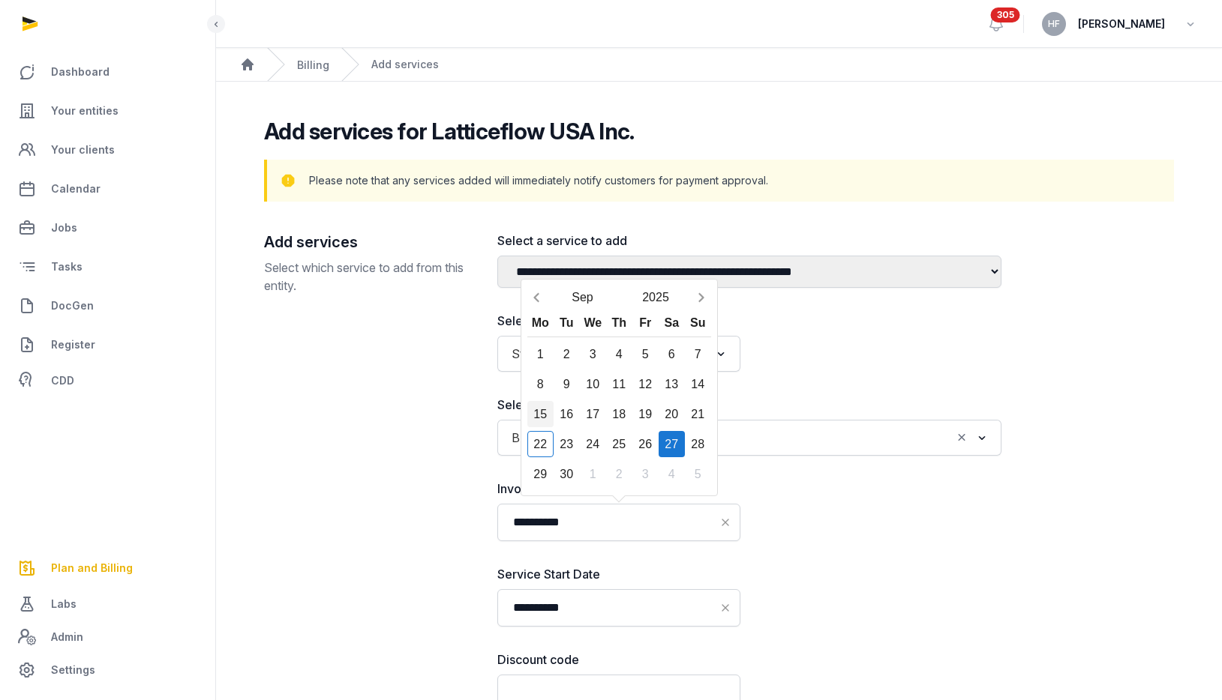
click at [543, 415] on div "15" at bounding box center [540, 414] width 26 height 26
type input "**********"
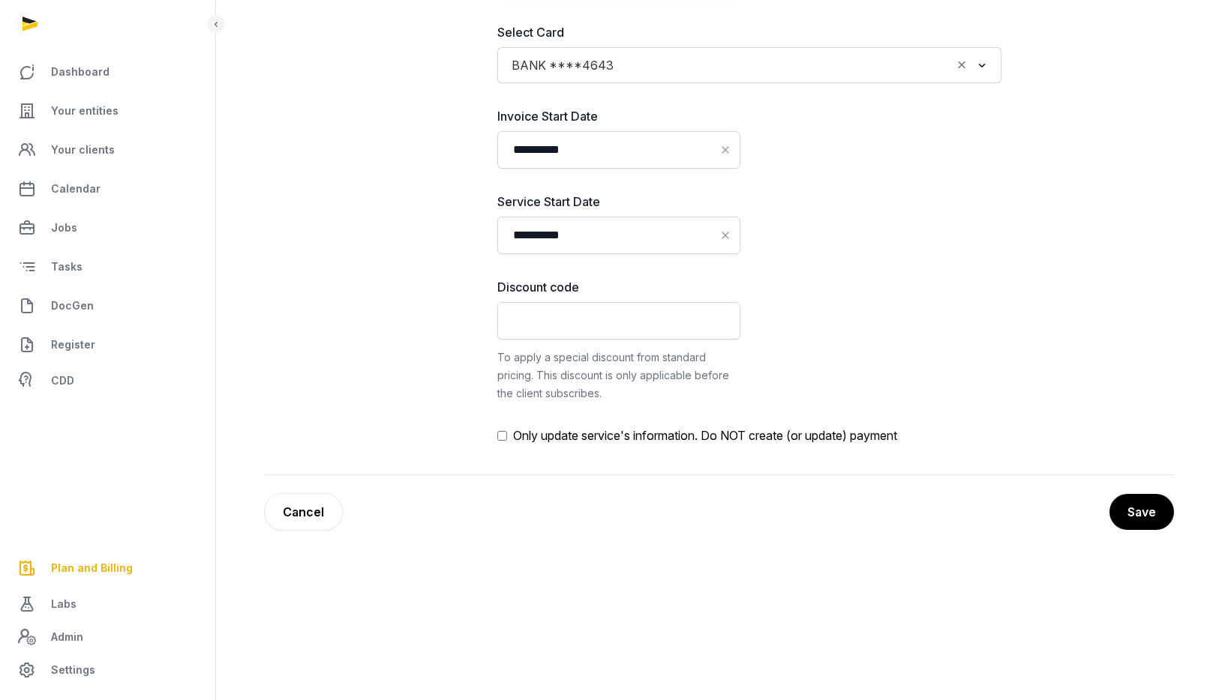
scroll to position [374, 0]
click at [1138, 517] on button "Save" at bounding box center [1141, 510] width 66 height 37
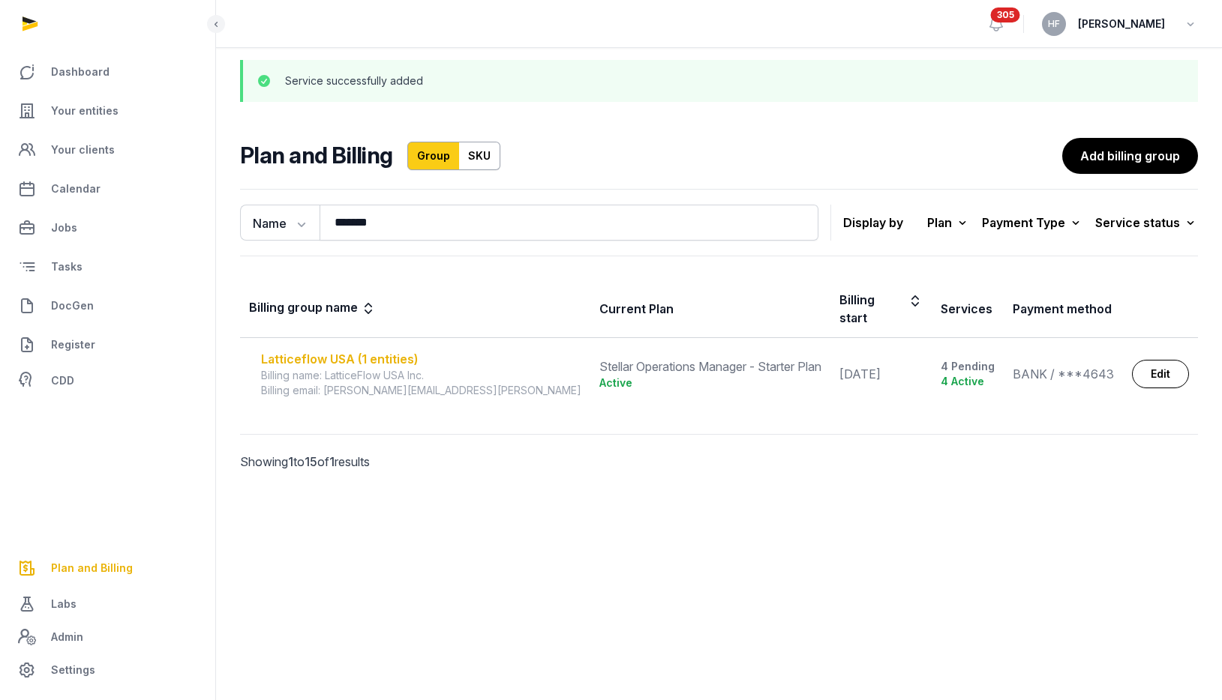
click at [373, 350] on div "Latticeflow USA (1 entities)" at bounding box center [421, 359] width 320 height 18
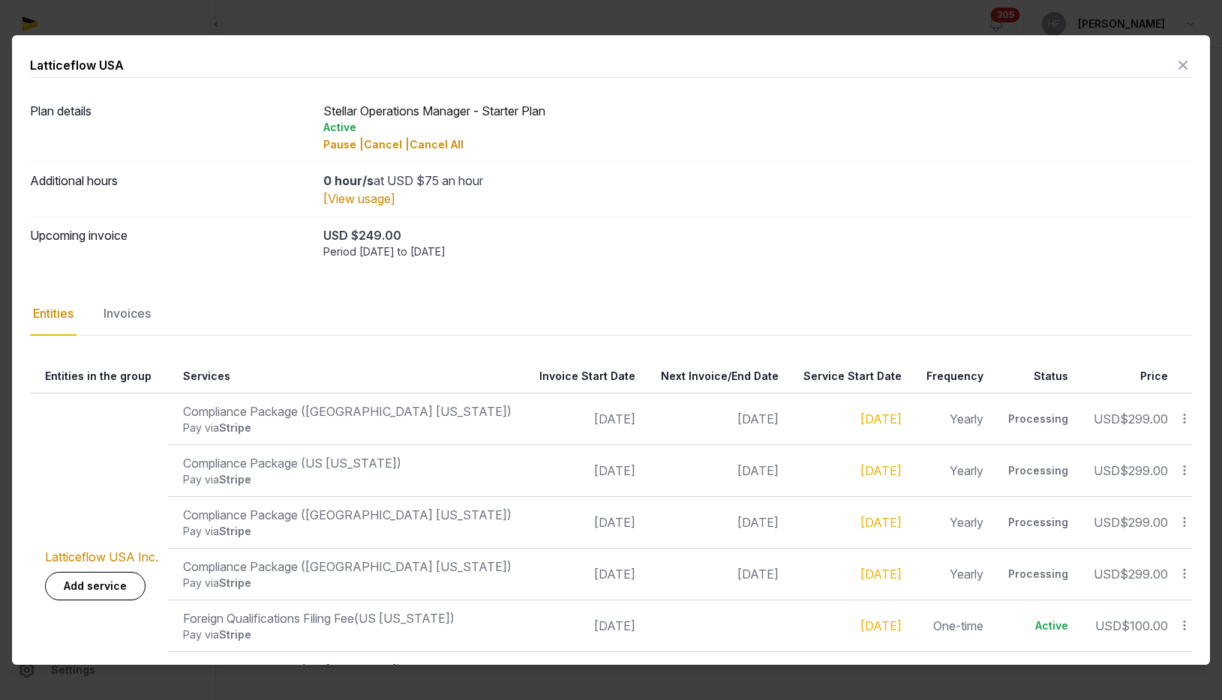
click at [1188, 573] on icon at bounding box center [1183, 574] width 13 height 16
click at [1156, 549] on div "Update" at bounding box center [1131, 541] width 120 height 27
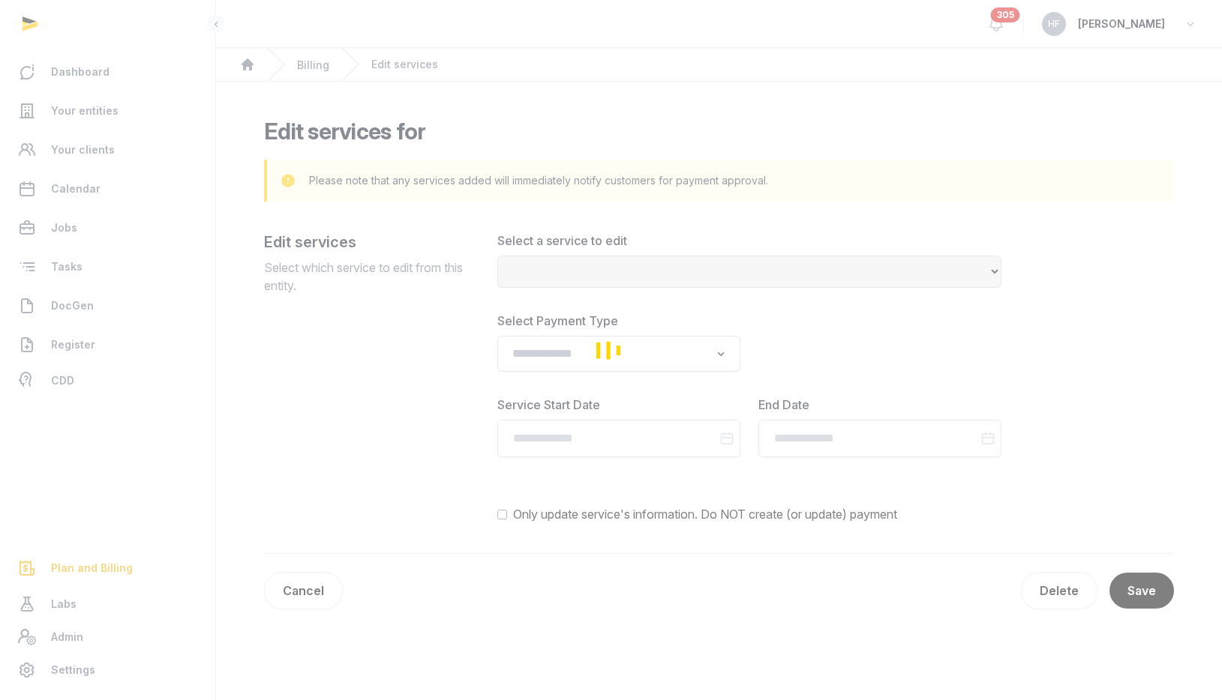
select select "**********"
type input "**********"
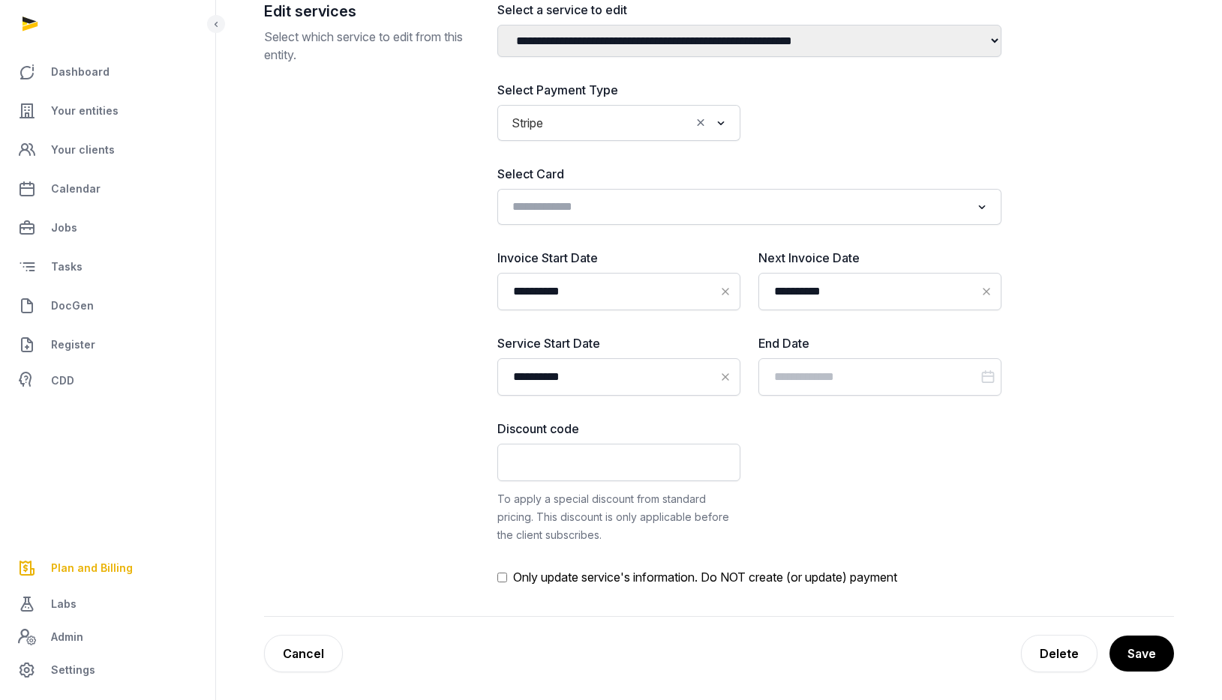
scroll to position [381, 0]
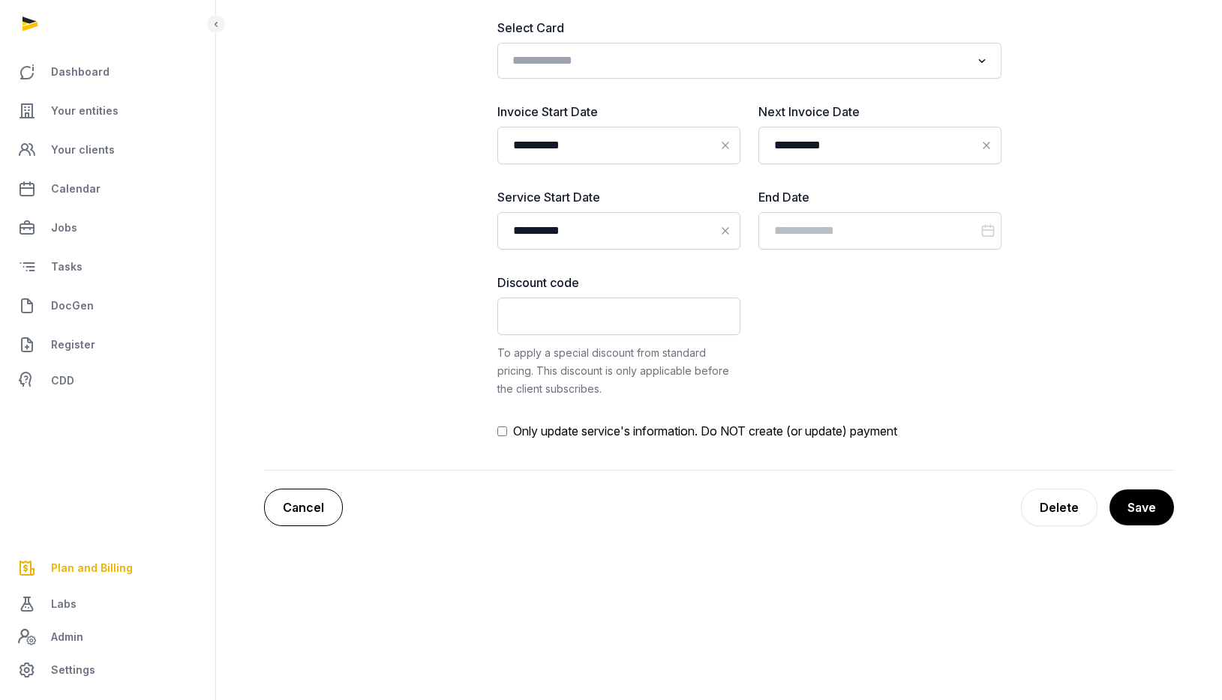
click at [323, 508] on link "Cancel" at bounding box center [303, 507] width 79 height 37
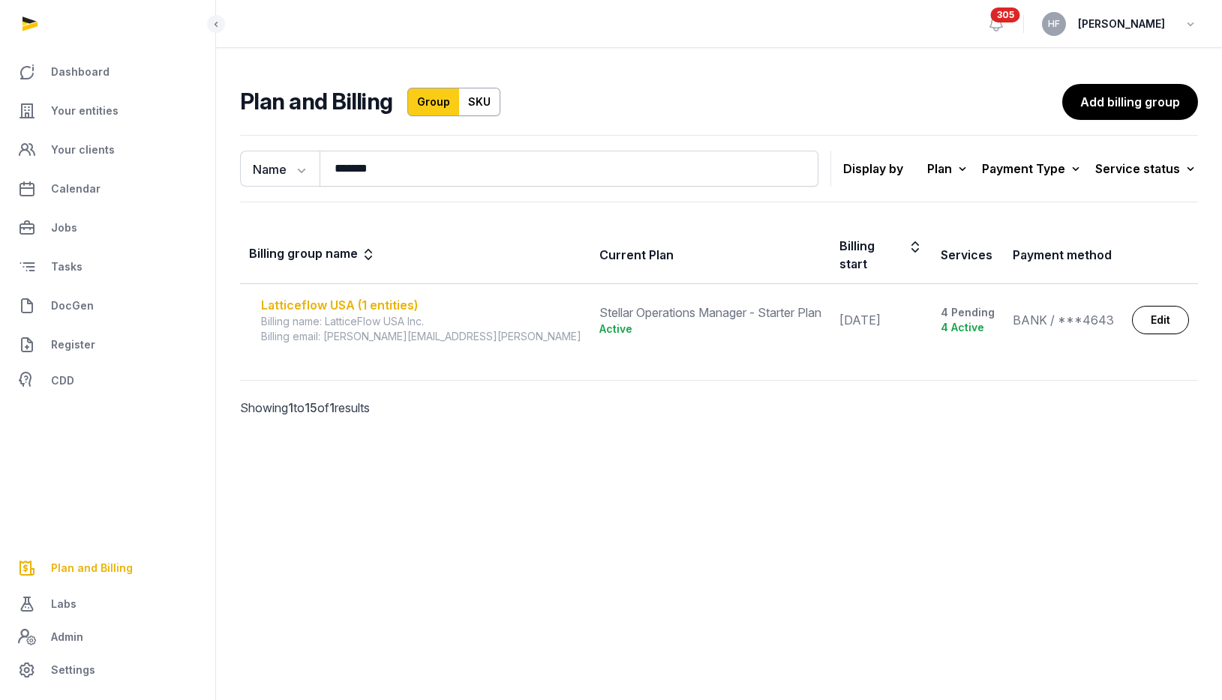
click at [405, 296] on div "Latticeflow USA (1 entities)" at bounding box center [421, 305] width 320 height 18
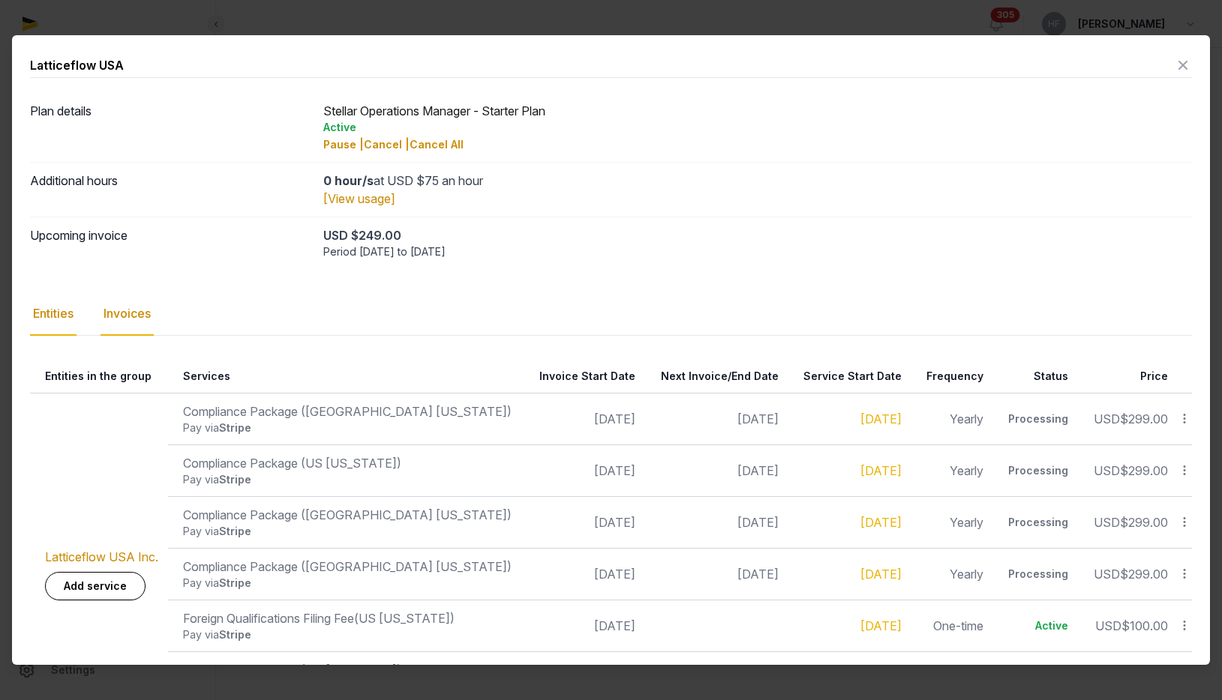
click at [142, 312] on div "Invoices" at bounding box center [126, 313] width 53 height 43
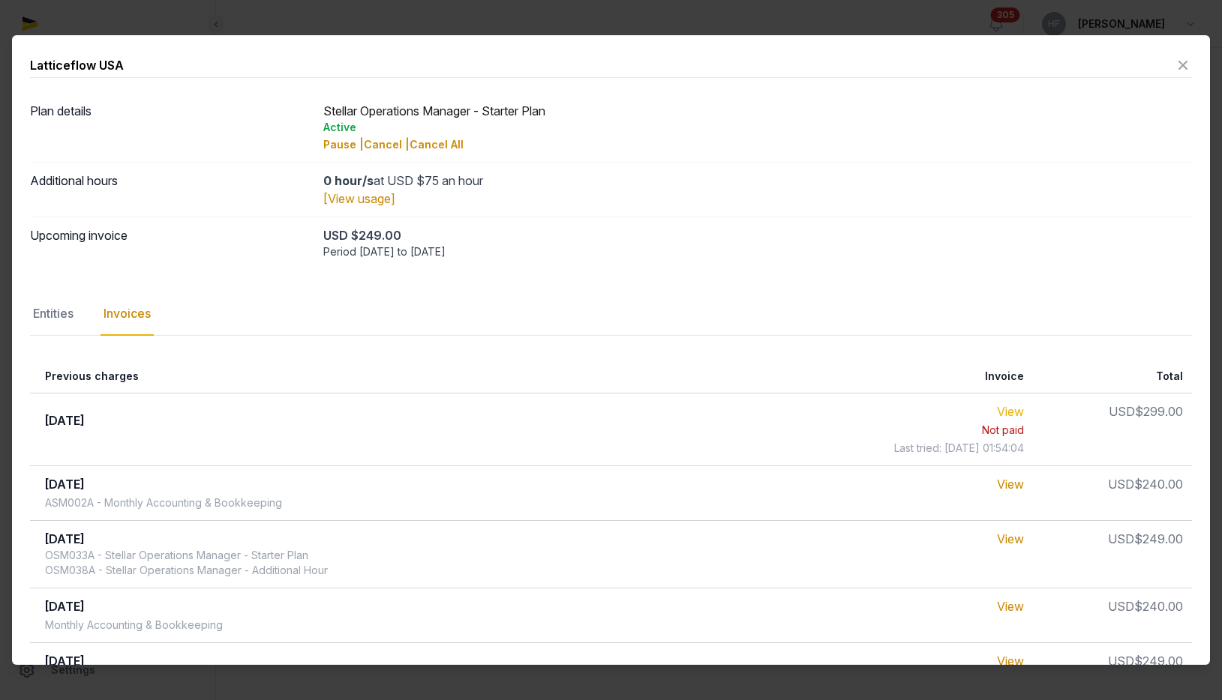
click at [1014, 407] on link "View" at bounding box center [1010, 411] width 27 height 15
click at [1178, 66] on icon at bounding box center [1183, 65] width 18 height 24
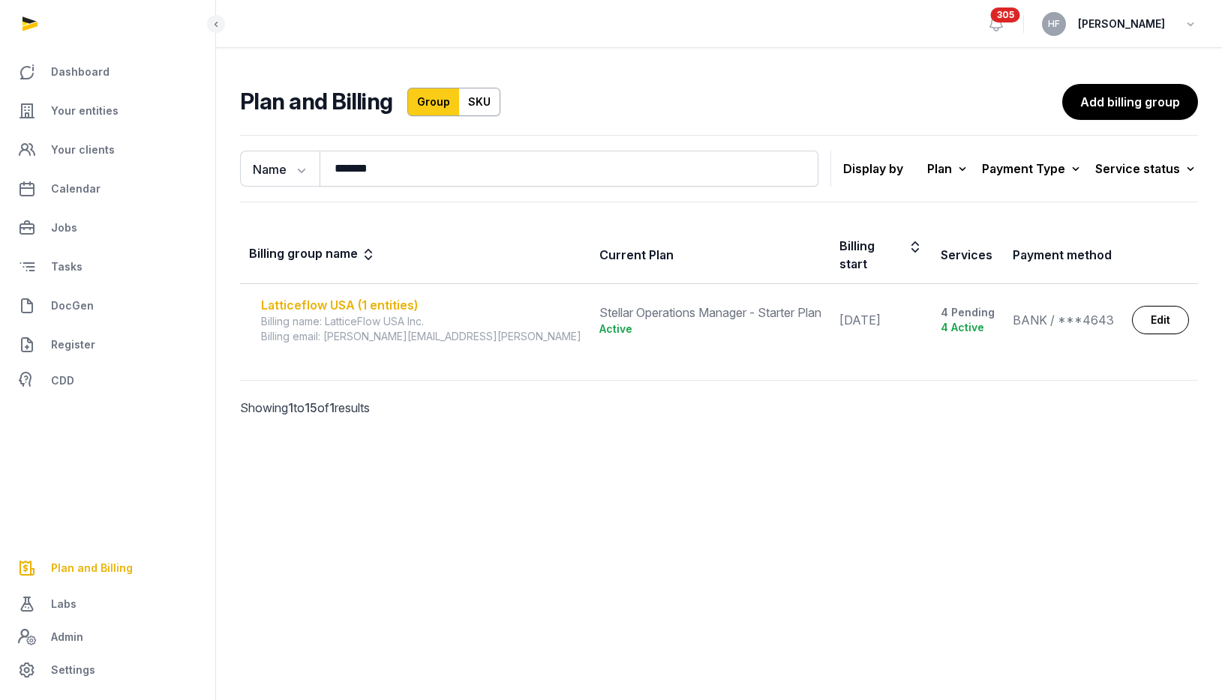
click at [364, 296] on div "Latticeflow USA (1 entities)" at bounding box center [421, 305] width 320 height 18
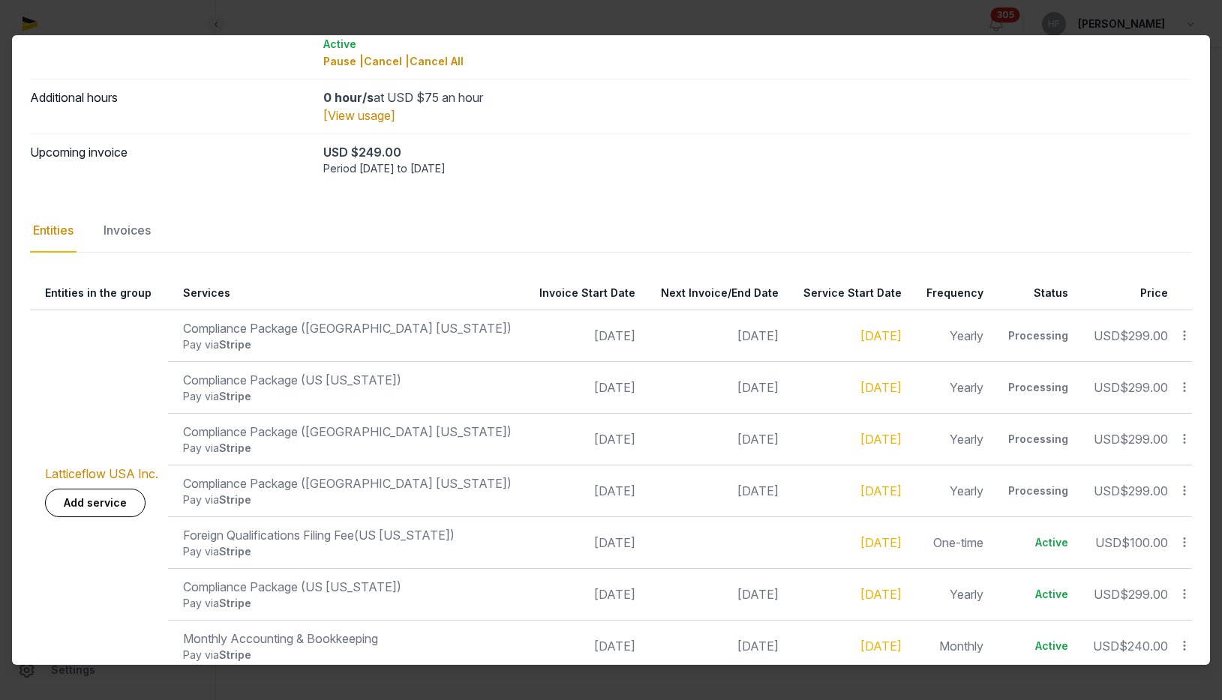
scroll to position [107, 0]
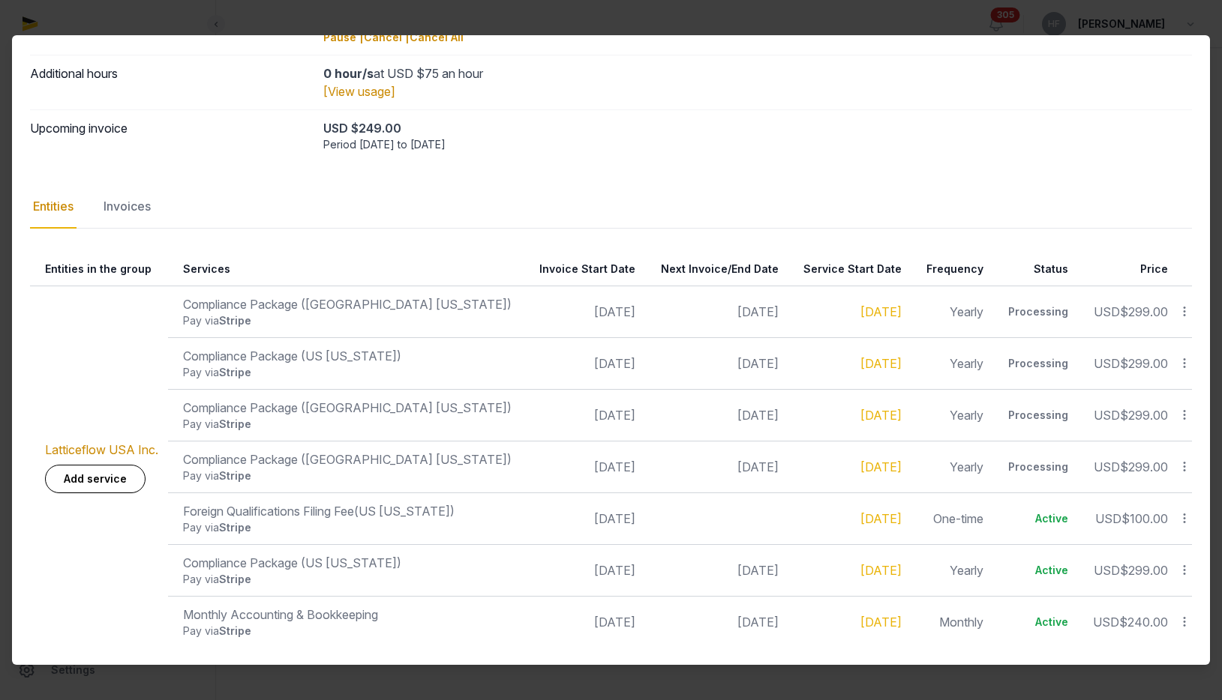
click at [1042, 421] on div "Processing" at bounding box center [1037, 415] width 61 height 15
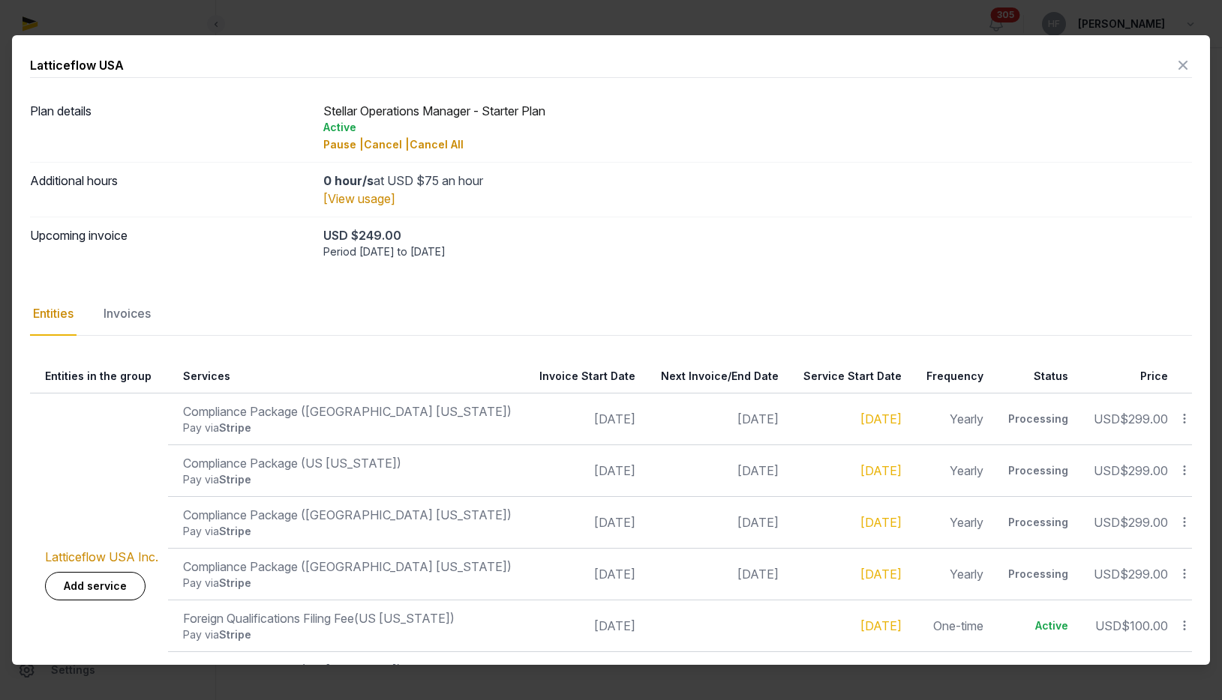
click at [1180, 59] on icon at bounding box center [1183, 65] width 18 height 24
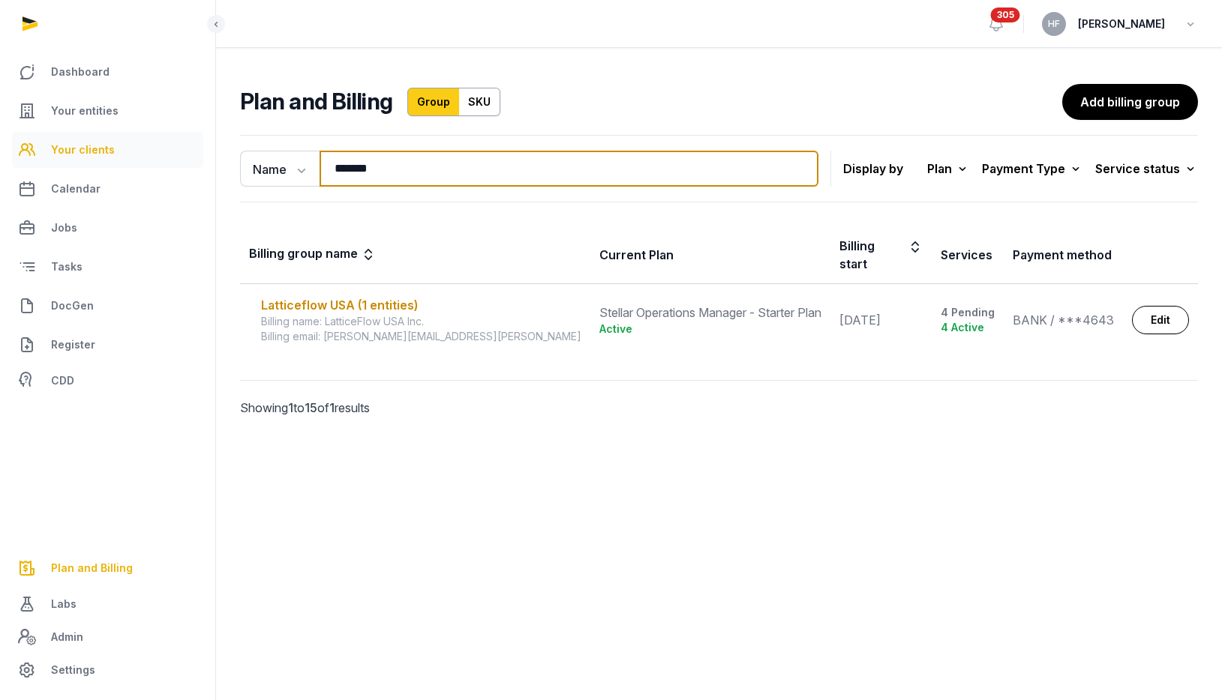
drag, startPoint x: 412, startPoint y: 175, endPoint x: 151, endPoint y: 163, distance: 261.2
click at [178, 163] on div "Dashboard Your entities Your clients Calendar Jobs Tasks DocGen Register CDD Pl…" at bounding box center [611, 350] width 1222 height 700
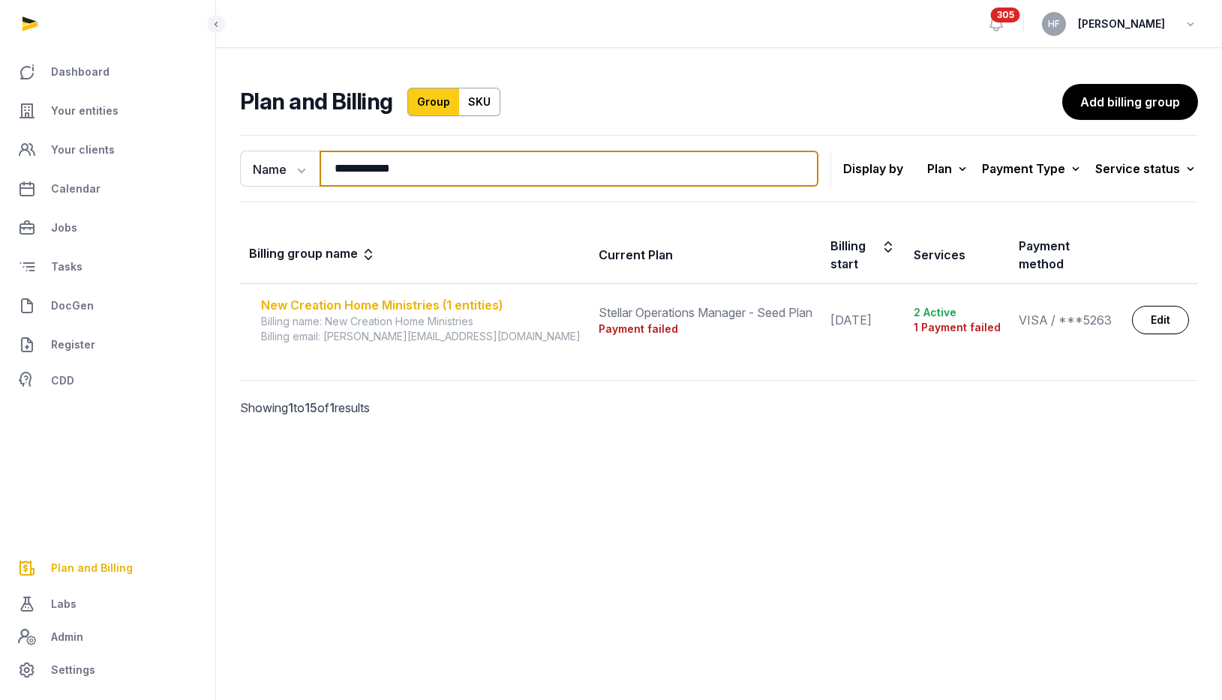
type input "**********"
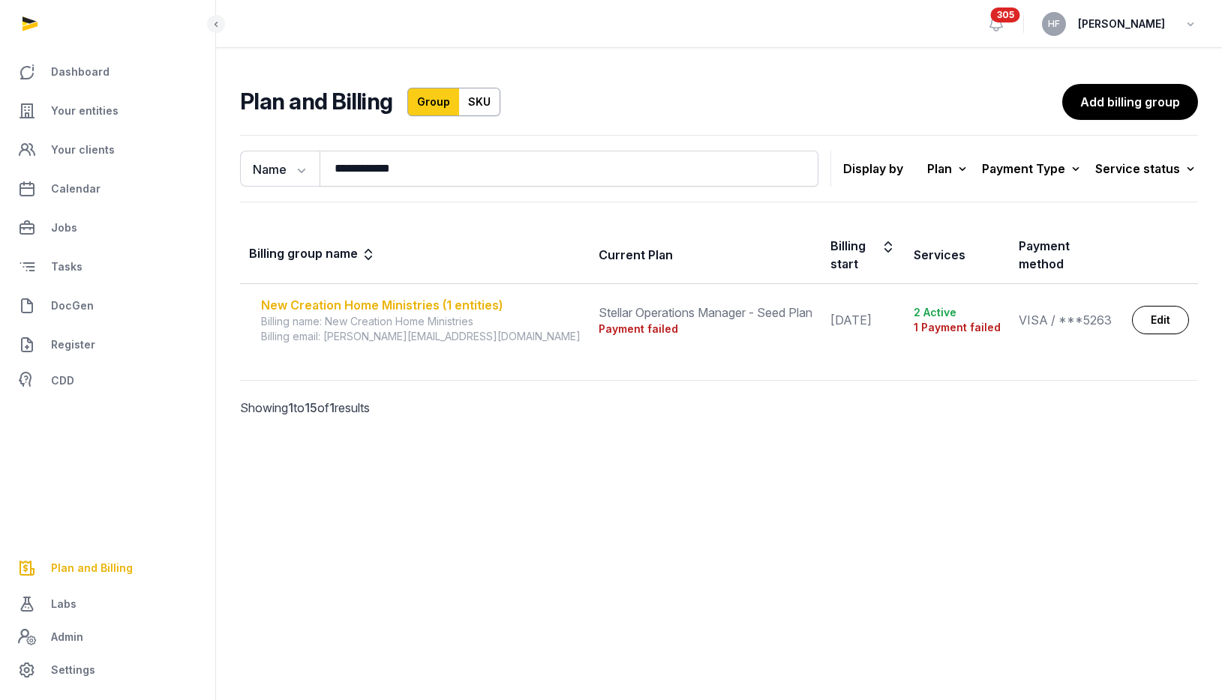
click at [437, 296] on div "New Creation Home Ministries (1 entities)" at bounding box center [420, 305] width 319 height 18
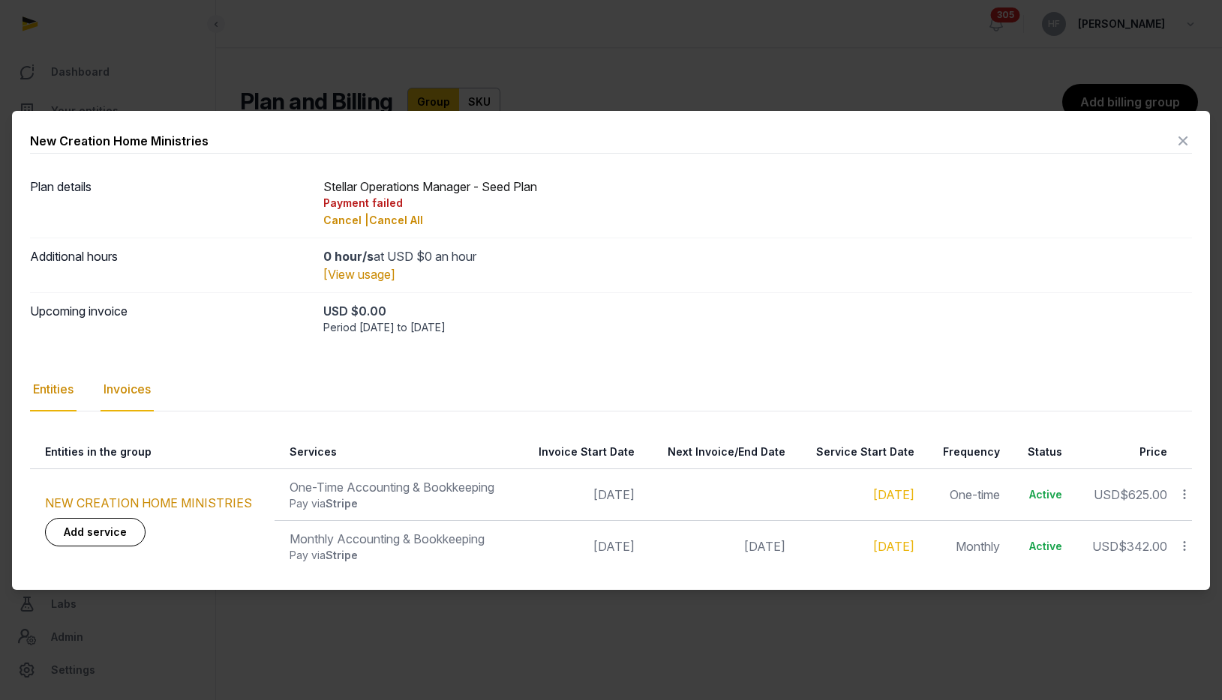
click at [141, 387] on div "Invoices" at bounding box center [126, 389] width 53 height 43
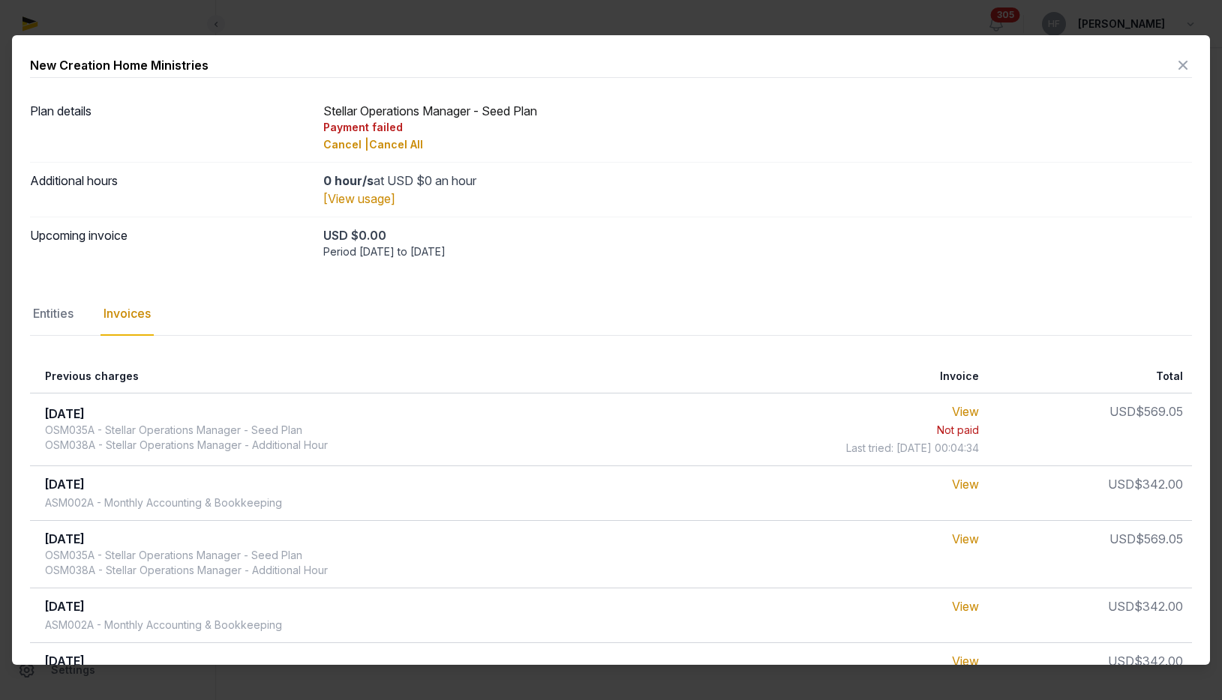
click at [1185, 64] on icon at bounding box center [1183, 65] width 18 height 24
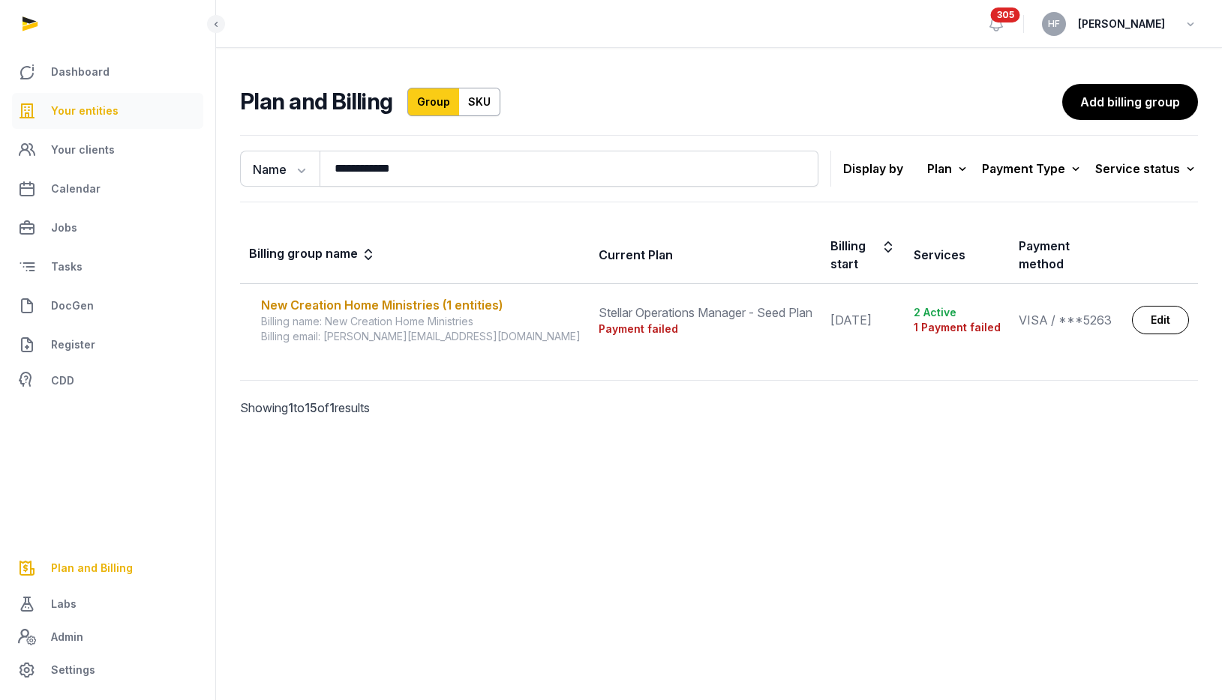
click at [92, 115] on span "Your entities" at bounding box center [84, 111] width 67 height 18
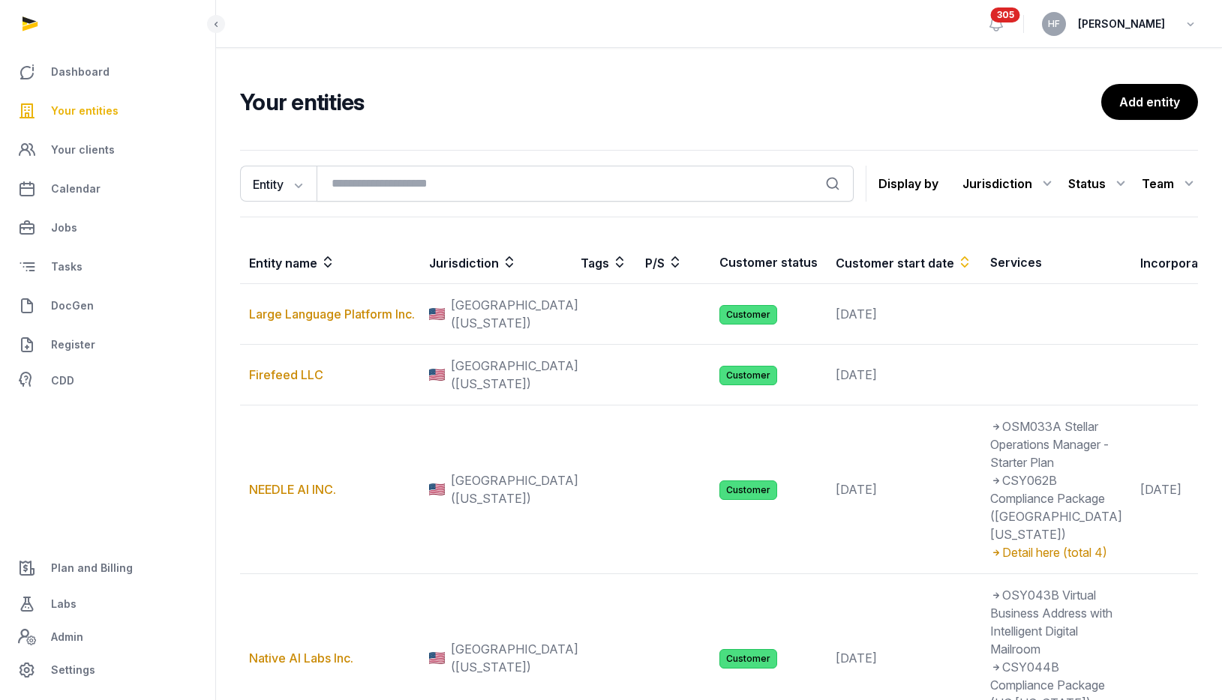
click at [1120, 186] on icon at bounding box center [1120, 184] width 18 height 24
click at [1096, 268] on div "Customer" at bounding box center [1069, 275] width 120 height 27
click at [980, 184] on icon at bounding box center [985, 184] width 18 height 24
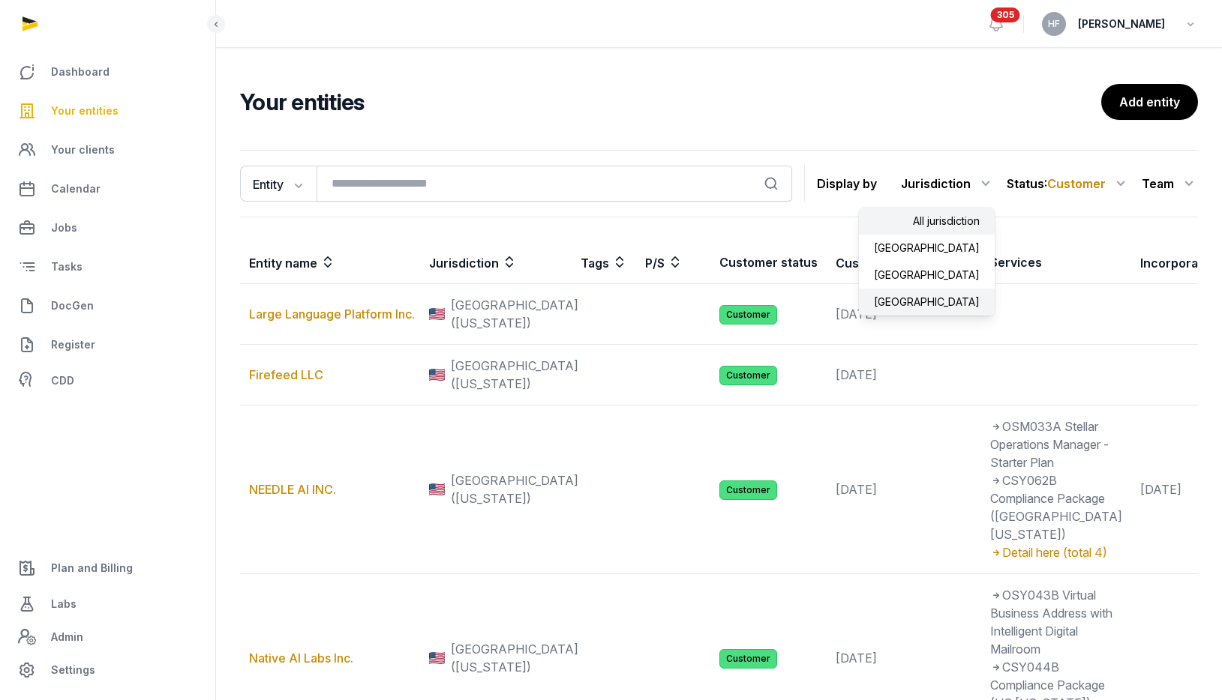
click at [953, 301] on div "[GEOGRAPHIC_DATA]" at bounding box center [927, 302] width 136 height 27
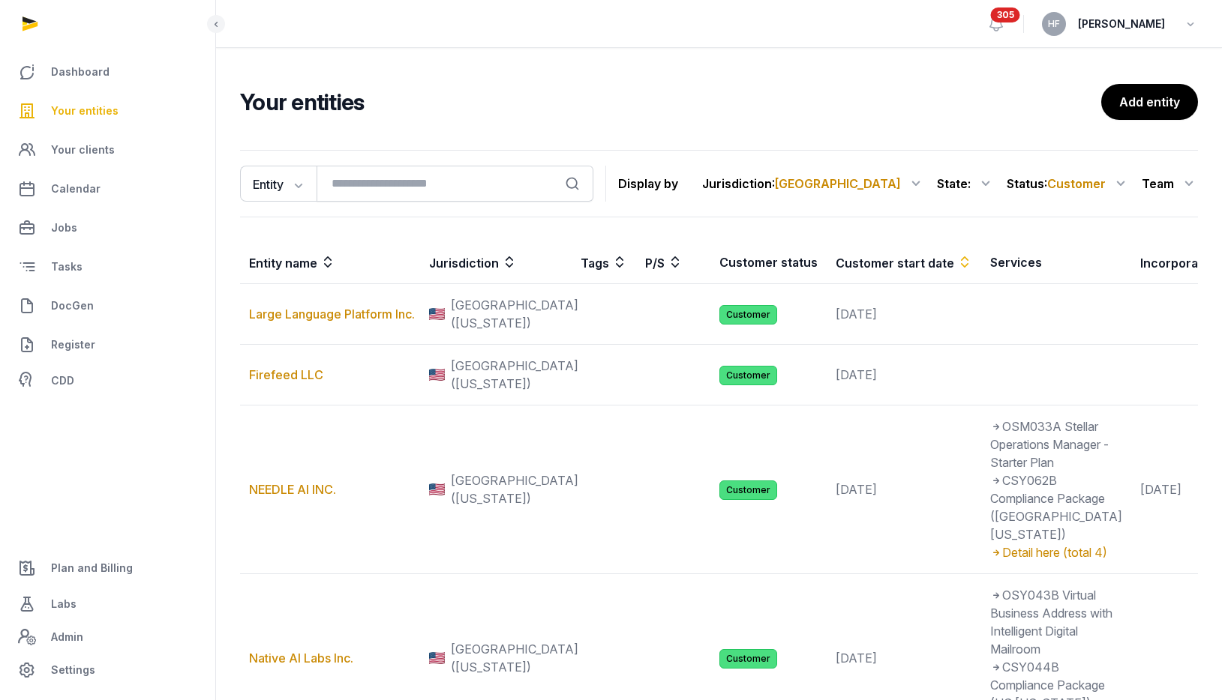
click at [917, 181] on icon at bounding box center [916, 184] width 18 height 24
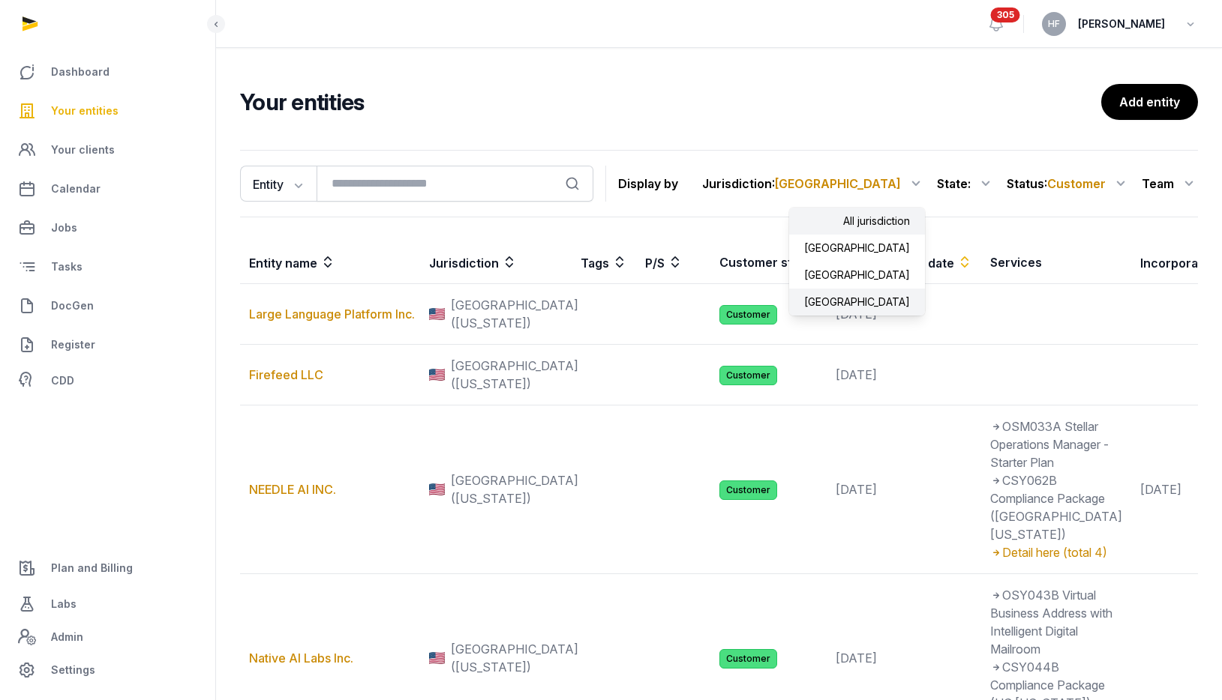
click at [883, 217] on div "All jurisdiction" at bounding box center [857, 221] width 136 height 27
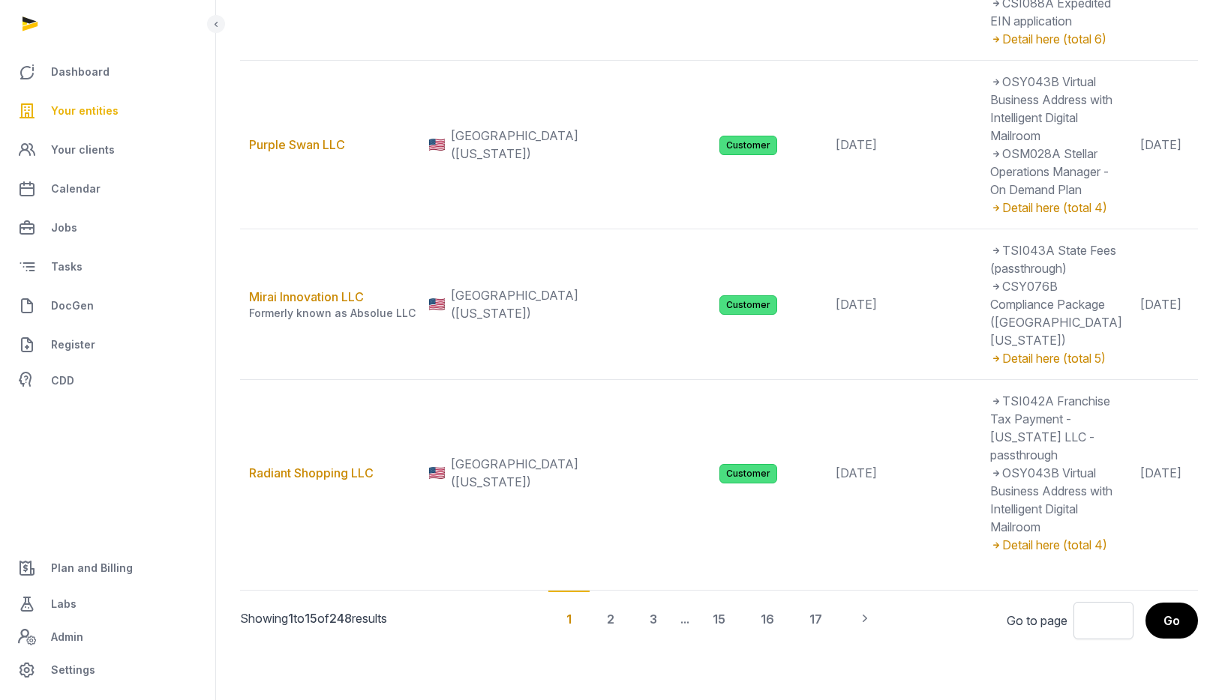
drag, startPoint x: 917, startPoint y: 430, endPoint x: 1063, endPoint y: 40, distance: 415.5
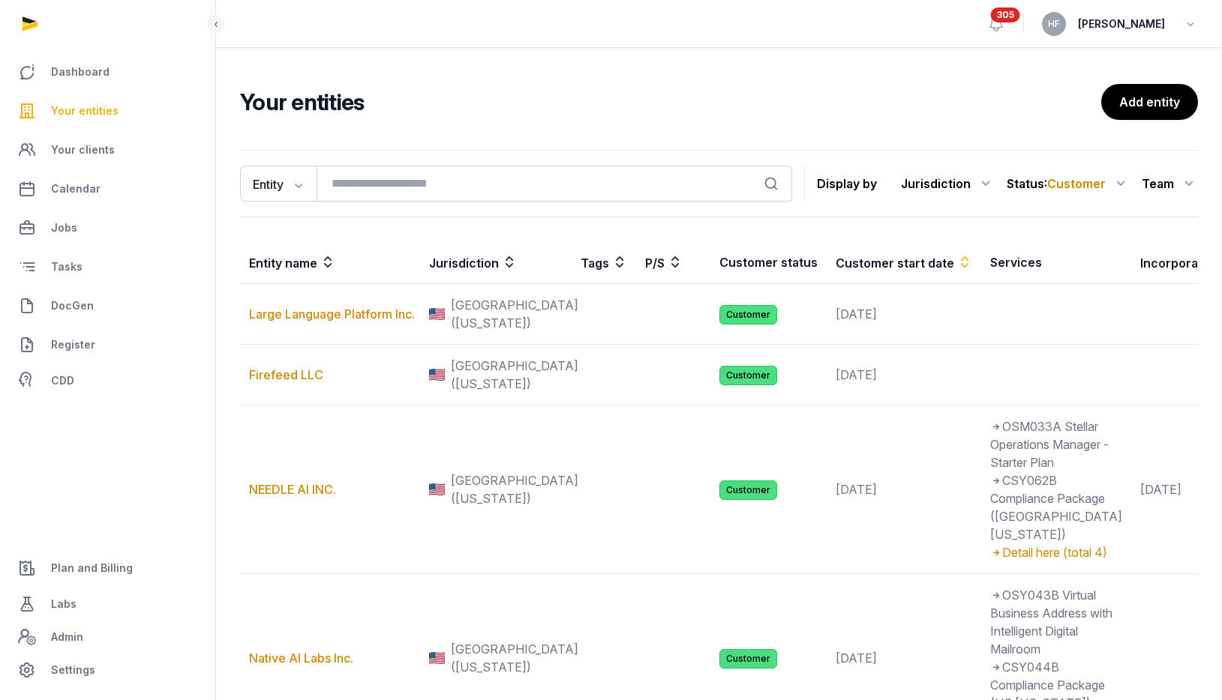
click at [979, 169] on div "Entity Entity People Tags Services Search Display by Jurisdiction All jurisdict…" at bounding box center [719, 183] width 958 height 67
click at [967, 185] on div "Jurisdiction" at bounding box center [948, 184] width 94 height 24
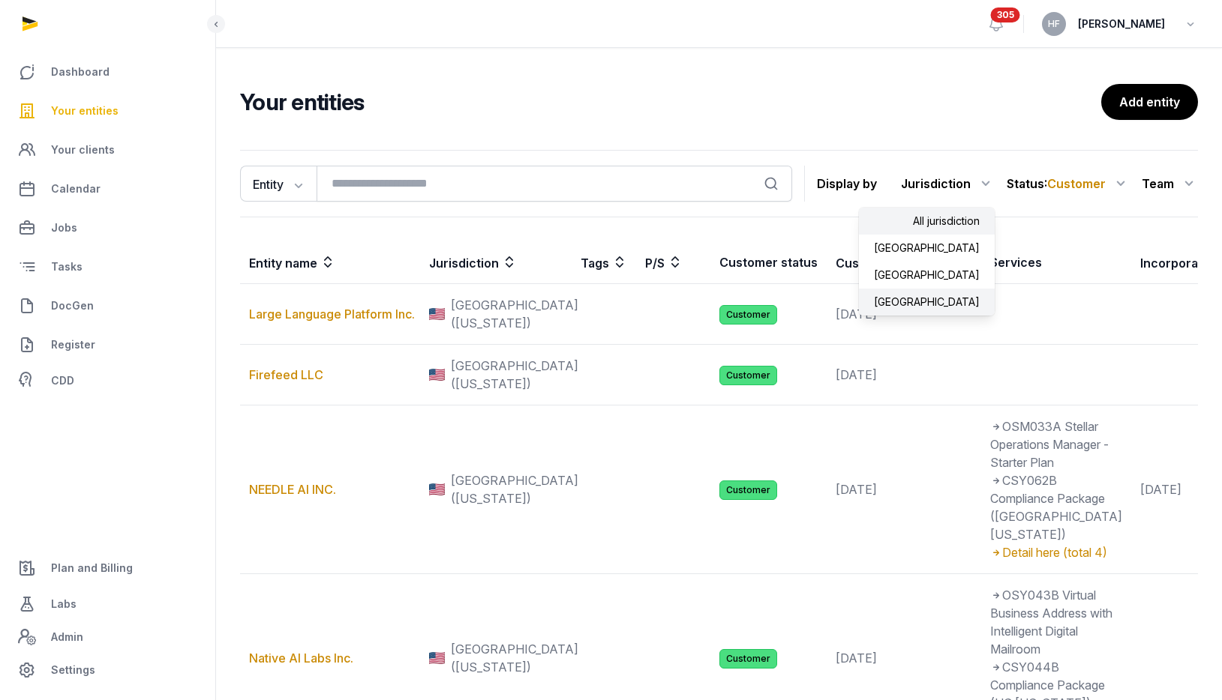
click at [958, 292] on div "[GEOGRAPHIC_DATA]" at bounding box center [927, 302] width 136 height 27
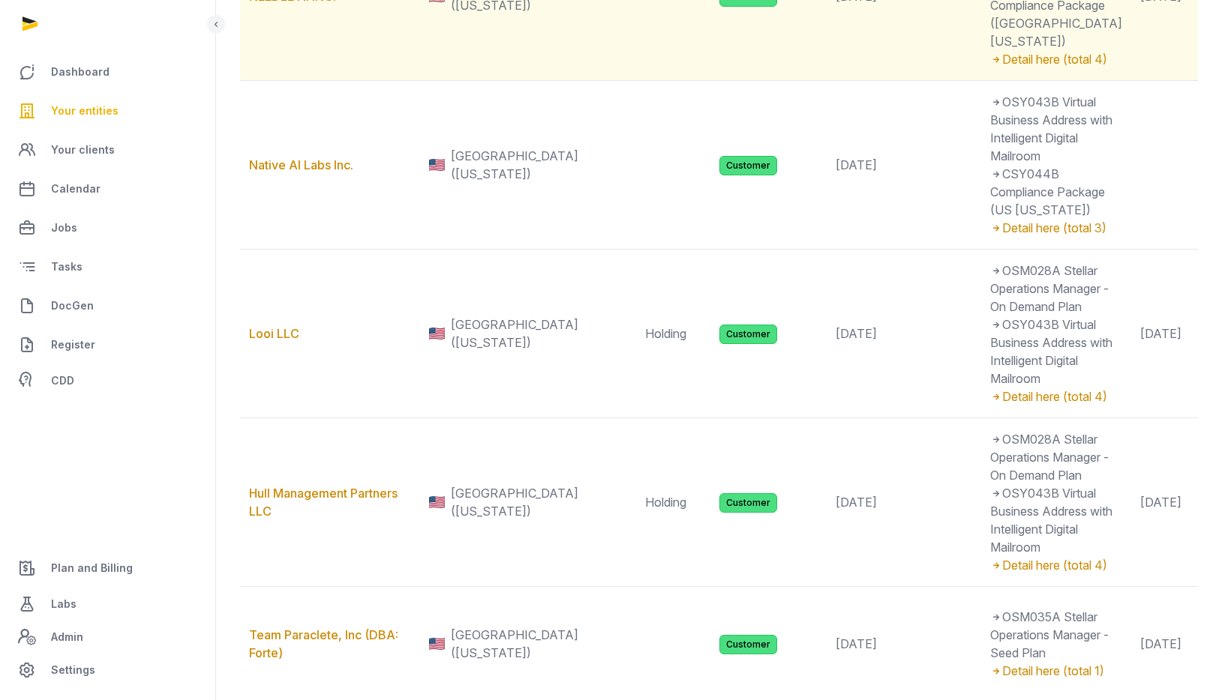
scroll to position [496, 0]
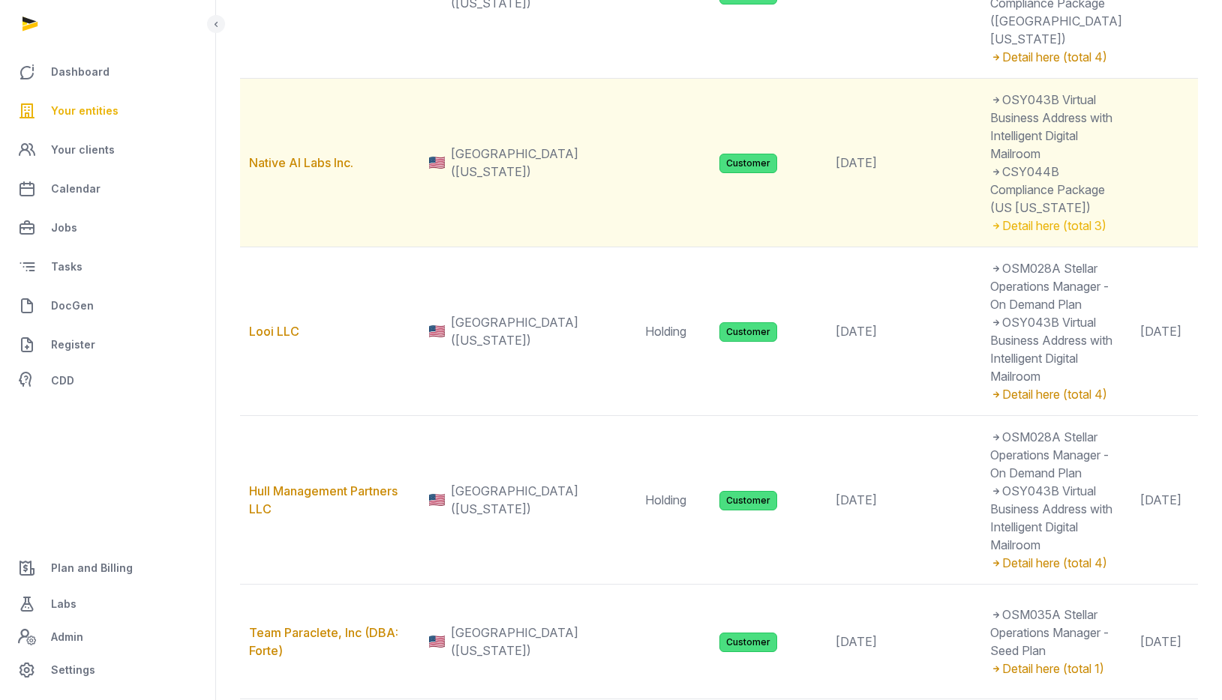
click at [990, 235] on div "Detail here (total 3)" at bounding box center [1056, 226] width 132 height 18
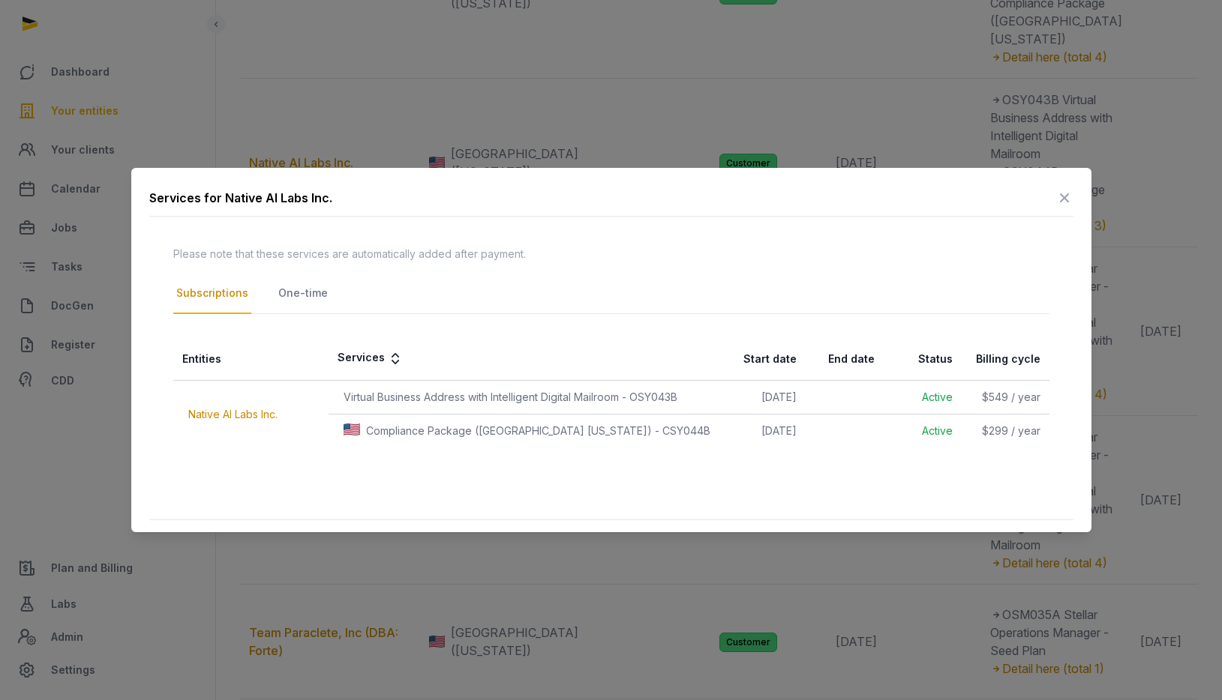
click at [307, 301] on div "One-time" at bounding box center [302, 294] width 55 height 40
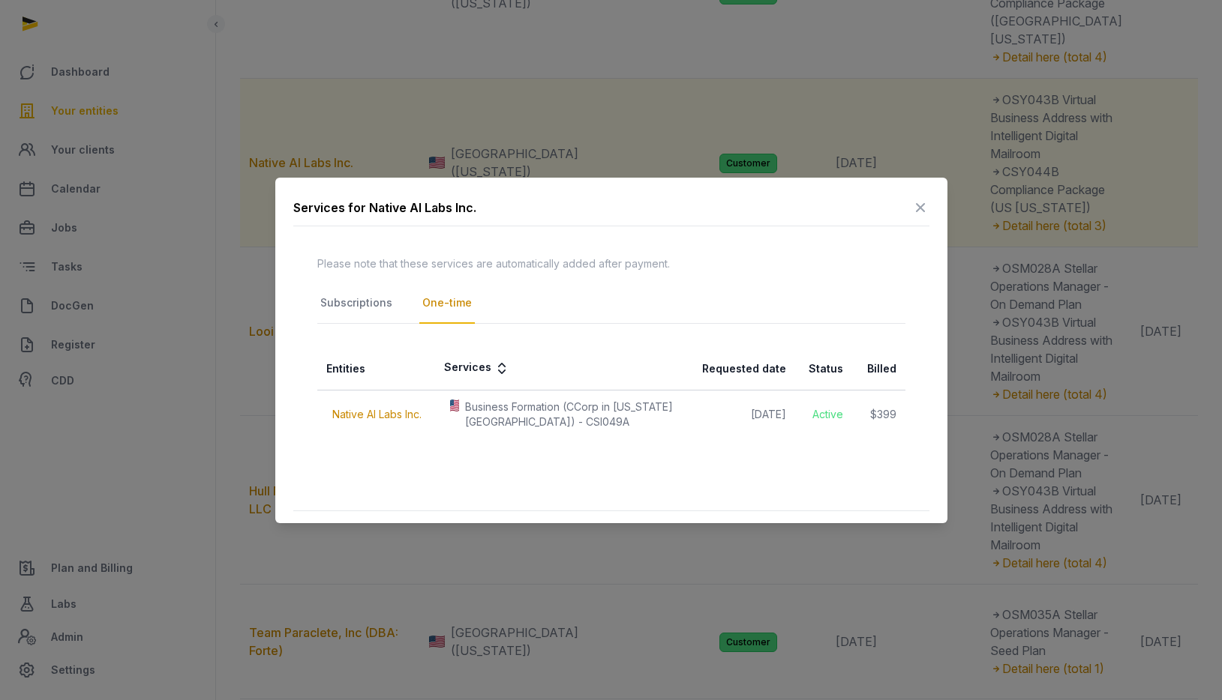
click at [919, 205] on icon at bounding box center [920, 208] width 18 height 24
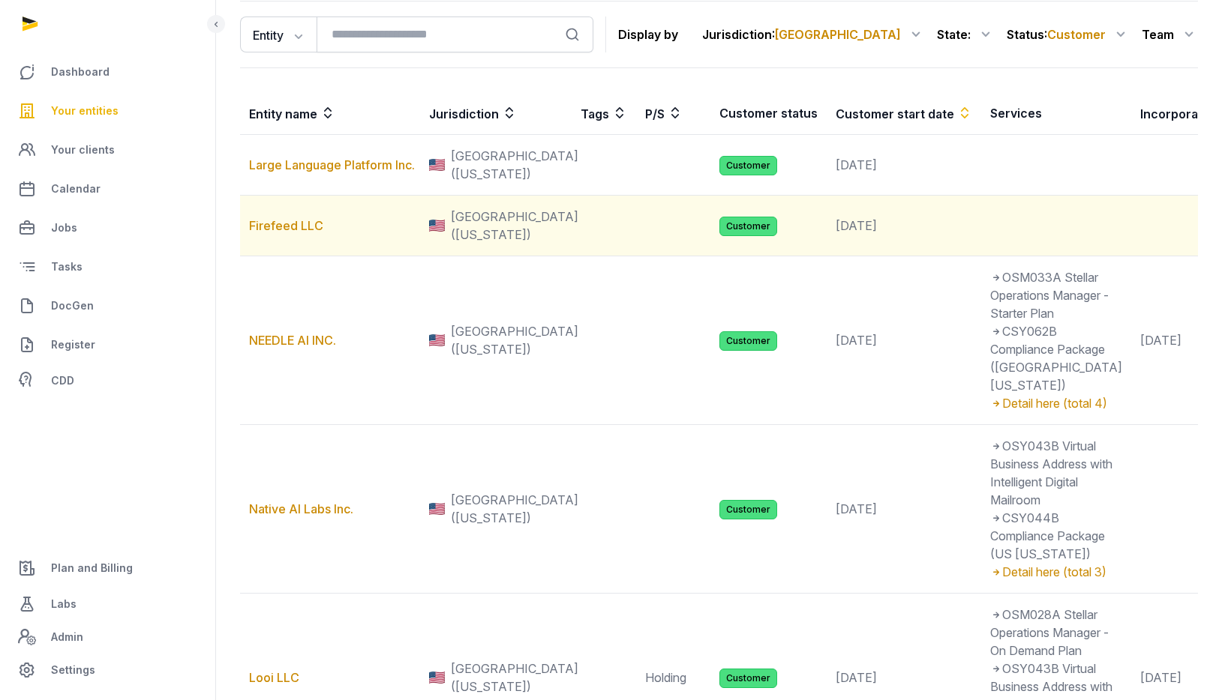
scroll to position [0, 0]
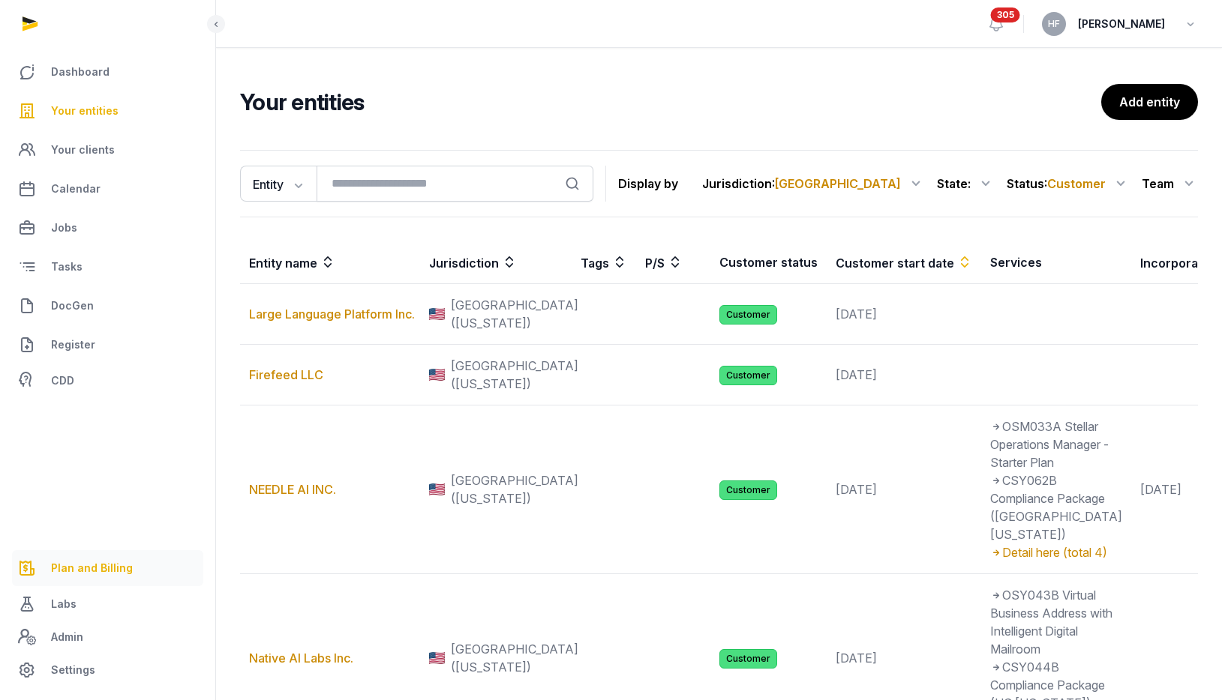
click at [109, 563] on span "Plan and Billing" at bounding box center [92, 568] width 82 height 18
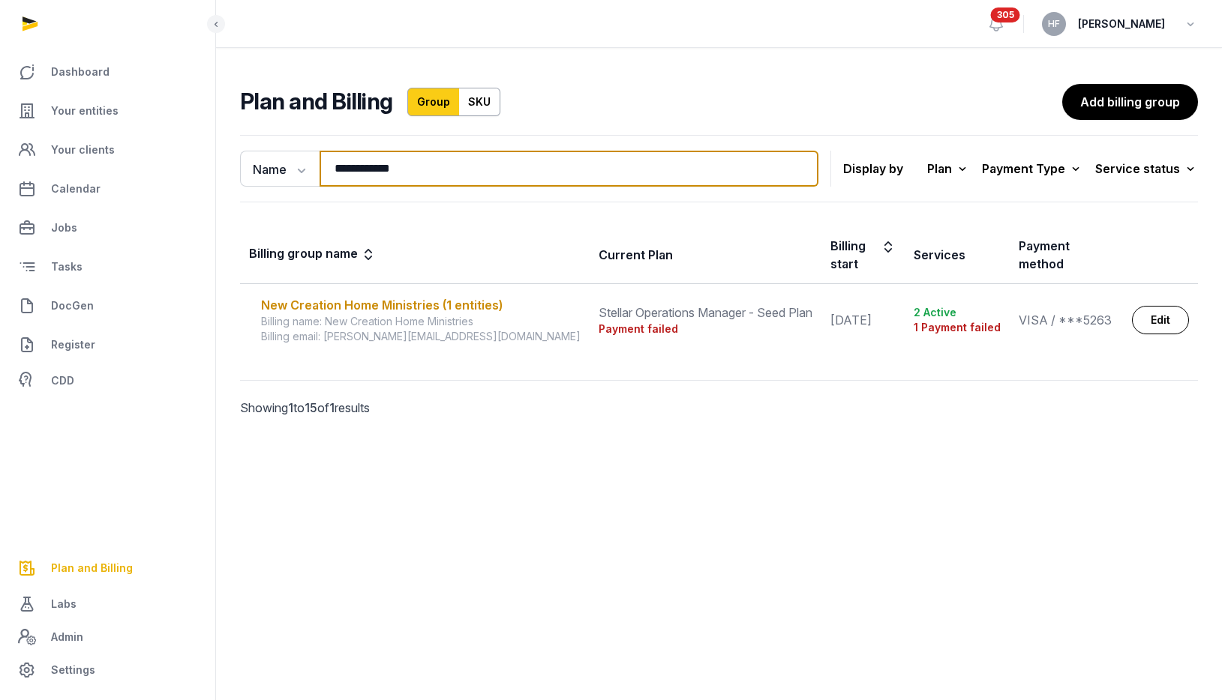
drag, startPoint x: 426, startPoint y: 160, endPoint x: 210, endPoint y: 157, distance: 216.0
click at [214, 158] on div "**********" at bounding box center [611, 350] width 1222 height 700
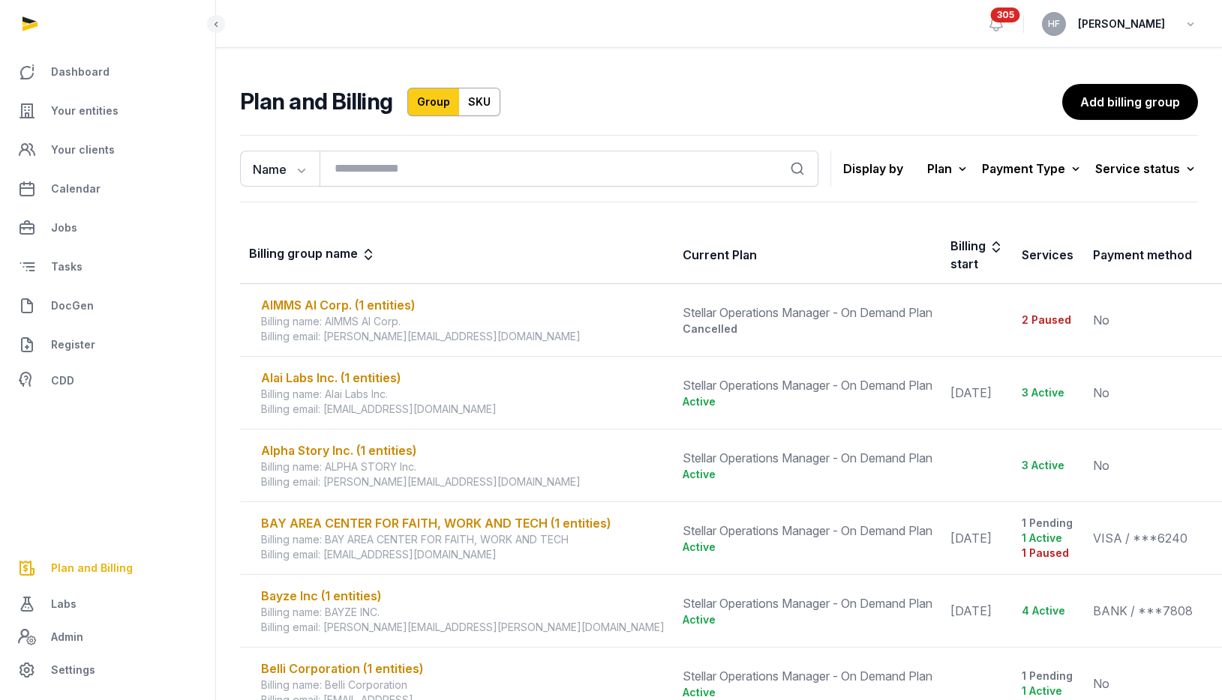
click at [988, 247] on icon at bounding box center [995, 255] width 15 height 36
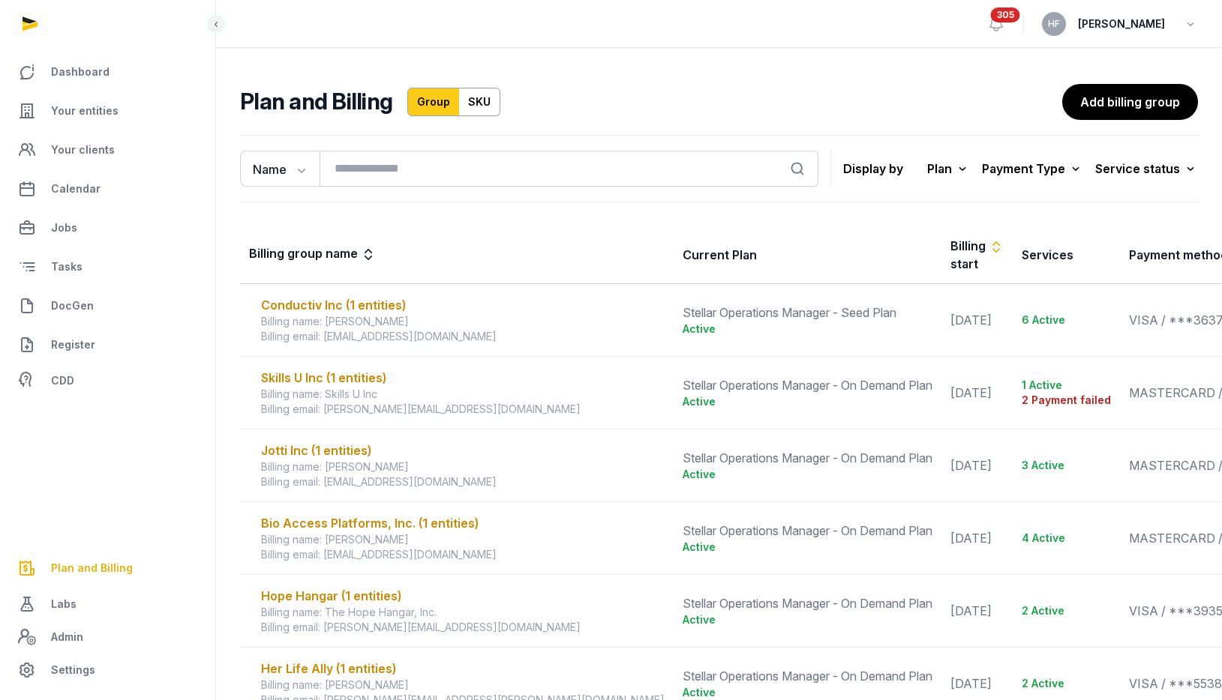
click at [988, 247] on icon at bounding box center [995, 255] width 15 height 36
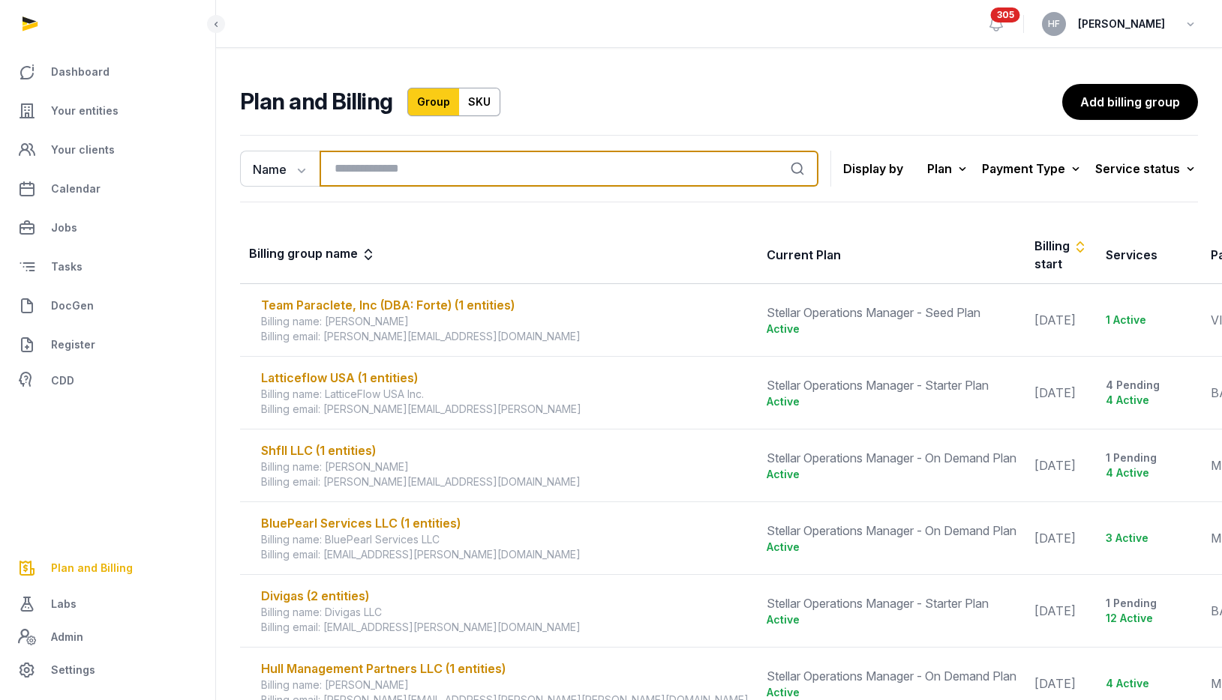
click at [415, 171] on input "search" at bounding box center [568, 169] width 499 height 36
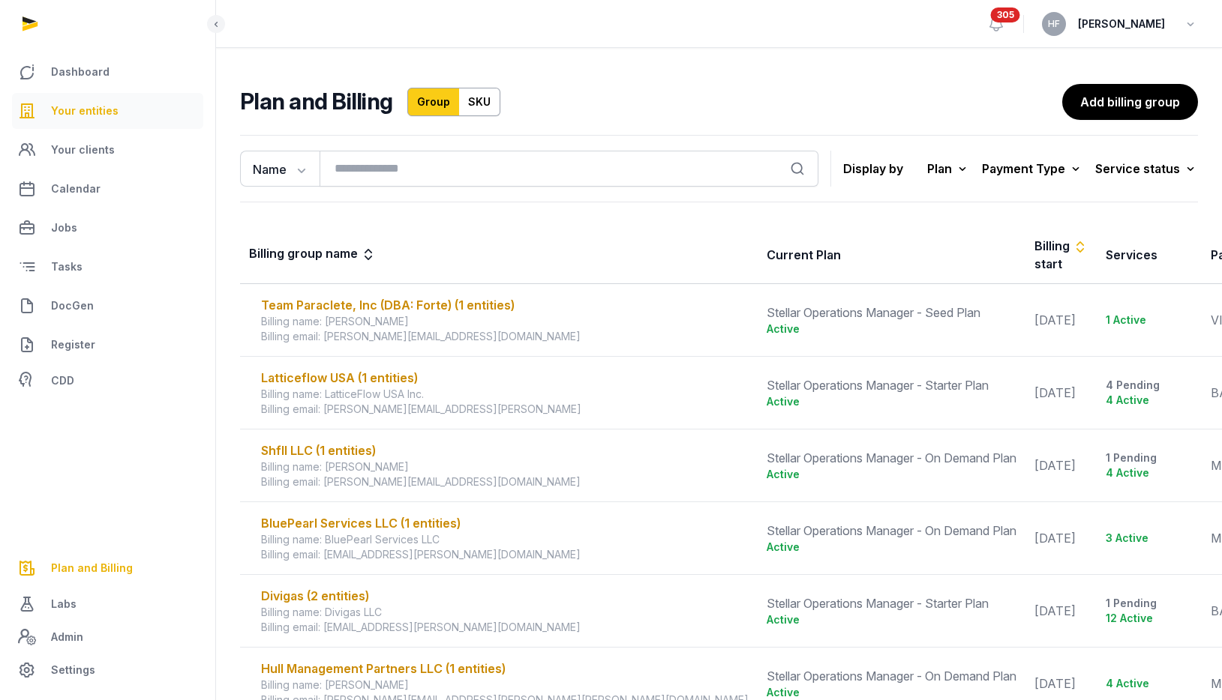
click at [118, 108] on link "Your entities" at bounding box center [107, 111] width 191 height 36
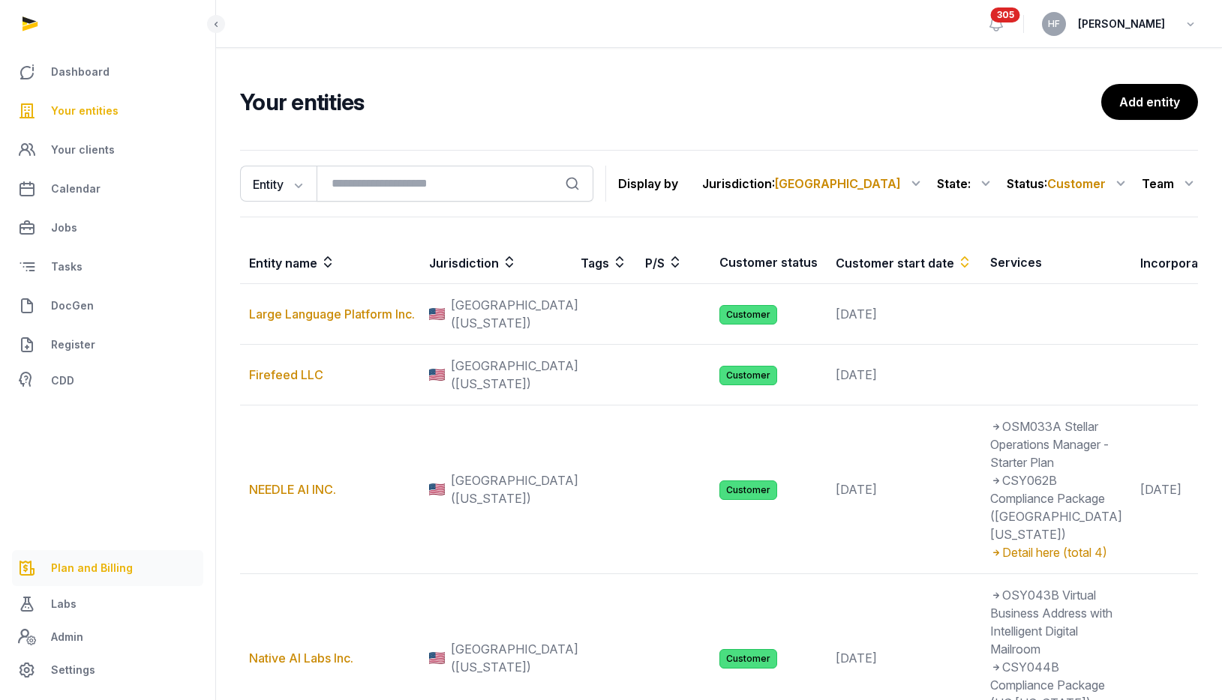
click at [99, 568] on span "Plan and Billing" at bounding box center [92, 568] width 82 height 18
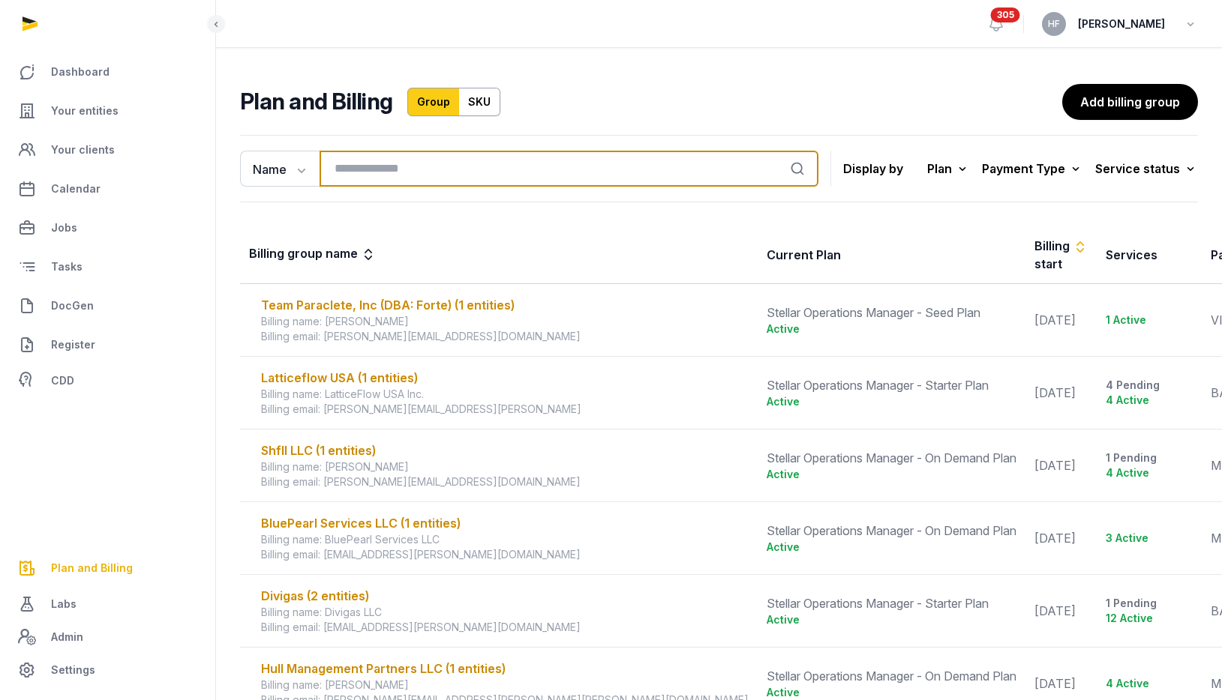
click at [399, 160] on input "search" at bounding box center [568, 169] width 499 height 36
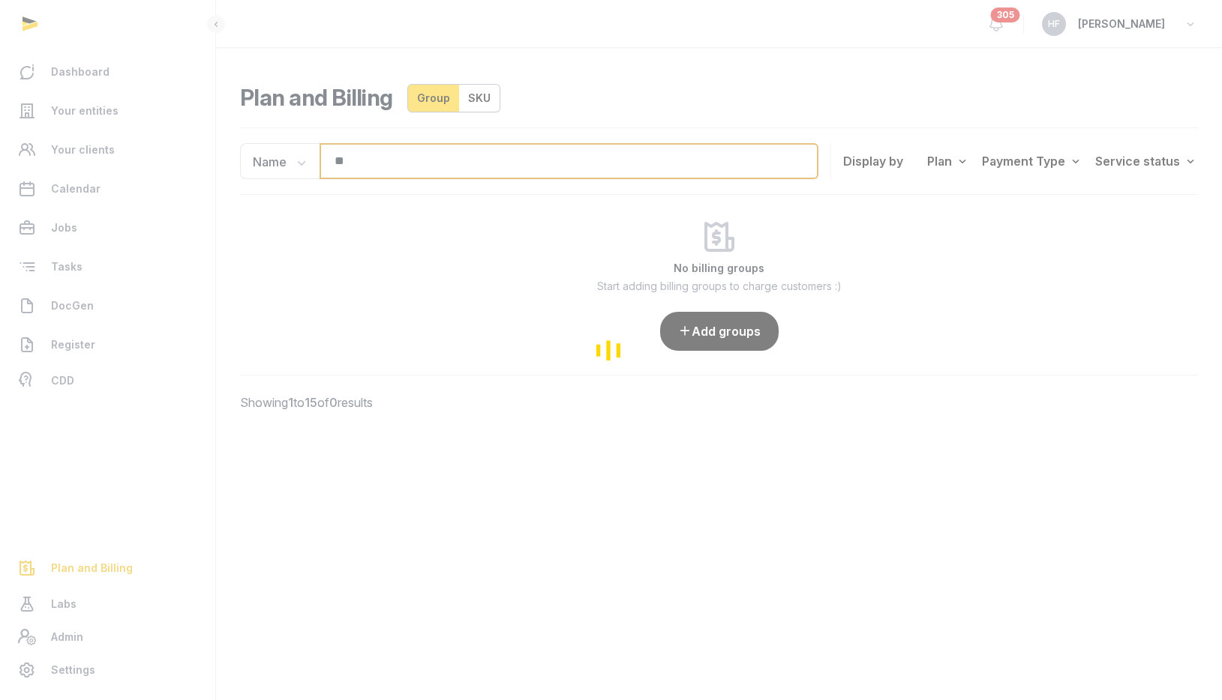
type input "*"
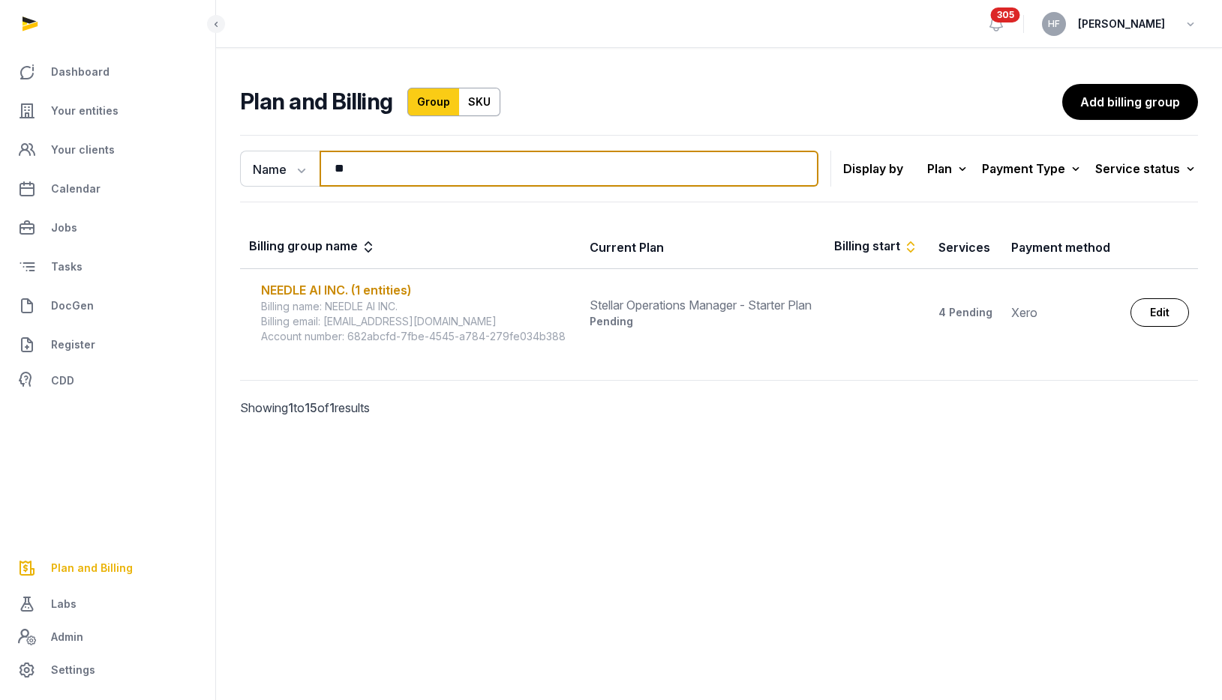
type input "*"
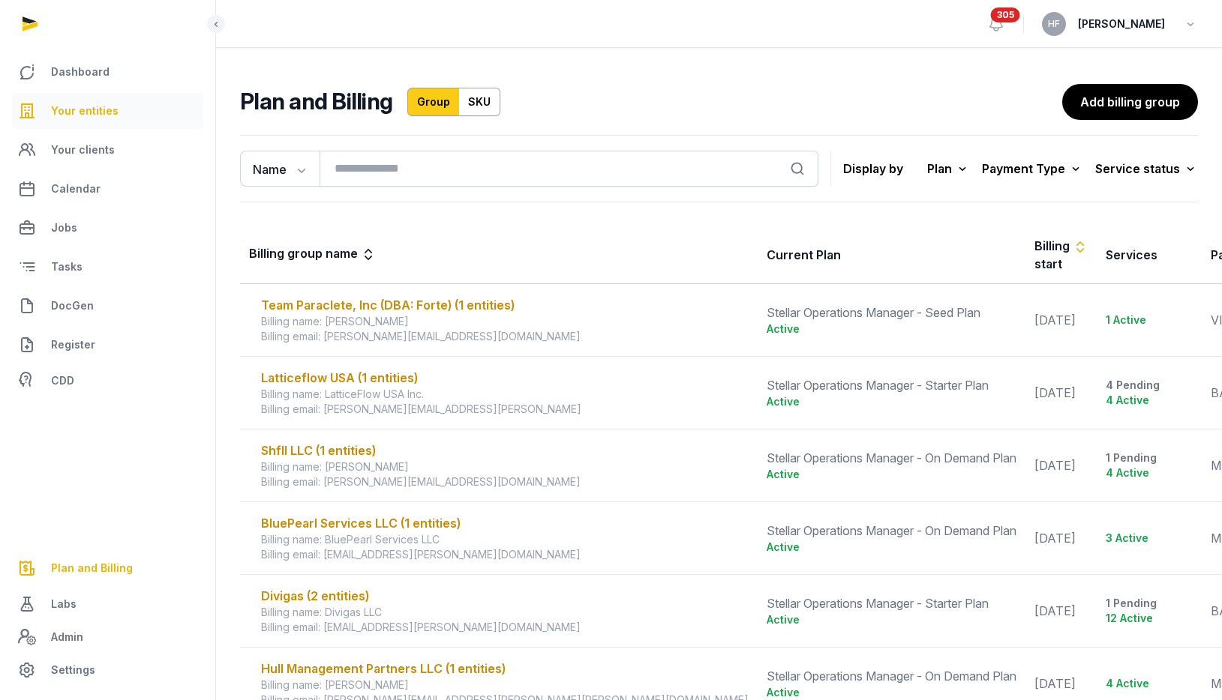
click at [115, 112] on link "Your entities" at bounding box center [107, 111] width 191 height 36
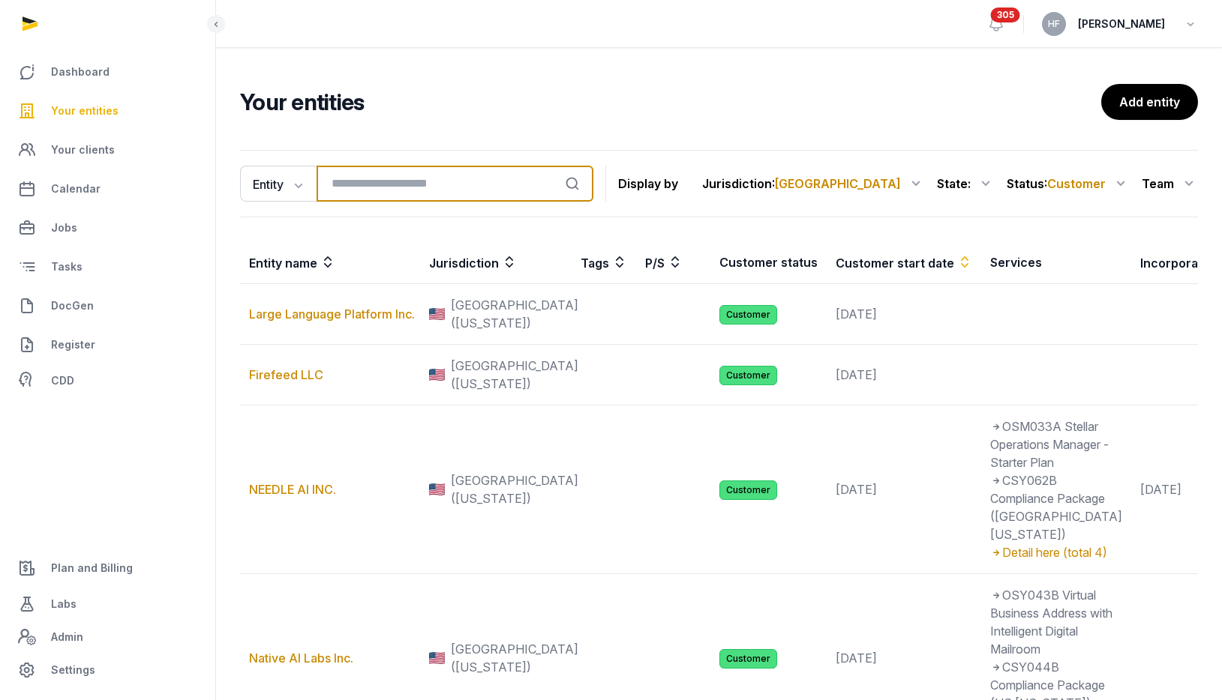
click at [380, 180] on input "search" at bounding box center [454, 184] width 277 height 36
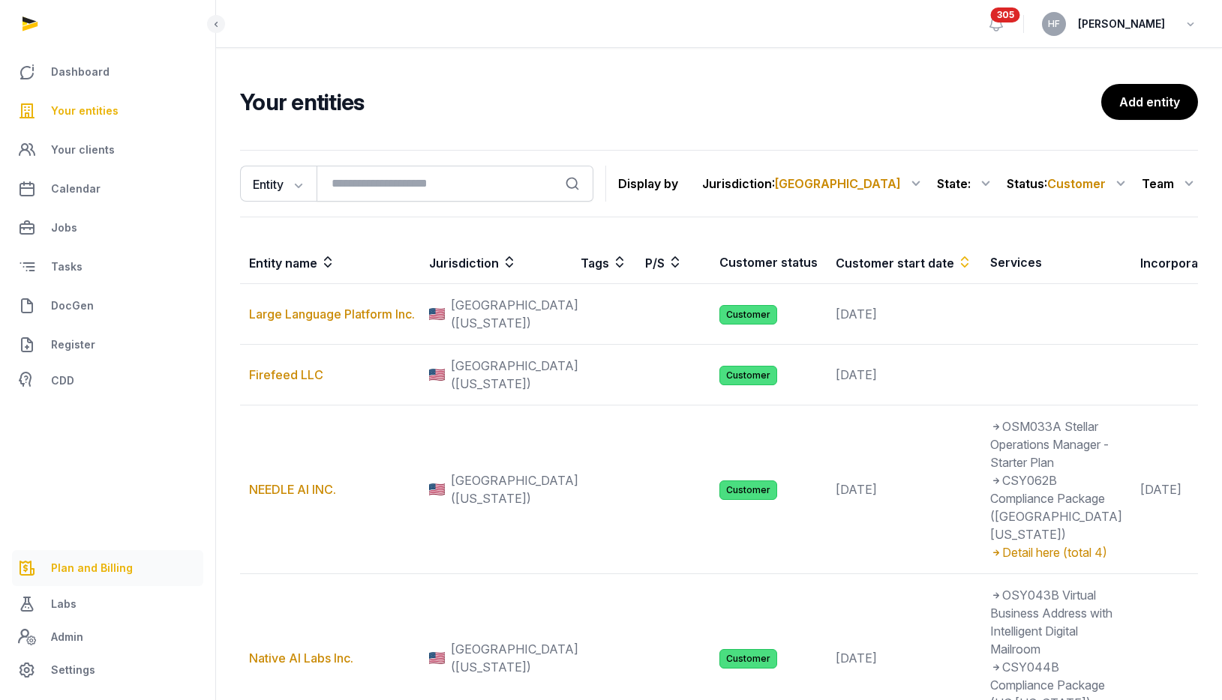
click at [118, 565] on span "Plan and Billing" at bounding box center [92, 568] width 82 height 18
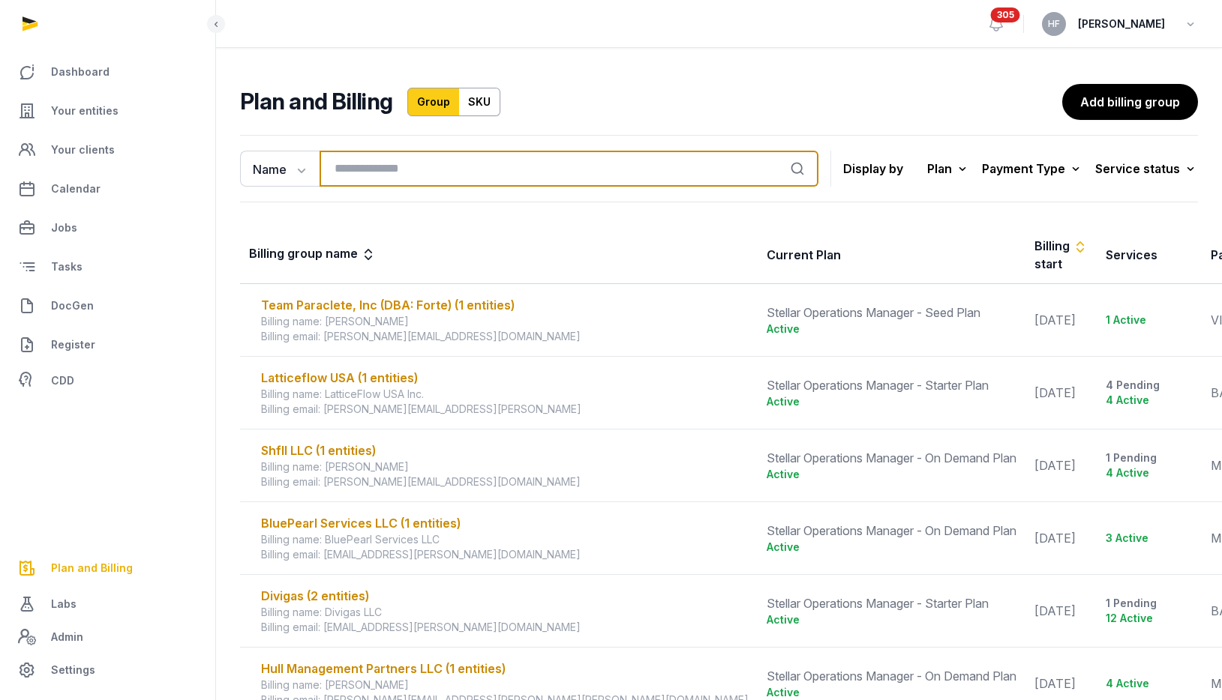
click at [481, 170] on input "search" at bounding box center [568, 169] width 499 height 36
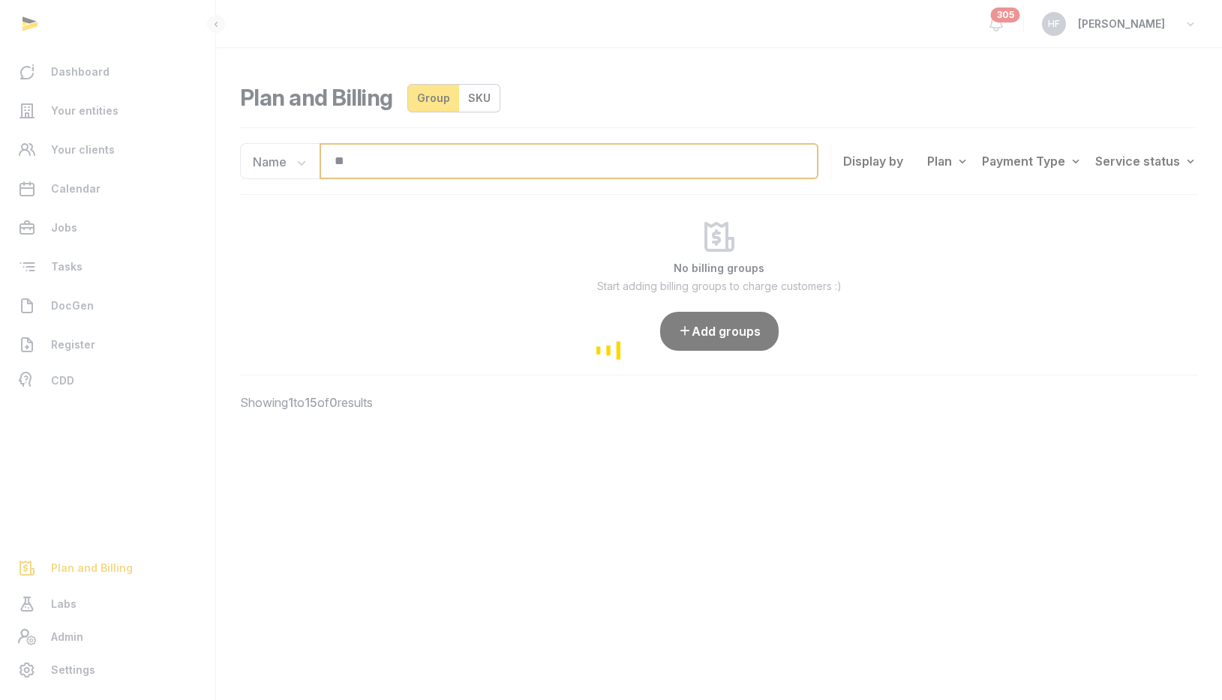
type input "*"
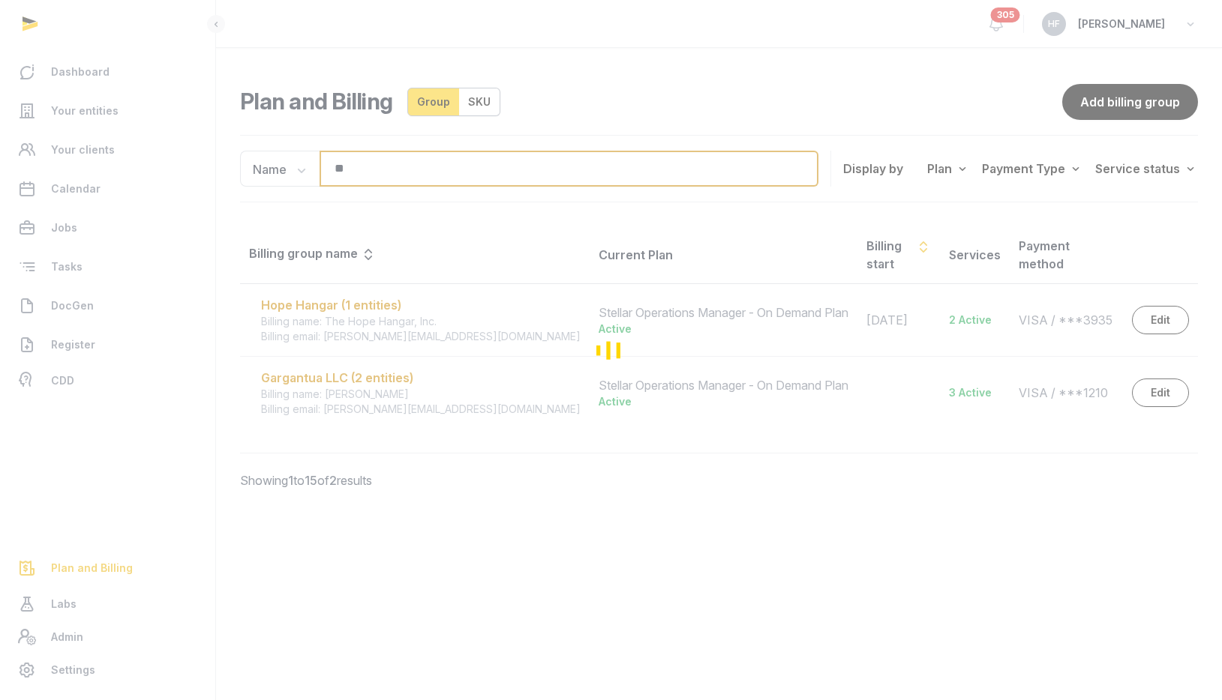
type input "*"
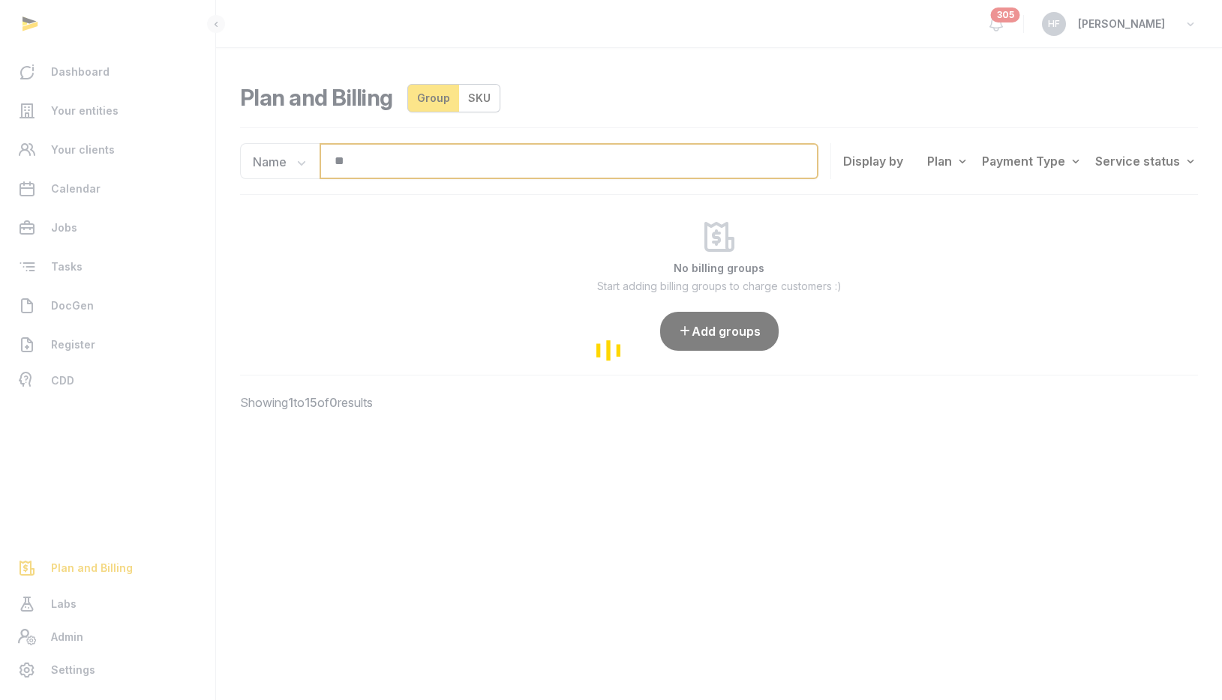
type input "*"
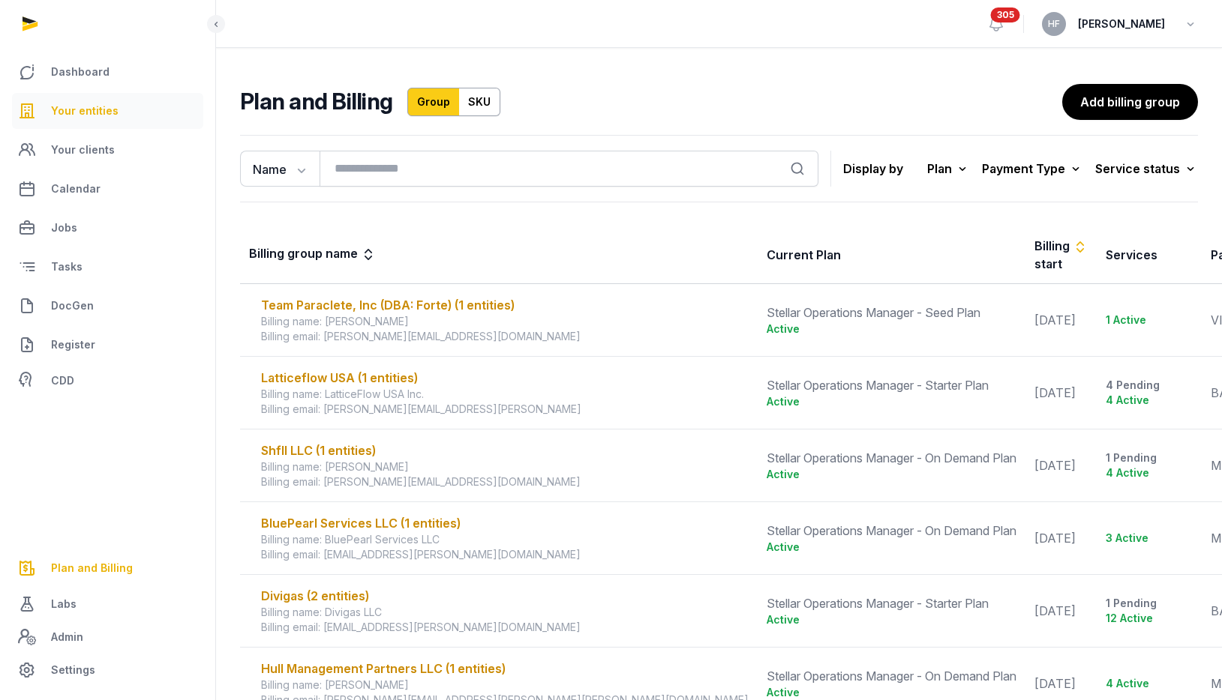
click at [109, 96] on link "Your entities" at bounding box center [107, 111] width 191 height 36
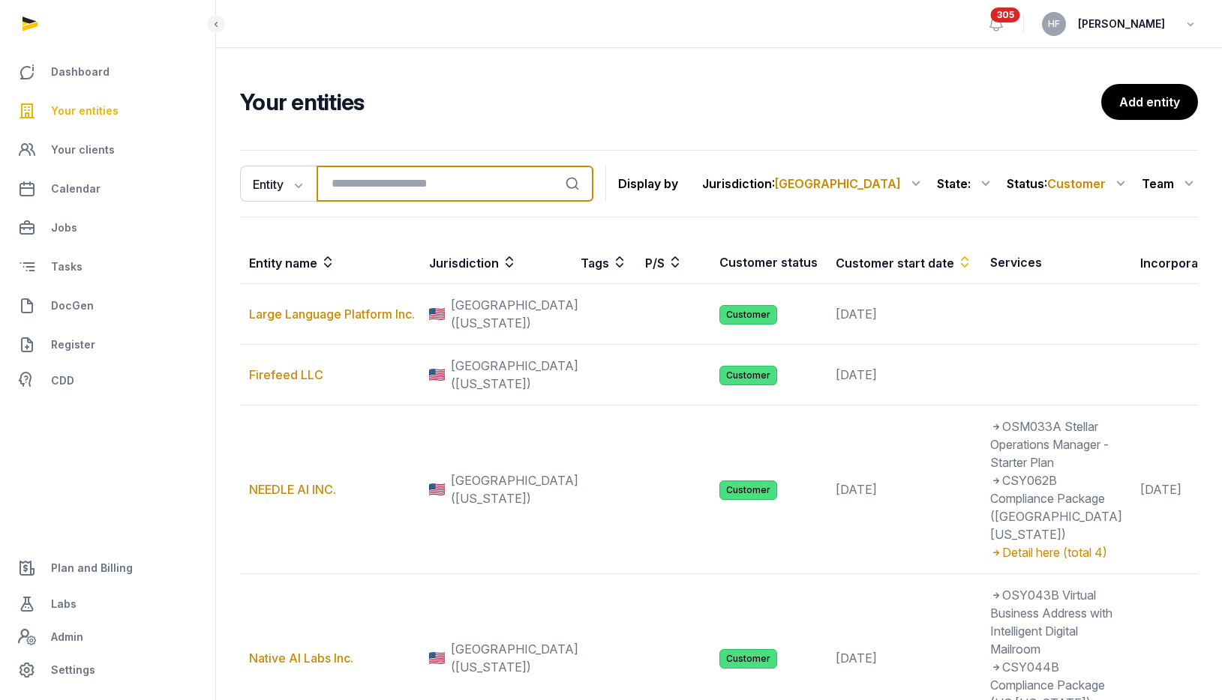
click at [376, 183] on input "search" at bounding box center [454, 184] width 277 height 36
type input "*****"
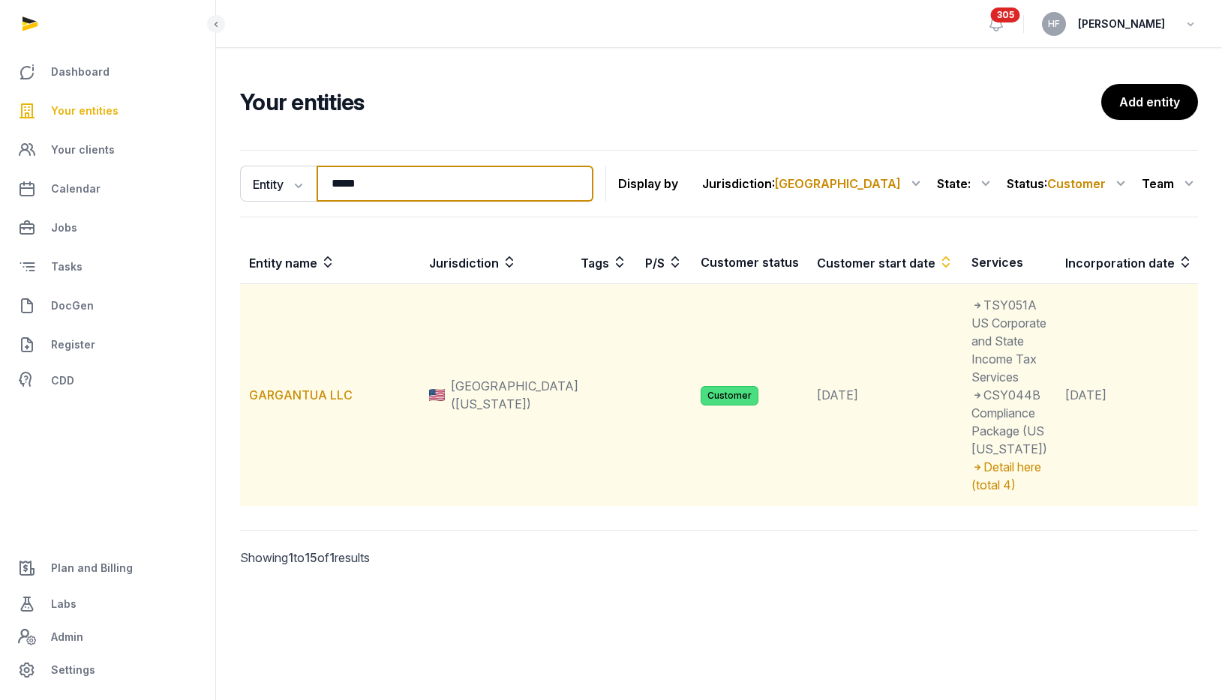
scroll to position [10, 0]
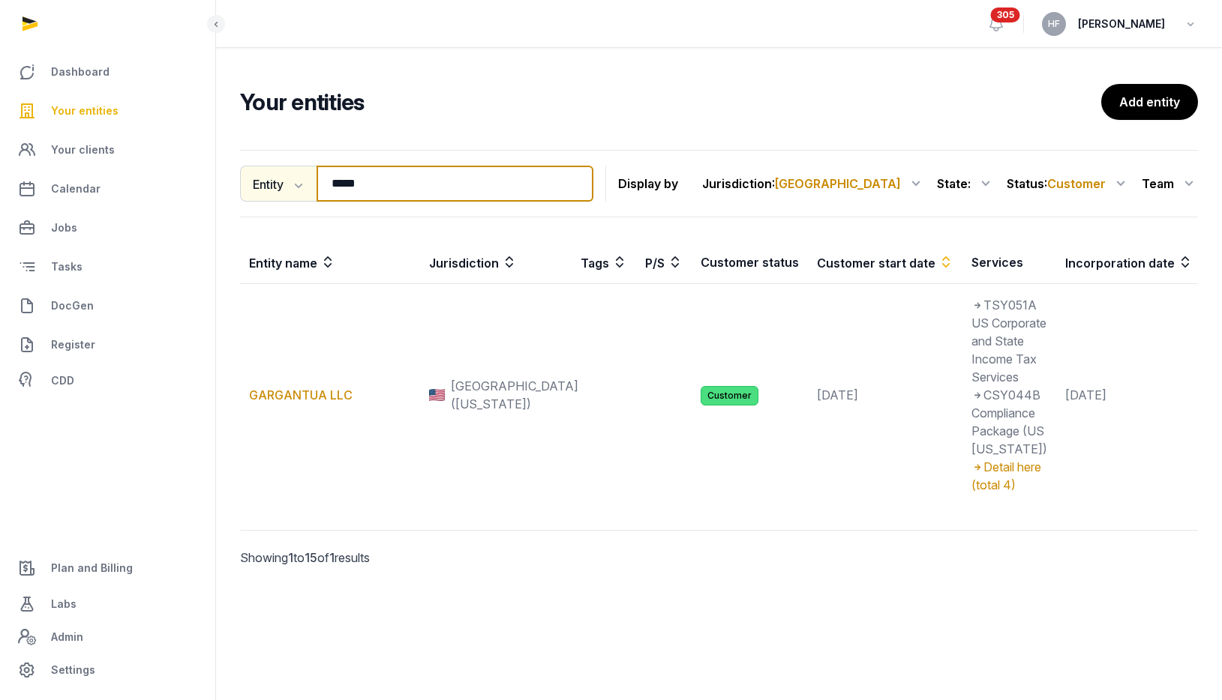
drag, startPoint x: 393, startPoint y: 176, endPoint x: 242, endPoint y: 175, distance: 150.7
click at [250, 175] on div "Entity Entity People Tags Services ***** Search" at bounding box center [416, 184] width 353 height 36
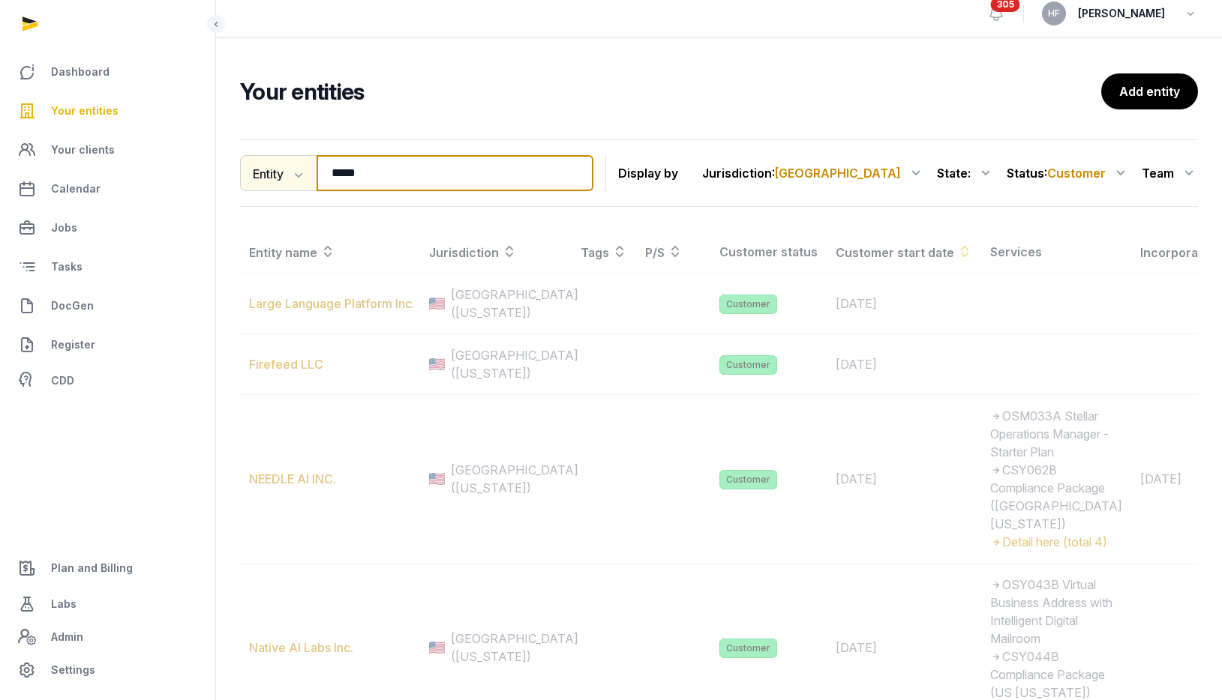
scroll to position [0, 0]
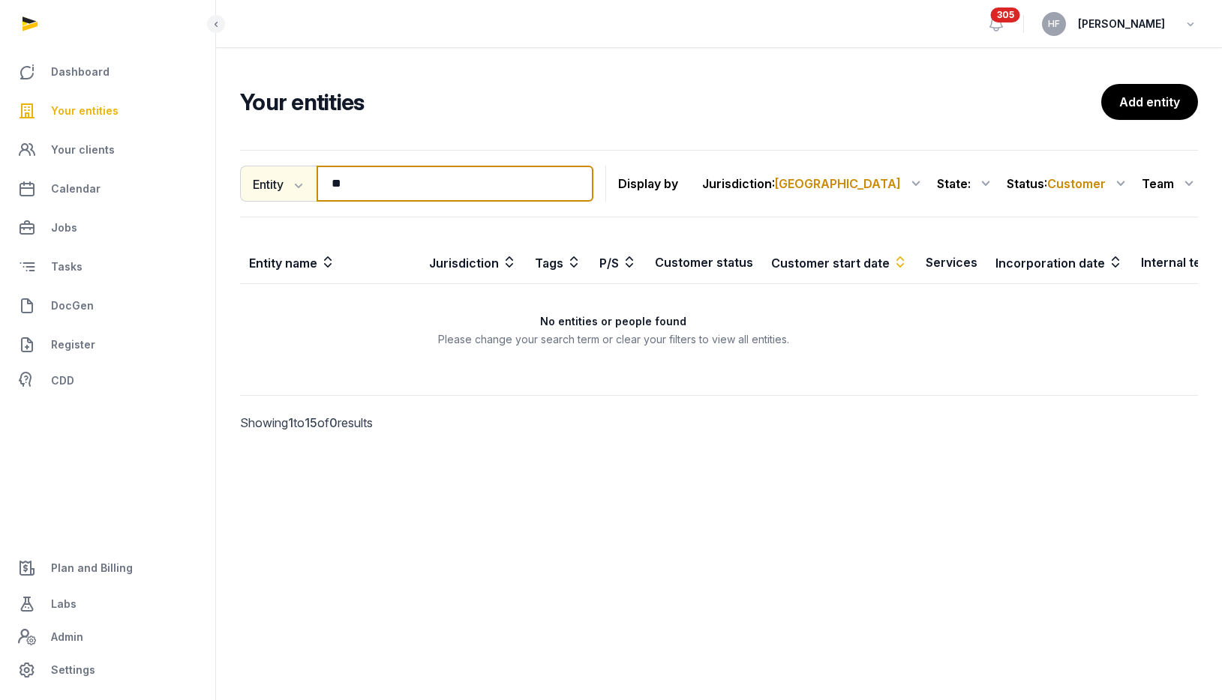
type input "*"
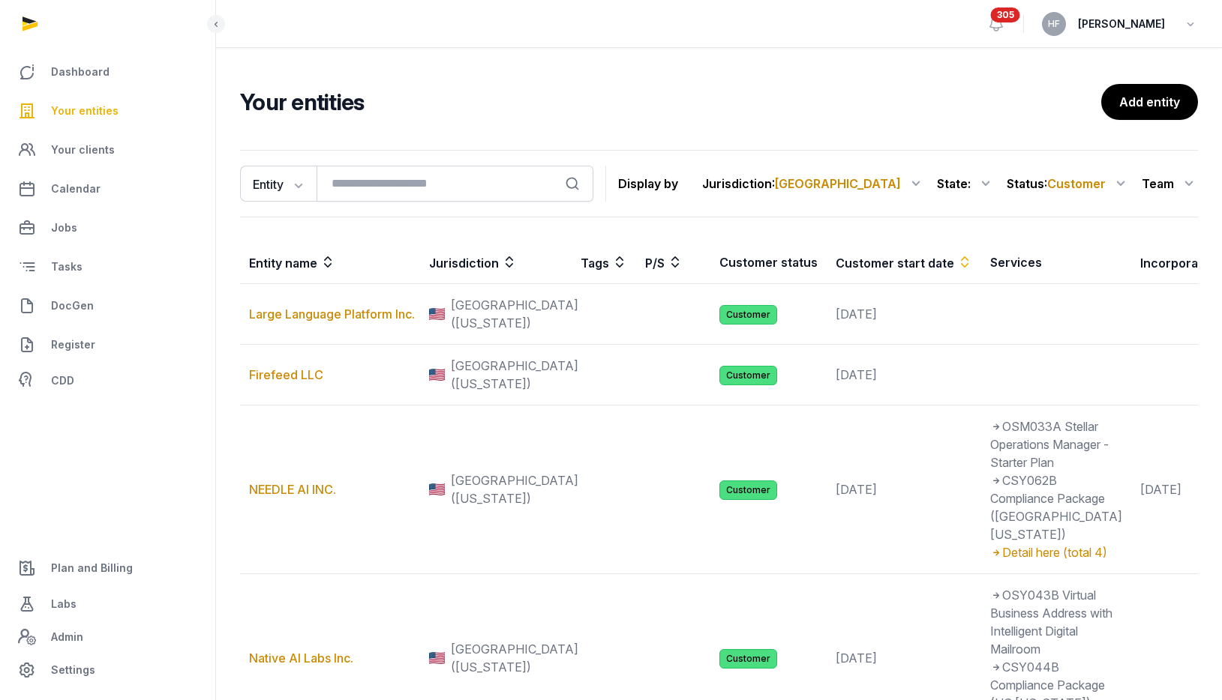
click at [1085, 180] on span "Customer" at bounding box center [1076, 183] width 58 height 15
click at [1087, 217] on div "All statuses" at bounding box center [1069, 221] width 120 height 27
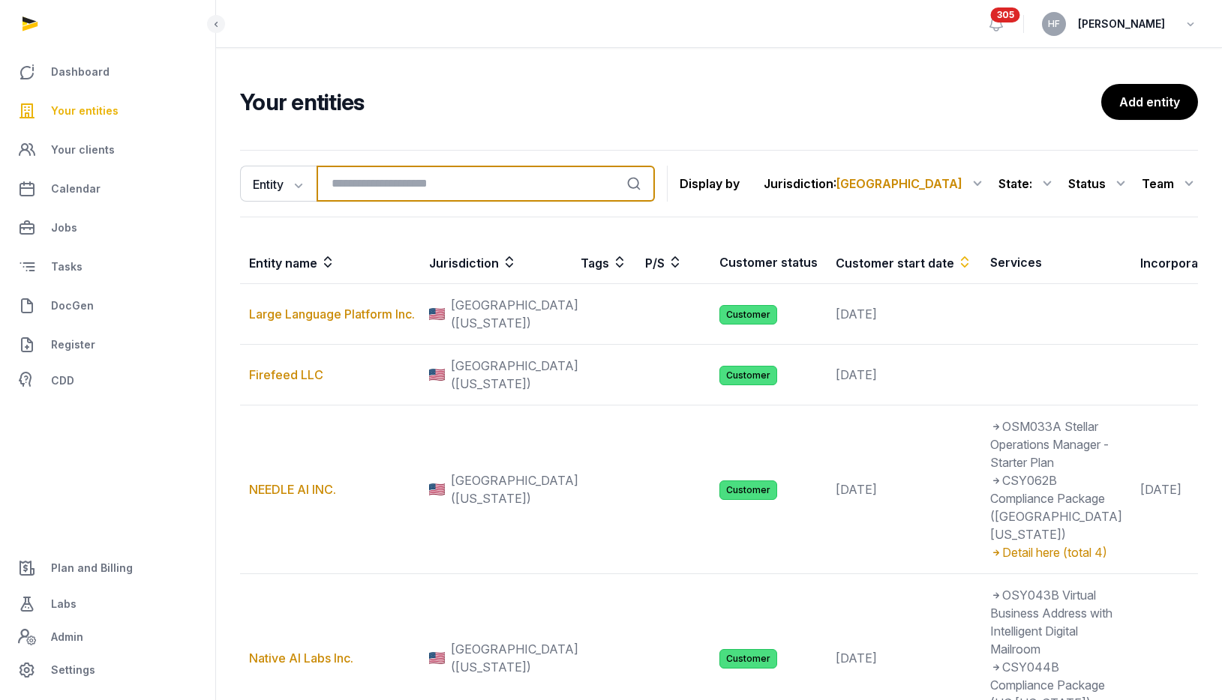
click at [436, 182] on input "search" at bounding box center [485, 184] width 338 height 36
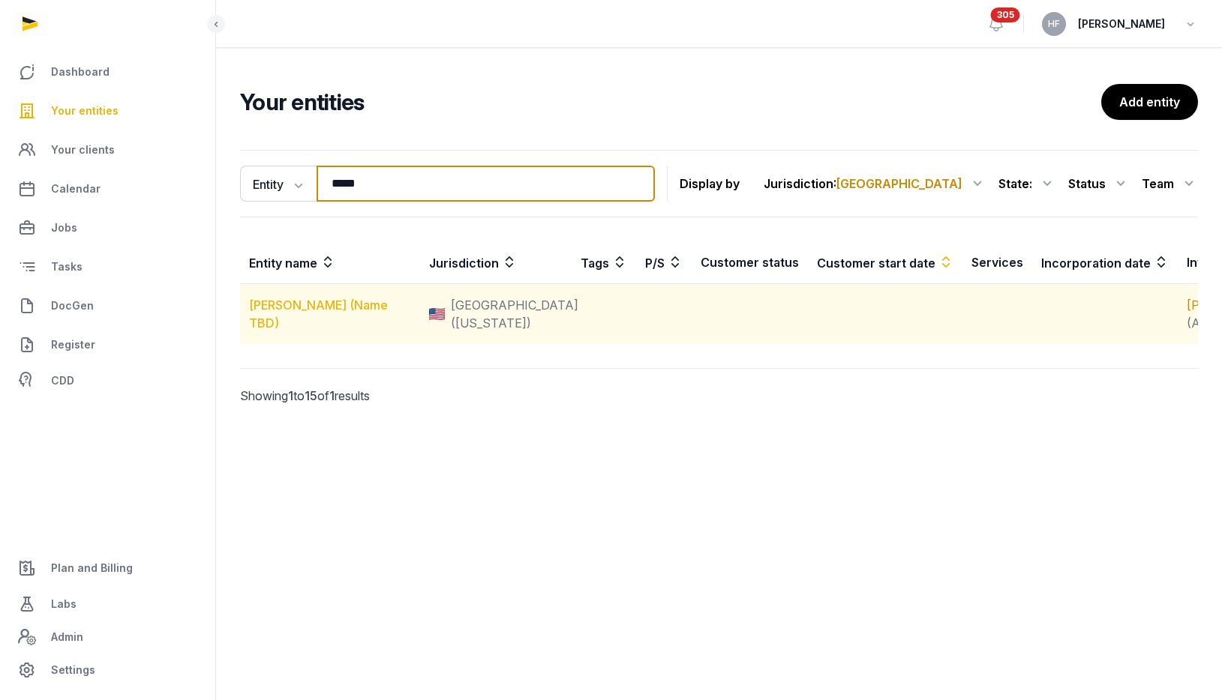
type input "*****"
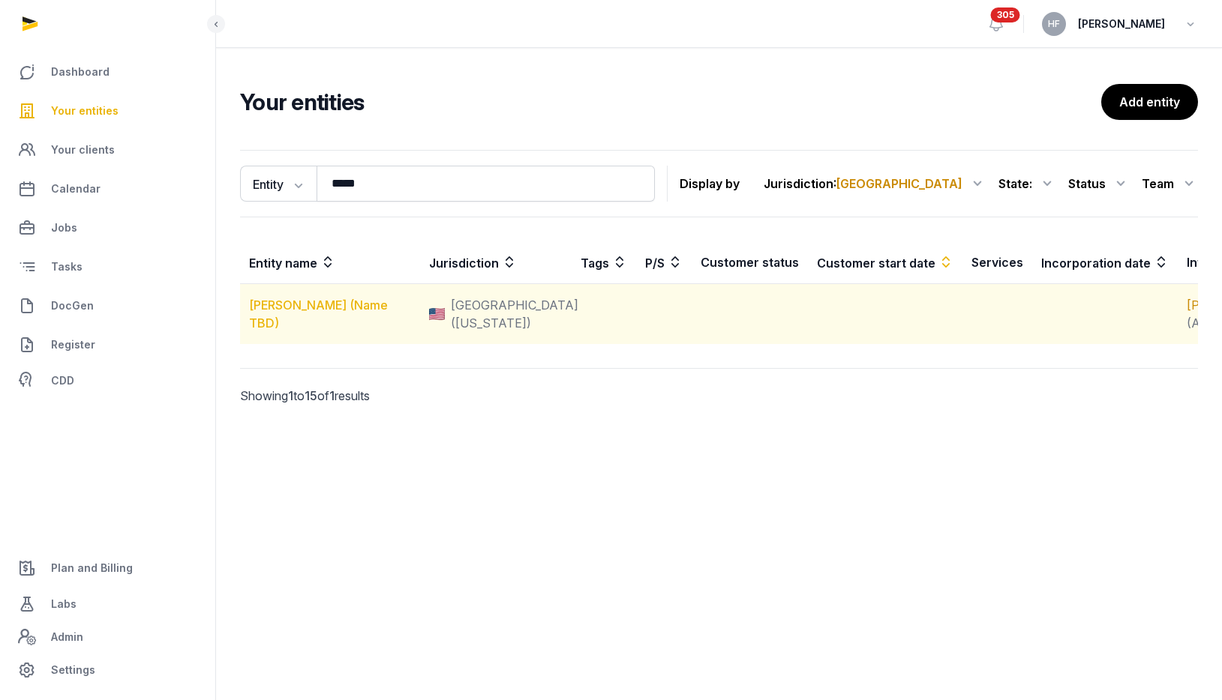
click at [326, 319] on link "[PERSON_NAME] (Name TBD)" at bounding box center [318, 314] width 139 height 33
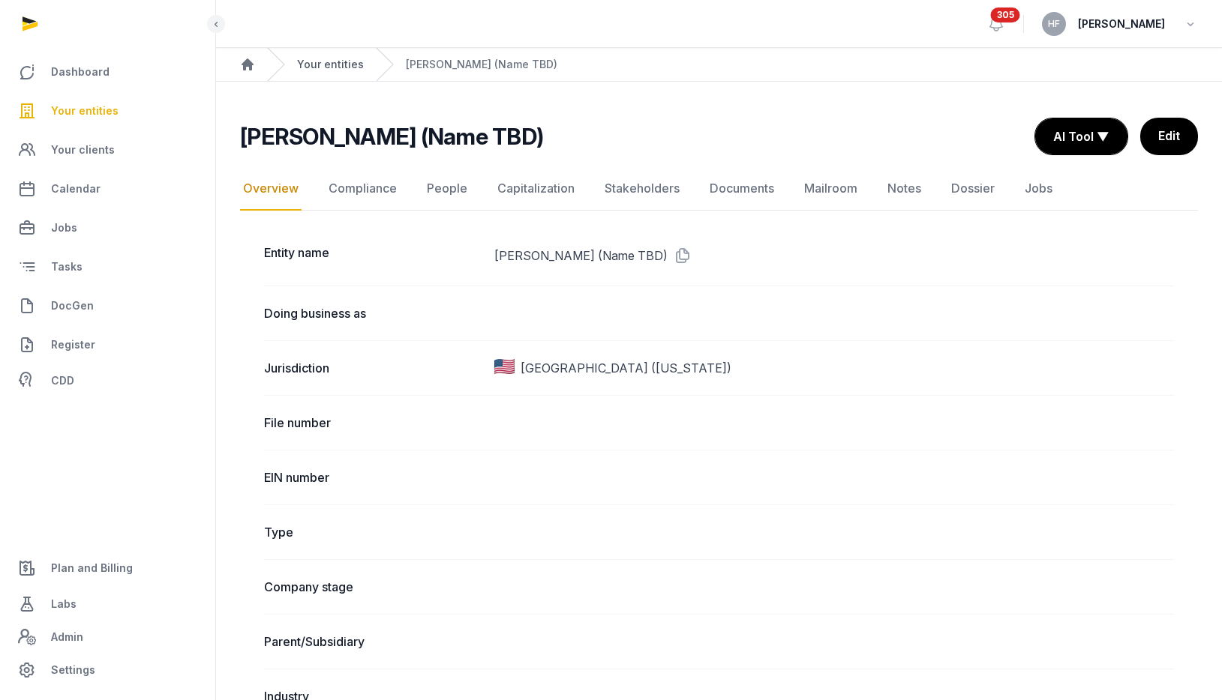
click at [343, 64] on link "Your entities" at bounding box center [330, 64] width 67 height 15
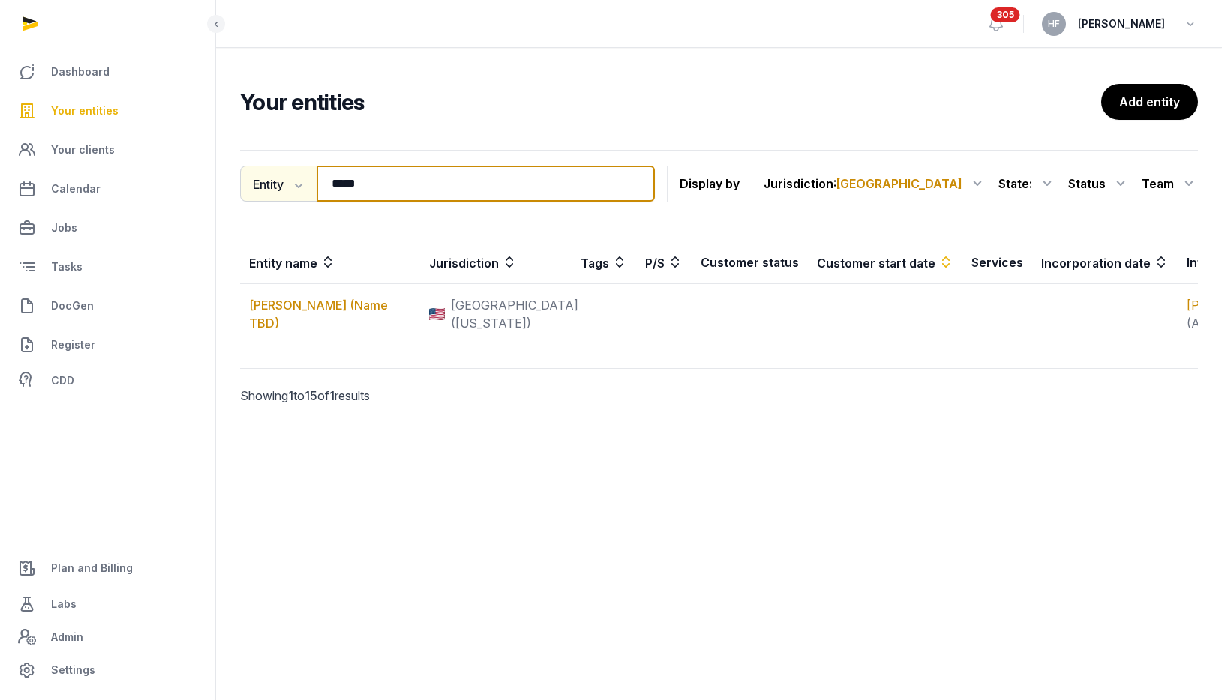
drag, startPoint x: 403, startPoint y: 190, endPoint x: 310, endPoint y: 179, distance: 92.8
click at [310, 181] on div "Entity Entity People Tags Services ***** Search" at bounding box center [447, 184] width 415 height 36
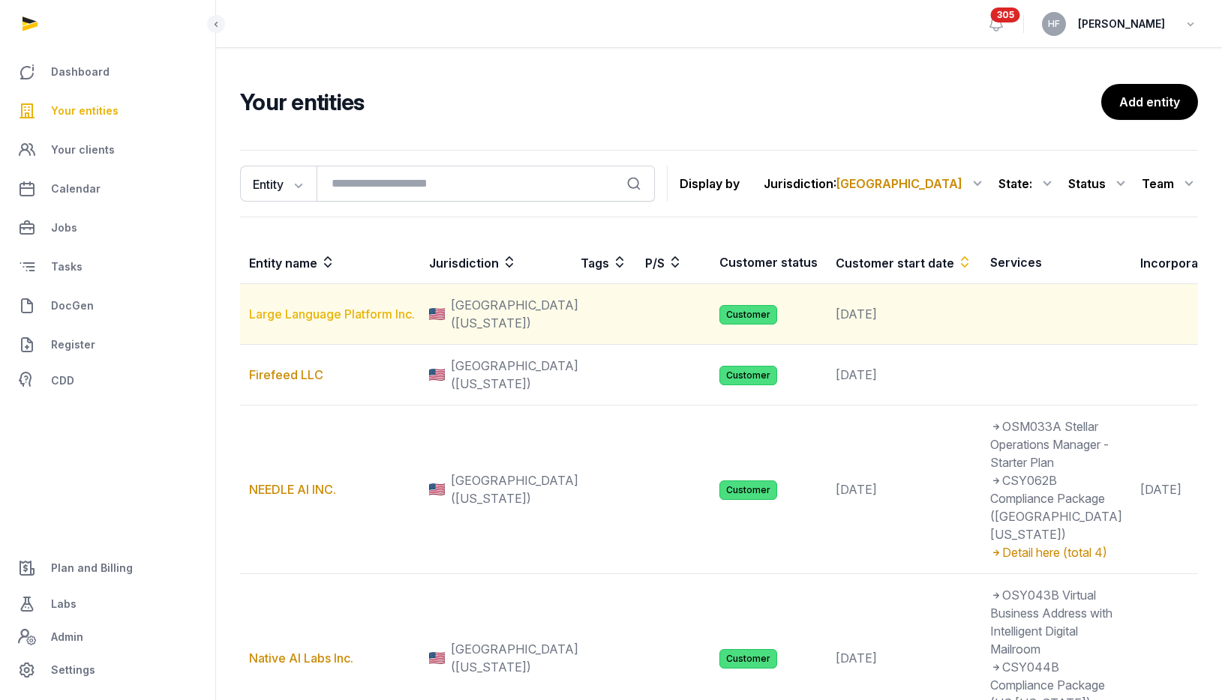
click at [372, 322] on link "Large Language Platform Inc." at bounding box center [332, 314] width 166 height 15
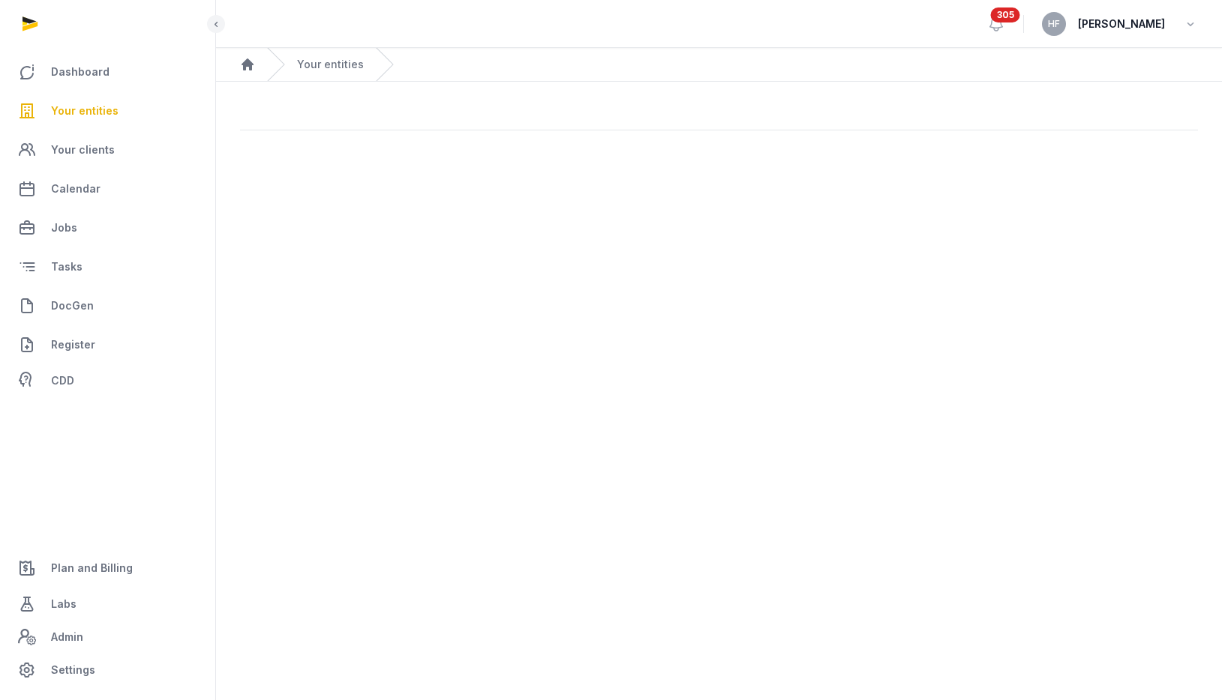
click at [416, 295] on main "Open sidebar 305 HF Helen Foo Home Your entities" at bounding box center [611, 350] width 1222 height 700
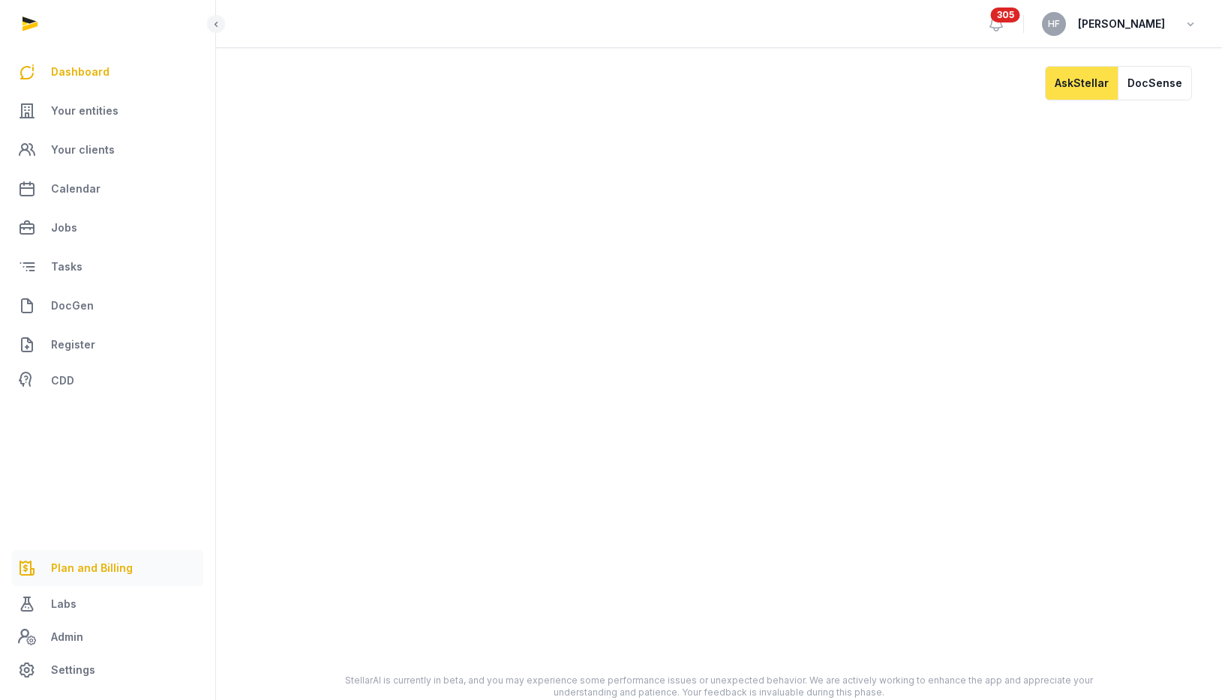
click at [118, 572] on span "Plan and Billing" at bounding box center [92, 568] width 82 height 18
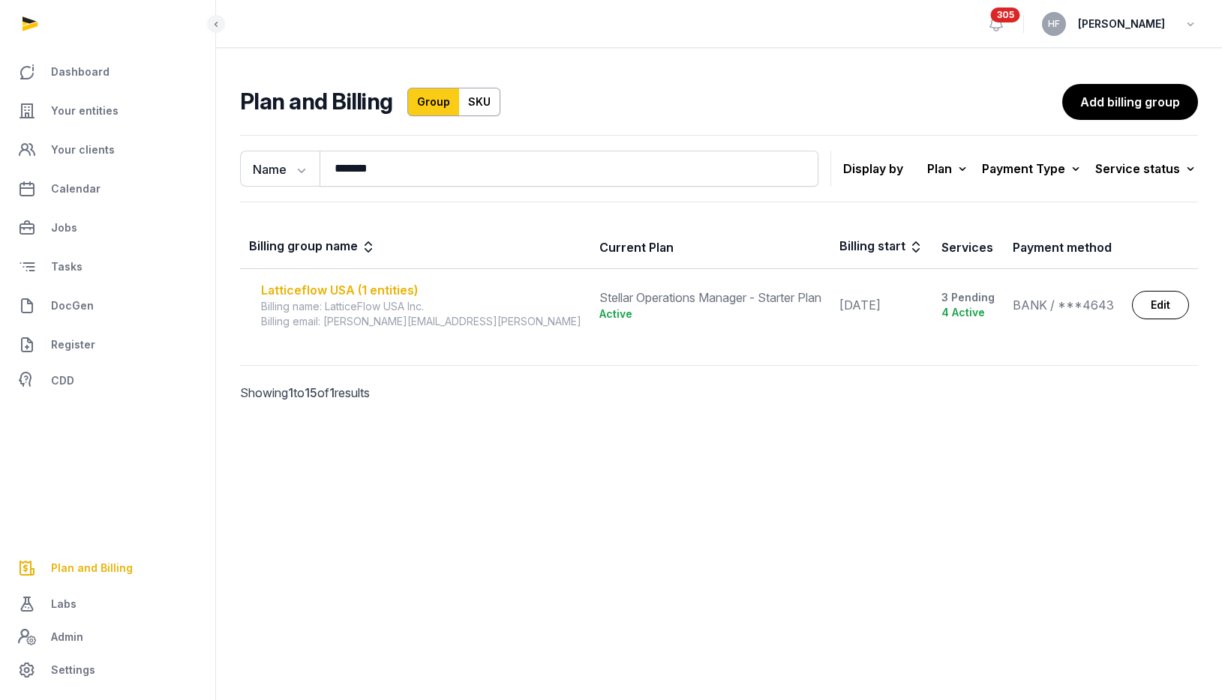
click at [368, 288] on div "Latticeflow USA (1 entities)" at bounding box center [421, 290] width 320 height 18
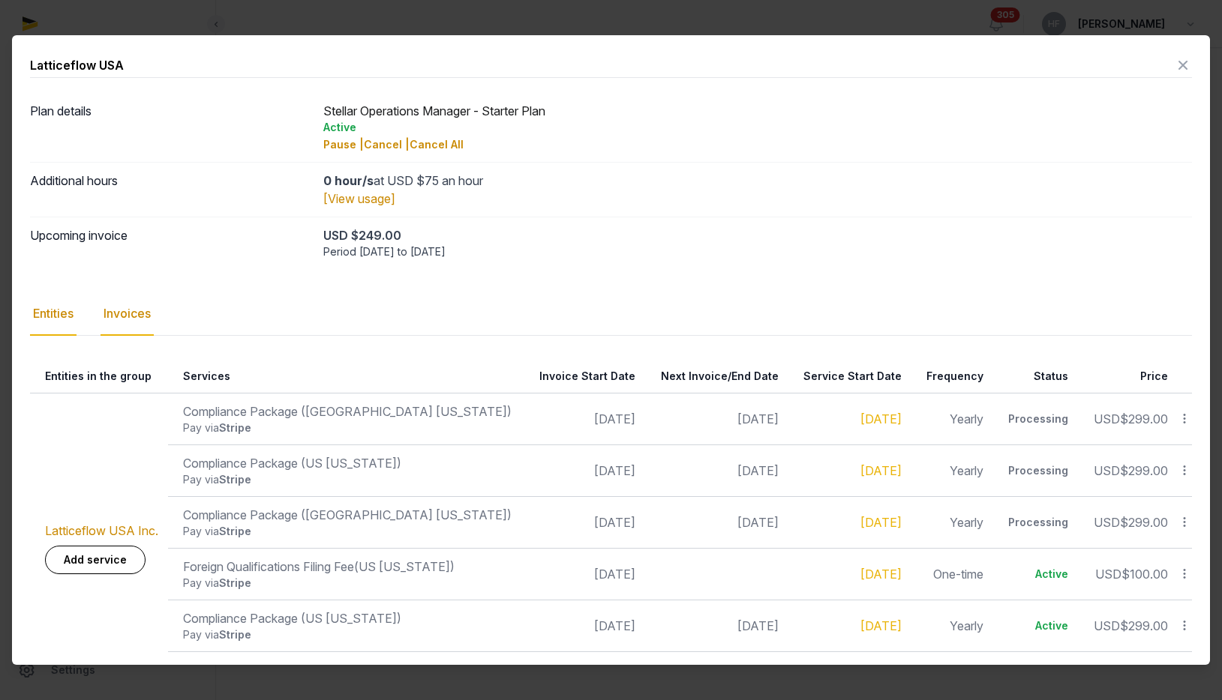
click at [138, 314] on div "Invoices" at bounding box center [126, 313] width 53 height 43
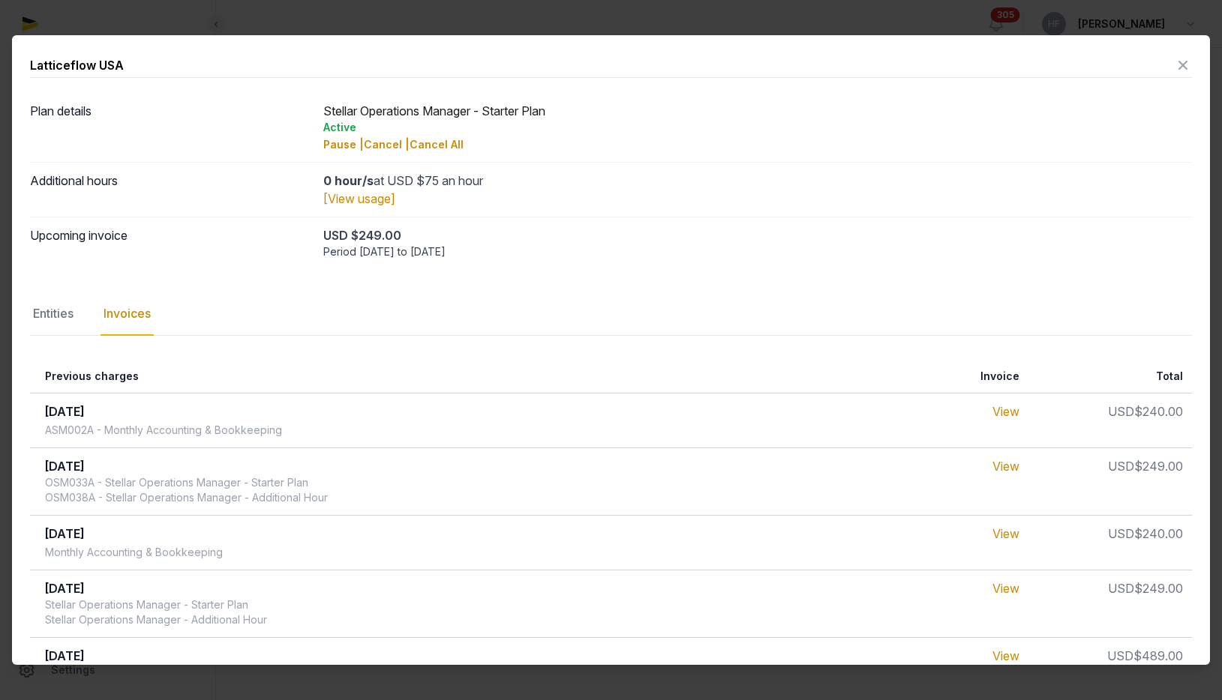
click at [1184, 64] on icon at bounding box center [1183, 65] width 18 height 24
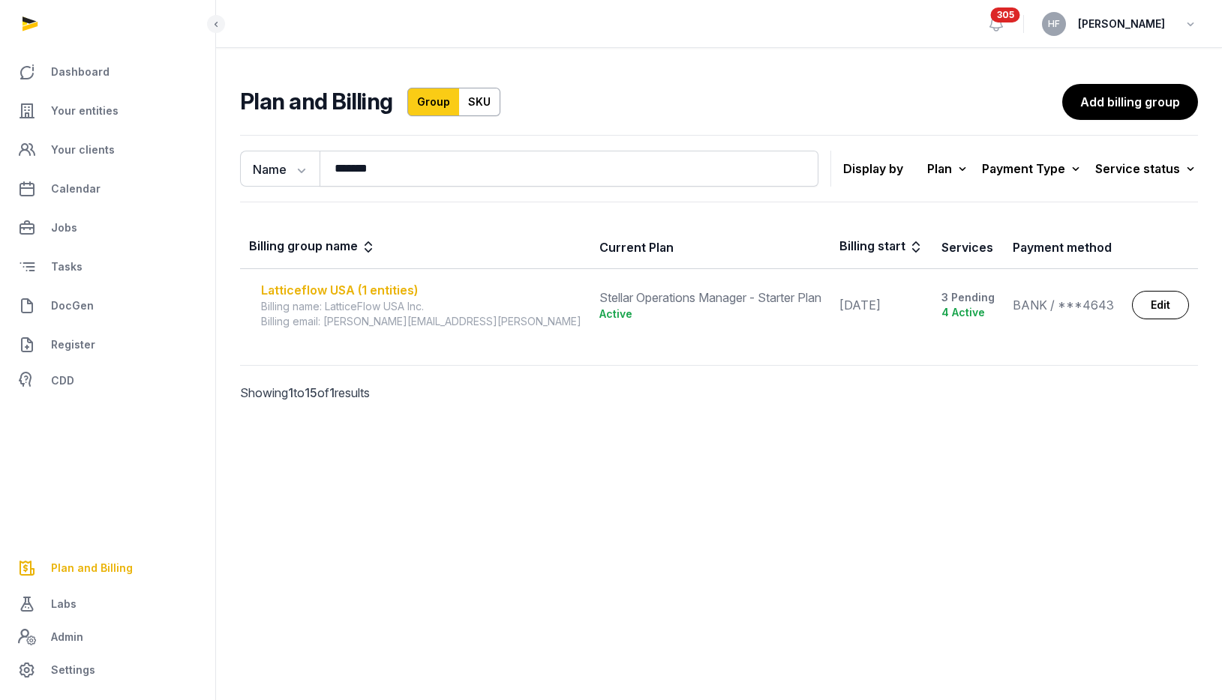
click at [388, 287] on div "Latticeflow USA (1 entities)" at bounding box center [421, 290] width 320 height 18
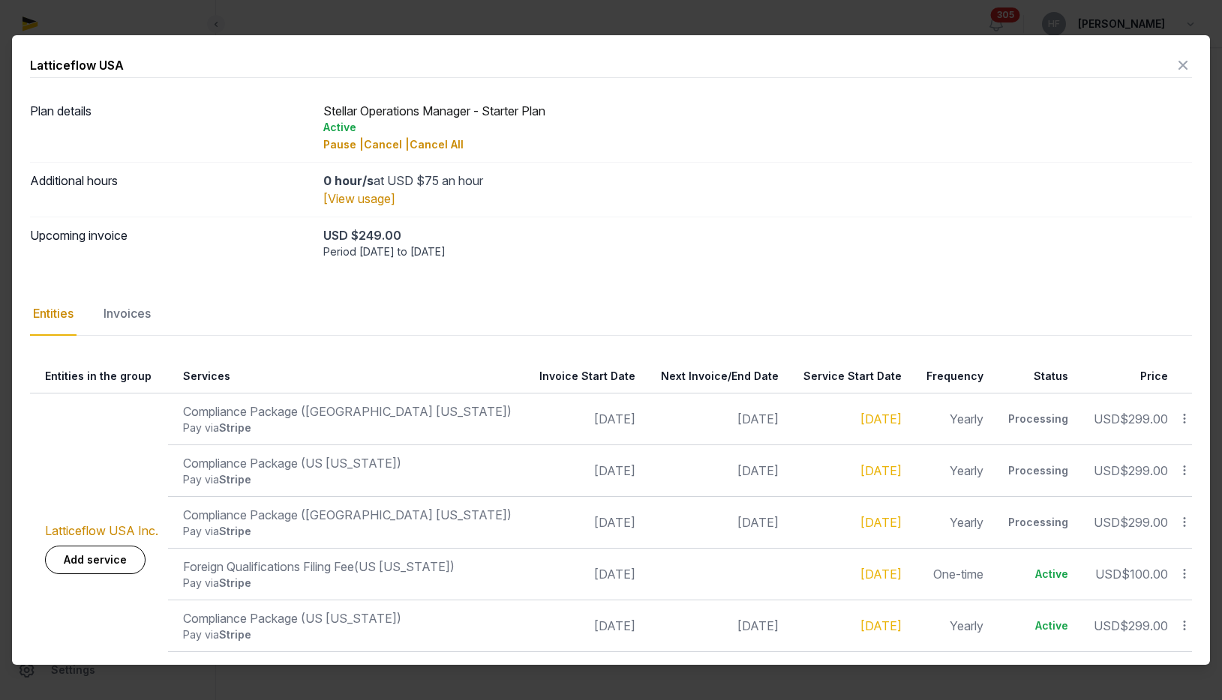
click at [1183, 63] on icon at bounding box center [1183, 65] width 18 height 24
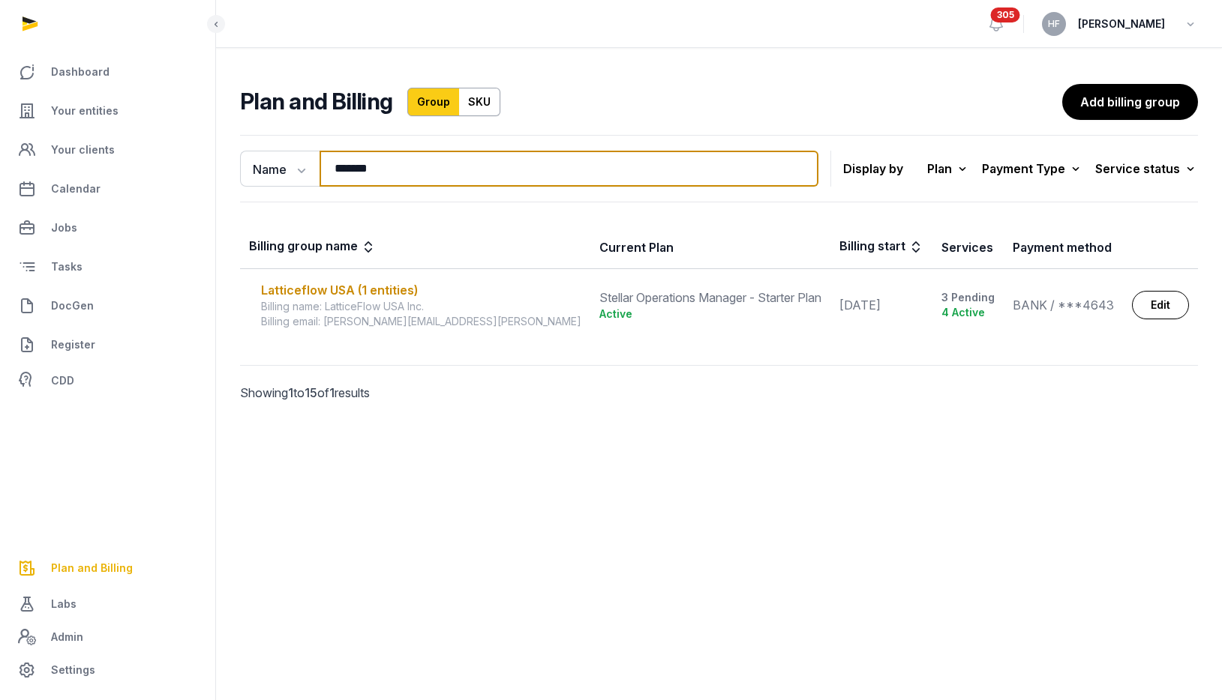
drag, startPoint x: 400, startPoint y: 160, endPoint x: 220, endPoint y: 160, distance: 180.0
click at [228, 160] on div "Name Name Email ******* Search Display by Plan All plans On Demand Plan Scale P…" at bounding box center [719, 289] width 1006 height 321
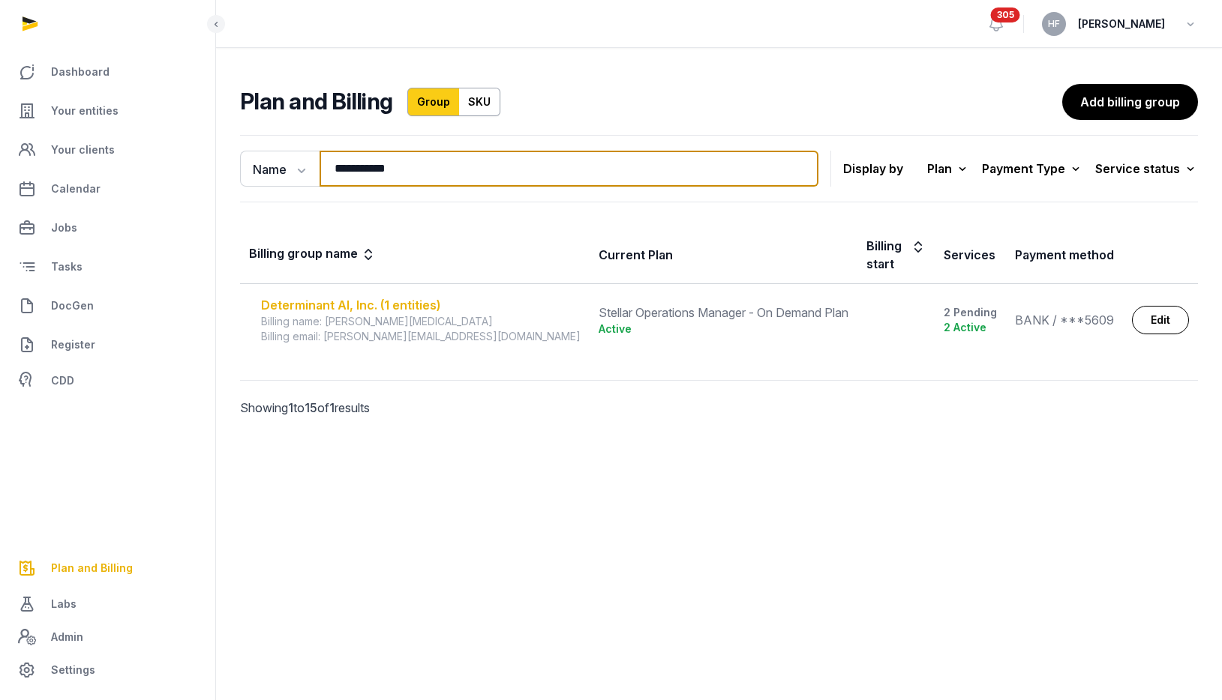
type input "**********"
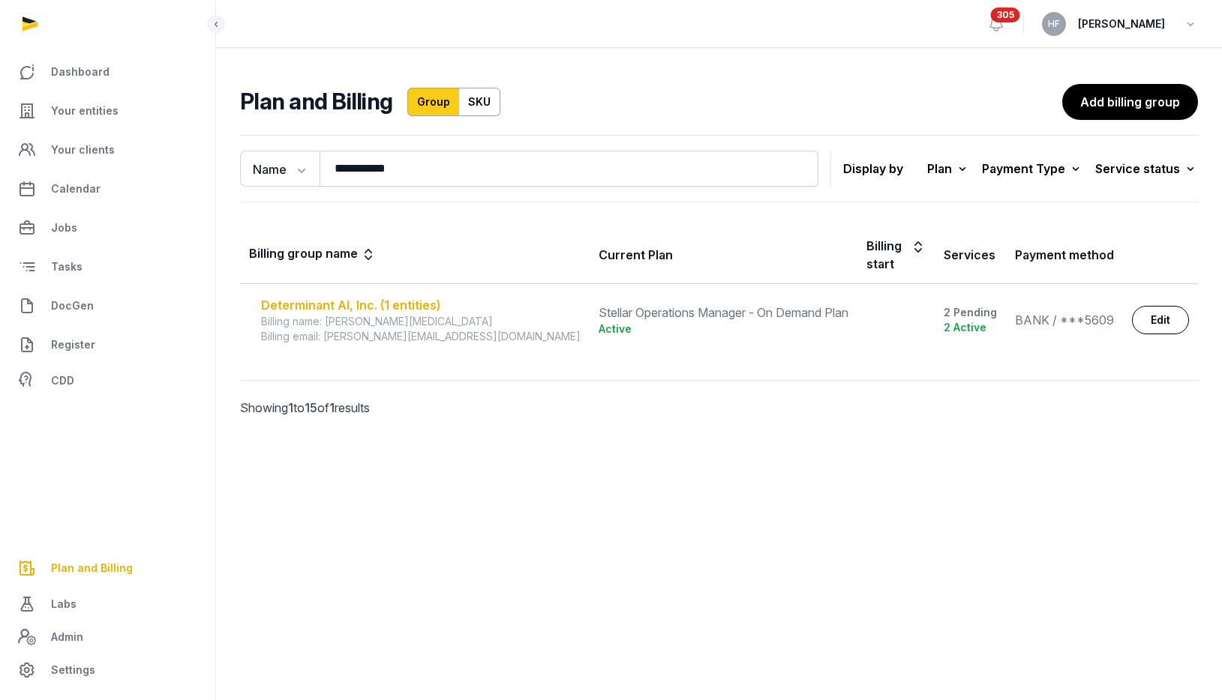
click at [350, 296] on div "Determinant AI, Inc. (1 entities)" at bounding box center [420, 305] width 319 height 18
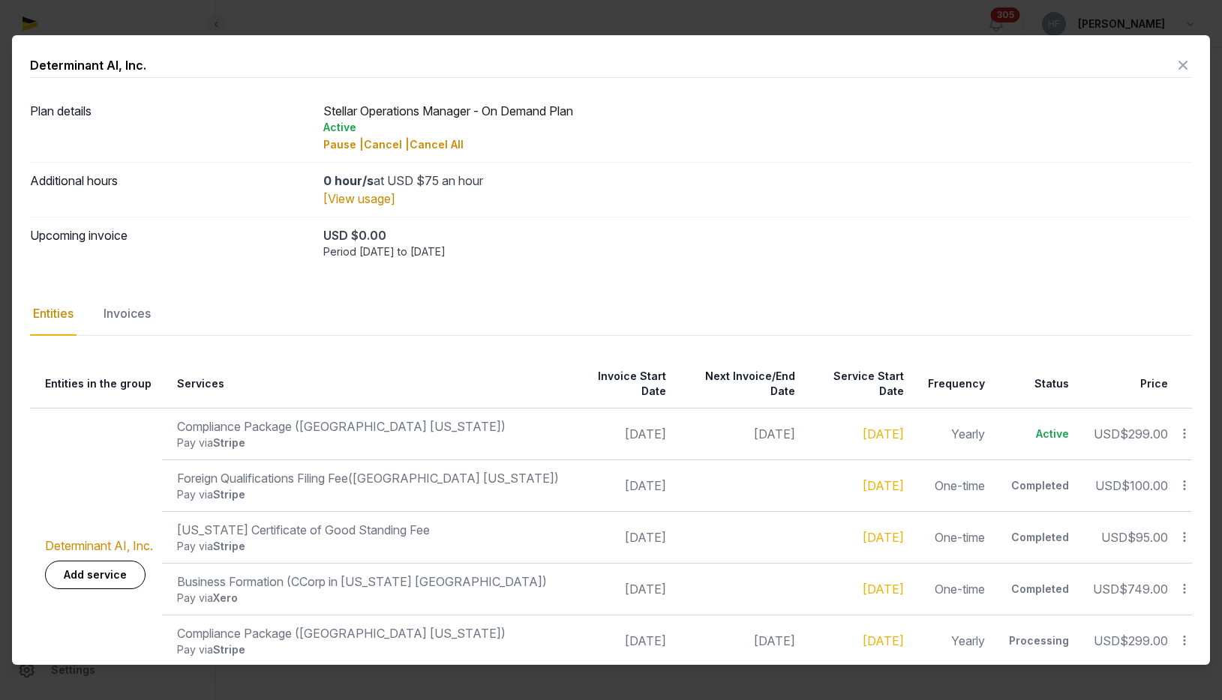
scroll to position [55, 0]
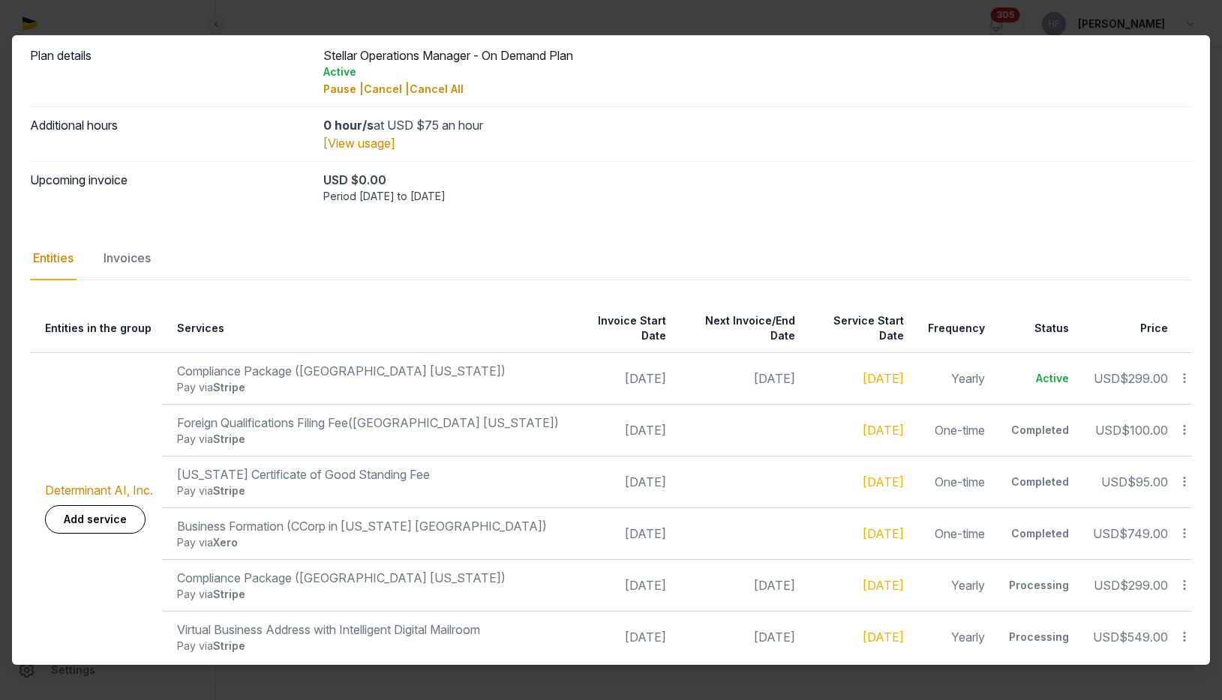
click at [1184, 526] on icon at bounding box center [1183, 534] width 13 height 16
click at [470, 466] on div "Delaware Certificate of Good Standing Fee" at bounding box center [368, 475] width 382 height 18
click at [1186, 577] on icon at bounding box center [1183, 585] width 13 height 16
click at [1157, 539] on div "Update" at bounding box center [1131, 552] width 120 height 27
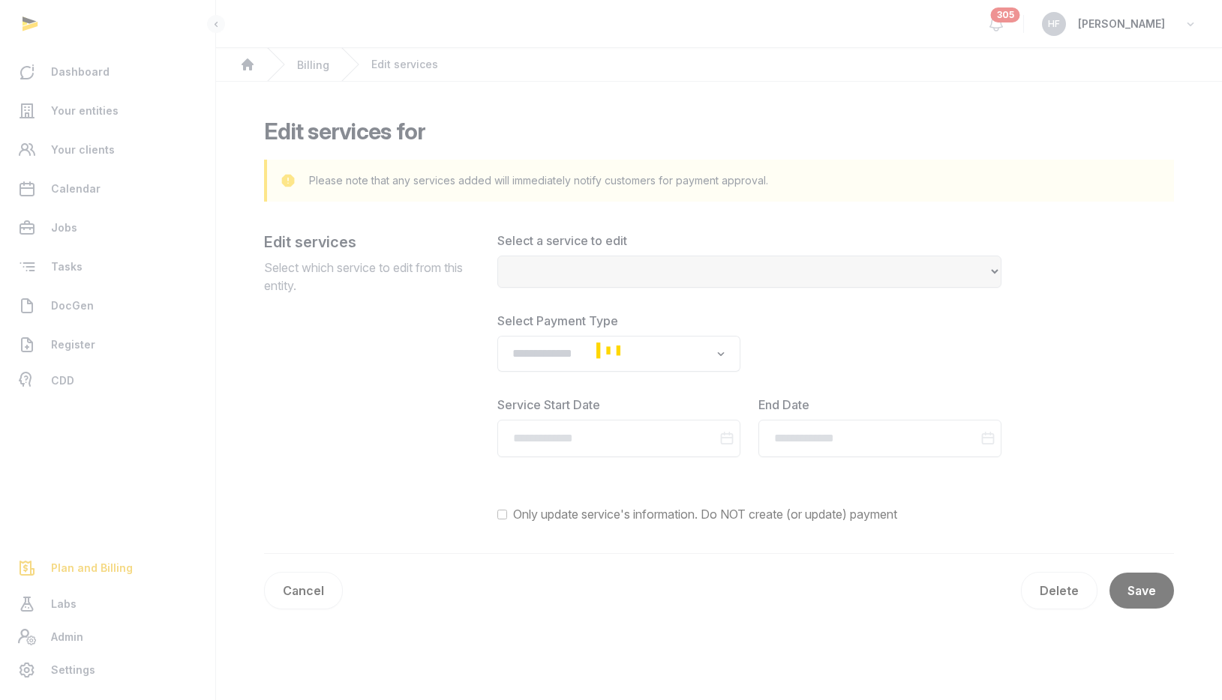
select select "**********"
type input "**********"
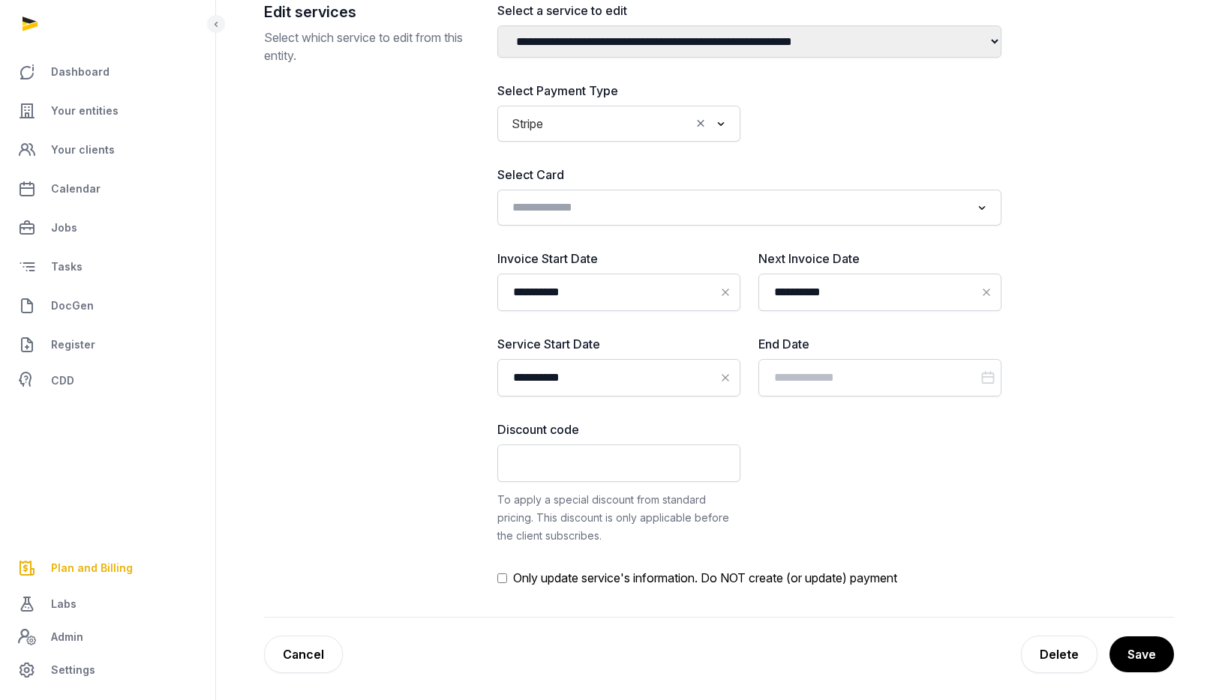
scroll to position [231, 0]
click at [320, 656] on link "Cancel" at bounding box center [303, 653] width 79 height 37
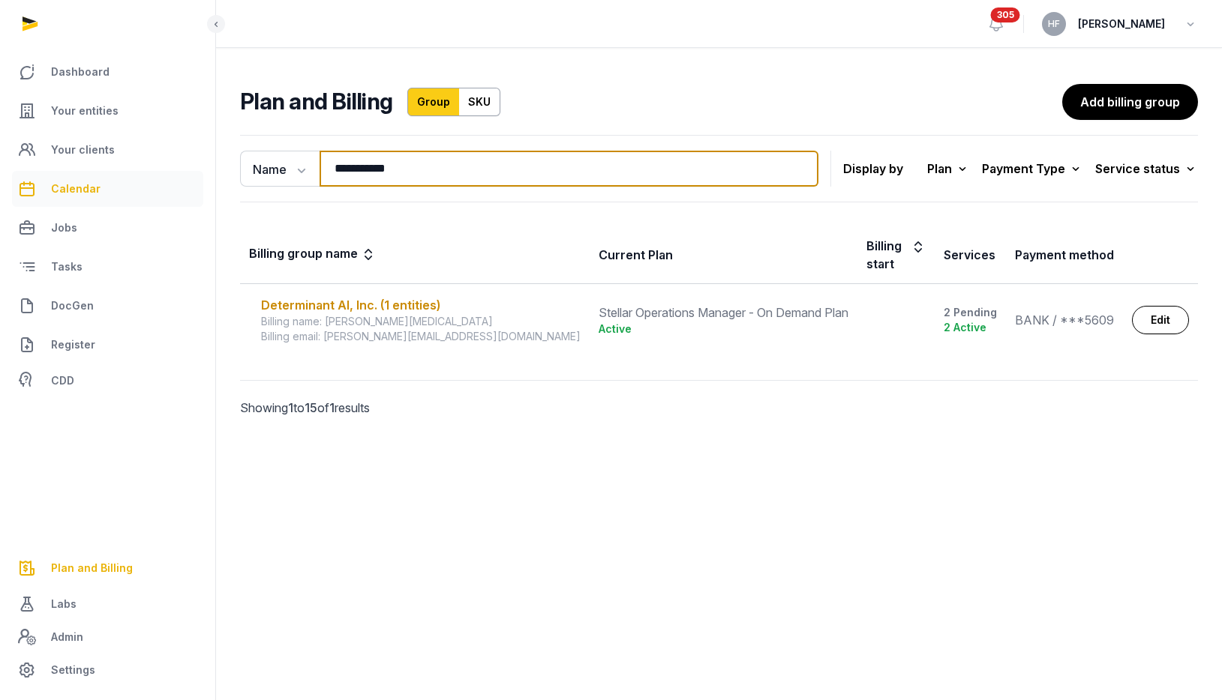
drag, startPoint x: 431, startPoint y: 163, endPoint x: 171, endPoint y: 172, distance: 260.4
click at [171, 172] on div "**********" at bounding box center [611, 350] width 1222 height 700
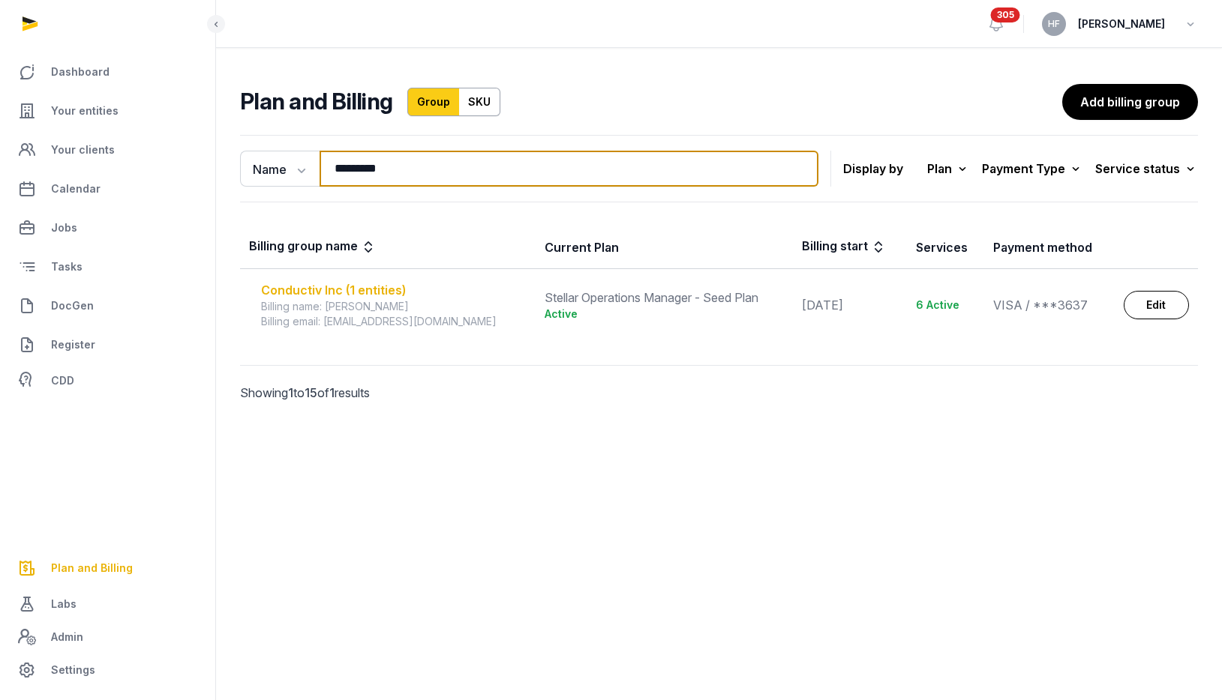
type input "*********"
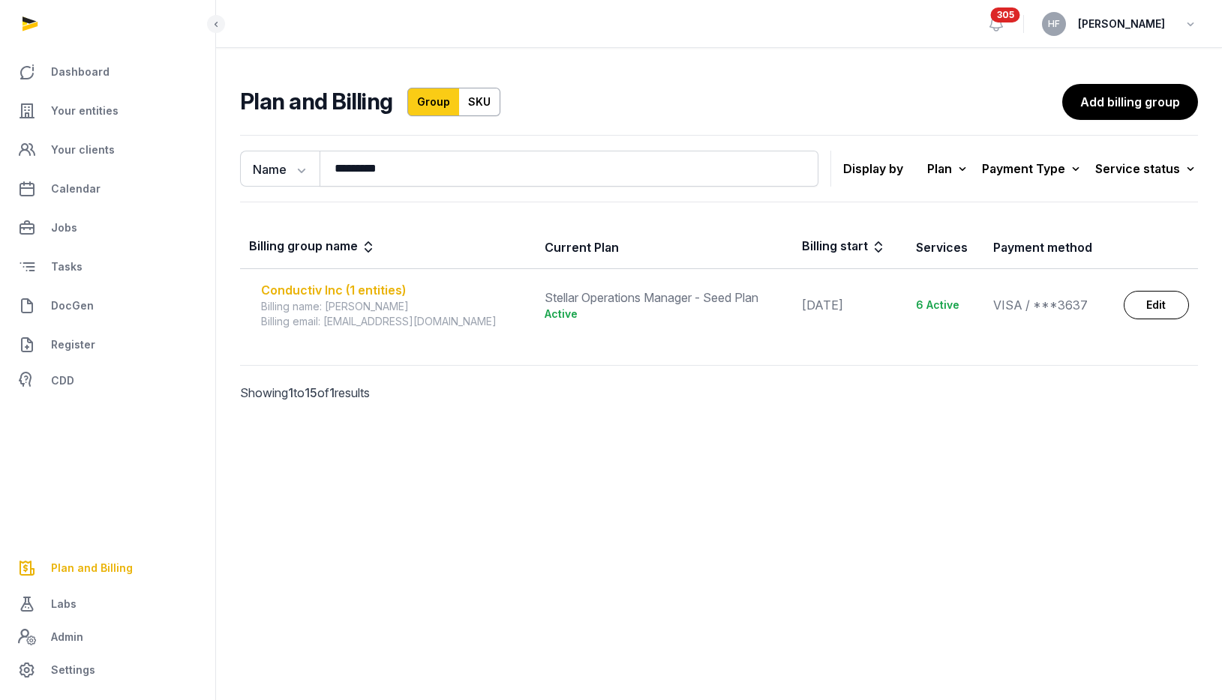
click at [299, 285] on div "Conductiv Inc (1 entities)" at bounding box center [393, 290] width 265 height 18
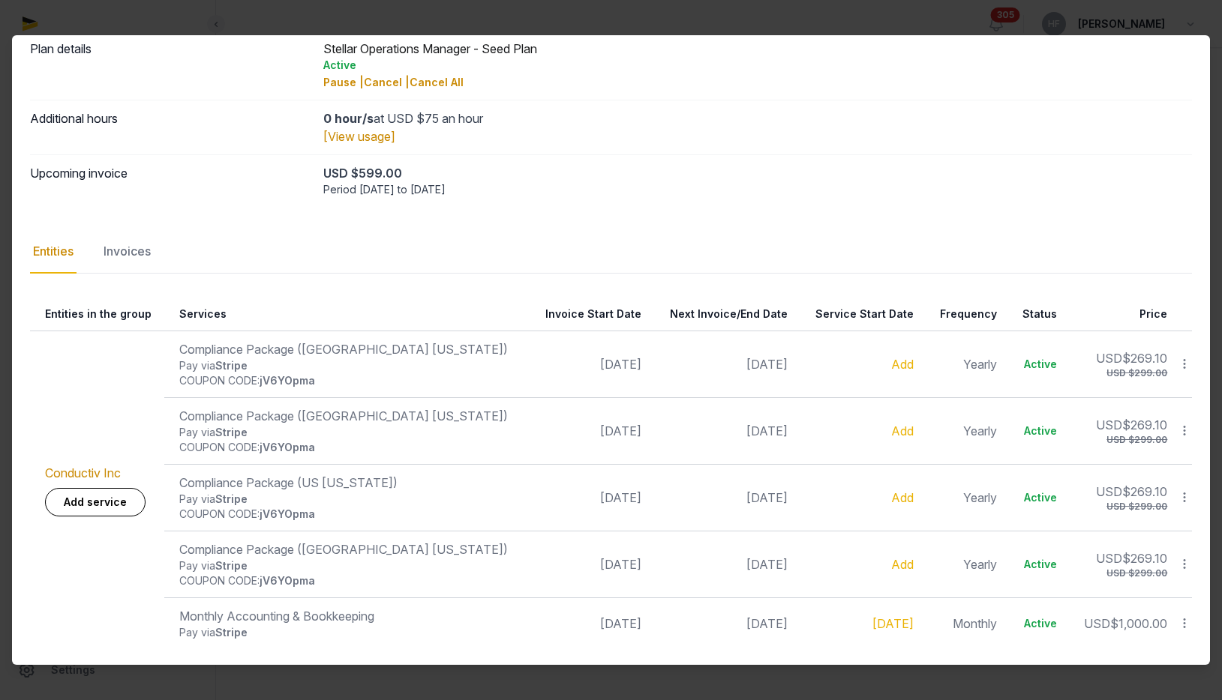
scroll to position [64, 0]
click at [891, 362] on link "Add" at bounding box center [902, 362] width 22 height 15
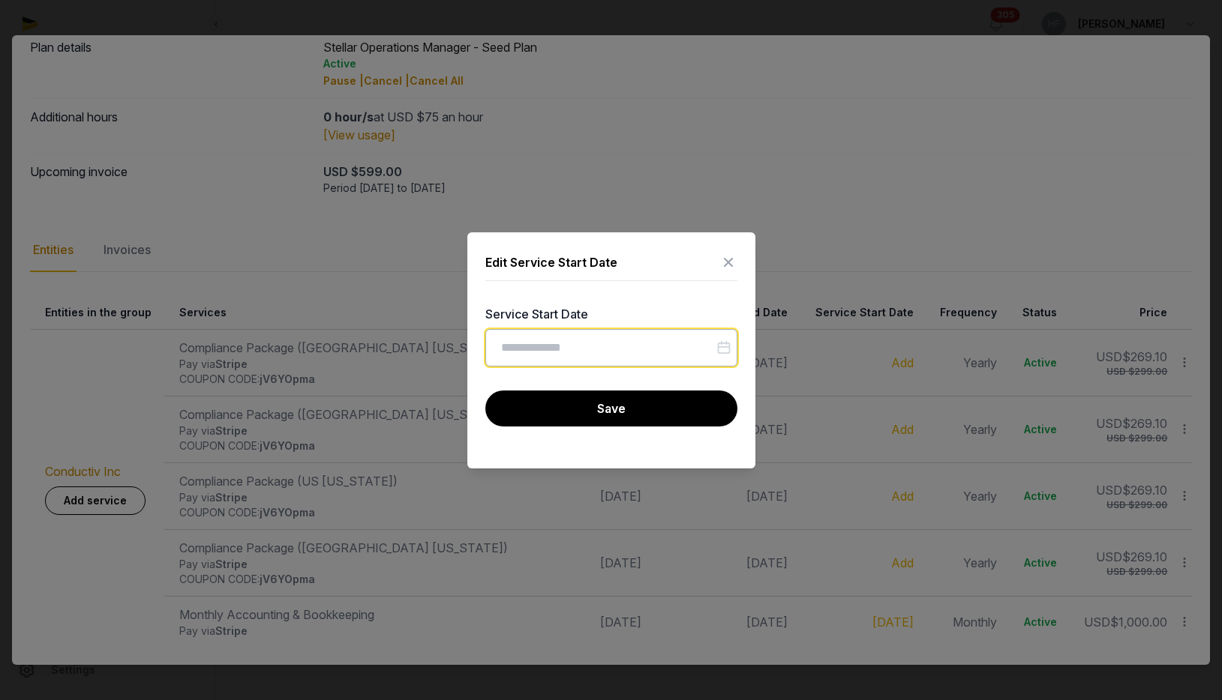
click at [589, 341] on input "Datepicker input" at bounding box center [611, 347] width 252 height 37
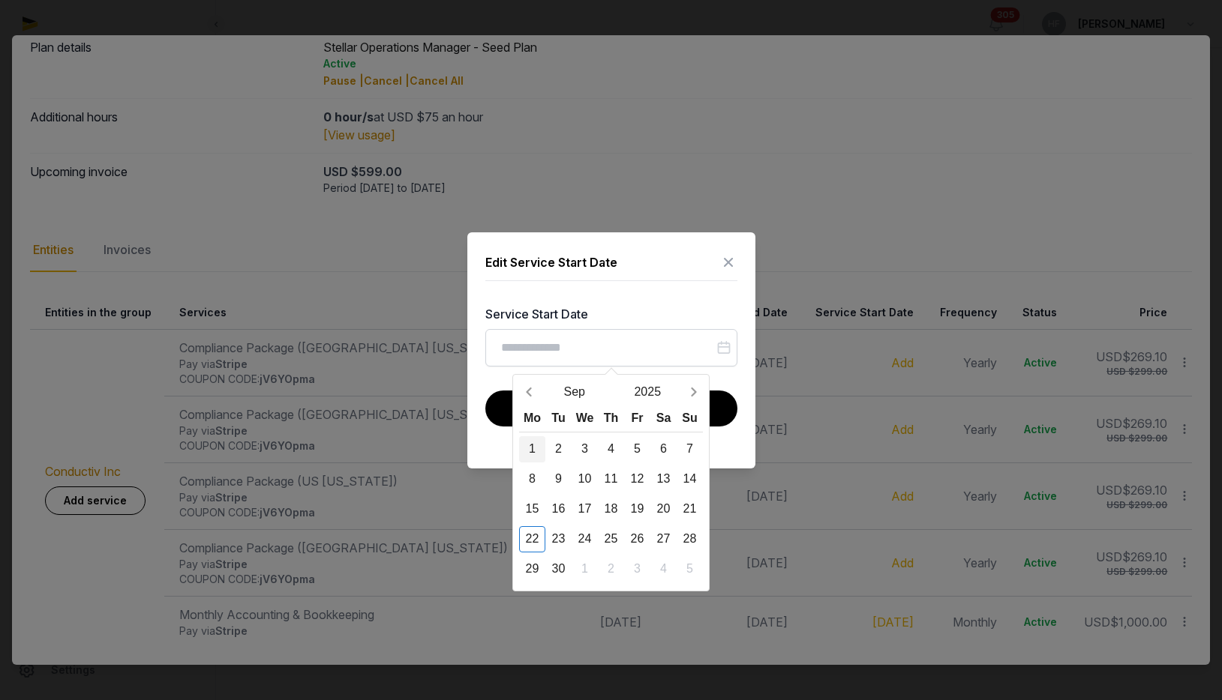
click at [535, 445] on div "1" at bounding box center [532, 449] width 26 height 26
type input "**********"
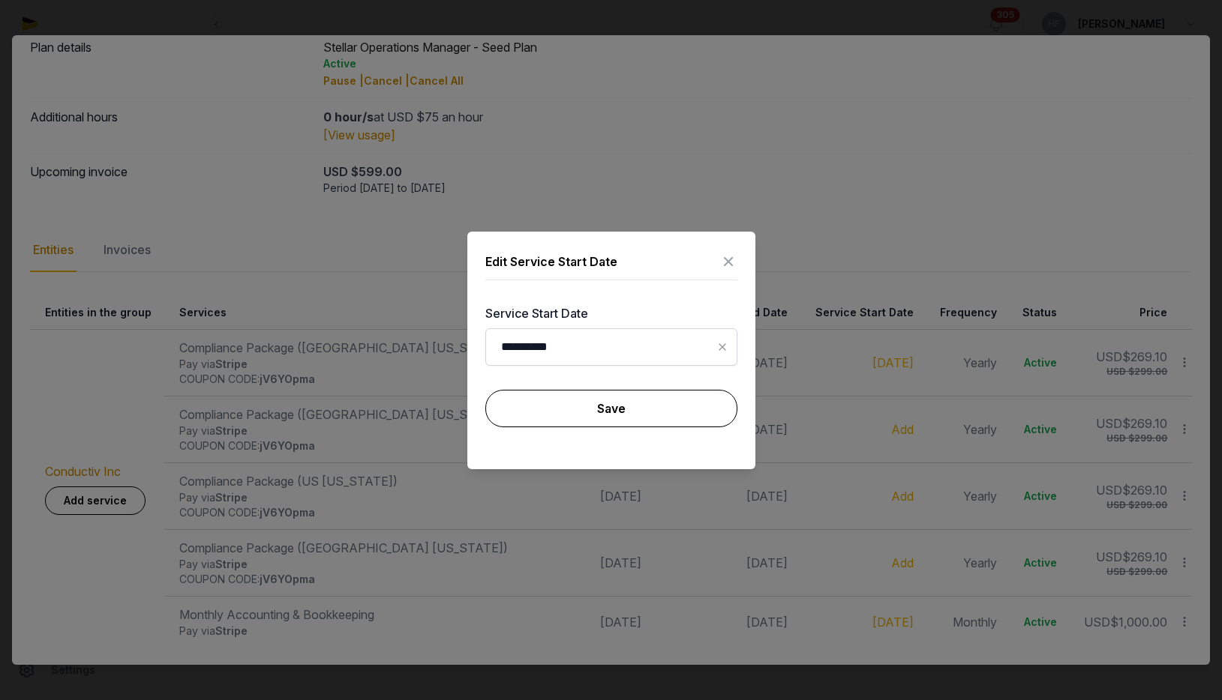
click at [511, 407] on button "Save" at bounding box center [611, 408] width 252 height 37
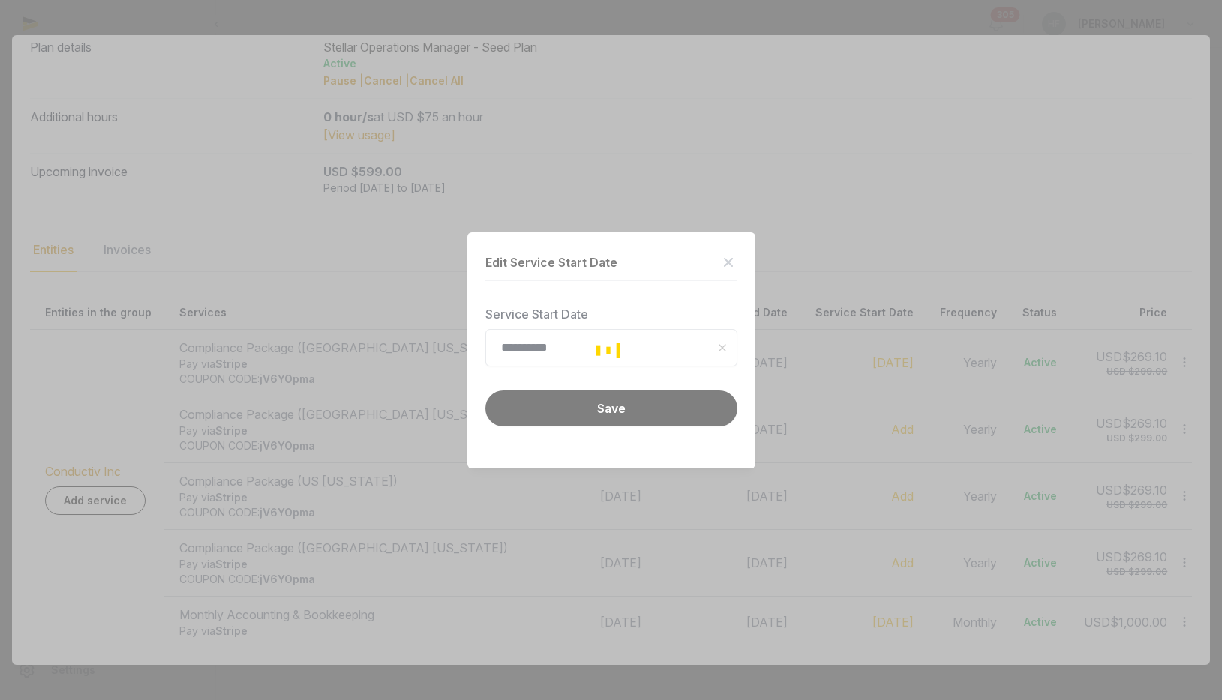
scroll to position [0, 0]
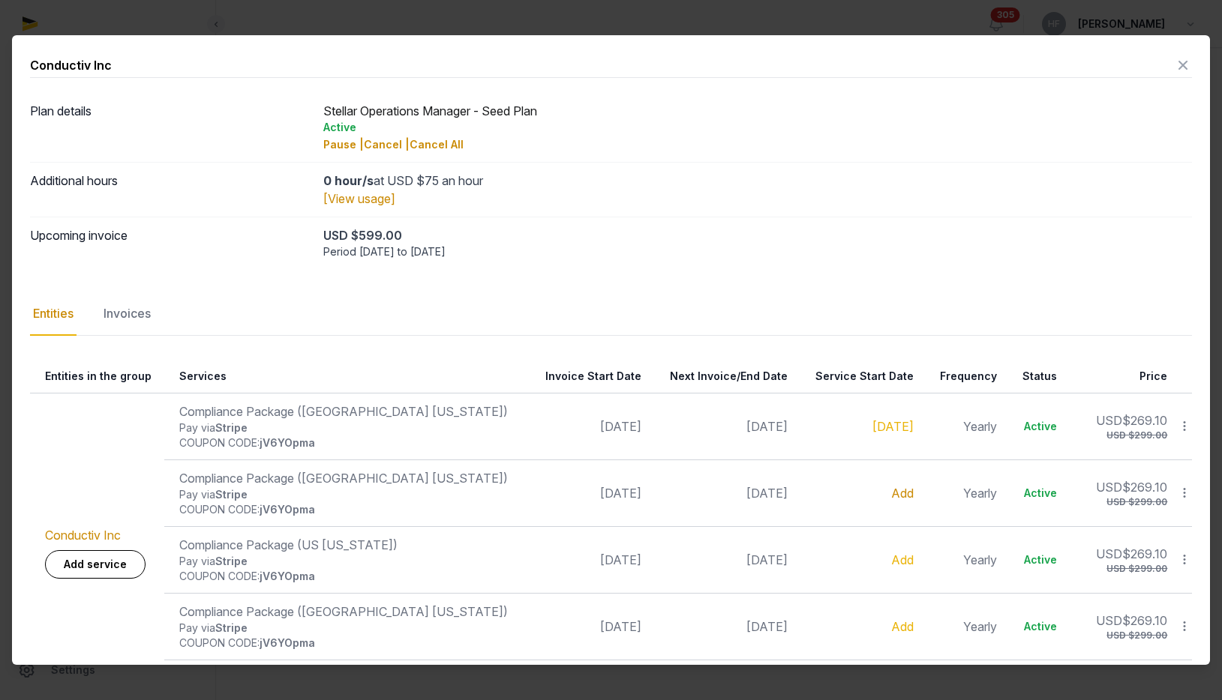
click at [891, 488] on link "Add" at bounding box center [902, 493] width 22 height 15
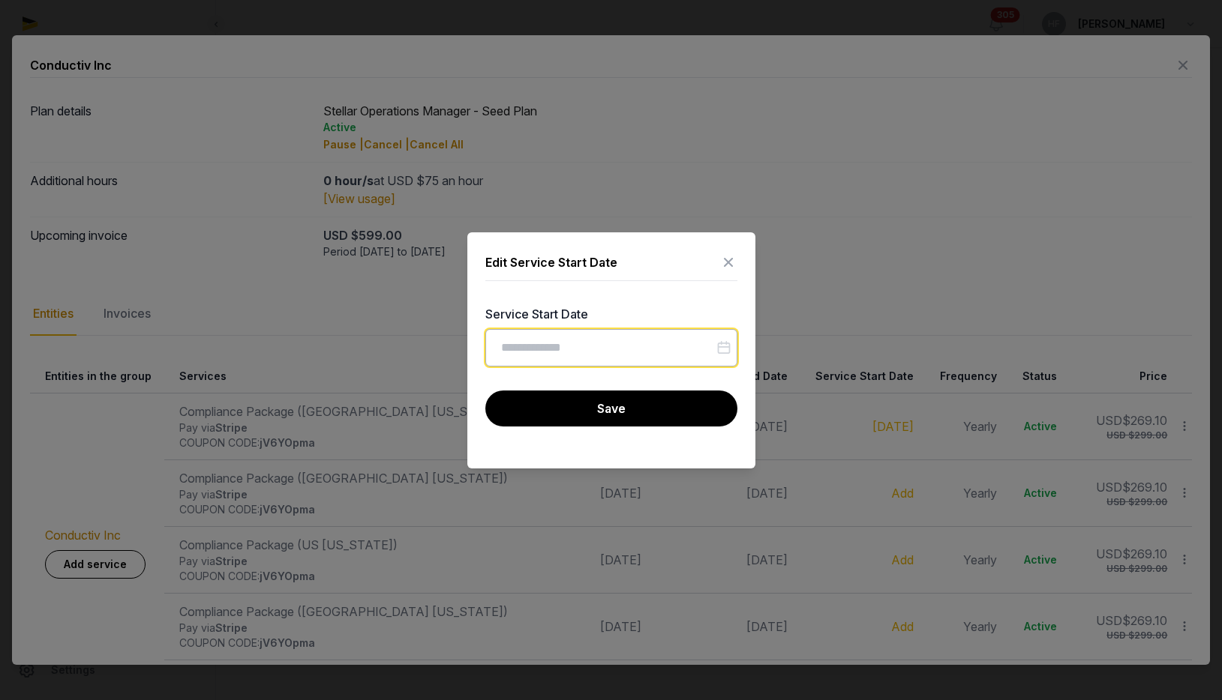
click at [596, 358] on input "Datepicker input" at bounding box center [611, 347] width 252 height 37
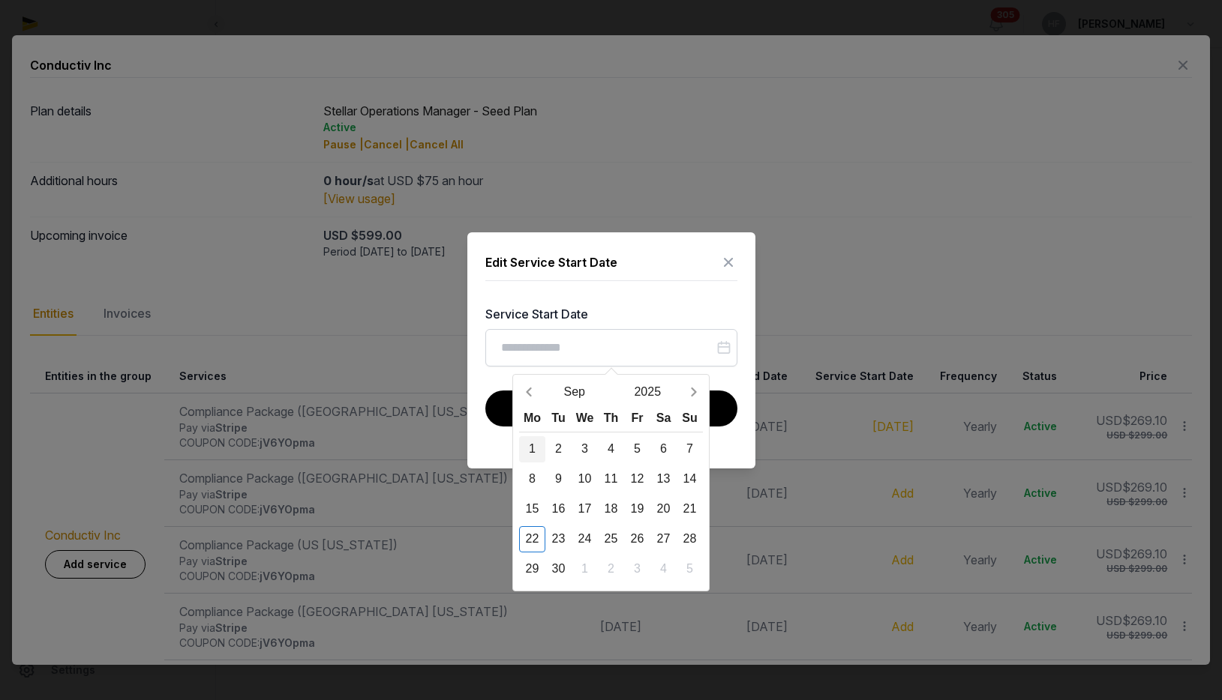
click at [532, 446] on div "1" at bounding box center [532, 449] width 26 height 26
type input "**********"
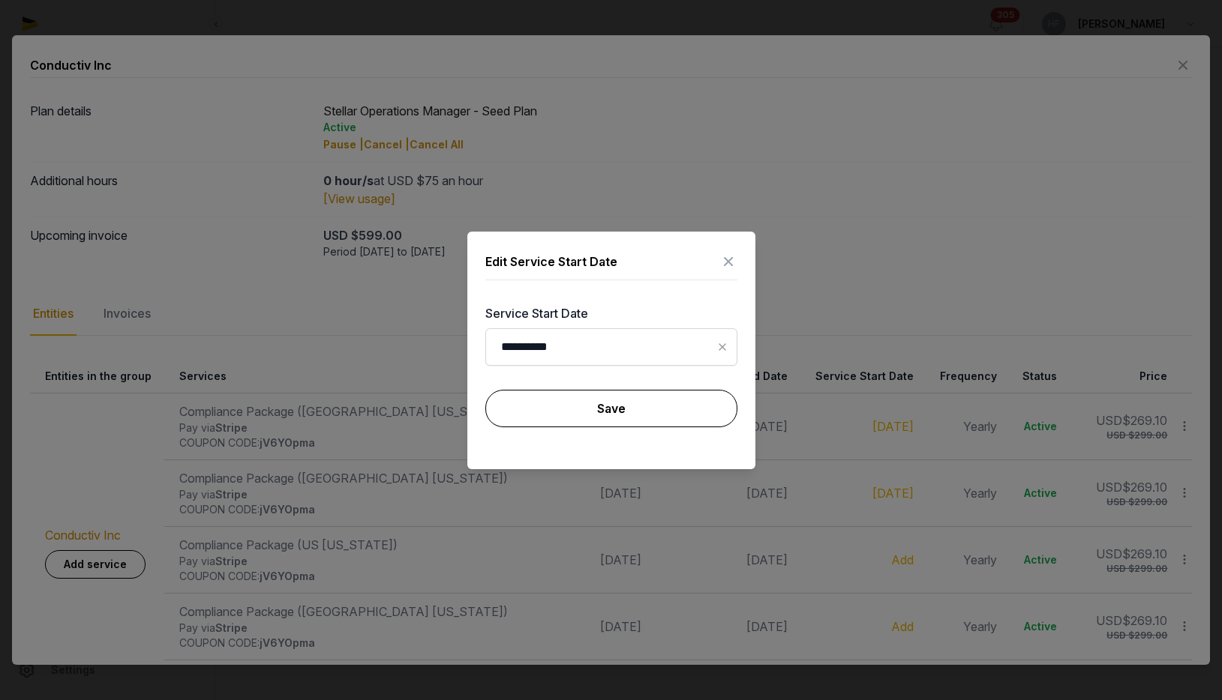
click at [550, 415] on button "Save" at bounding box center [611, 408] width 252 height 37
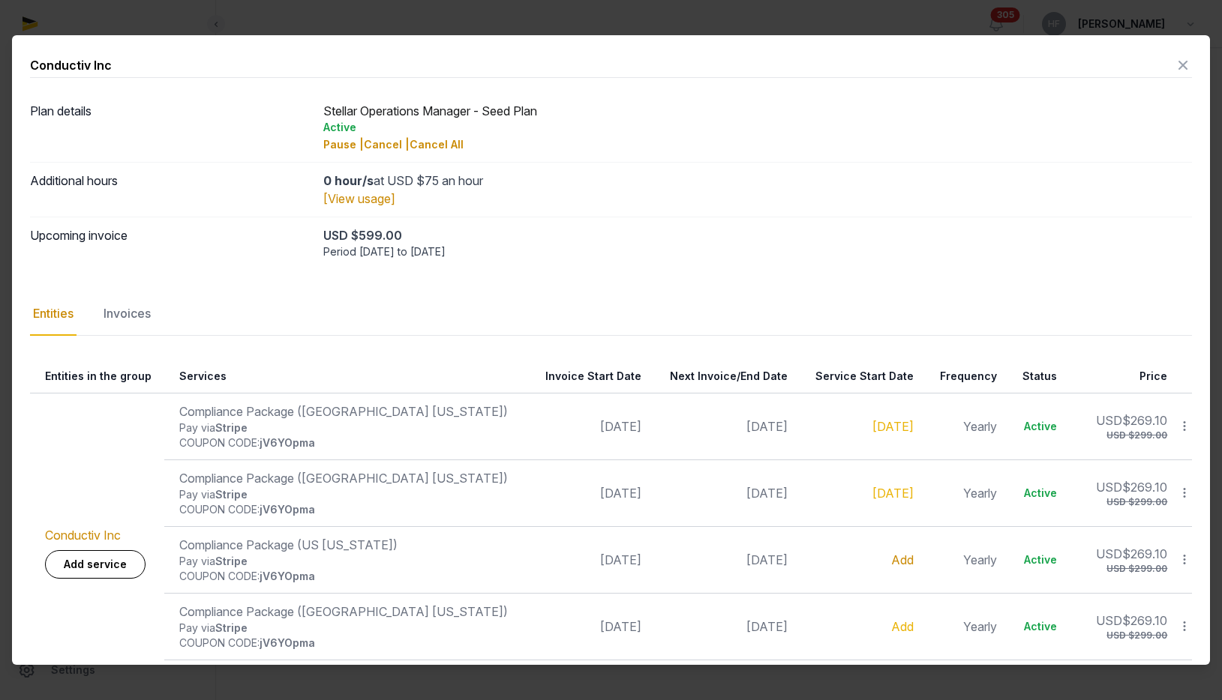
click at [891, 554] on link "Add" at bounding box center [902, 560] width 22 height 15
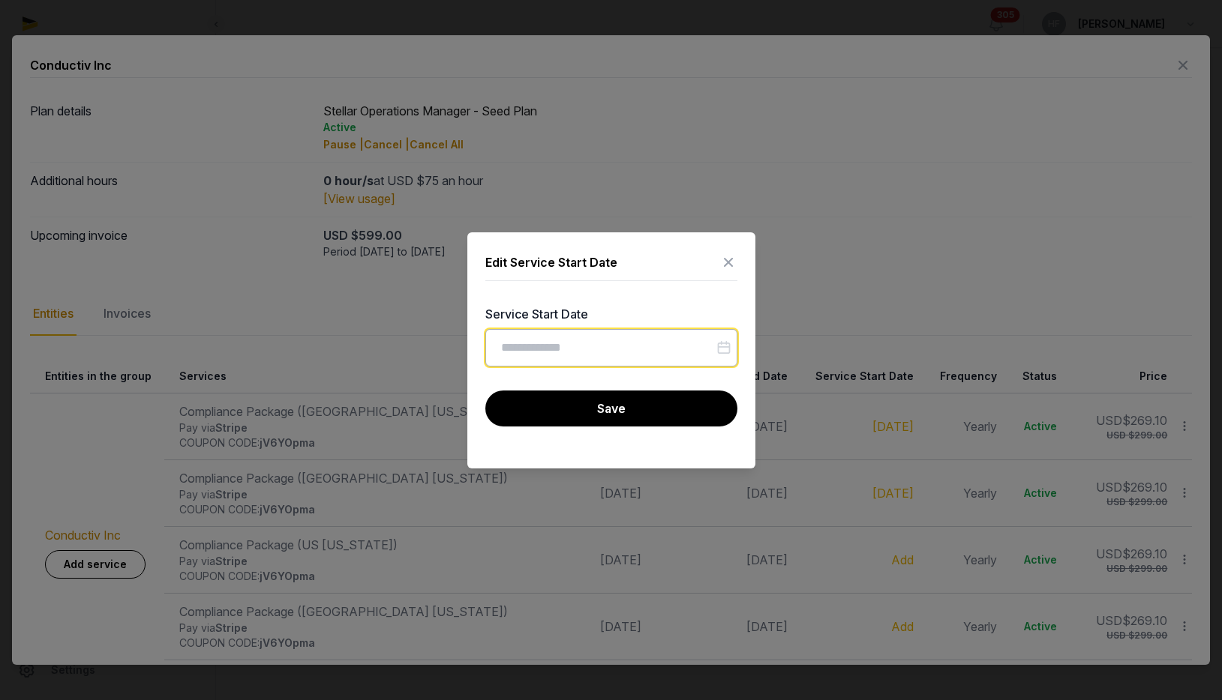
click at [579, 352] on input "Datepicker input" at bounding box center [611, 347] width 252 height 37
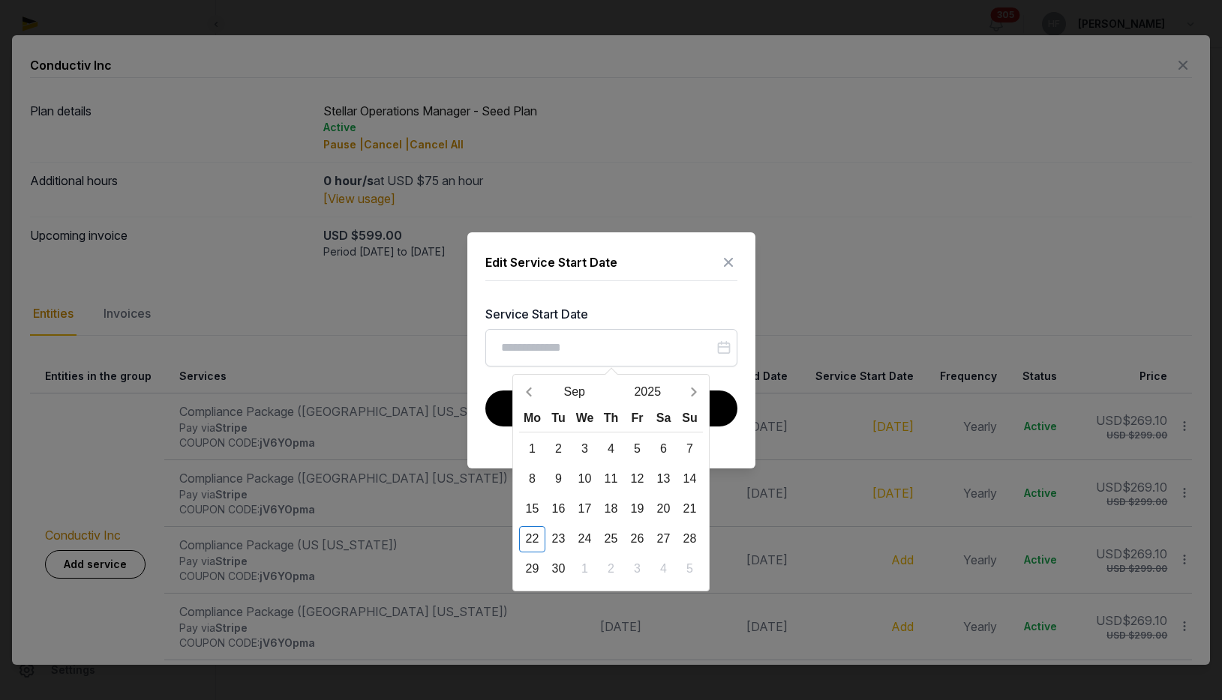
click at [531, 435] on div "Mo Tu We Th Fr Sa Su 1 2 3 4 5 6 7 8 9 10 11 12 13 14 15 16 17 18 19 20 21 22 2…" at bounding box center [611, 494] width 184 height 177
click at [532, 445] on div "1" at bounding box center [532, 449] width 26 height 26
type input "**********"
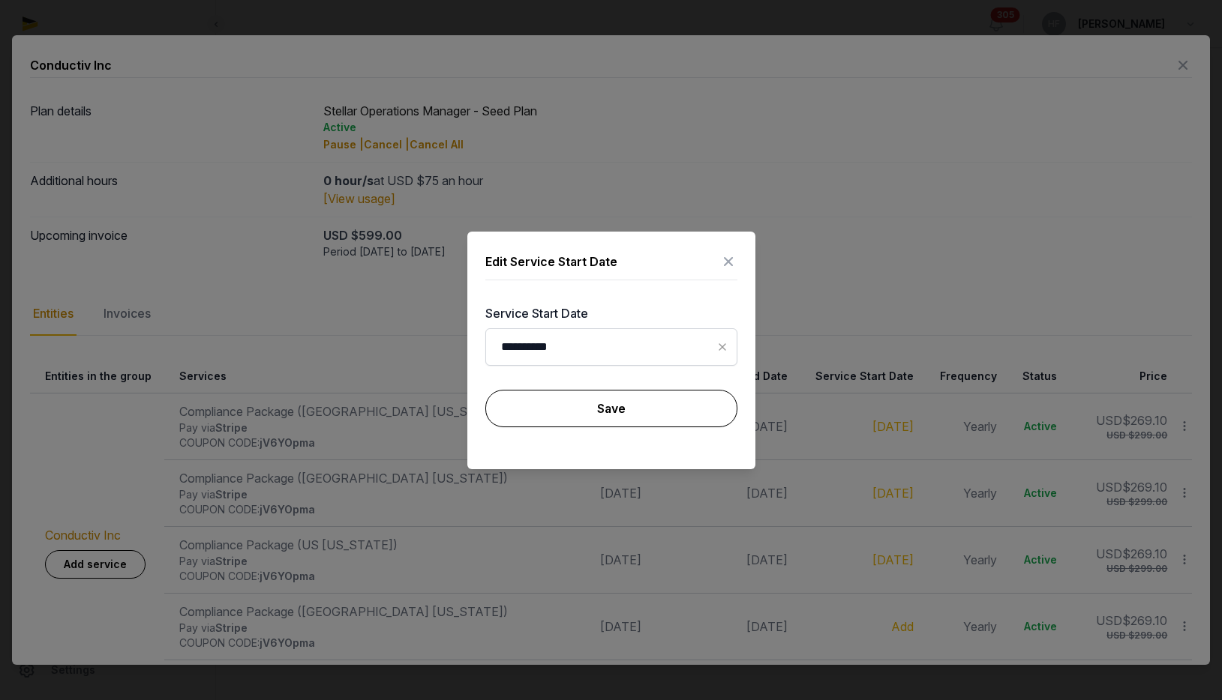
click at [520, 403] on button "Save" at bounding box center [611, 408] width 252 height 37
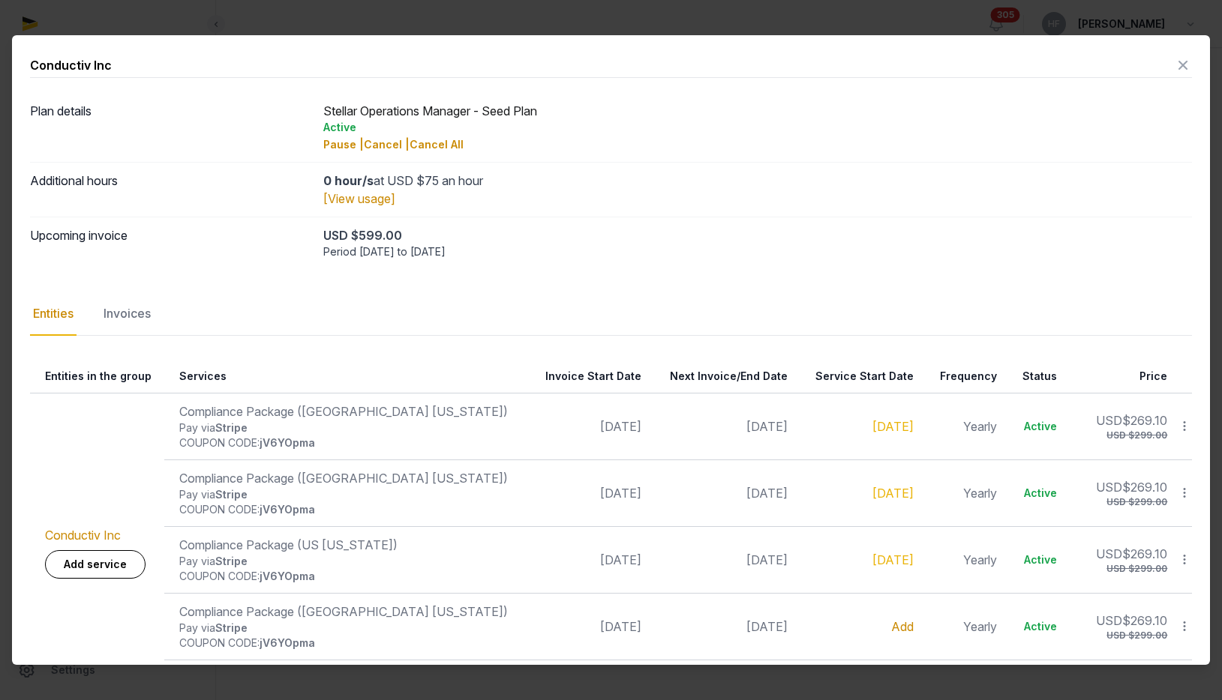
click at [891, 628] on link "Add" at bounding box center [902, 626] width 22 height 15
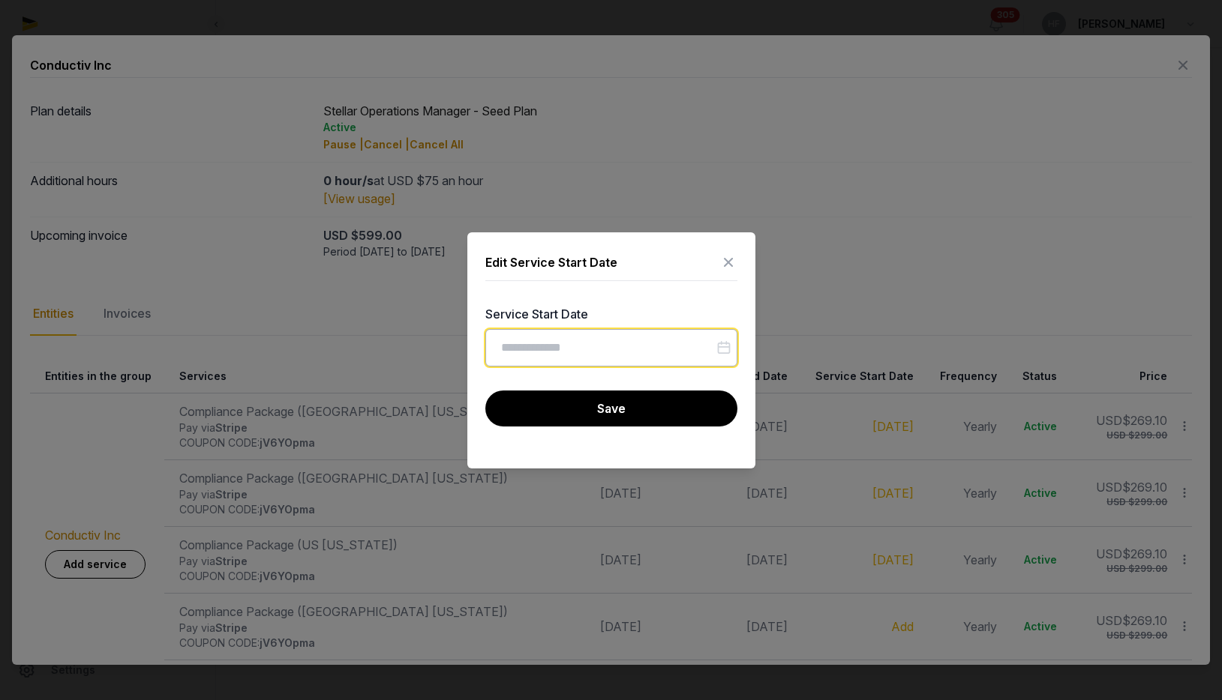
click at [548, 344] on input "Datepicker input" at bounding box center [611, 347] width 252 height 37
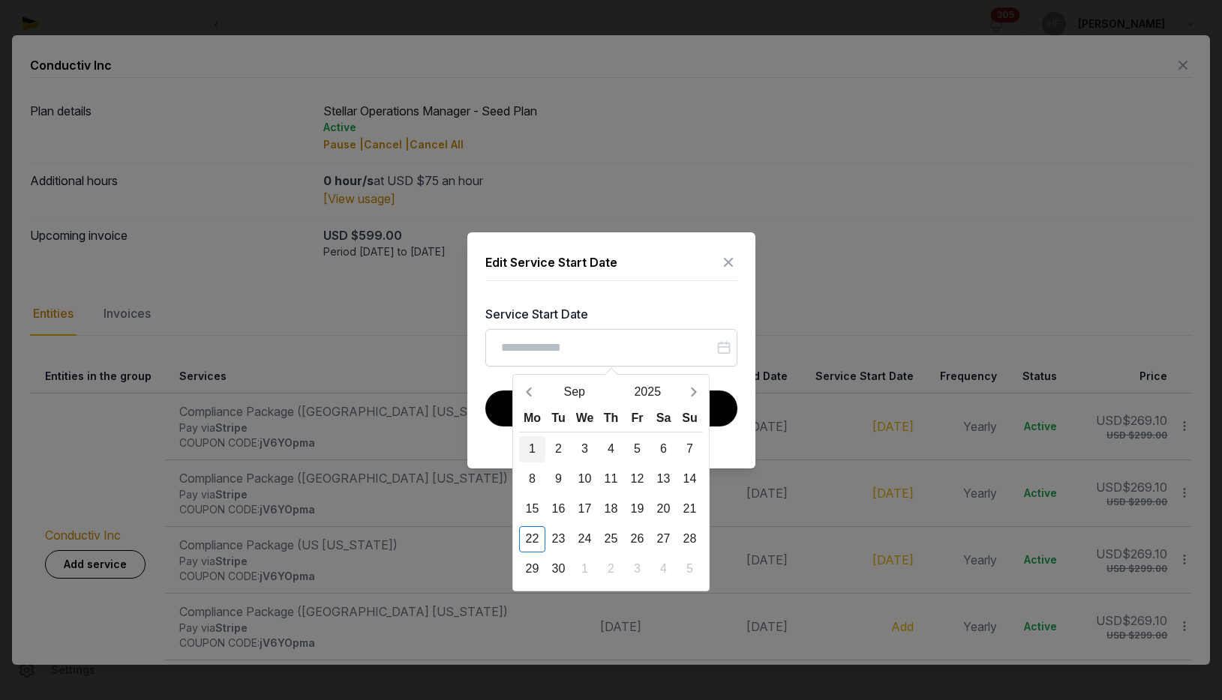
click at [534, 448] on div "1" at bounding box center [532, 449] width 26 height 26
type input "**********"
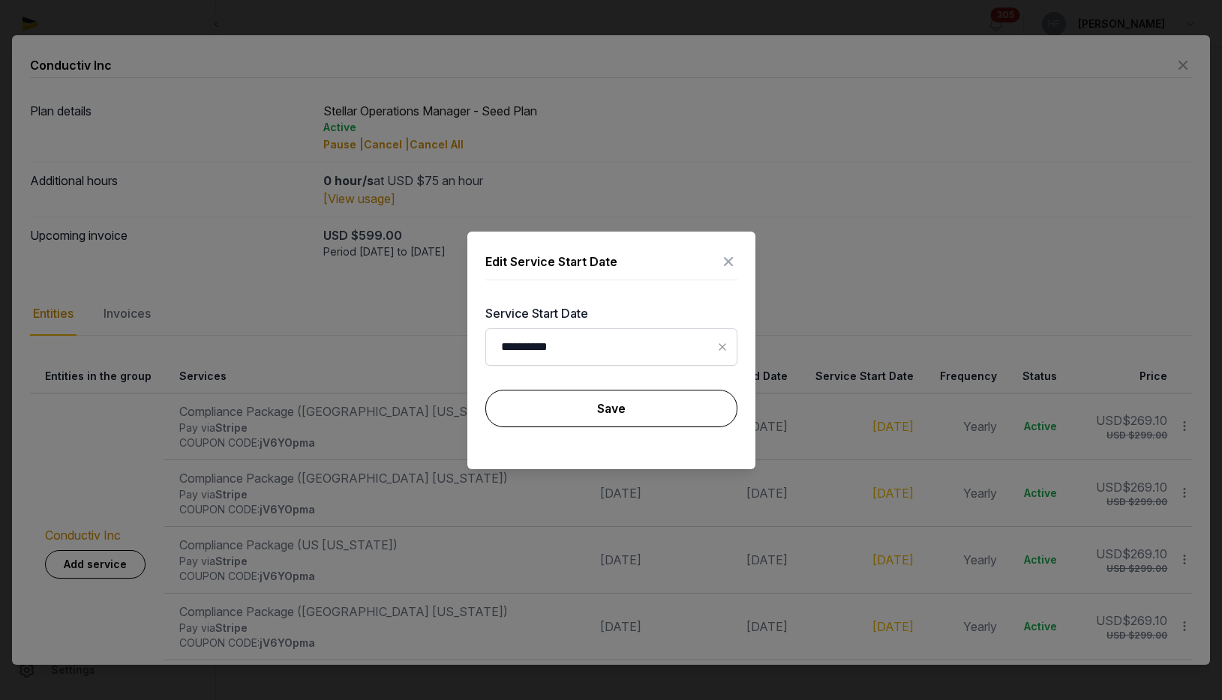
click at [523, 403] on button "Save" at bounding box center [611, 408] width 252 height 37
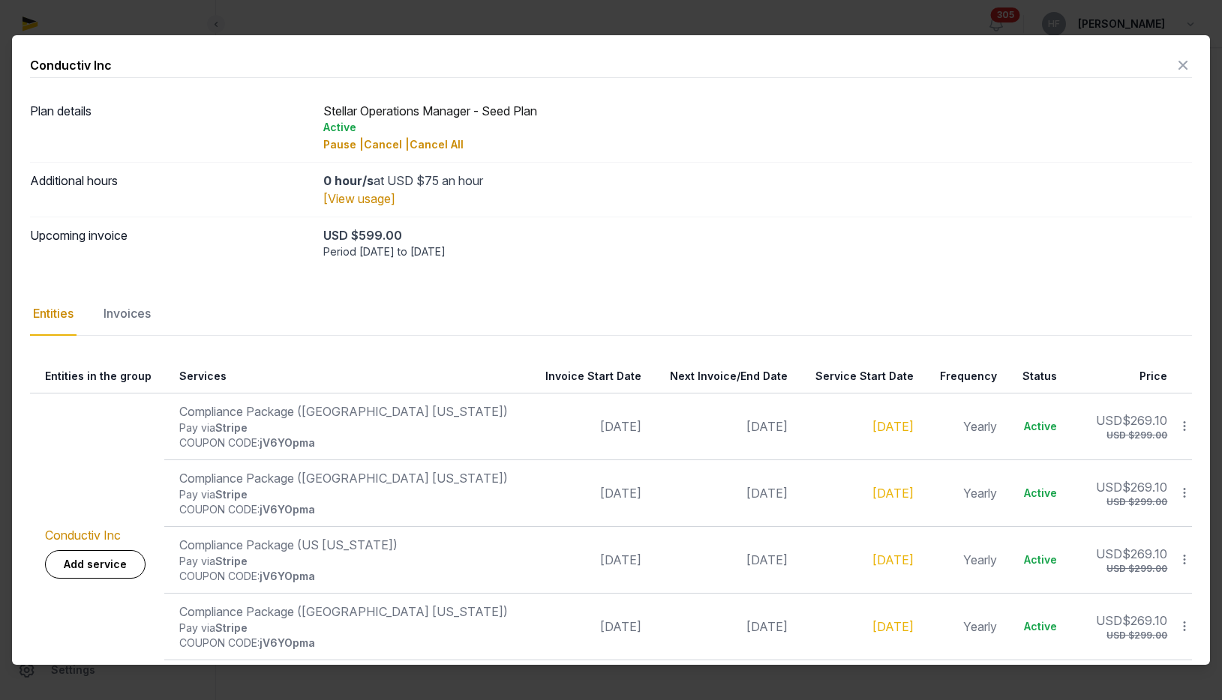
click at [137, 314] on div "Invoices" at bounding box center [126, 313] width 53 height 43
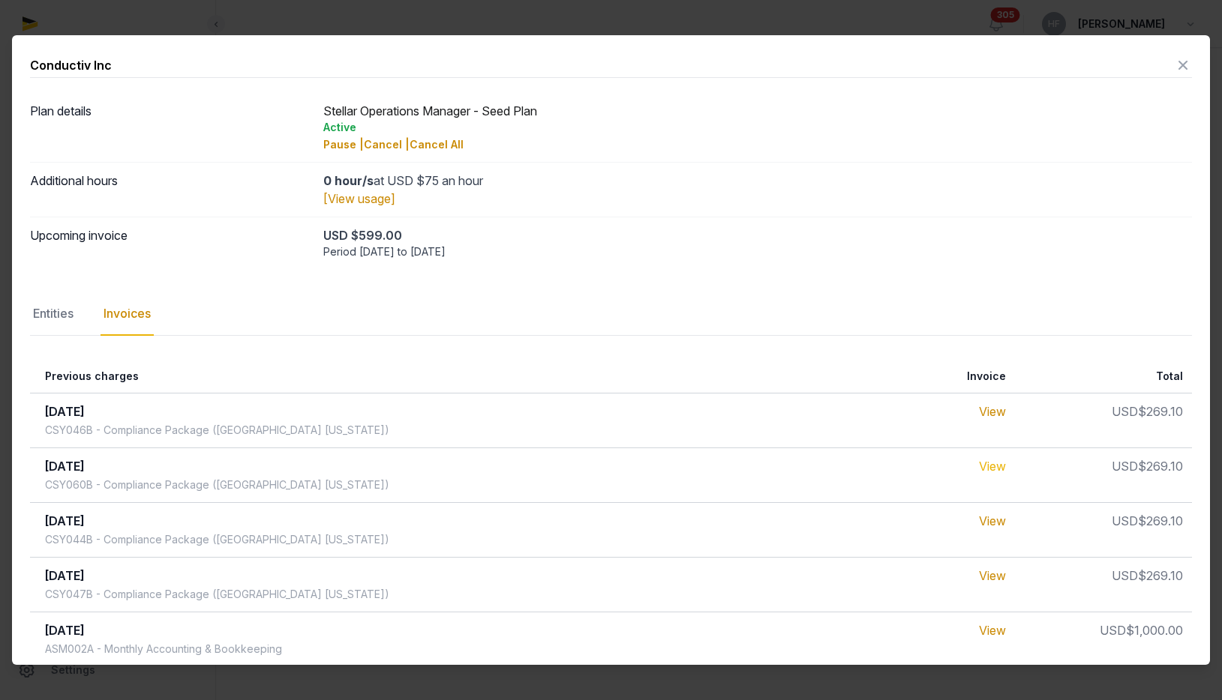
click at [981, 464] on link "View" at bounding box center [992, 466] width 27 height 15
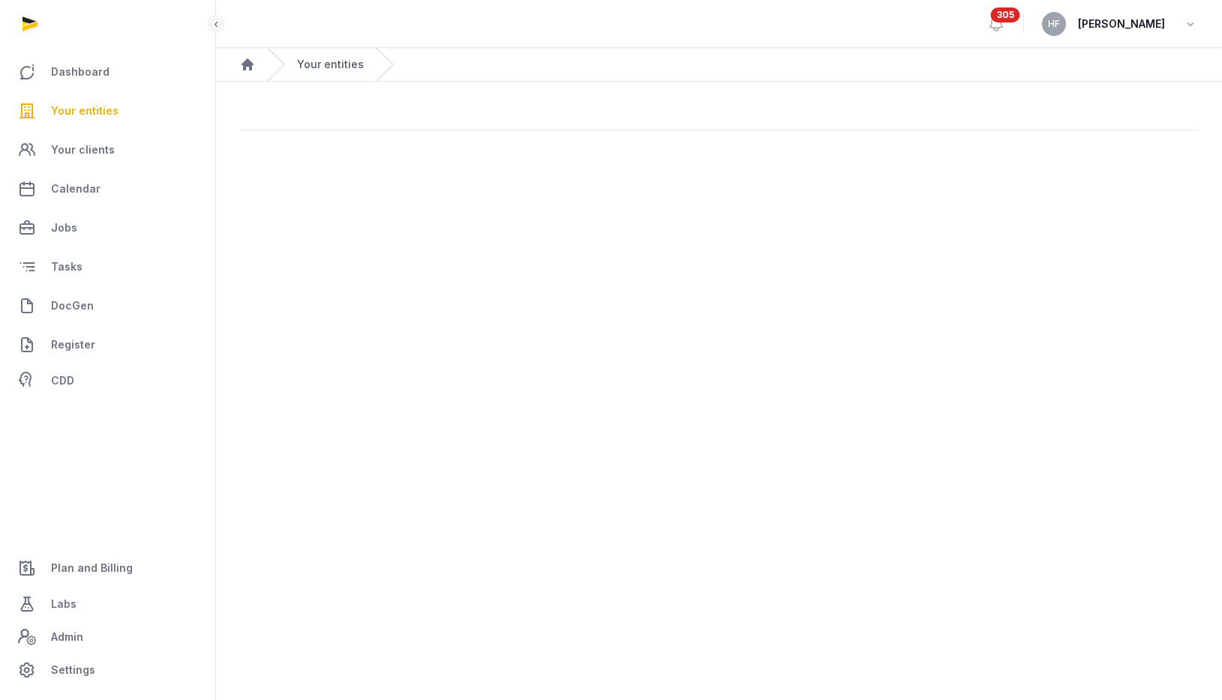
click at [323, 61] on link "Your entities" at bounding box center [330, 64] width 67 height 15
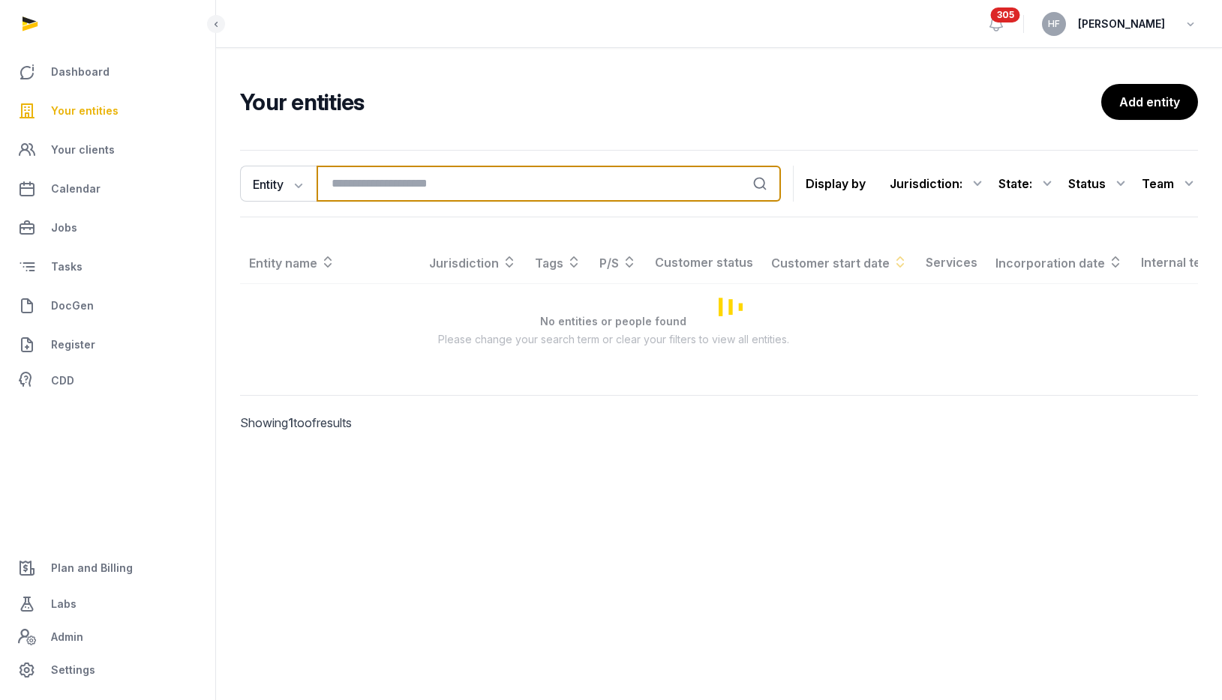
click at [429, 182] on input "search" at bounding box center [548, 184] width 464 height 36
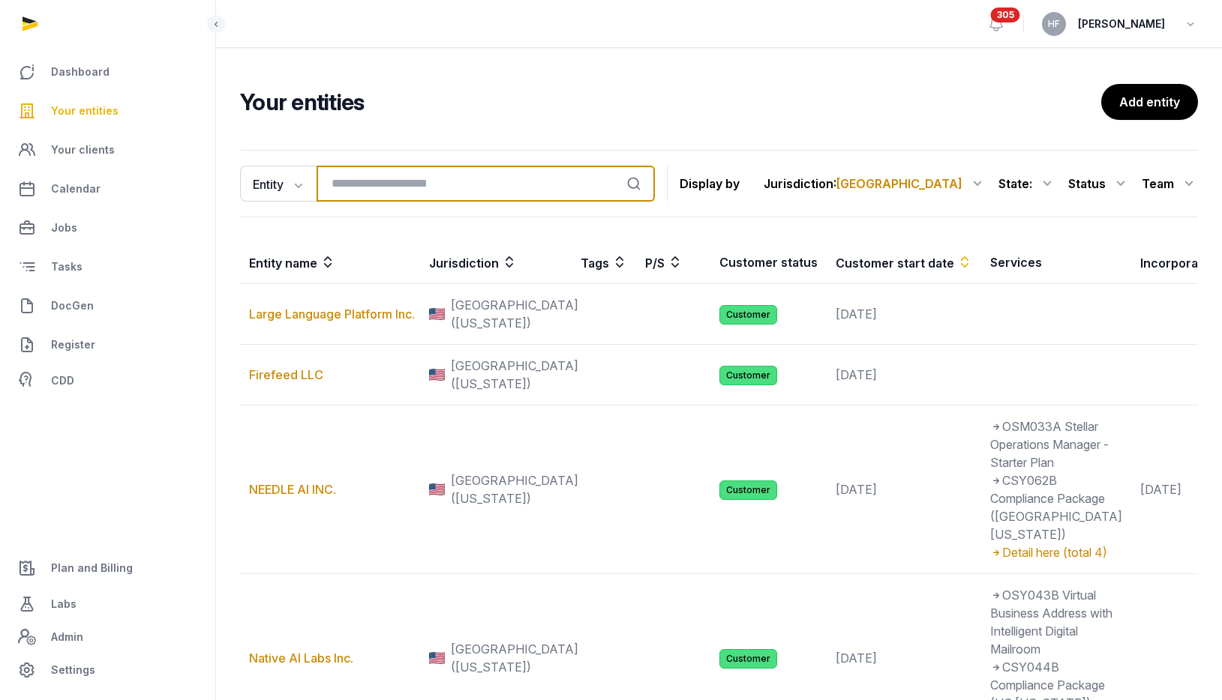
click at [480, 188] on input "search" at bounding box center [485, 184] width 338 height 36
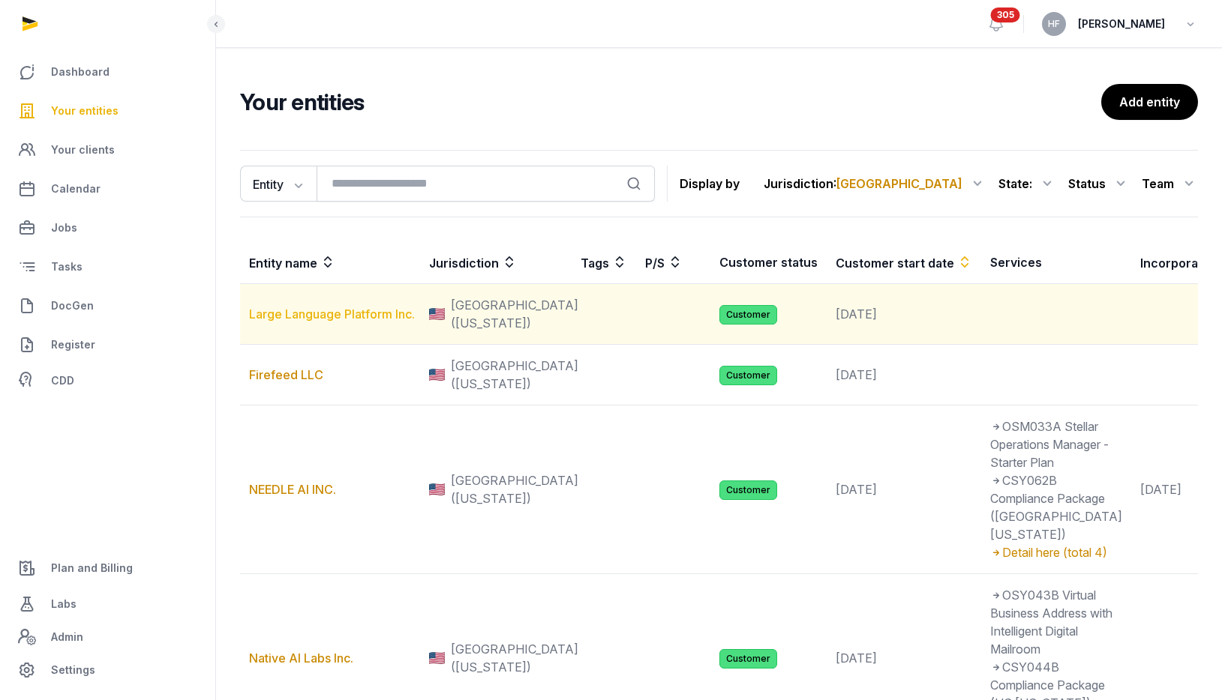
click at [378, 316] on link "Large Language Platform Inc." at bounding box center [332, 314] width 166 height 15
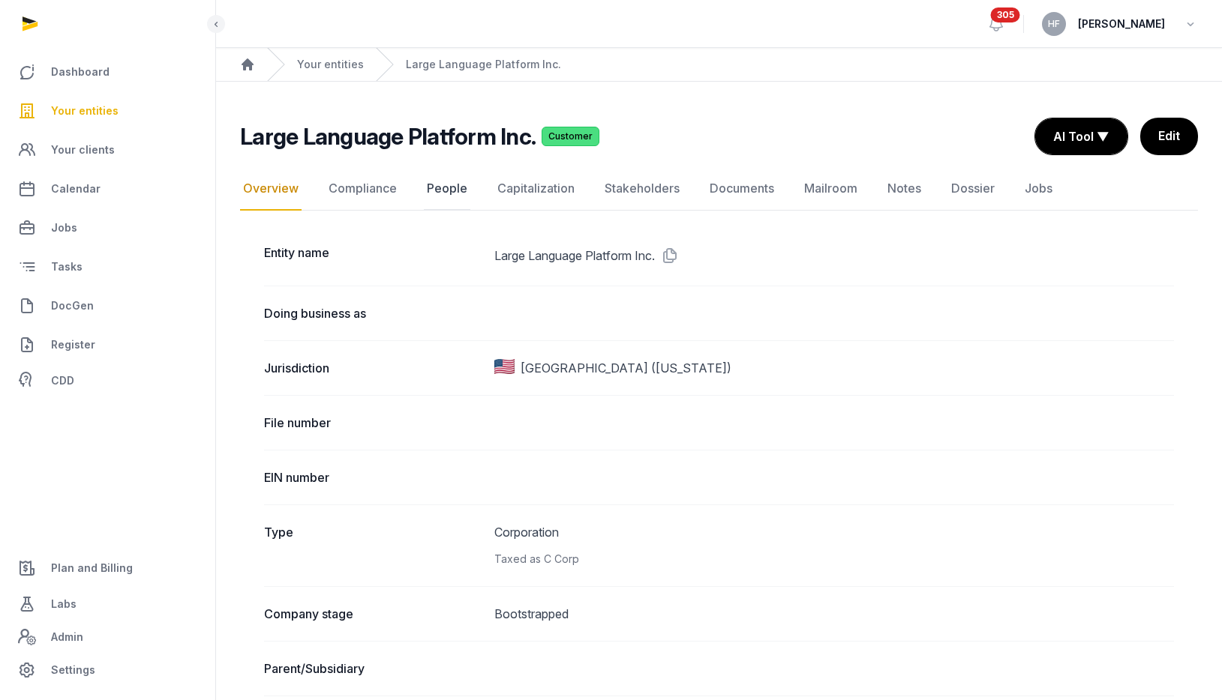
click at [442, 187] on link "People" at bounding box center [447, 188] width 46 height 43
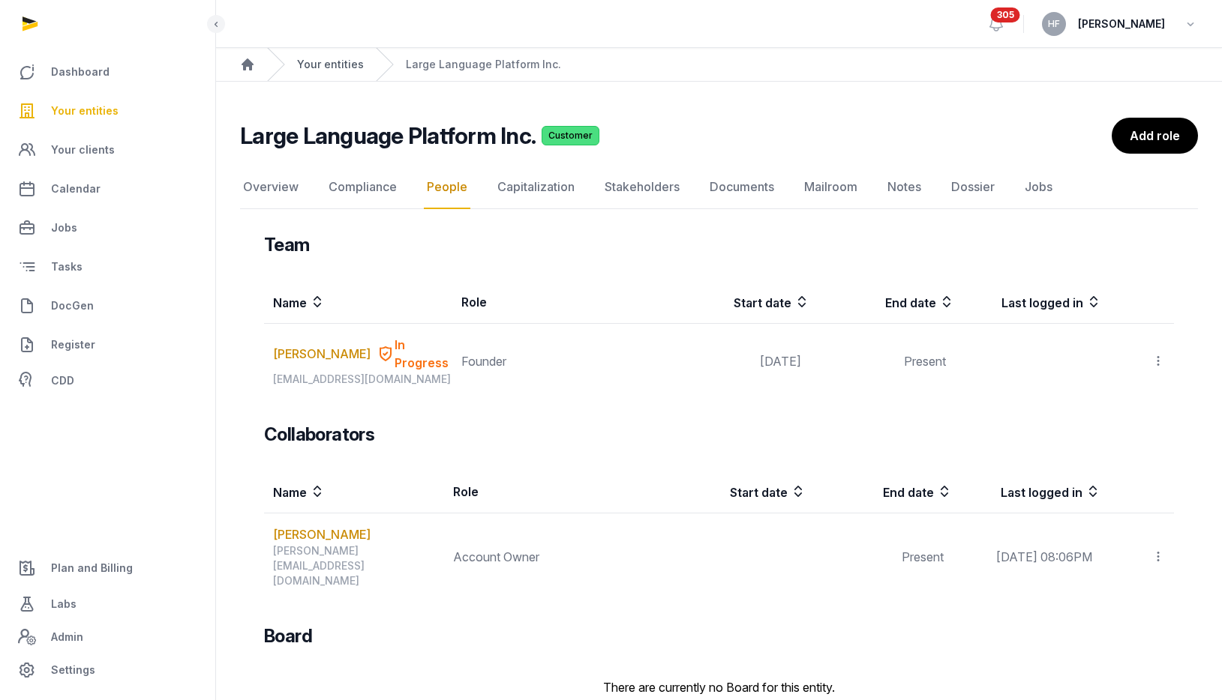
click at [345, 70] on link "Your entities" at bounding box center [330, 64] width 67 height 15
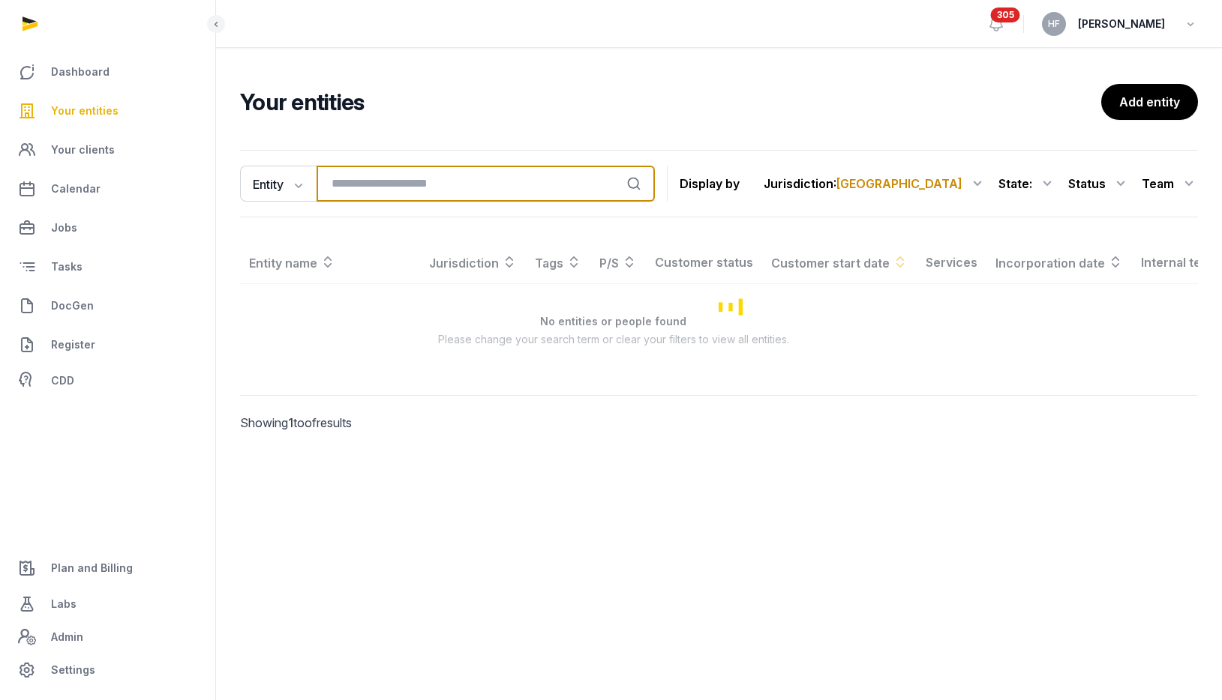
click at [404, 191] on input "search" at bounding box center [485, 184] width 338 height 36
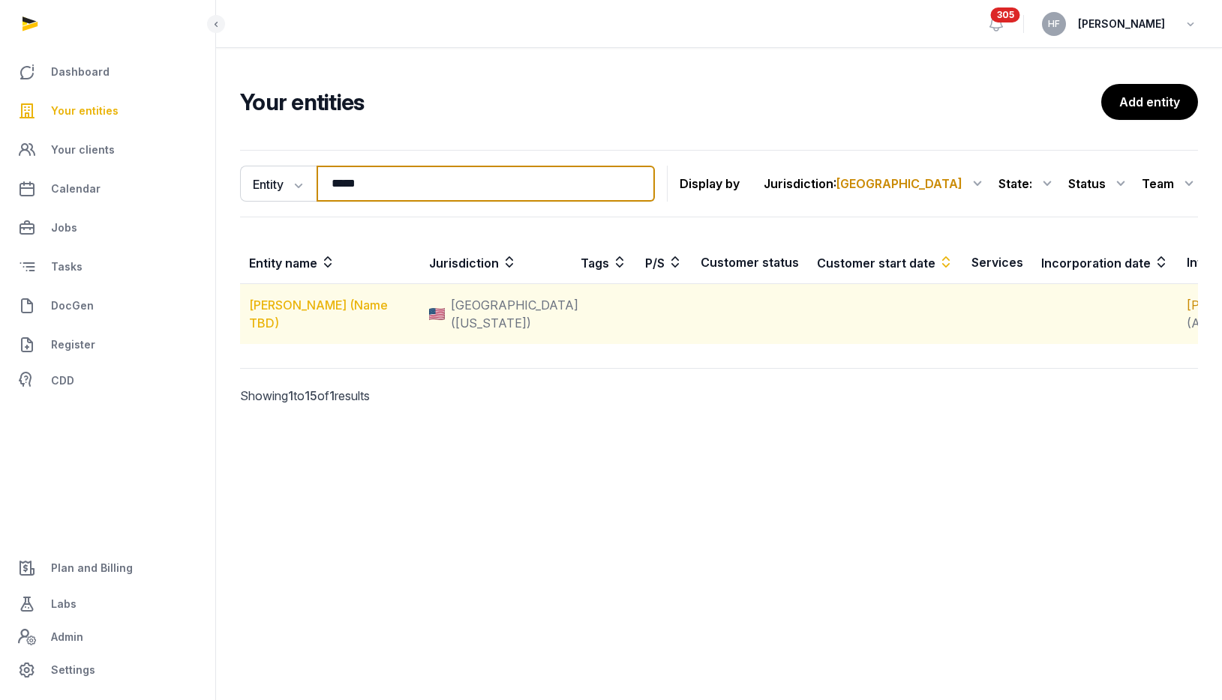
type input "*****"
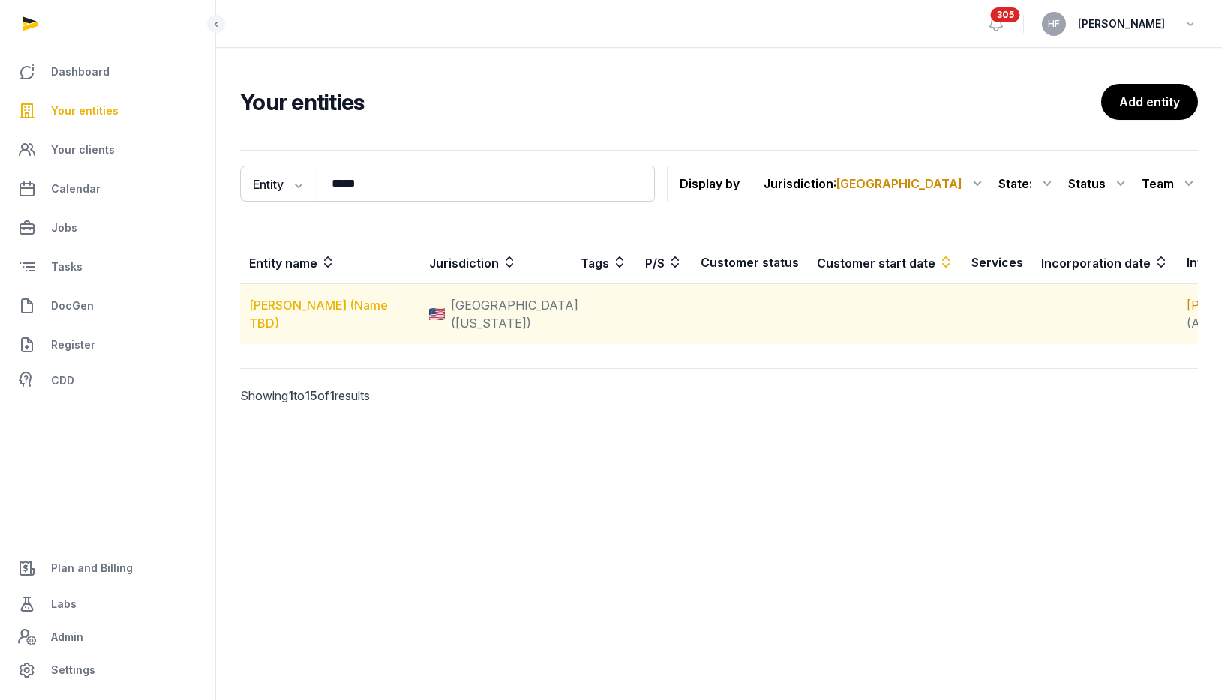
click at [367, 319] on link "[PERSON_NAME] (Name TBD)" at bounding box center [318, 314] width 139 height 33
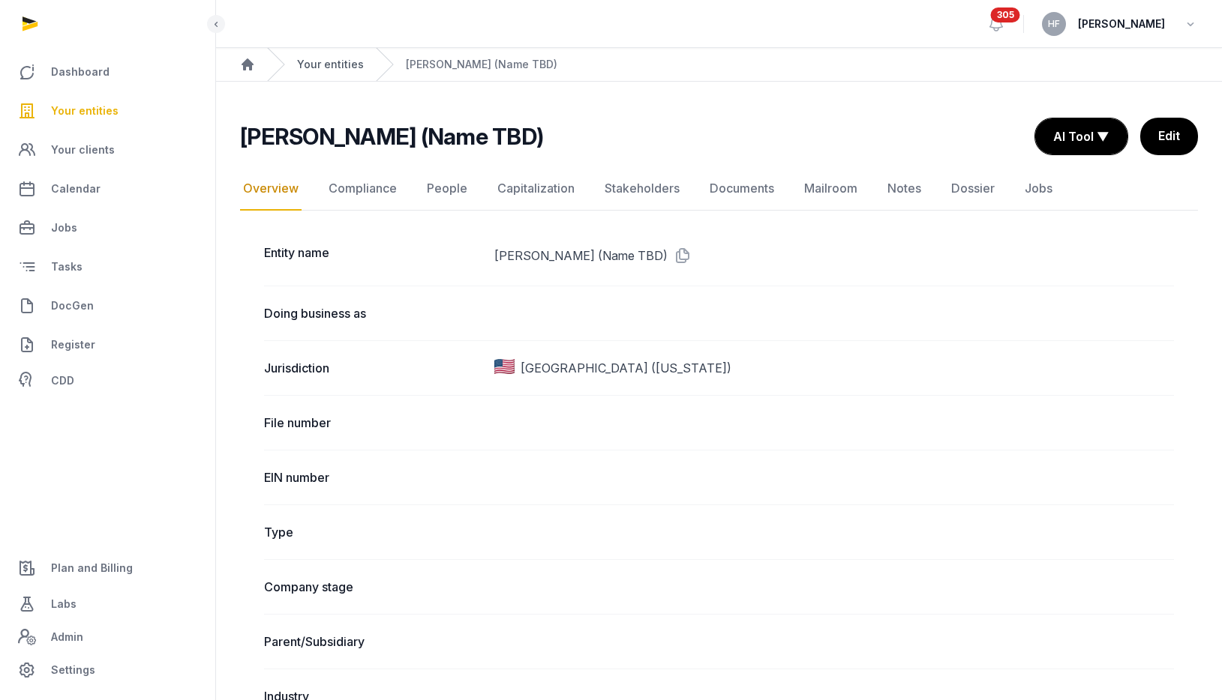
click at [349, 62] on link "Your entities" at bounding box center [330, 64] width 67 height 15
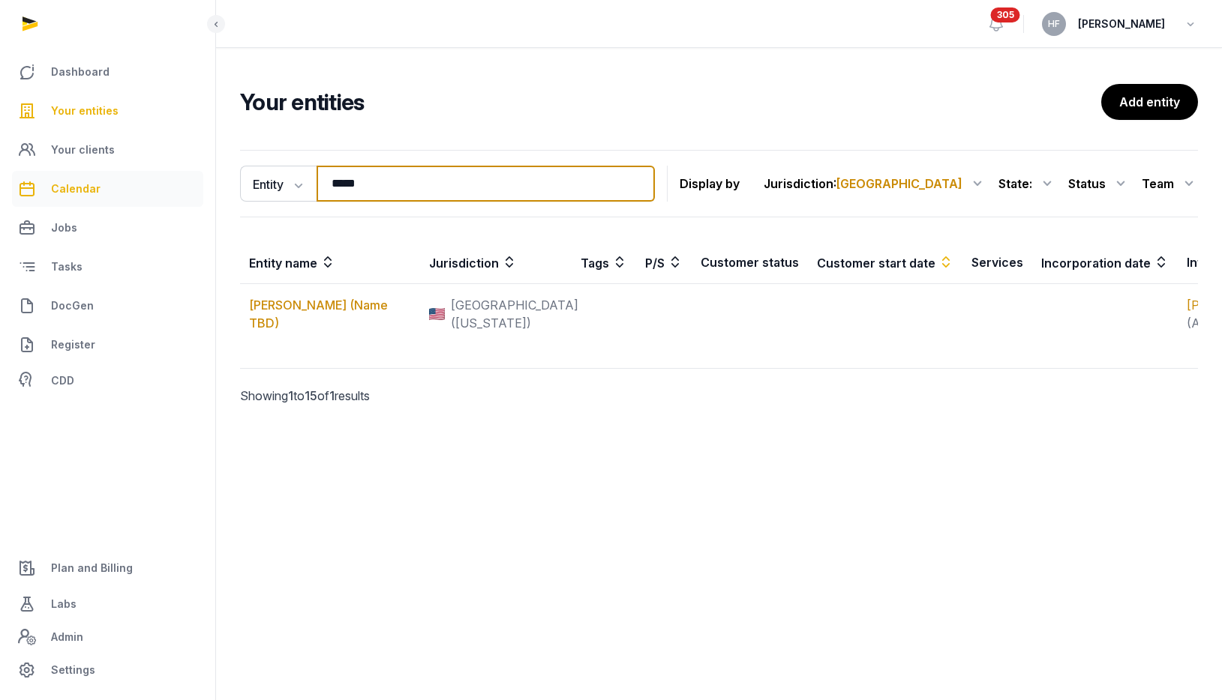
drag, startPoint x: 412, startPoint y: 185, endPoint x: 200, endPoint y: 175, distance: 211.7
click at [212, 175] on div "Dashboard Your entities Your clients Calendar Jobs Tasks DocGen Register CDD Pl…" at bounding box center [611, 350] width 1222 height 700
type input "****"
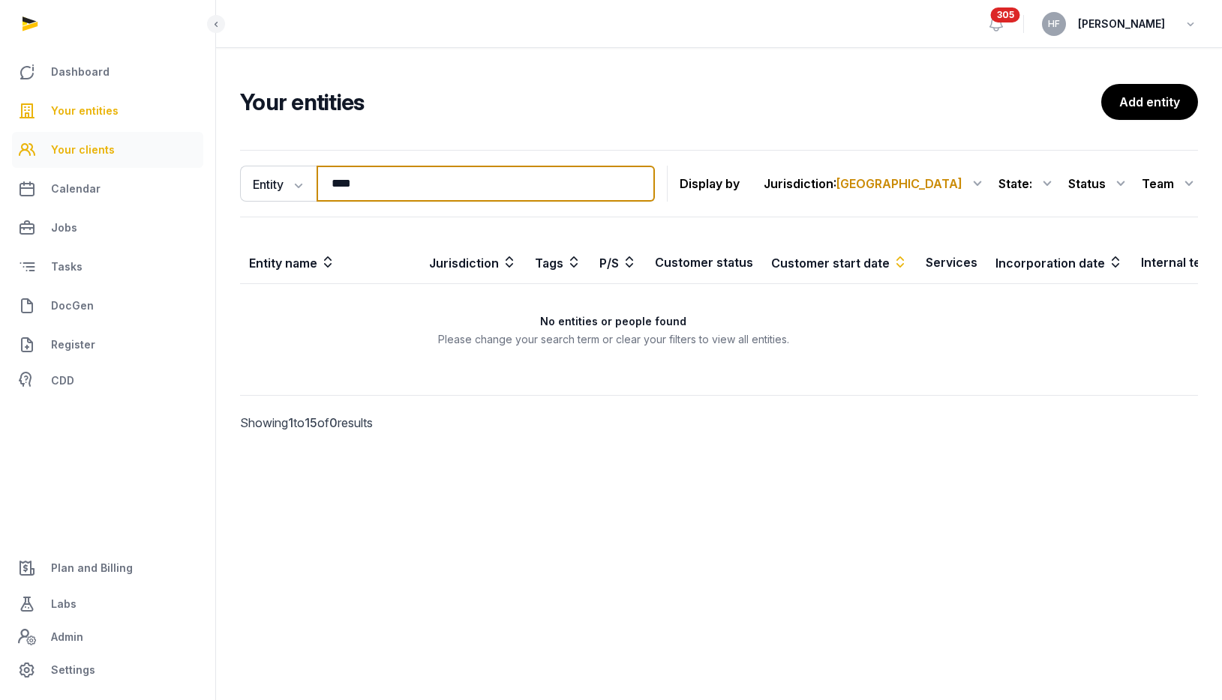
drag, startPoint x: 367, startPoint y: 184, endPoint x: 119, endPoint y: 160, distance: 249.3
click at [169, 160] on div "Dashboard Your entities Your clients Calendar Jobs Tasks DocGen Register CDD Pl…" at bounding box center [611, 350] width 1222 height 700
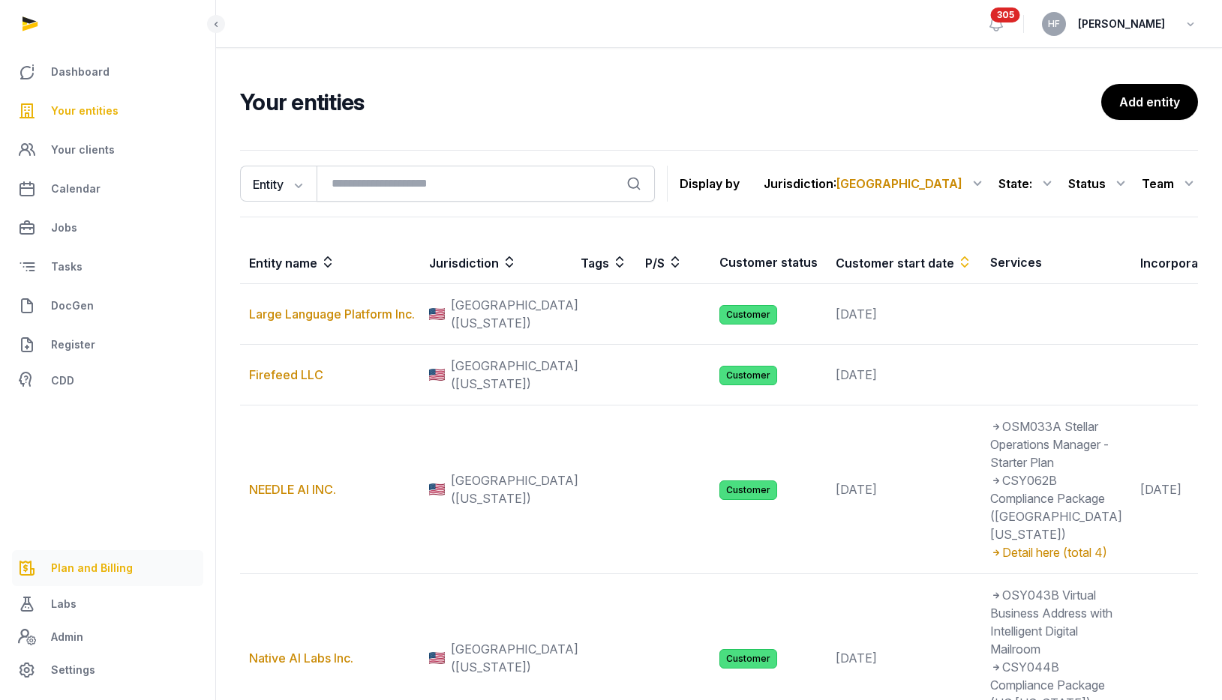
click at [117, 557] on link "Plan and Billing" at bounding box center [107, 568] width 191 height 36
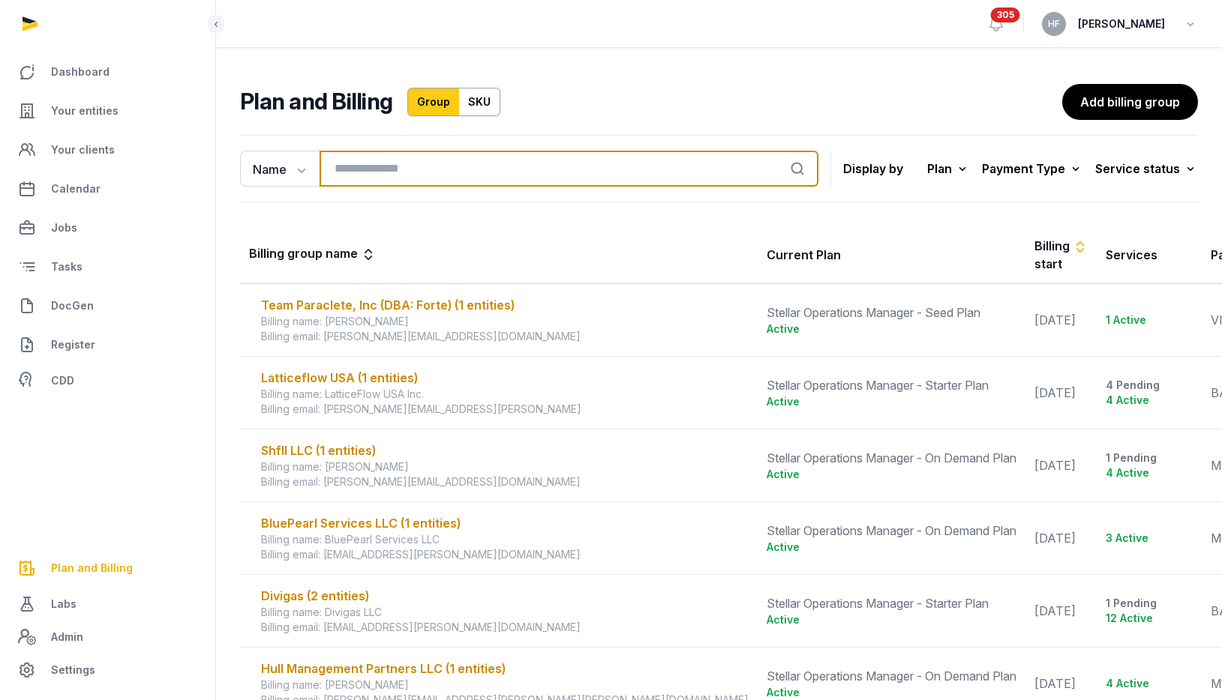
click at [425, 171] on input "search" at bounding box center [568, 169] width 499 height 36
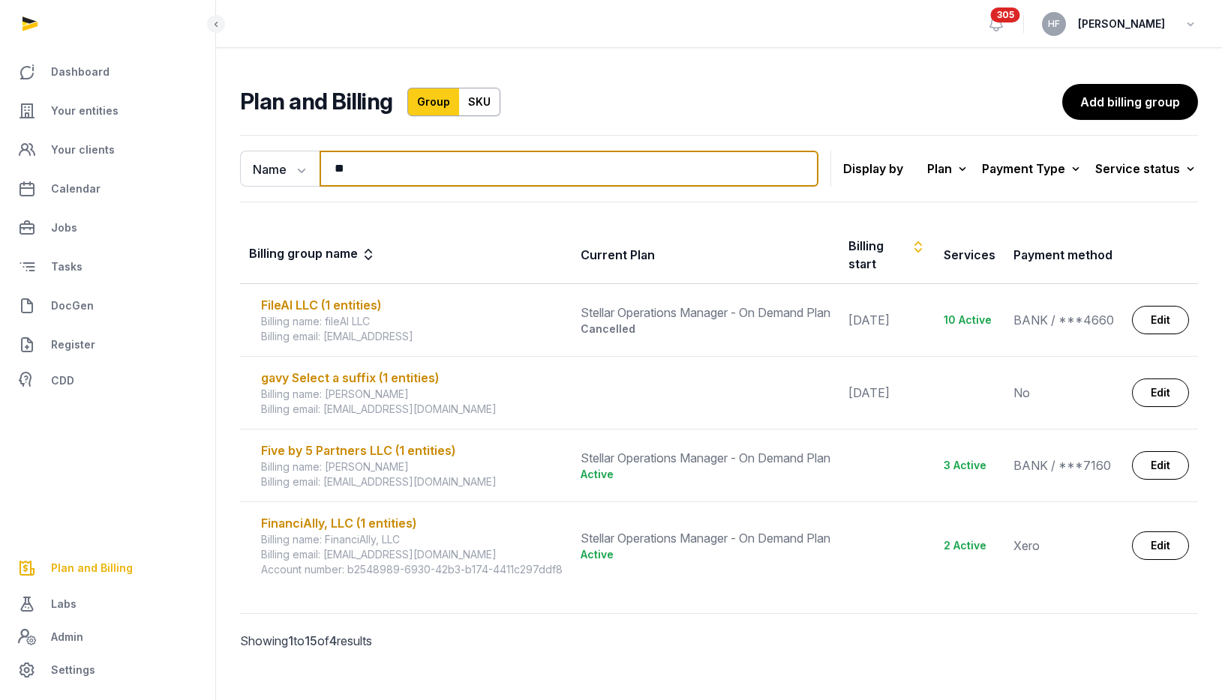
type input "*"
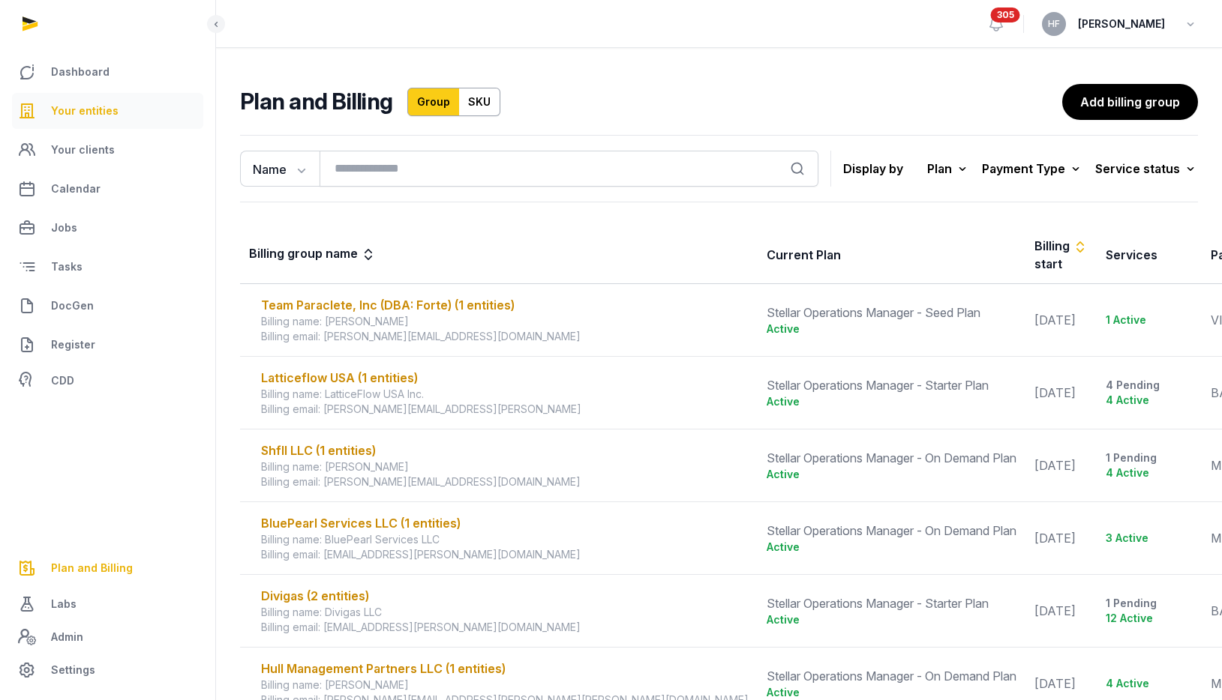
click at [143, 118] on link "Your entities" at bounding box center [107, 111] width 191 height 36
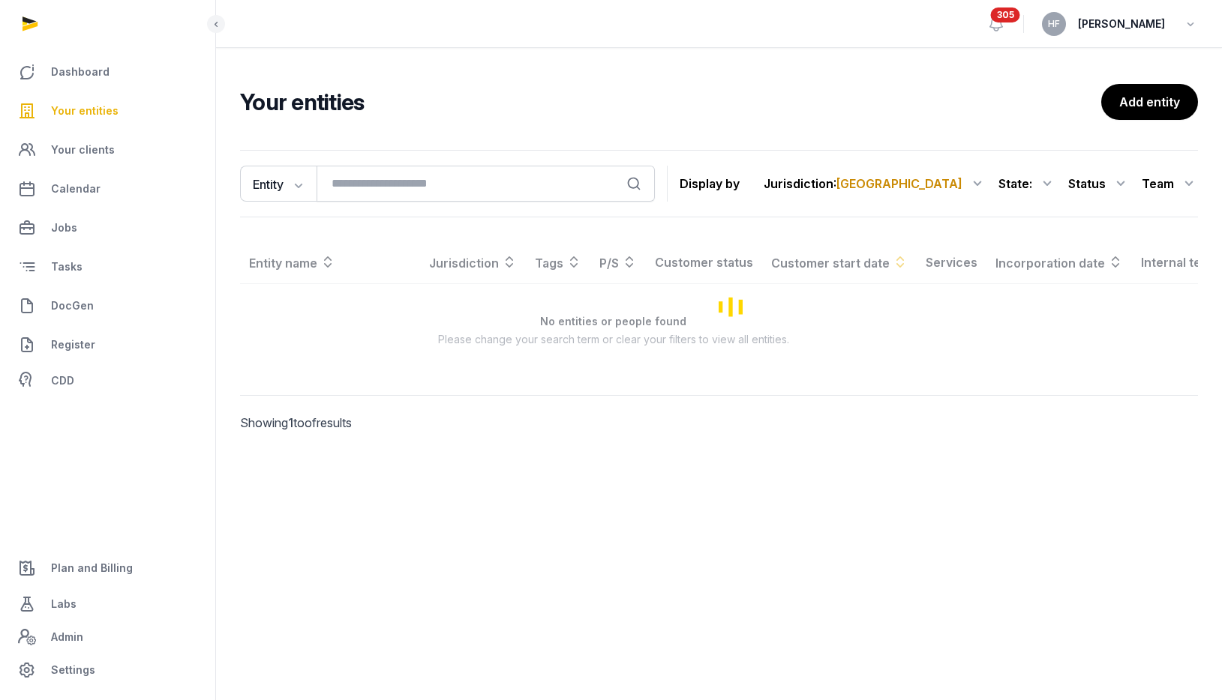
click at [136, 112] on link "Your entities" at bounding box center [107, 111] width 191 height 36
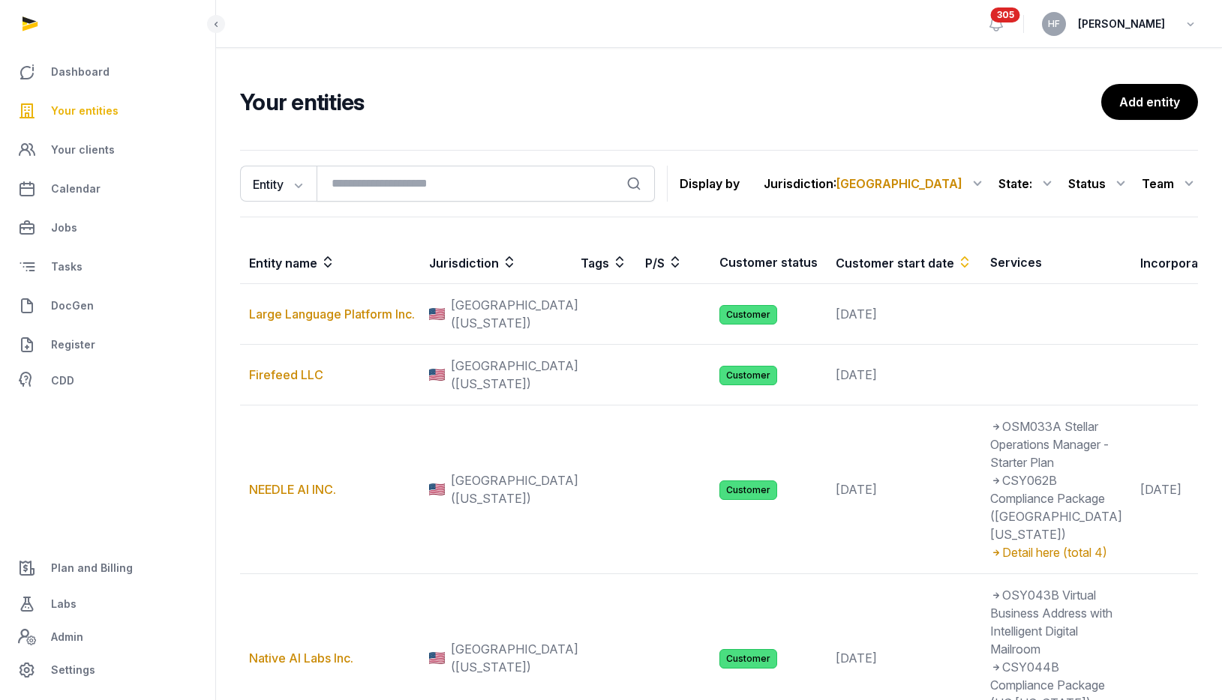
click at [1115, 181] on icon at bounding box center [1120, 184] width 18 height 24
drag, startPoint x: 1093, startPoint y: 301, endPoint x: 1108, endPoint y: 283, distance: 23.4
click at [1107, 283] on div "All statuses Lead Customer Churned None" at bounding box center [1069, 275] width 120 height 135
click at [1121, 181] on icon at bounding box center [1120, 184] width 18 height 24
click at [1103, 278] on div "Customer" at bounding box center [1069, 275] width 120 height 27
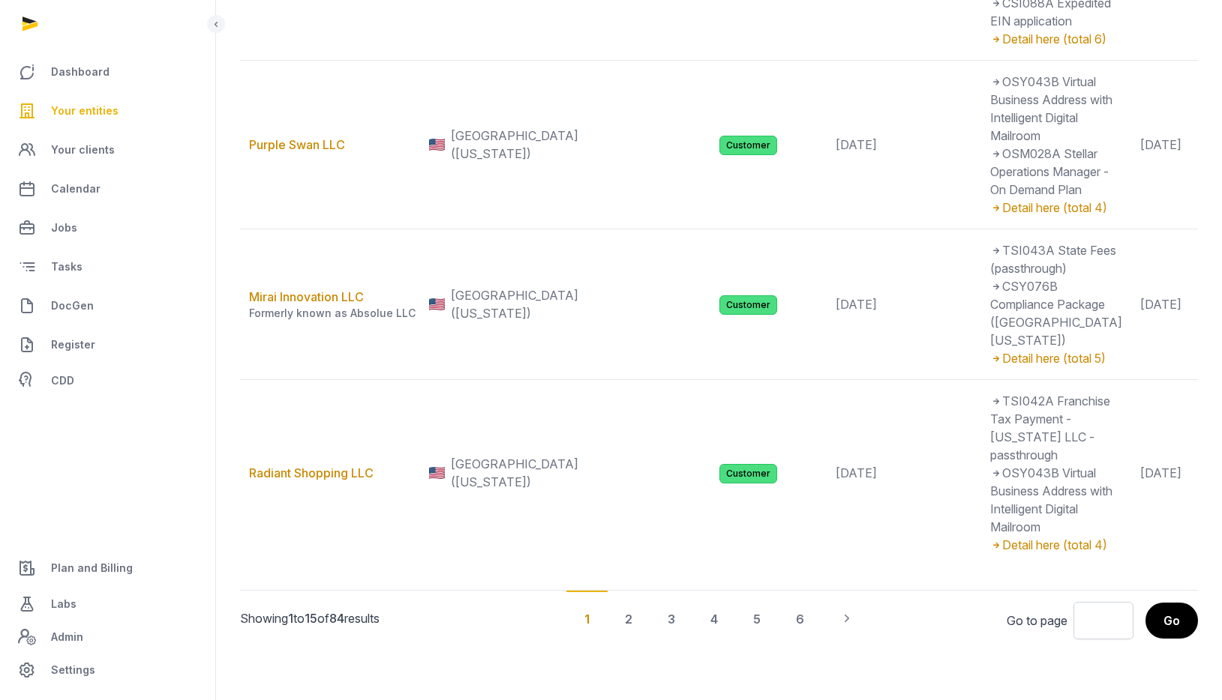
scroll to position [2968, 0]
click at [753, 616] on div "5" at bounding box center [756, 618] width 43 height 55
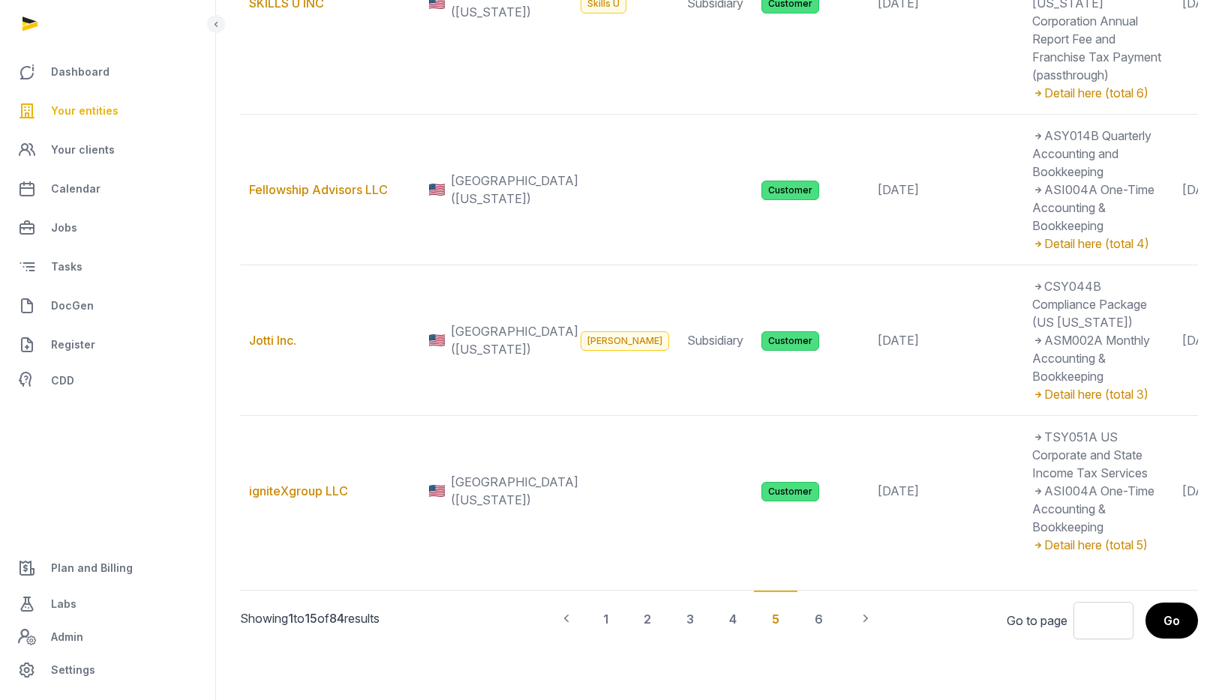
scroll to position [3328, 0]
click at [689, 612] on div "3" at bounding box center [689, 618] width 43 height 55
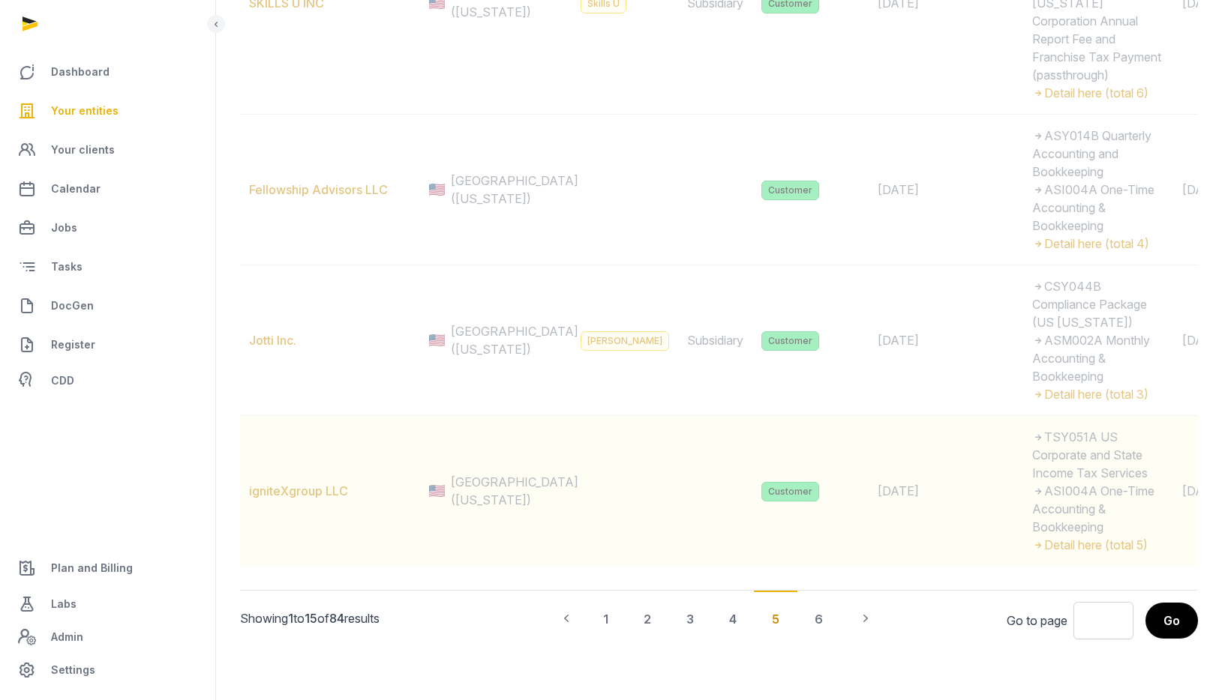
scroll to position [2770, 0]
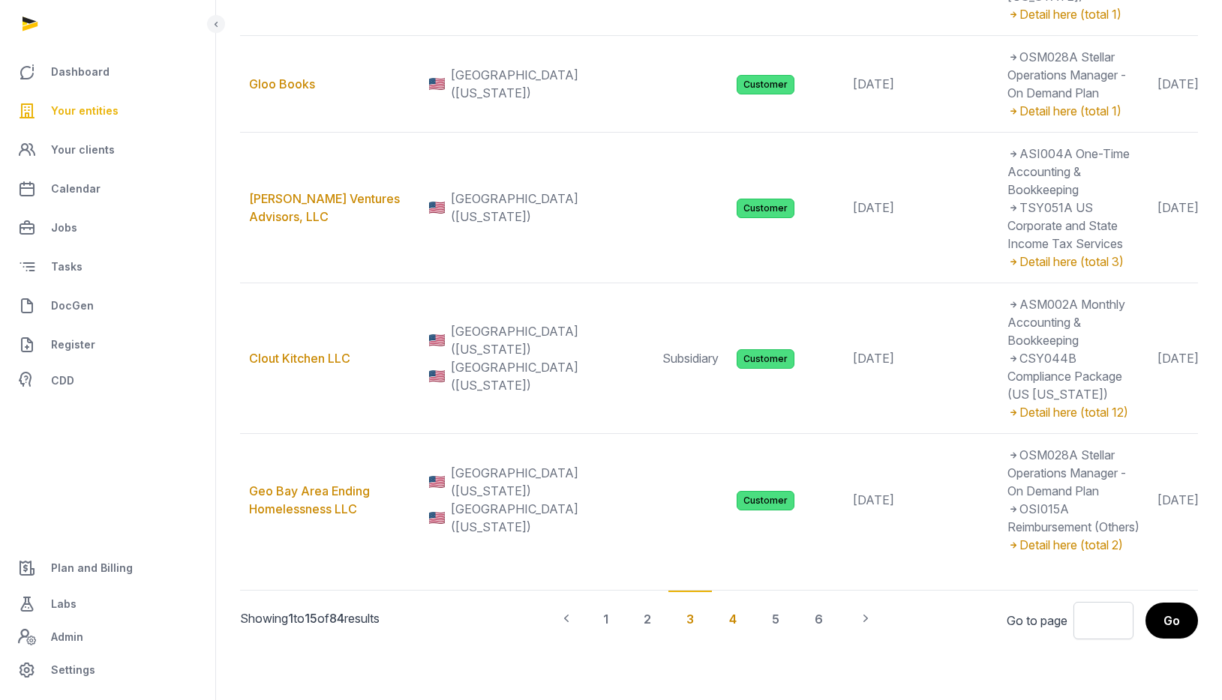
click at [730, 616] on div "4" at bounding box center [732, 618] width 43 height 55
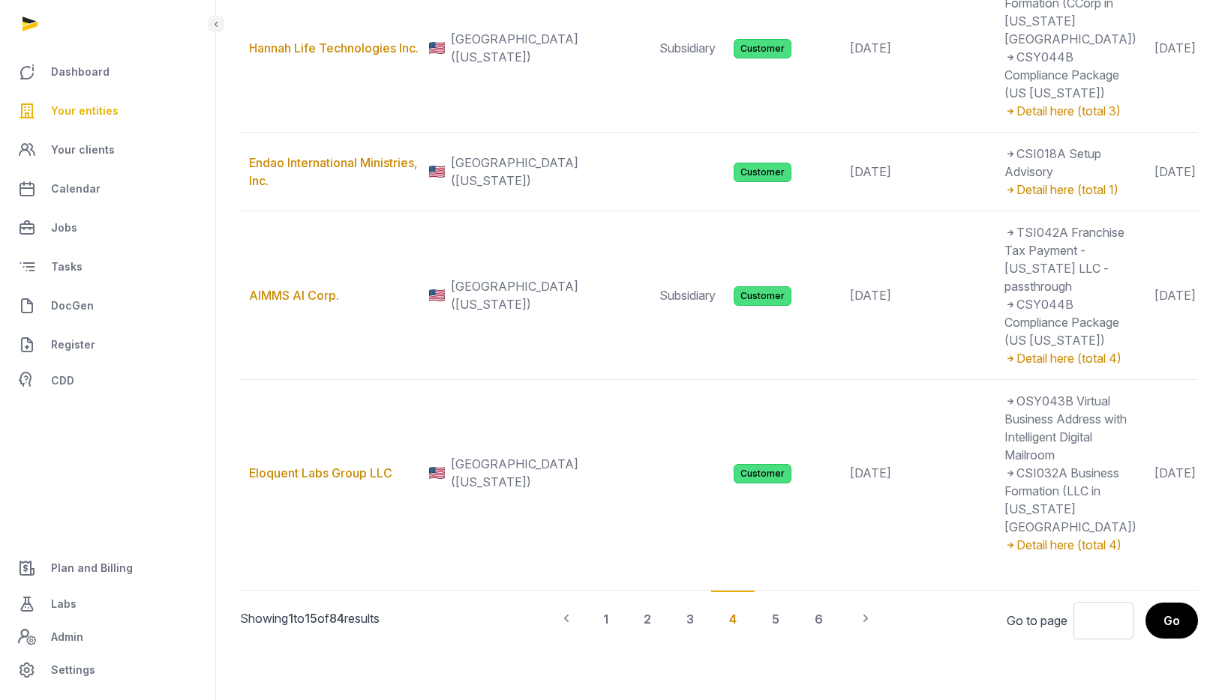
scroll to position [3265, 0]
click at [650, 646] on div "2" at bounding box center [646, 618] width 43 height 55
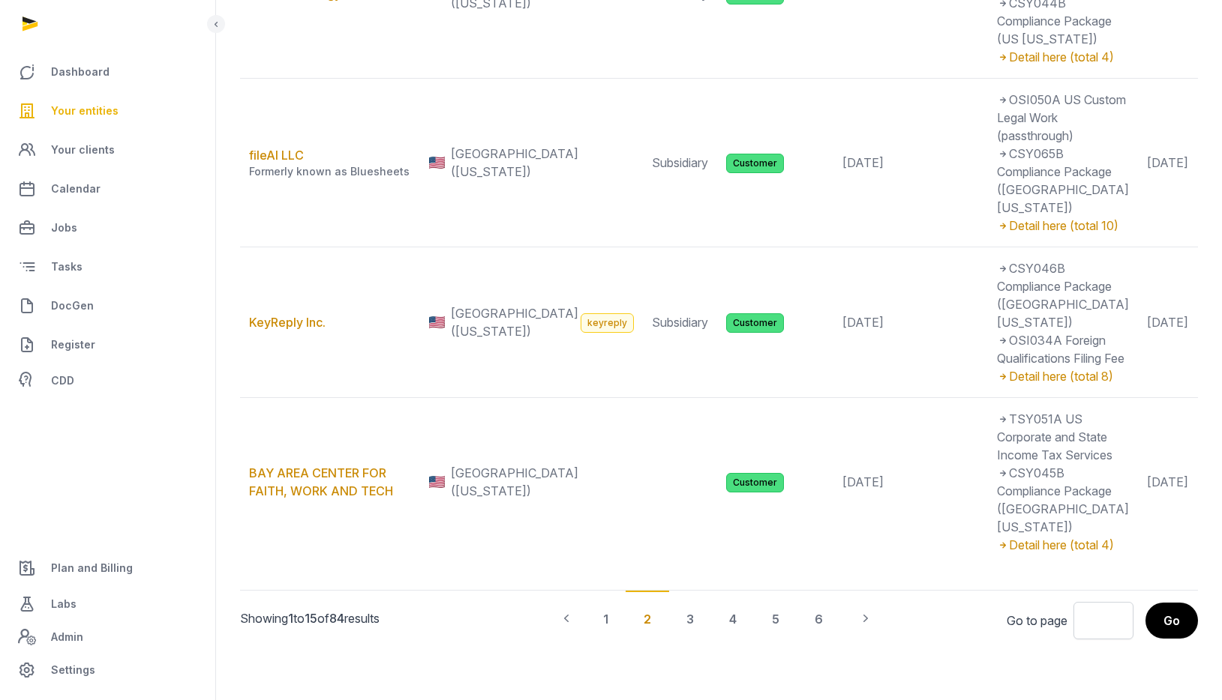
scroll to position [3130, 0]
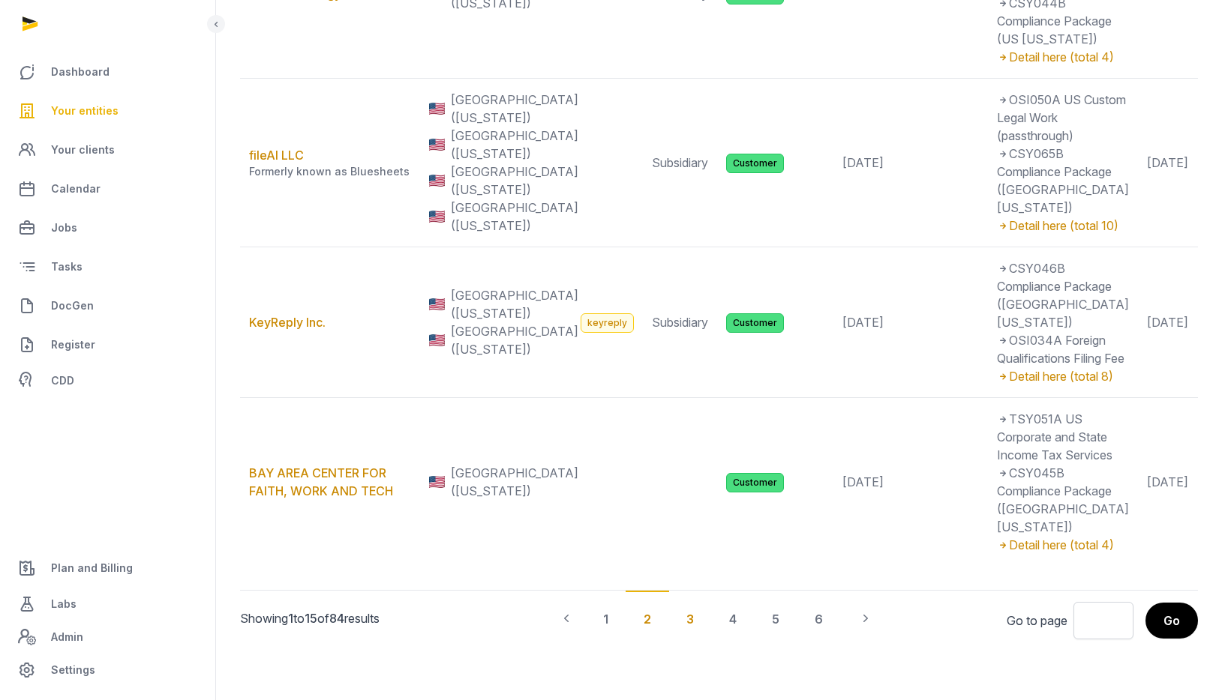
click at [693, 619] on div "3" at bounding box center [689, 618] width 43 height 55
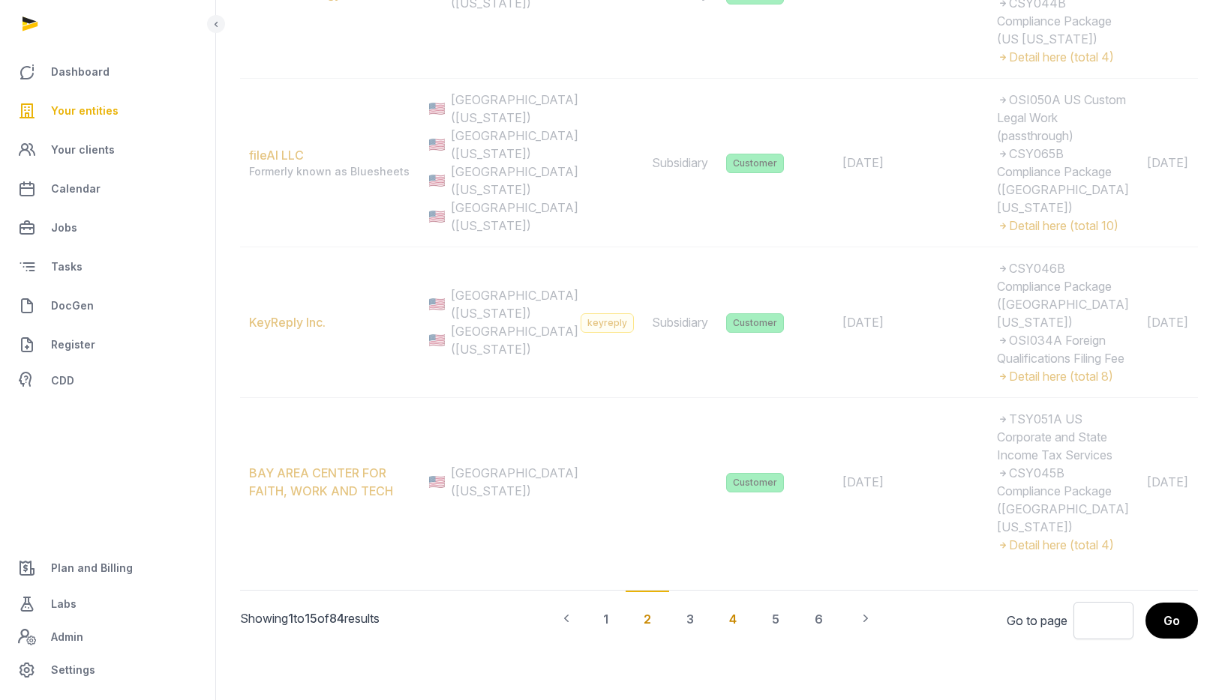
scroll to position [2770, 0]
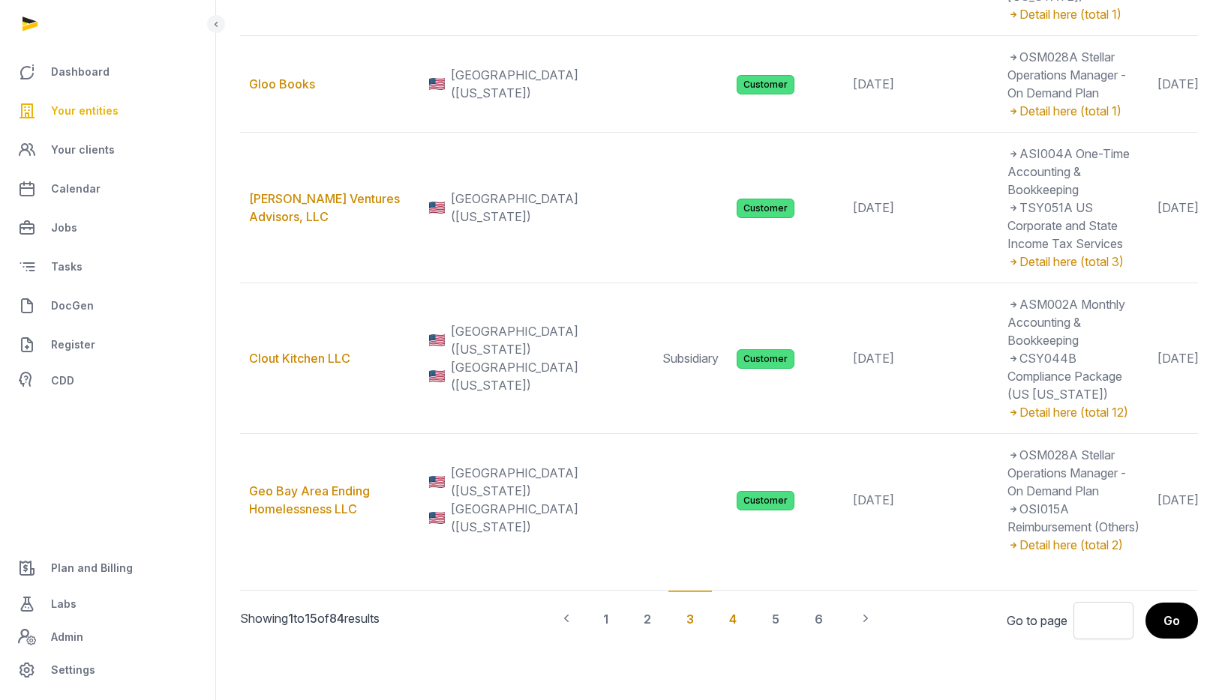
click at [733, 622] on div "4" at bounding box center [732, 618] width 43 height 55
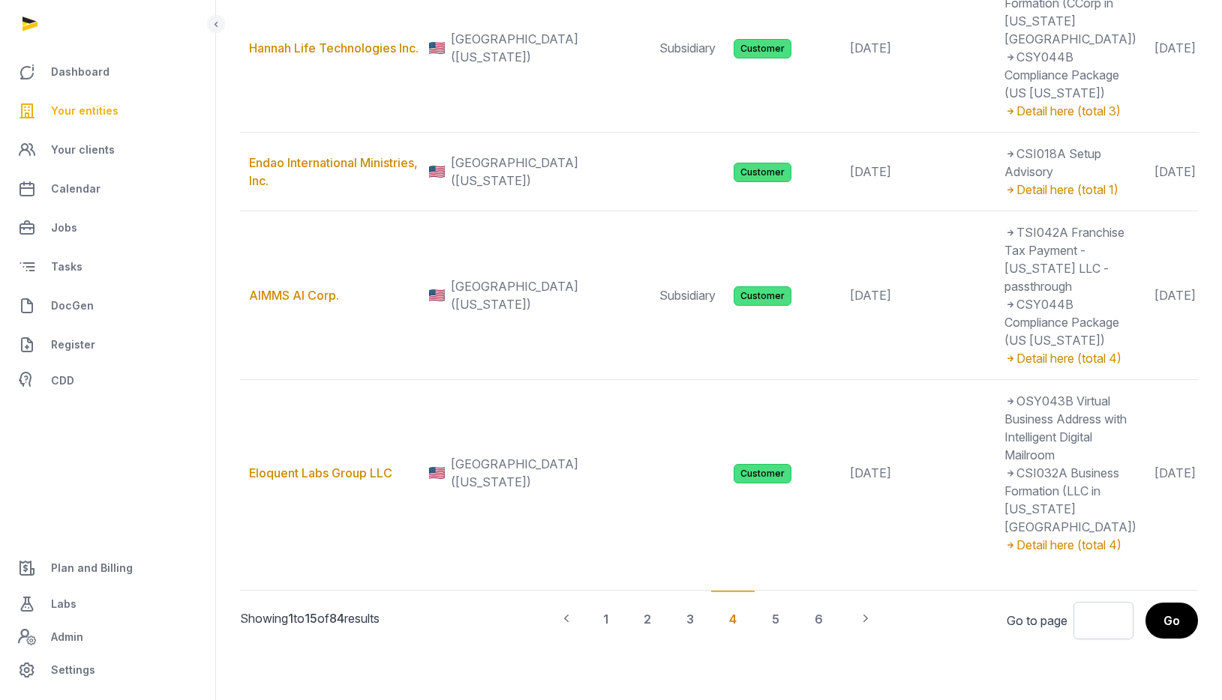
scroll to position [3328, 0]
click at [692, 620] on div "3" at bounding box center [689, 618] width 43 height 55
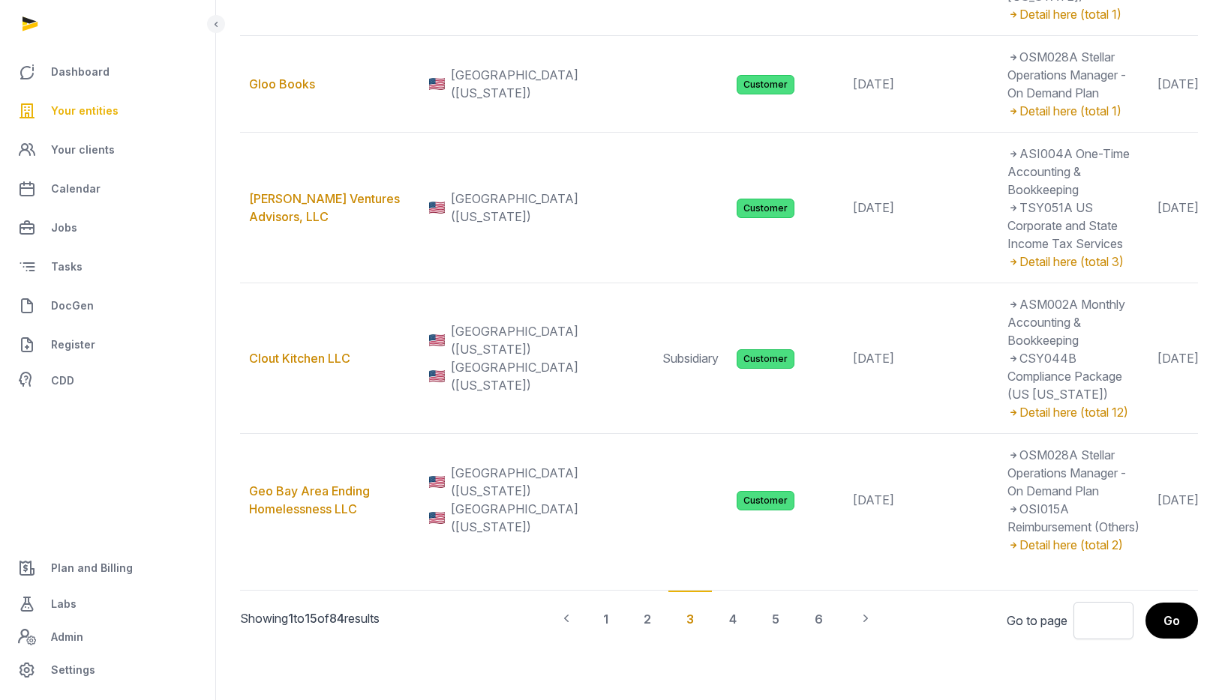
scroll to position [2770, 0]
click at [649, 623] on div "2" at bounding box center [646, 618] width 43 height 55
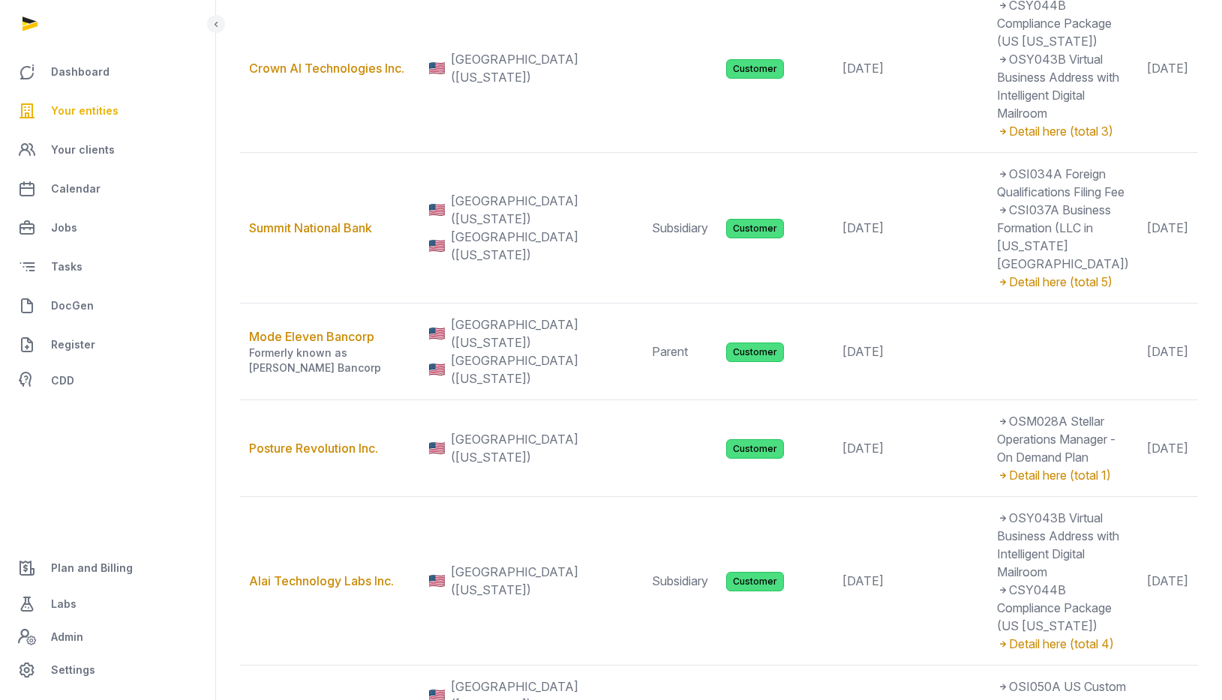
scroll to position [1498, 0]
drag, startPoint x: 724, startPoint y: 500, endPoint x: 824, endPoint y: 60, distance: 451.5
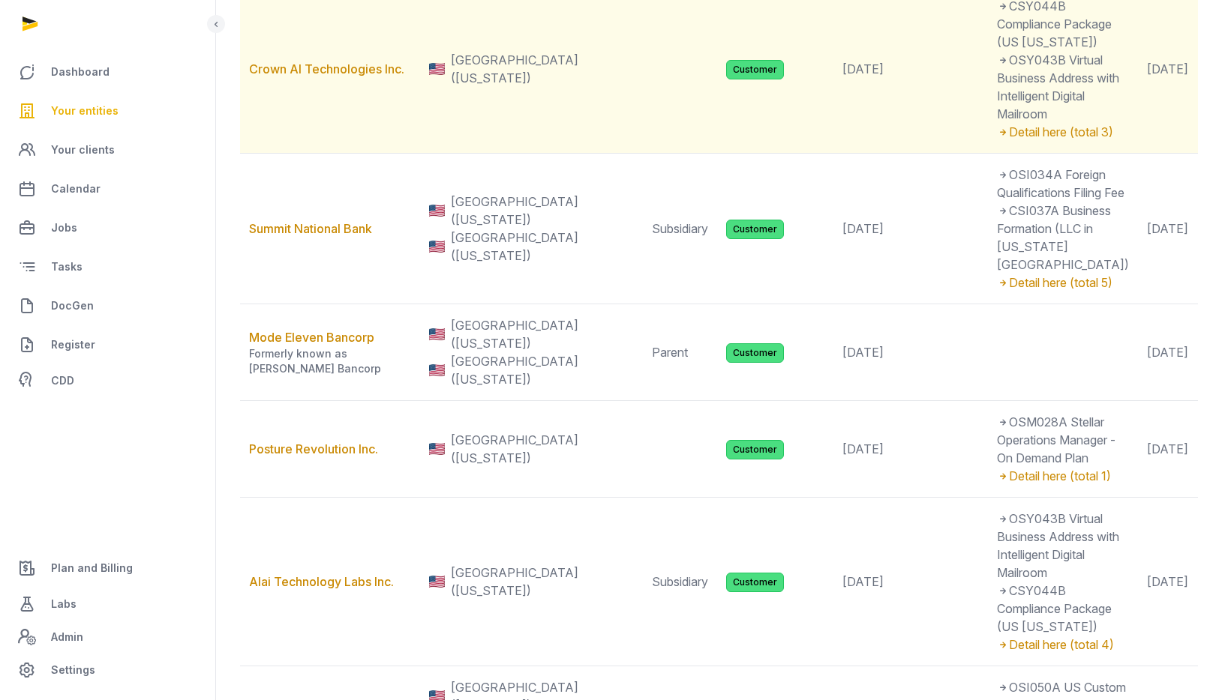
click at [736, 154] on td "Customer" at bounding box center [775, 69] width 116 height 169
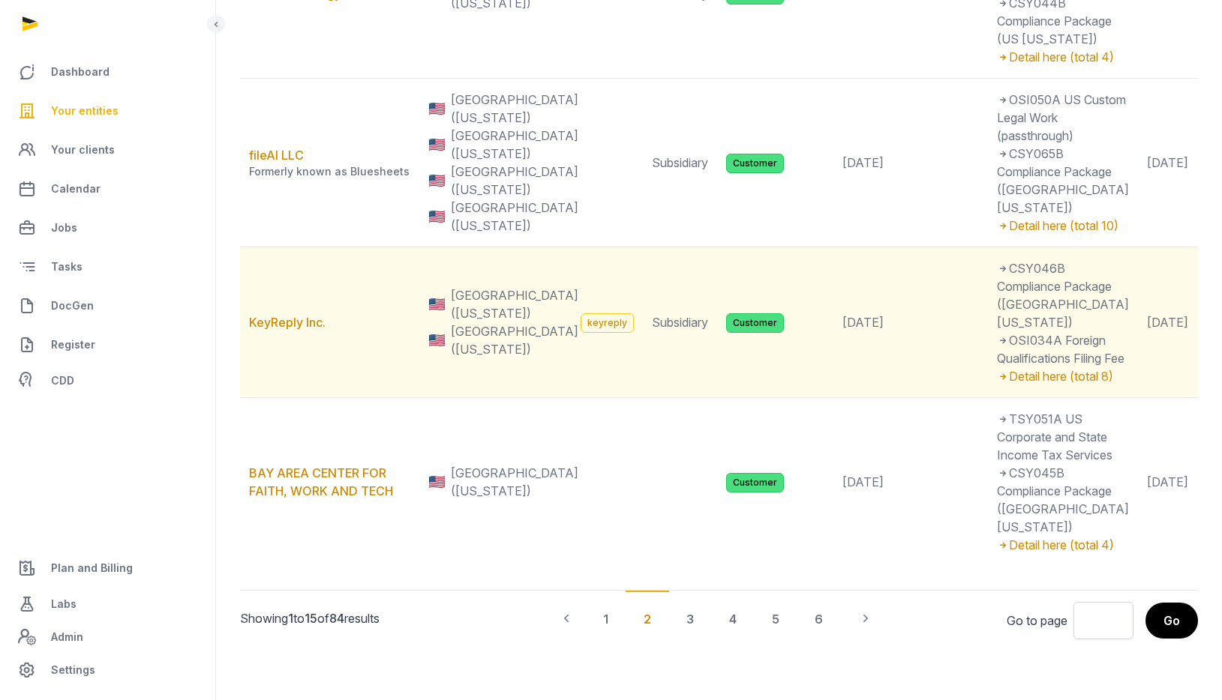
scroll to position [3130, 0]
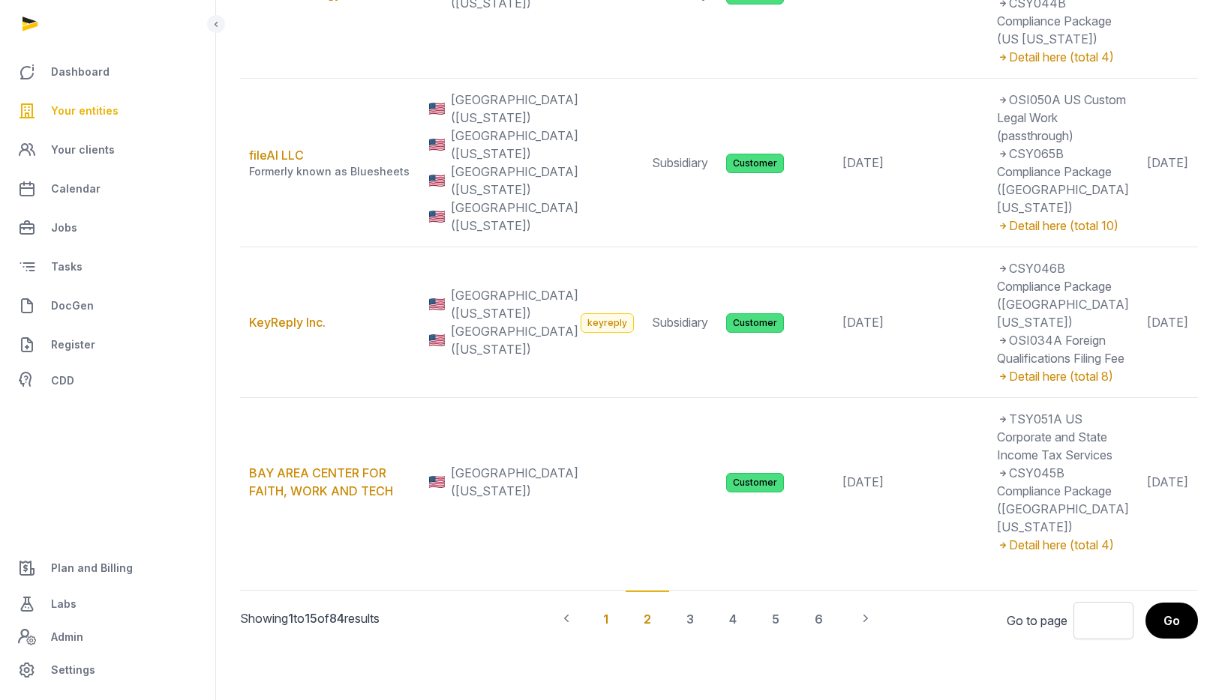
click at [607, 622] on div "1" at bounding box center [605, 618] width 41 height 55
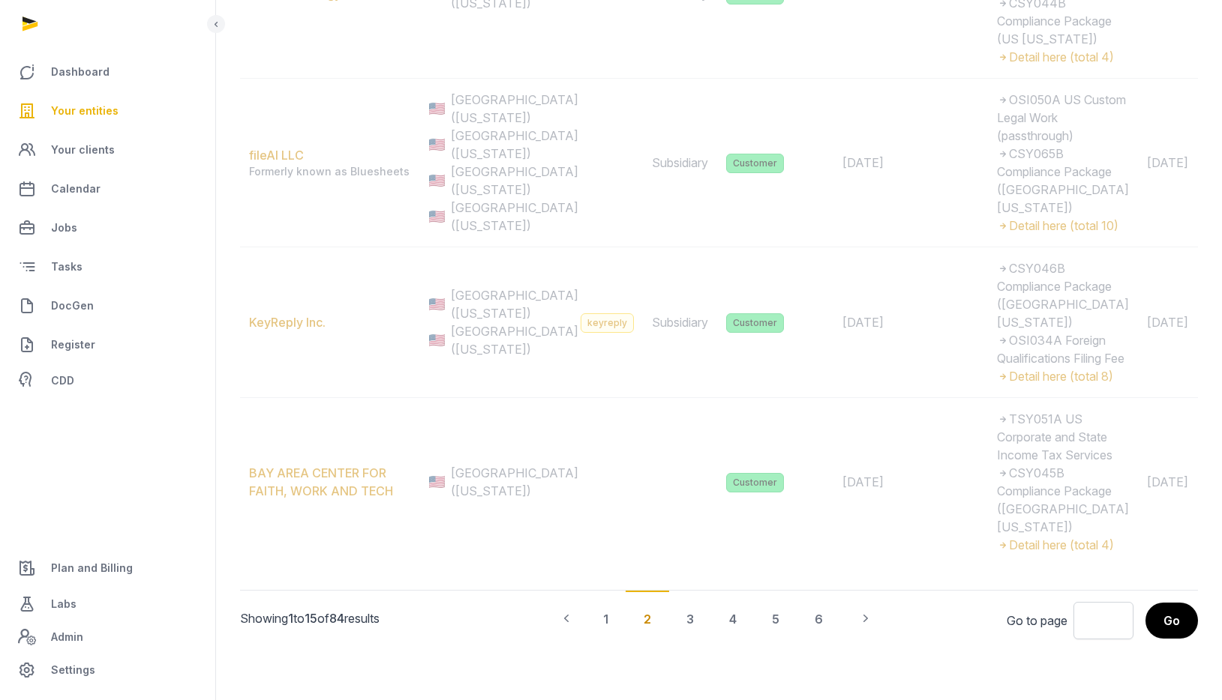
scroll to position [2886, 0]
